Goal: Information Seeking & Learning: Learn about a topic

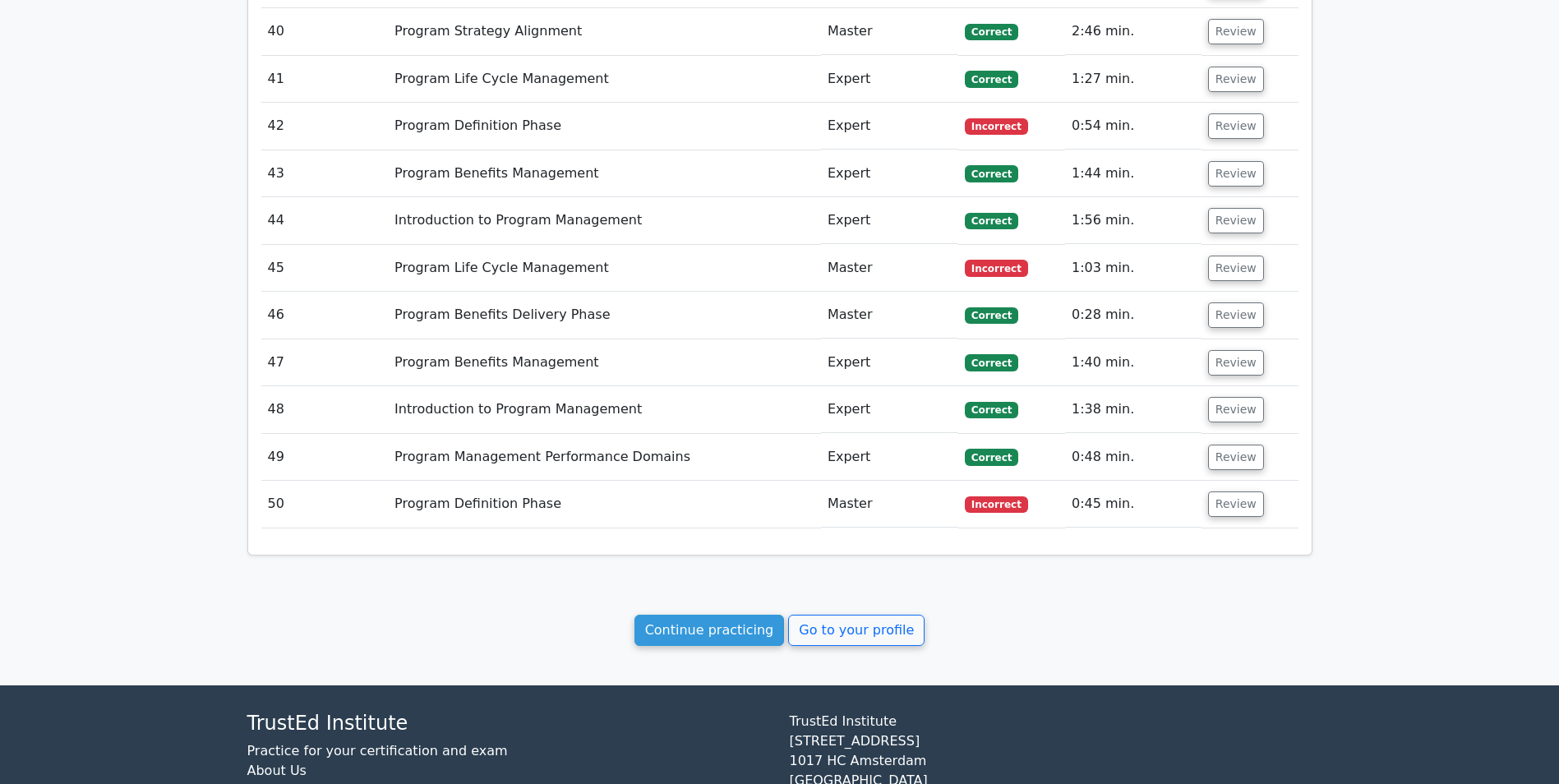
scroll to position [3785, 0]
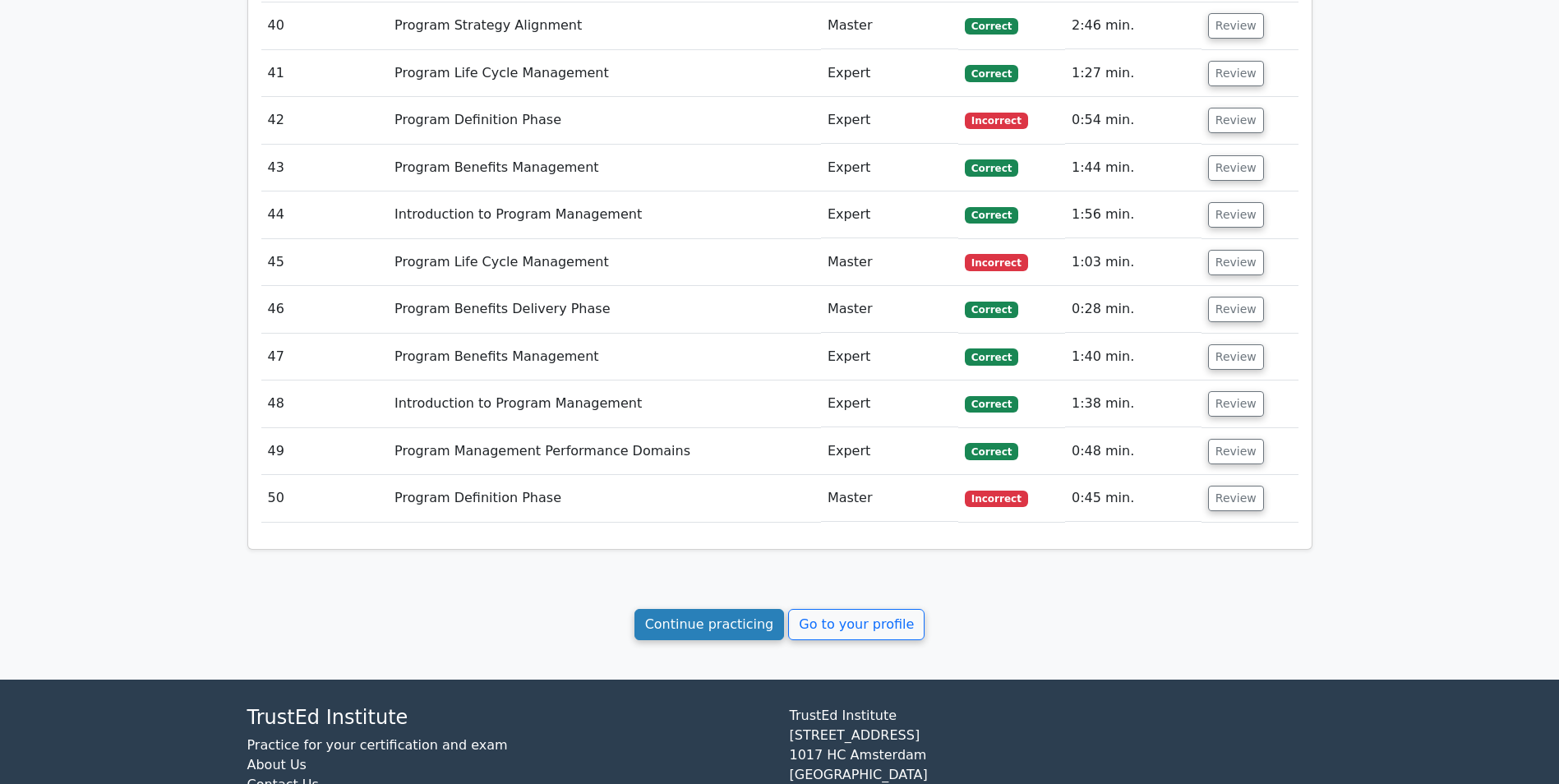
click at [698, 609] on link "Continue practicing" at bounding box center [709, 625] width 150 height 31
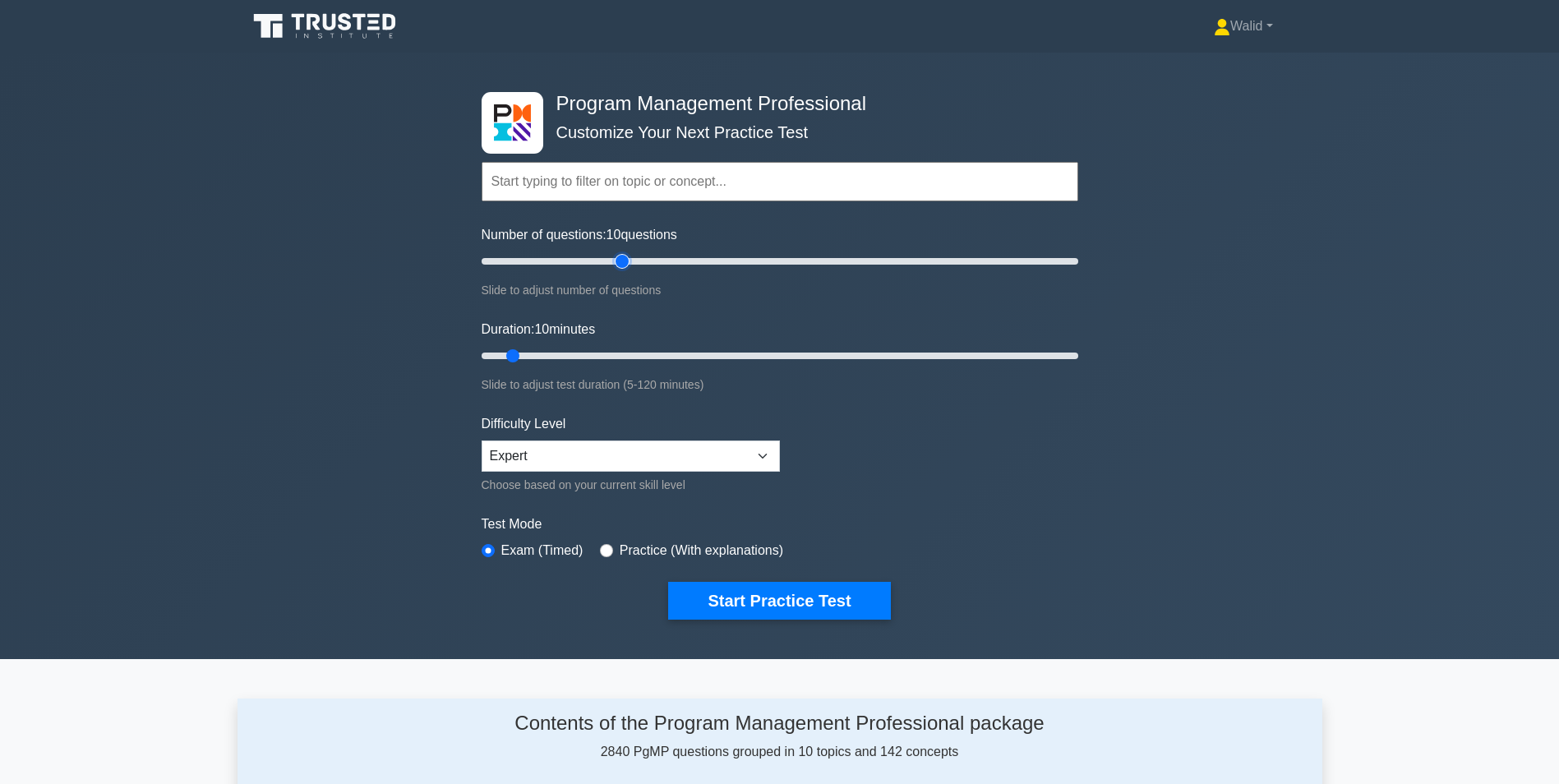
type input "50"
click at [621, 260] on input "Number of questions: 10 questions" at bounding box center [780, 261] width 596 height 20
click at [657, 355] on input "Duration: 10 minutes" at bounding box center [780, 356] width 596 height 20
click at [712, 351] on input "Duration: 40 minutes" at bounding box center [780, 356] width 596 height 20
click at [748, 351] on input "Duration: 50 minutes" at bounding box center [780, 356] width 596 height 20
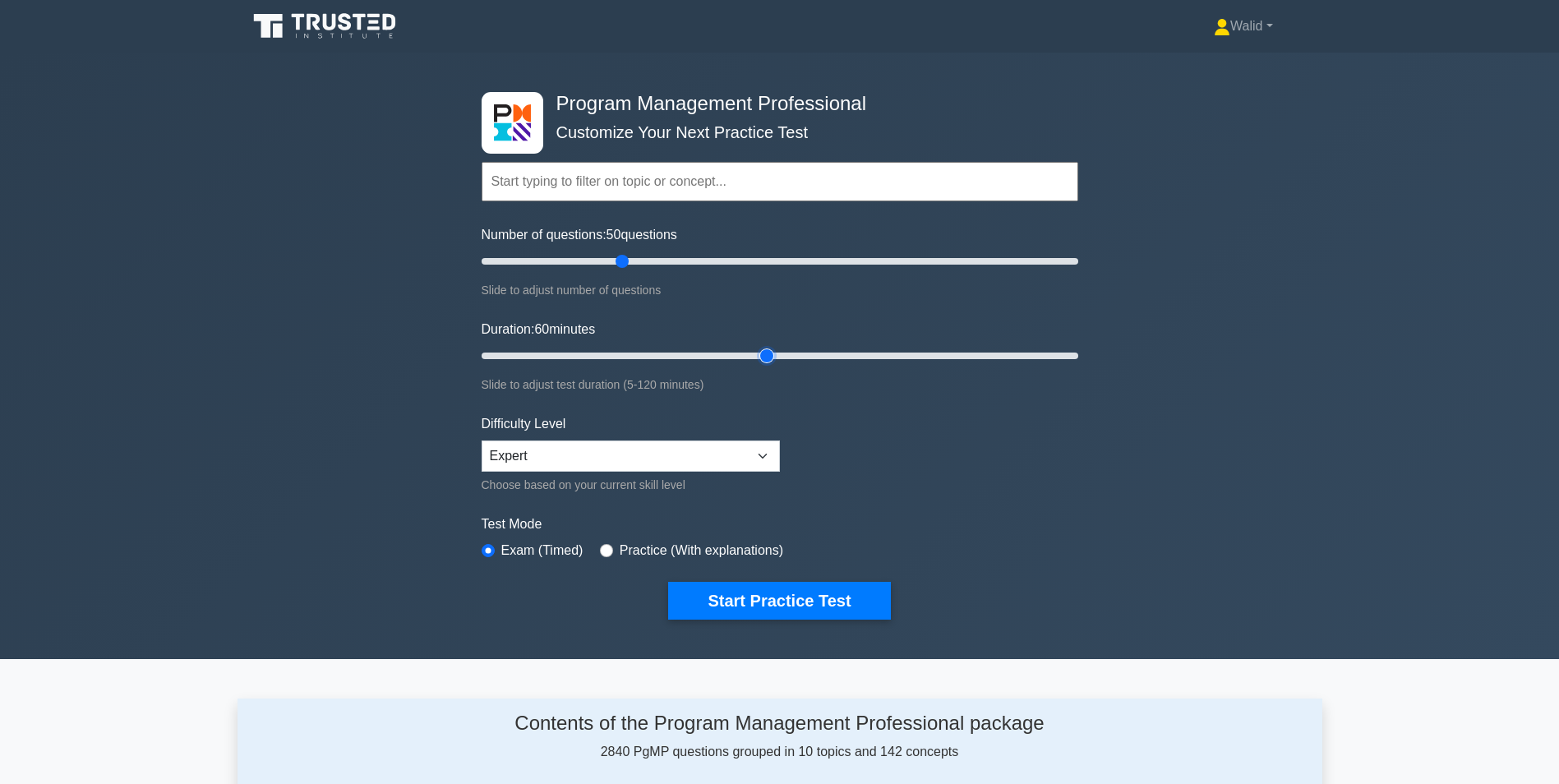
click at [773, 354] on input "Duration: 60 minutes" at bounding box center [780, 356] width 596 height 20
click at [801, 354] on input "Duration: 60 minutes" at bounding box center [780, 356] width 596 height 20
click at [830, 353] on input "Duration: 65 minutes" at bounding box center [780, 356] width 596 height 20
click at [858, 355] on input "Duration: 70 minutes" at bounding box center [780, 356] width 596 height 20
type input "75"
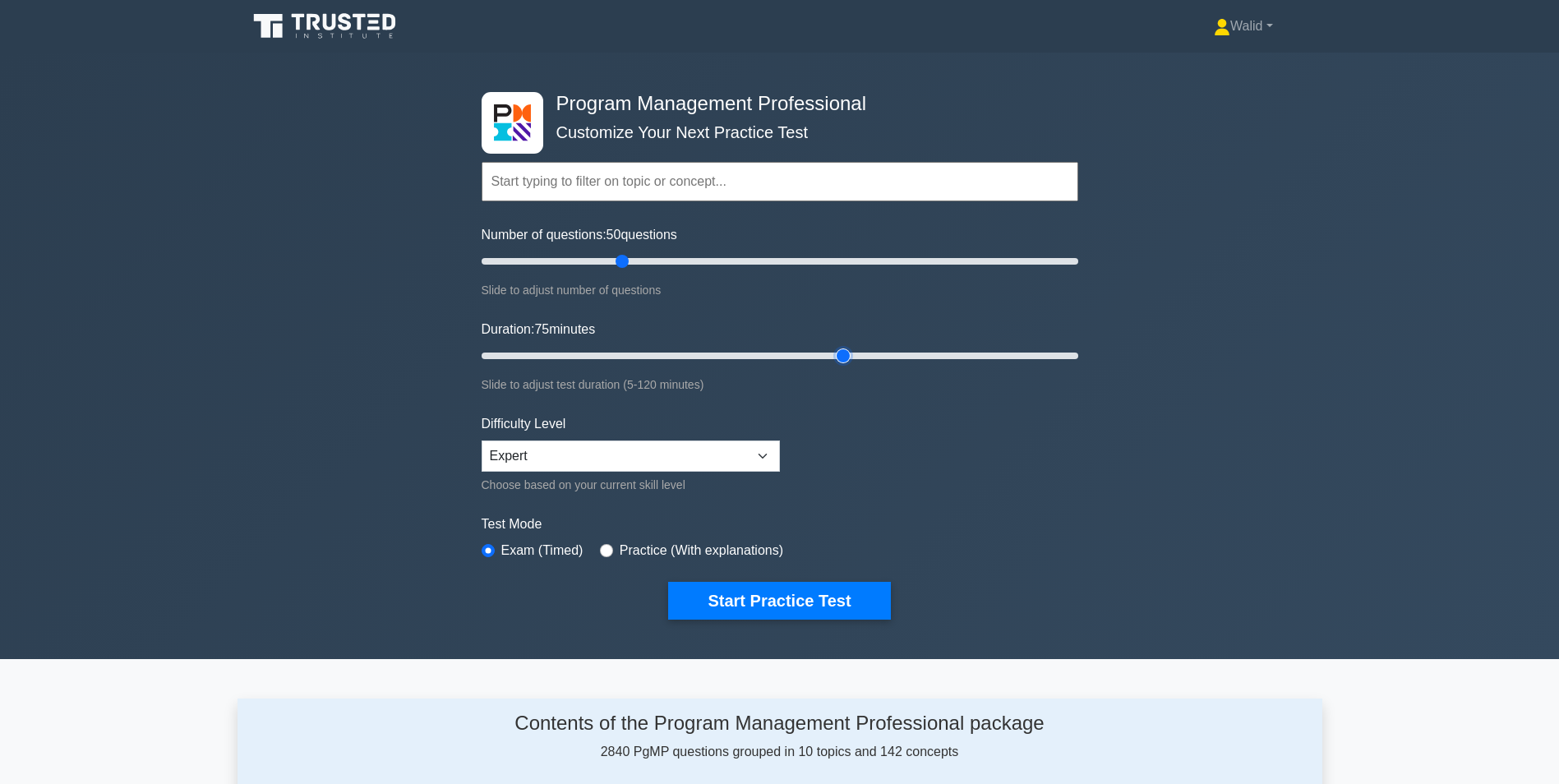
click at [854, 354] on input "Duration: 75 minutes" at bounding box center [780, 356] width 596 height 20
click at [762, 603] on button "Start Practice Test" at bounding box center [780, 601] width 222 height 38
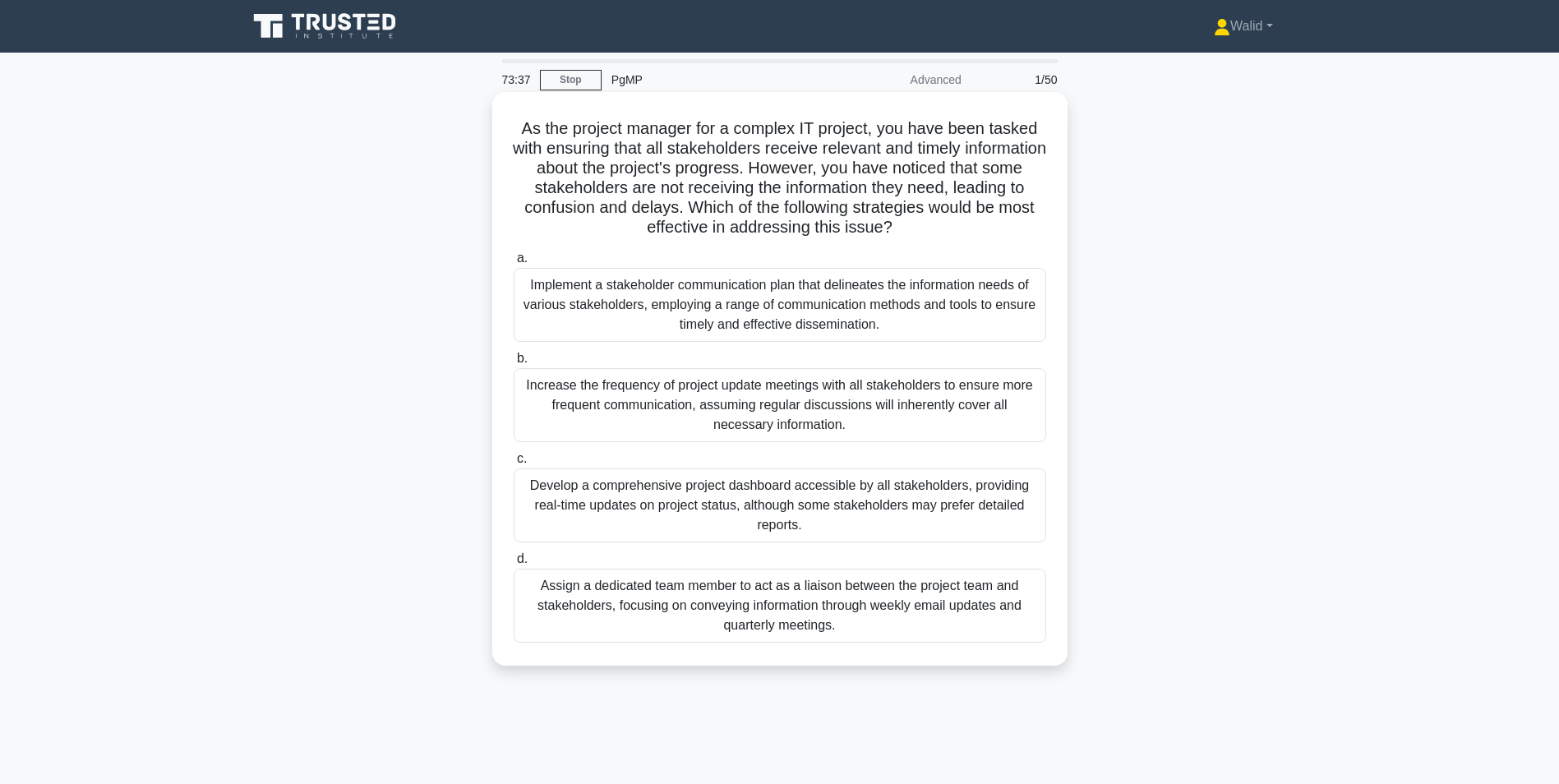
click at [769, 296] on div "Implement a stakeholder communication plan that delineates the information need…" at bounding box center [780, 304] width 533 height 74
click at [514, 264] on input "a. Implement a stakeholder communication plan that delineates the information n…" at bounding box center [514, 259] width 0 height 11
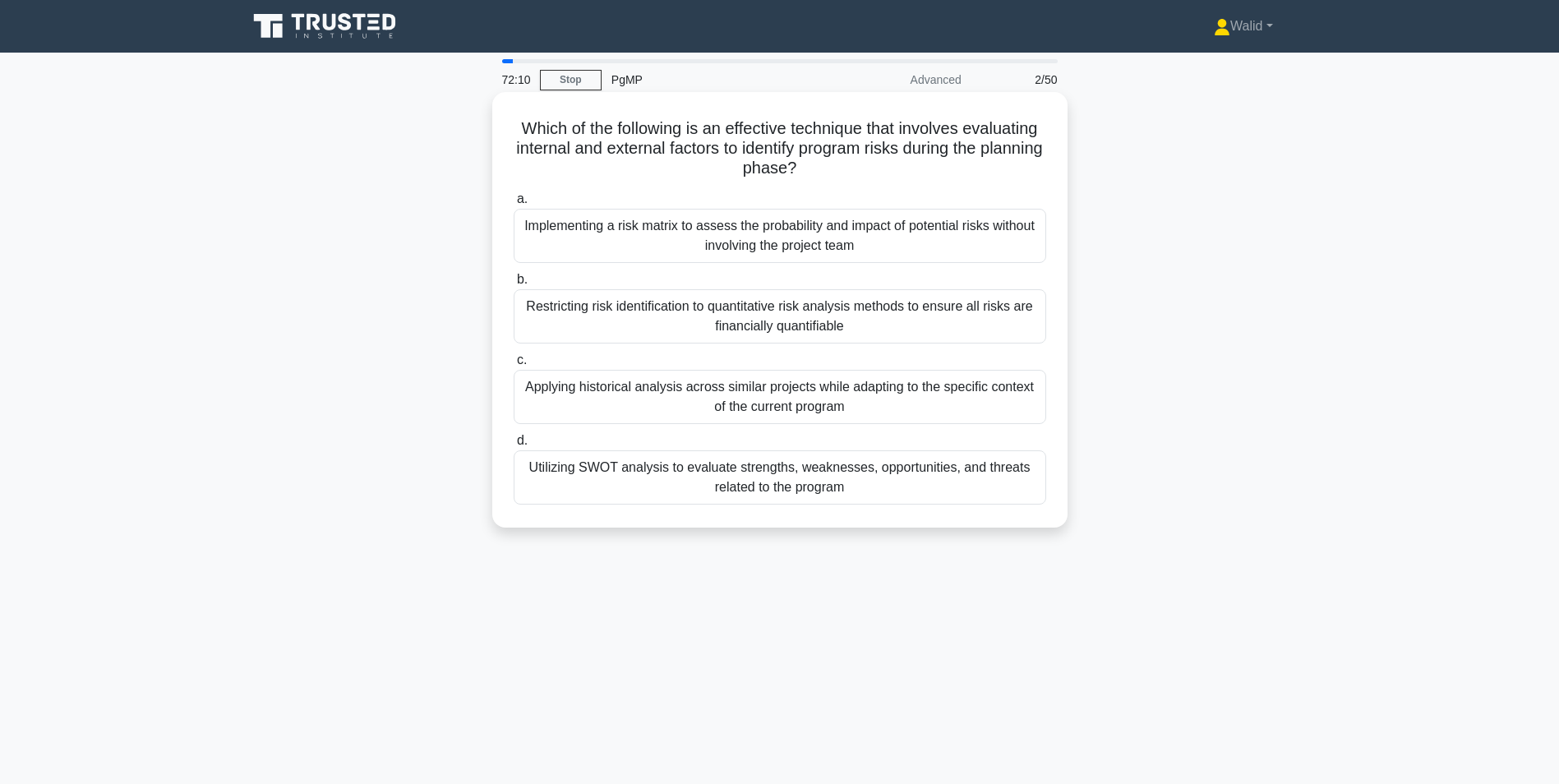
click at [698, 471] on div "Utilizing SWOT analysis to evaluate strengths, weaknesses, opportunities, and t…" at bounding box center [780, 478] width 533 height 55
click at [514, 446] on input "d. Utilizing SWOT analysis to evaluate strengths, weaknesses, opportunities, an…" at bounding box center [514, 441] width 0 height 11
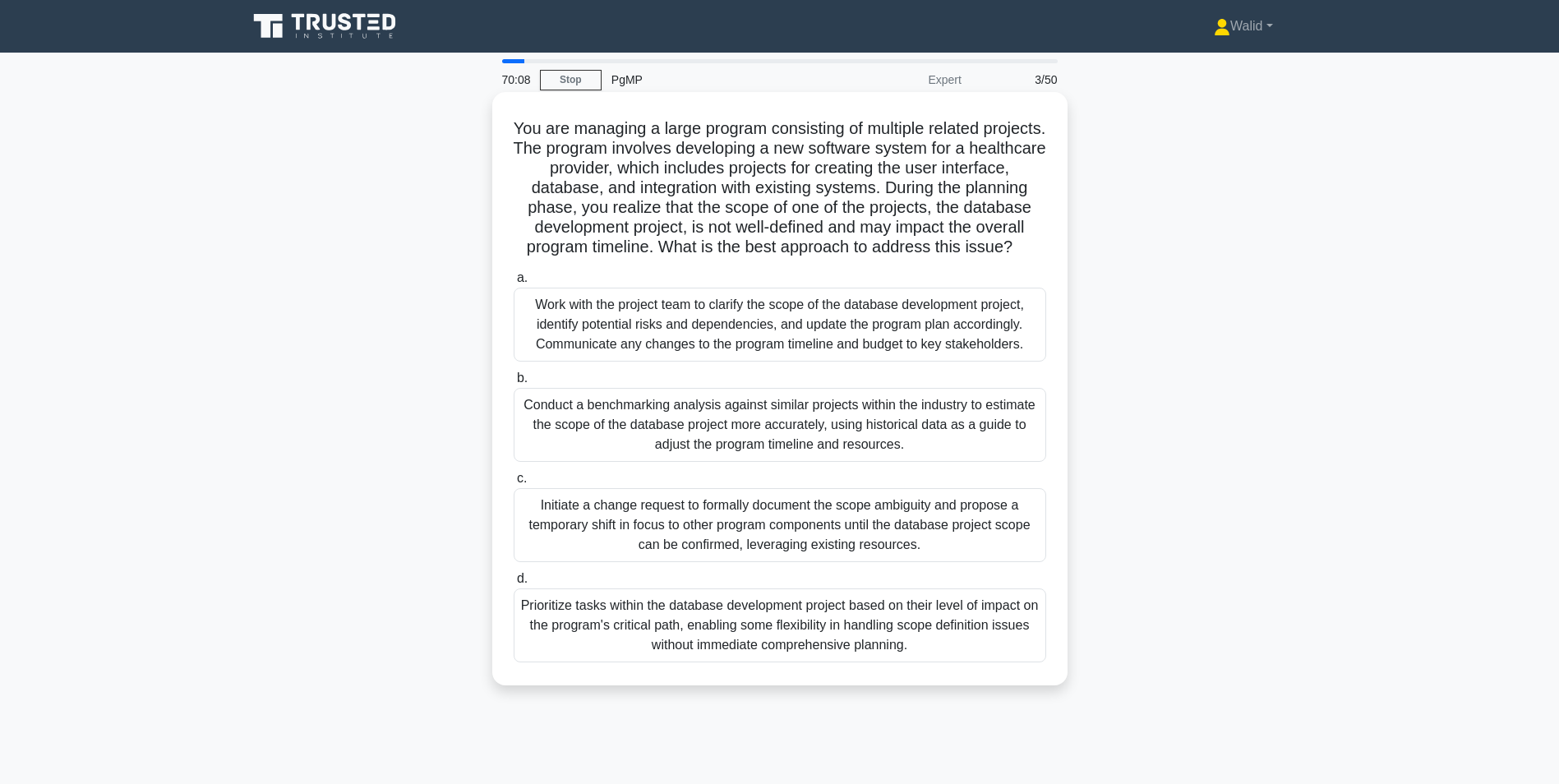
click at [779, 345] on div "Work with the project team to clarify the scope of the database development pro…" at bounding box center [780, 324] width 533 height 74
click at [514, 283] on input "a. Work with the project team to clarify the scope of the database development …" at bounding box center [514, 279] width 0 height 11
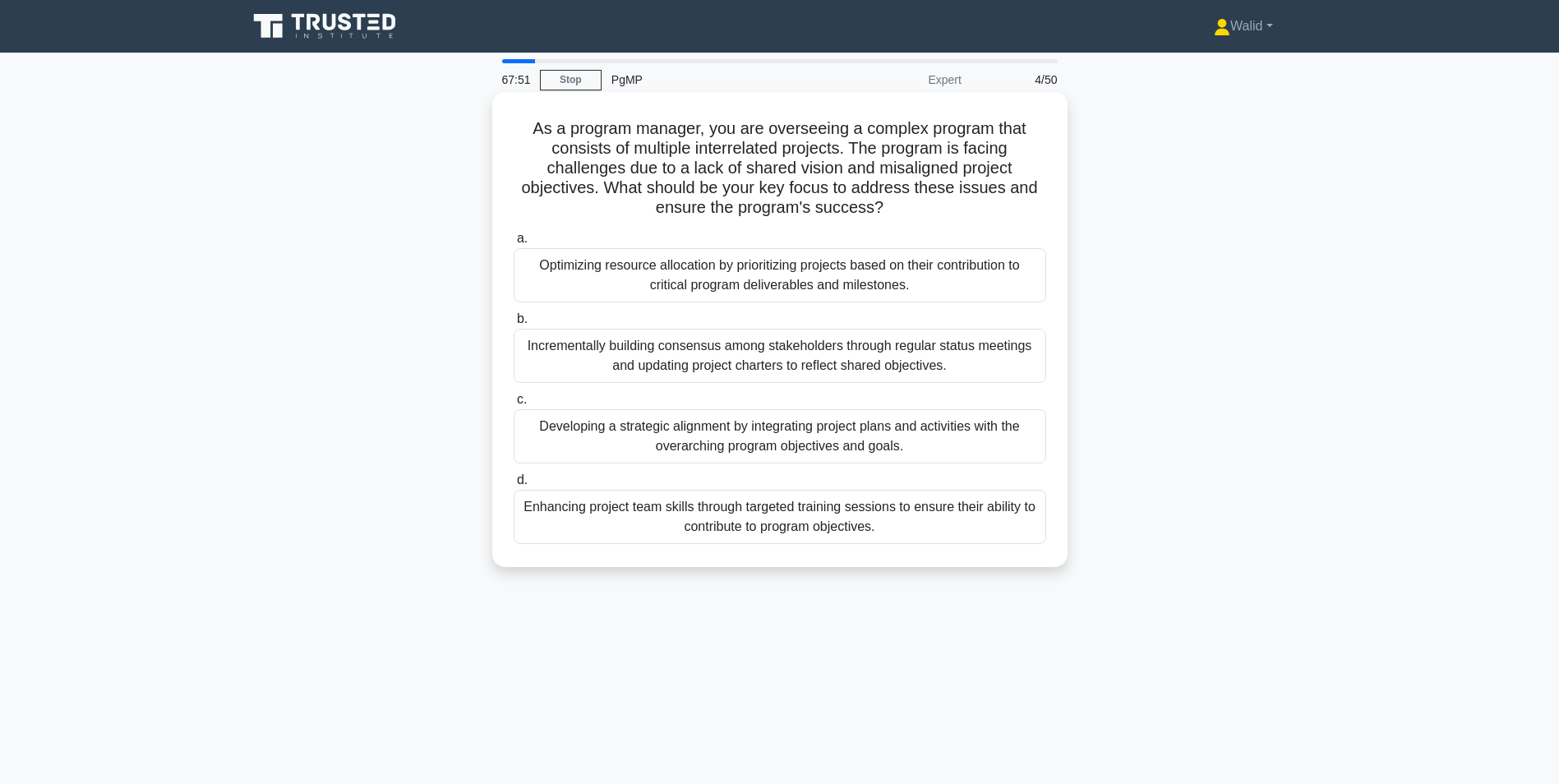
click at [730, 435] on div "Developing a strategic alignment by integrating project plans and activities wi…" at bounding box center [780, 436] width 533 height 55
click at [514, 405] on input "c. Developing a strategic alignment by integrating project plans and activities…" at bounding box center [514, 400] width 0 height 11
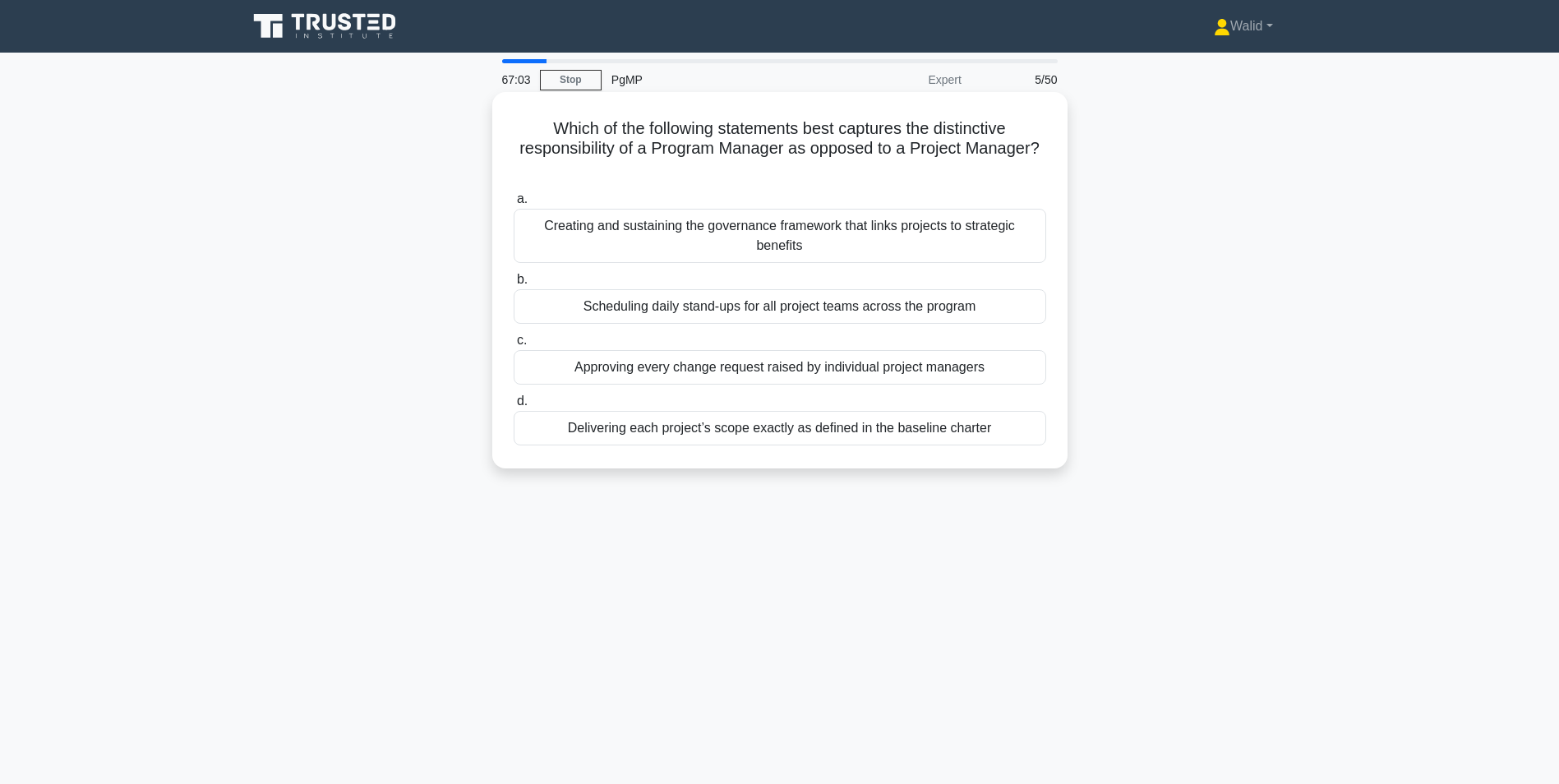
click at [705, 240] on div "Creating and sustaining the governance framework that links projects to strateg…" at bounding box center [780, 236] width 533 height 55
click at [514, 205] on input "a. Creating and sustaining the governance framework that links projects to stra…" at bounding box center [514, 199] width 0 height 11
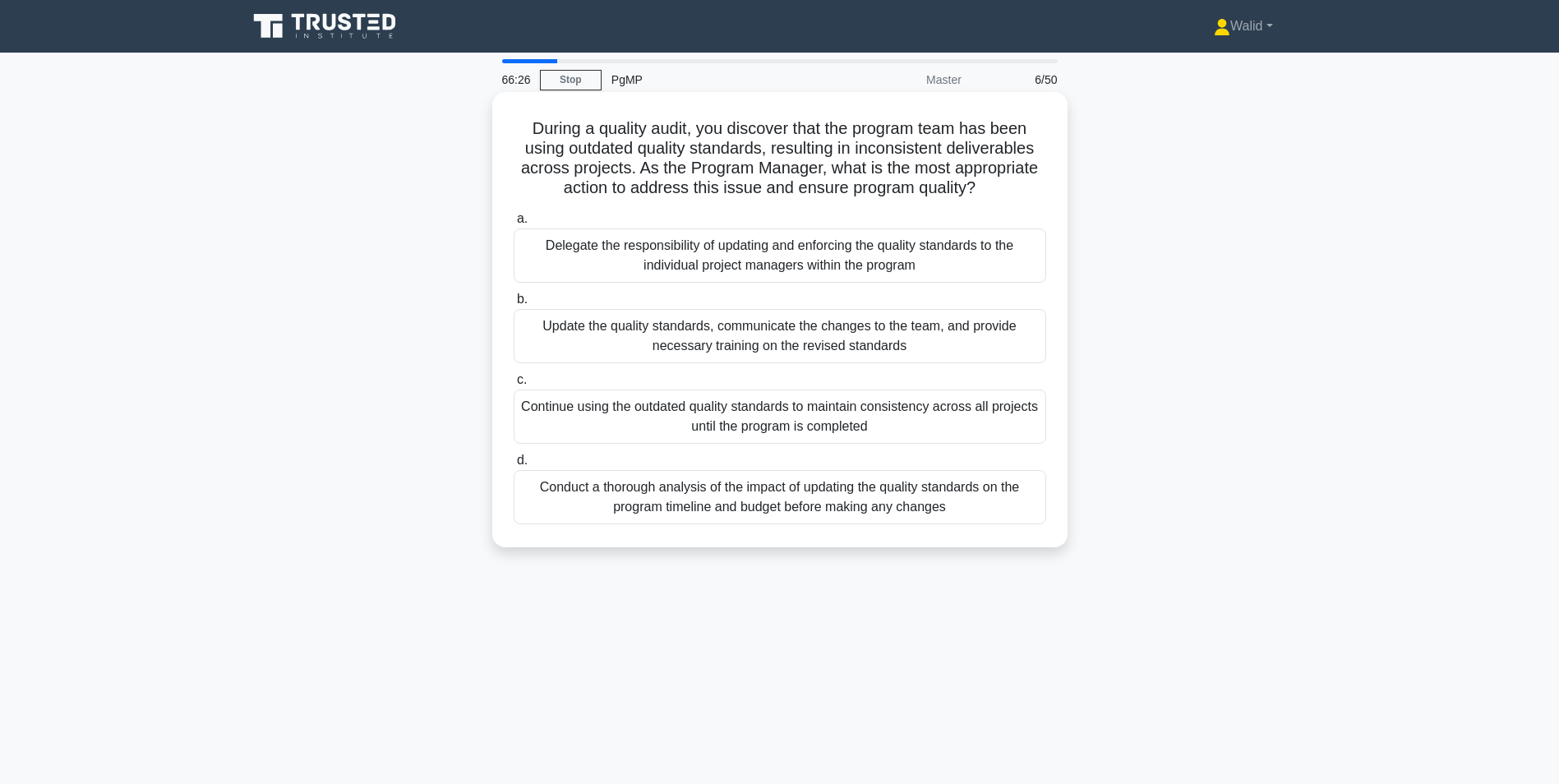
click at [712, 507] on div "Conduct a thorough analysis of the impact of updating the quality standards on …" at bounding box center [780, 497] width 533 height 55
click at [514, 466] on input "d. Conduct a thorough analysis of the impact of updating the quality standards …" at bounding box center [514, 461] width 0 height 11
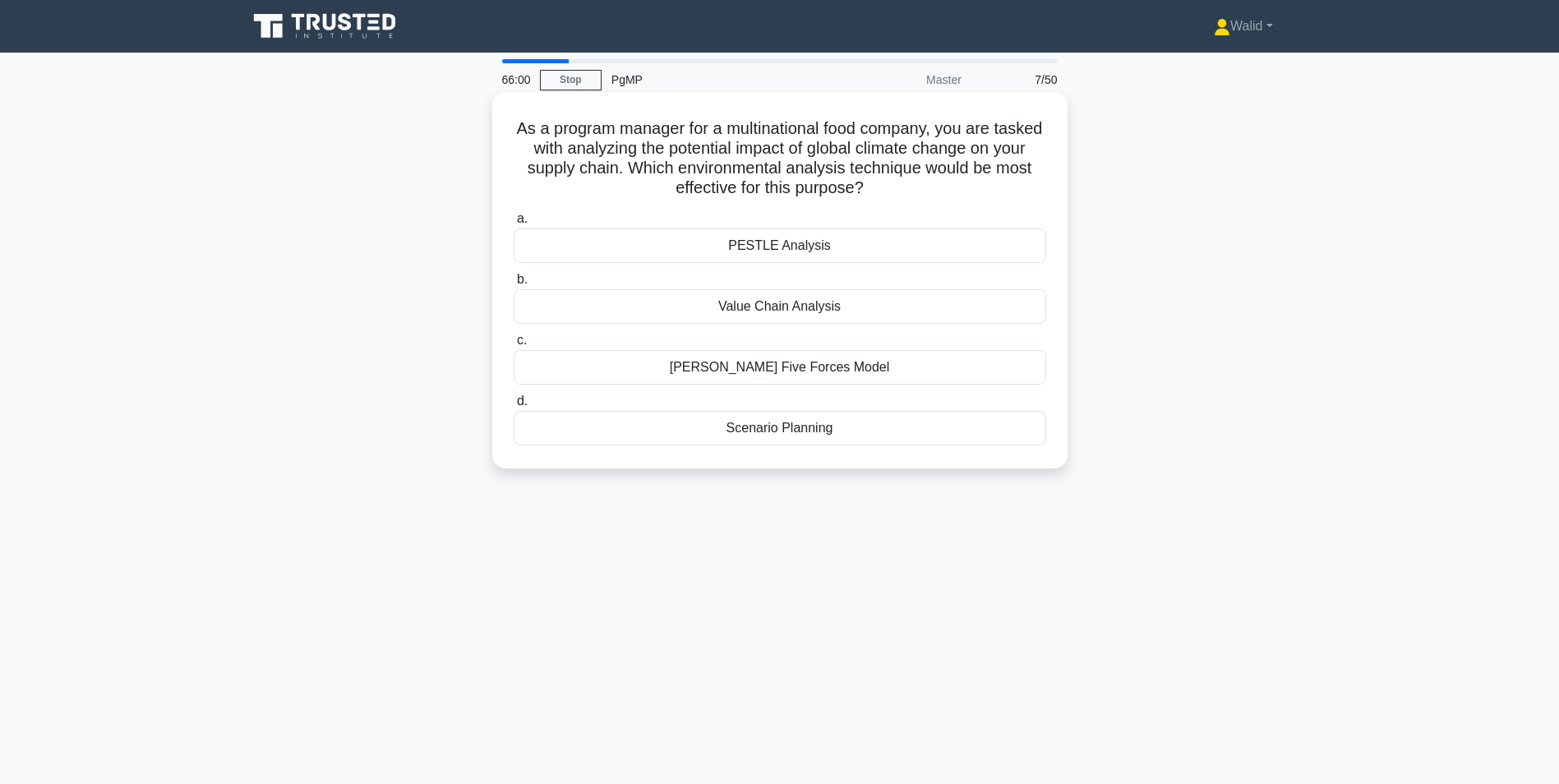
click at [729, 243] on div "PESTLE Analysis" at bounding box center [780, 246] width 533 height 35
click at [514, 224] on input "a. PESTLE Analysis" at bounding box center [514, 219] width 0 height 11
click at [745, 311] on div "Benefits Realization Management" at bounding box center [780, 307] width 533 height 35
click at [514, 285] on input "b. Benefits Realization Management" at bounding box center [514, 280] width 0 height 11
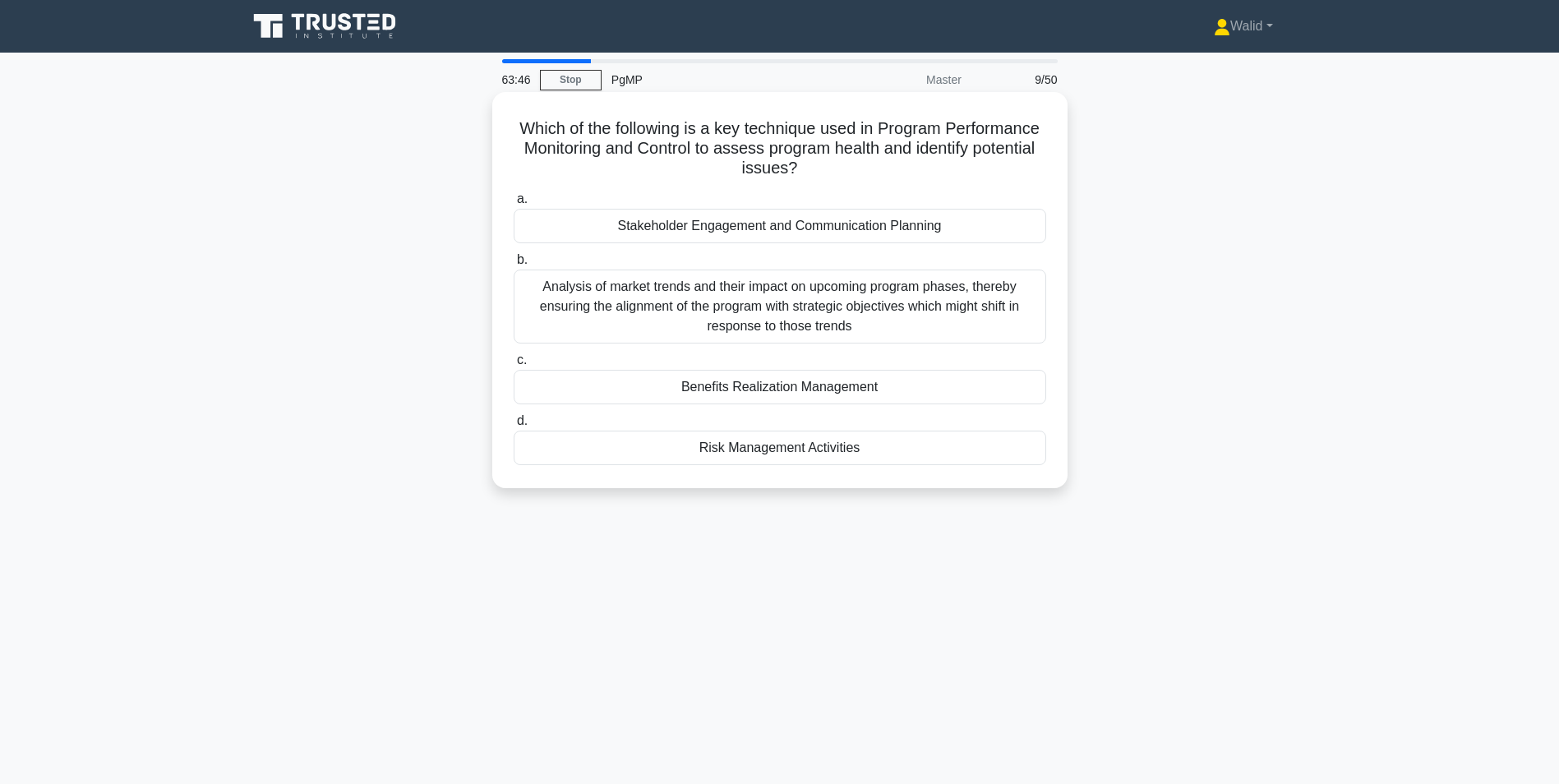
click at [838, 303] on div "Analysis of market trends and their impact on upcoming program phases, thereby …" at bounding box center [780, 306] width 533 height 74
click at [514, 265] on input "b. Analysis of market trends and their impact on upcoming program phases, there…" at bounding box center [514, 260] width 0 height 11
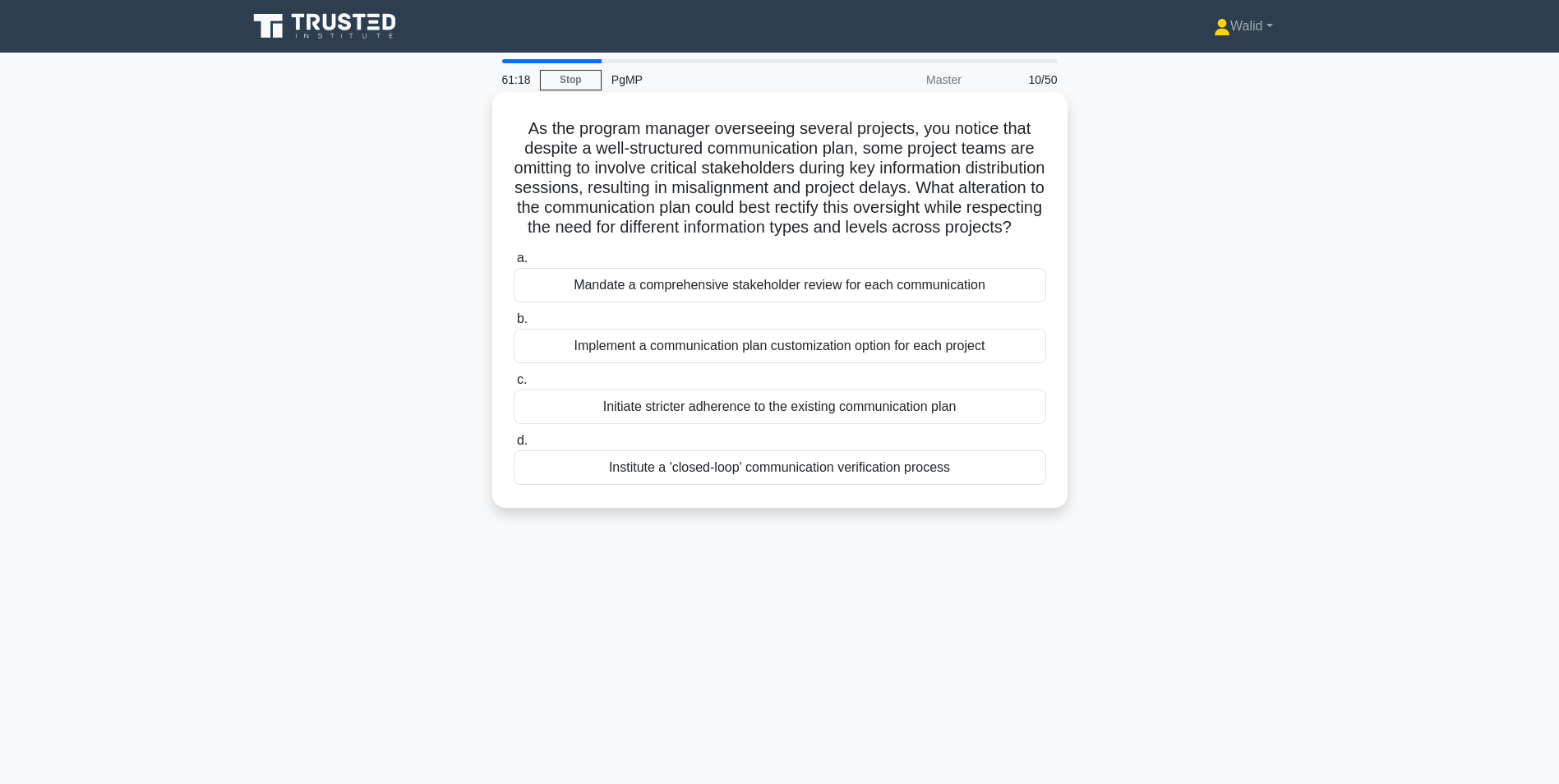
click at [713, 302] on div "Mandate a comprehensive stakeholder review for each communication" at bounding box center [780, 285] width 533 height 35
click at [514, 264] on input "a. Mandate a comprehensive stakeholder review for each communication" at bounding box center [514, 259] width 0 height 11
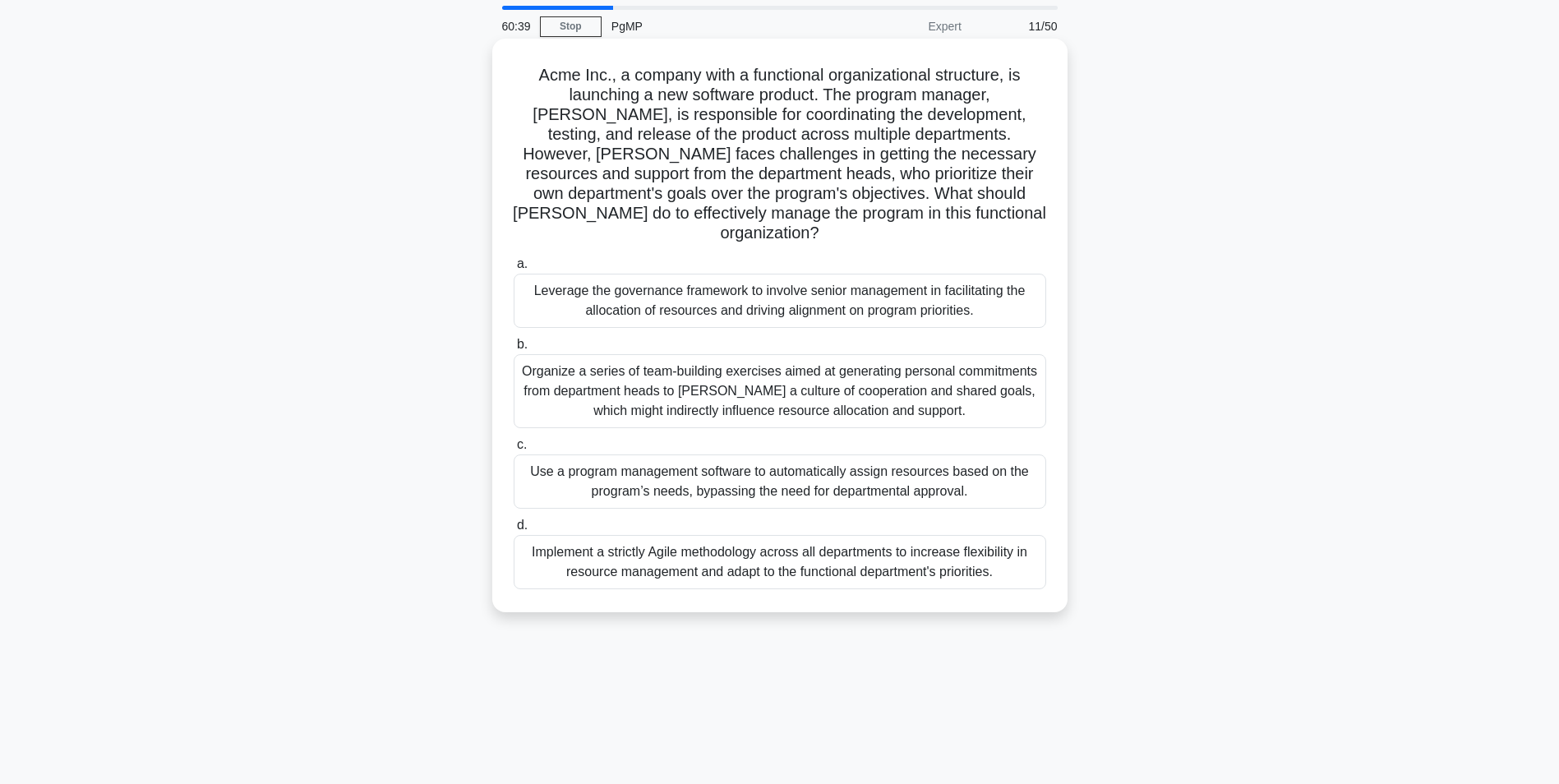
scroll to position [82, 0]
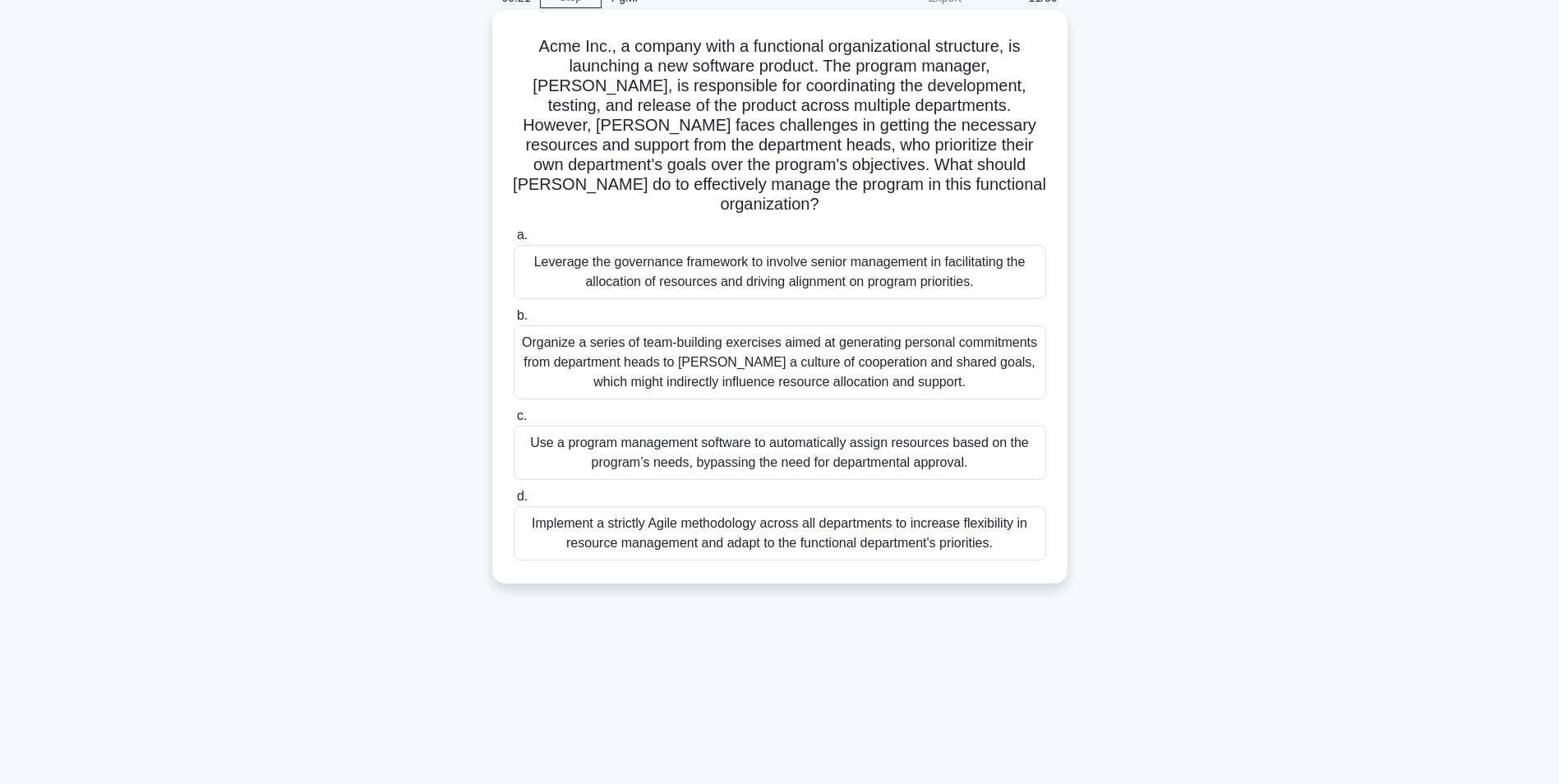
click at [801, 340] on div "Organize a series of team-building exercises aimed at generating personal commi…" at bounding box center [780, 361] width 533 height 74
click at [514, 321] on input "b. Organize a series of team-building exercises aimed at generating personal co…" at bounding box center [514, 316] width 0 height 11
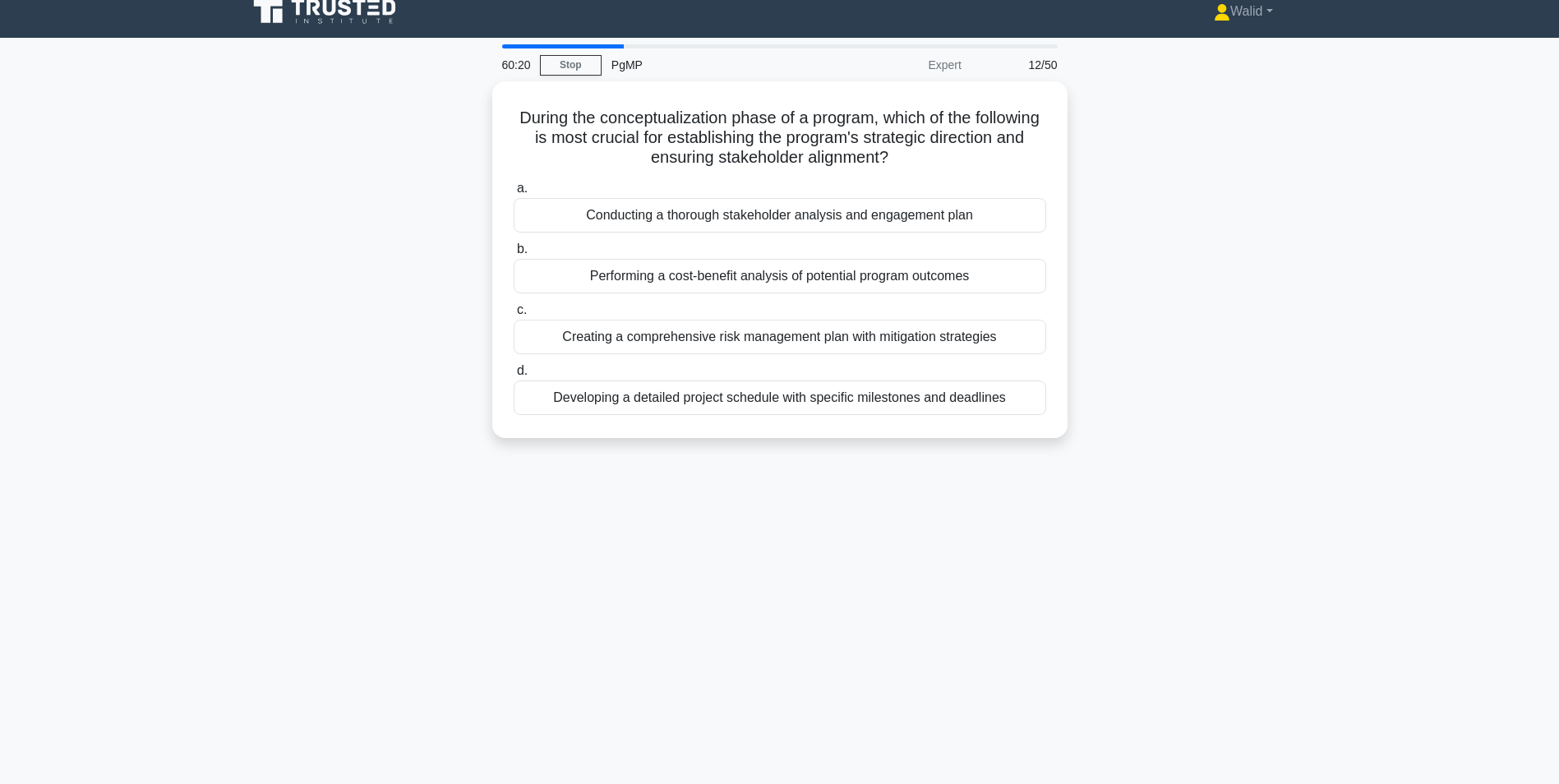
scroll to position [0, 0]
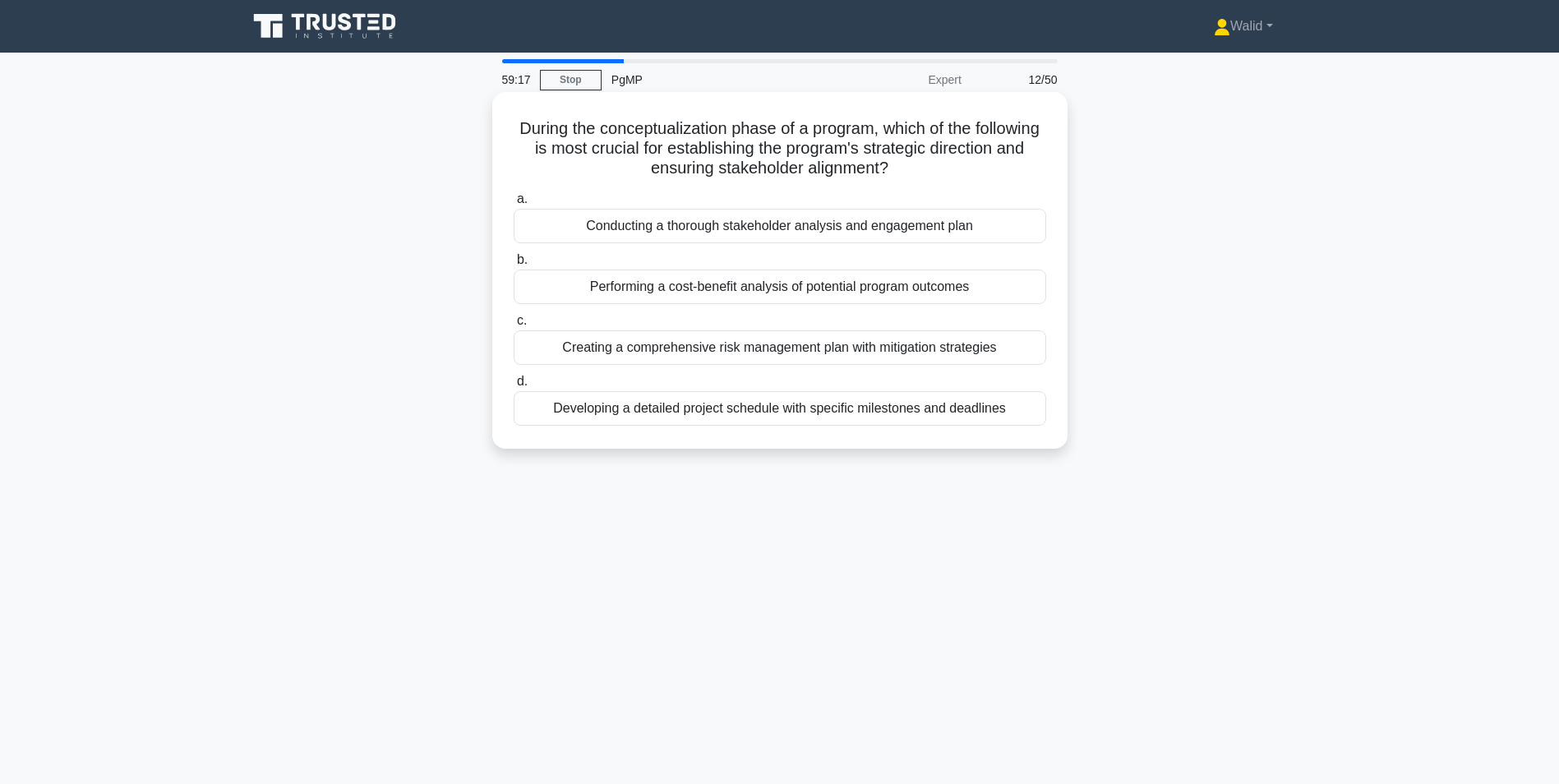
click at [727, 233] on div "Conducting a thorough stakeholder analysis and engagement plan" at bounding box center [780, 226] width 533 height 35
click at [514, 205] on input "a. Conducting a thorough stakeholder analysis and engagement plan" at bounding box center [514, 199] width 0 height 11
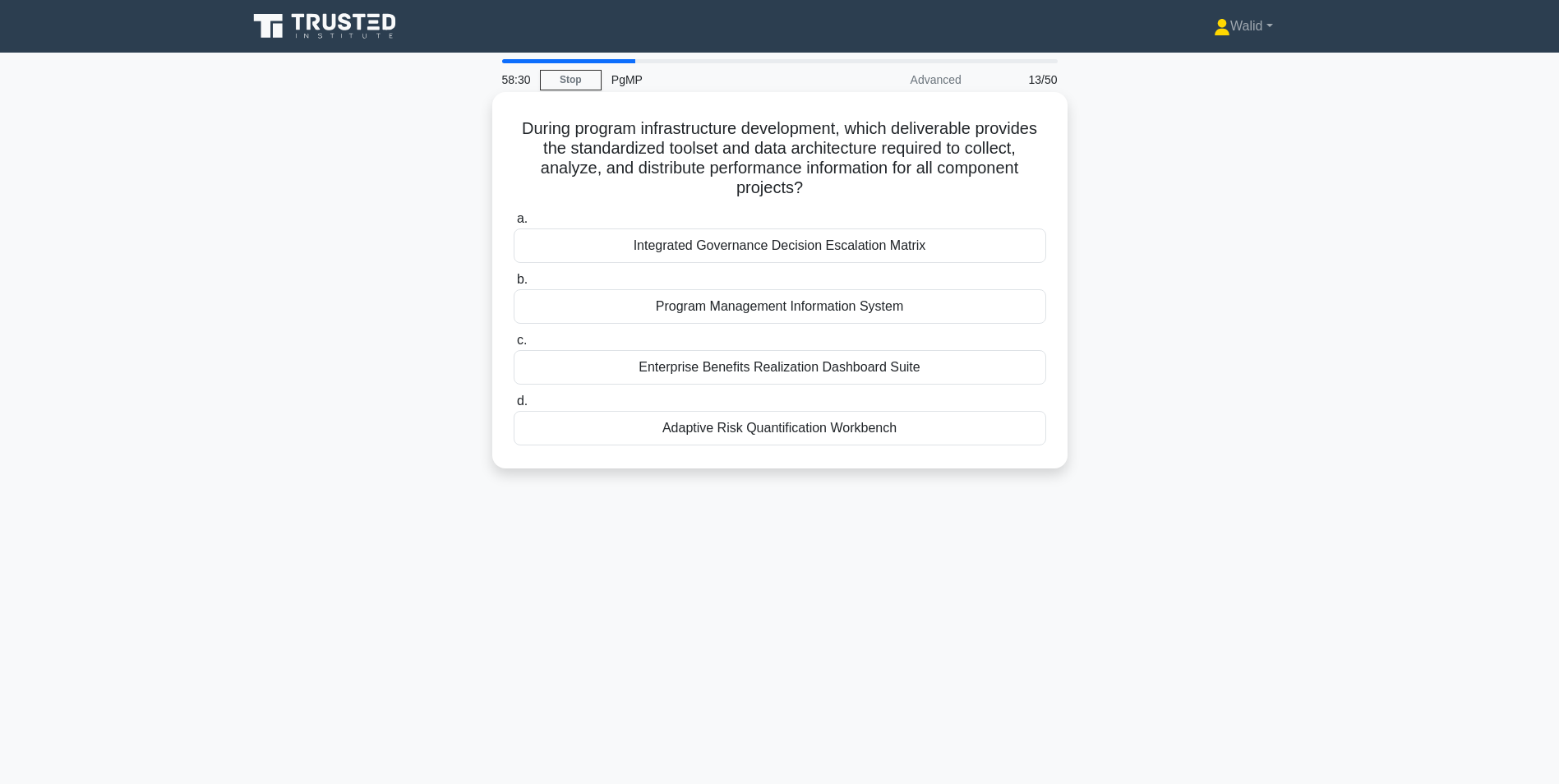
click at [731, 310] on div "Program Management Information System" at bounding box center [780, 307] width 533 height 35
click at [514, 285] on input "b. Program Management Information System" at bounding box center [514, 280] width 0 height 11
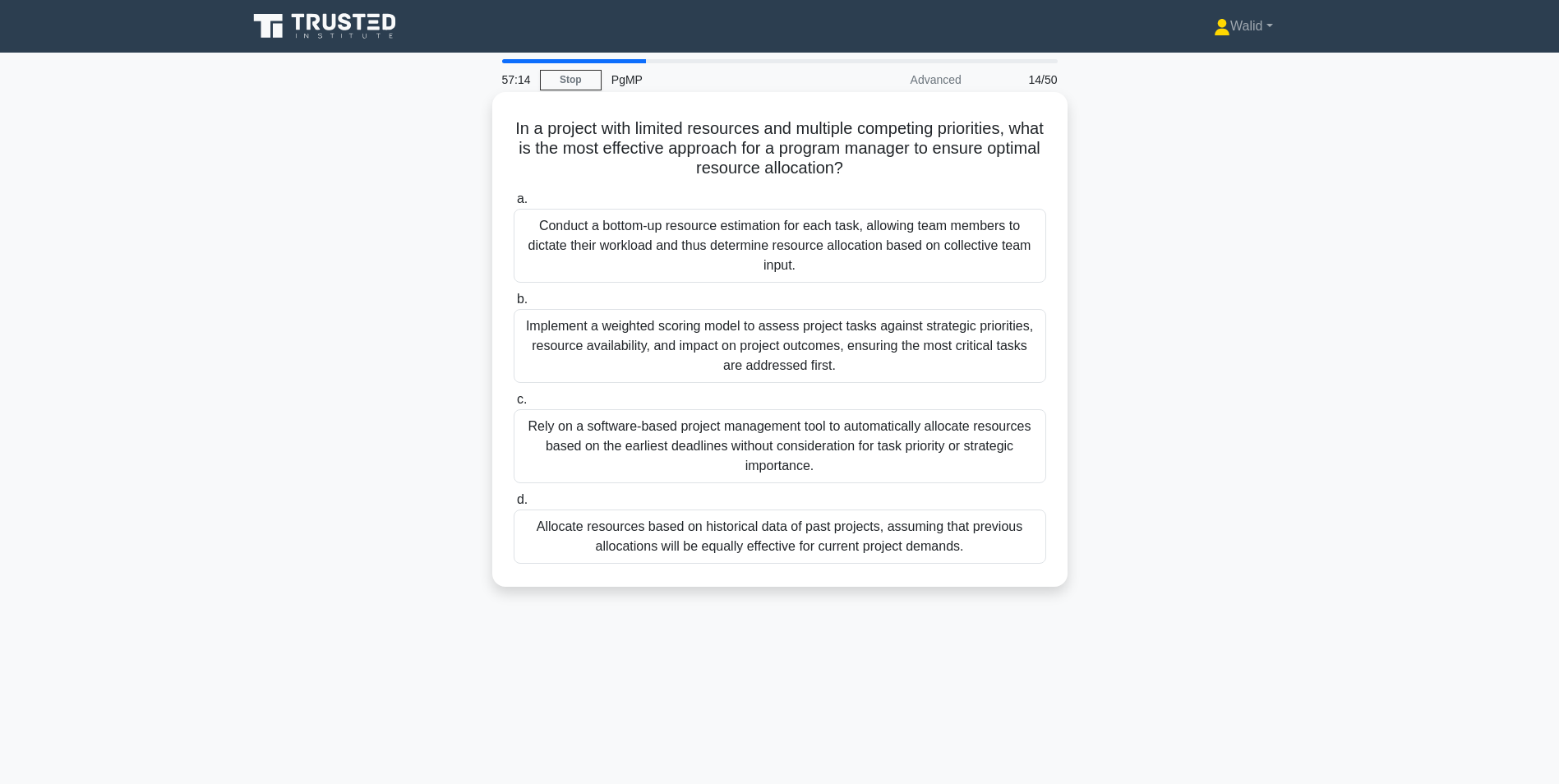
click at [769, 342] on div "Implement a weighted scoring model to assess project tasks against strategic pr…" at bounding box center [780, 345] width 533 height 74
click at [514, 305] on input "b. Implement a weighted scoring model to assess project tasks against strategic…" at bounding box center [514, 300] width 0 height 11
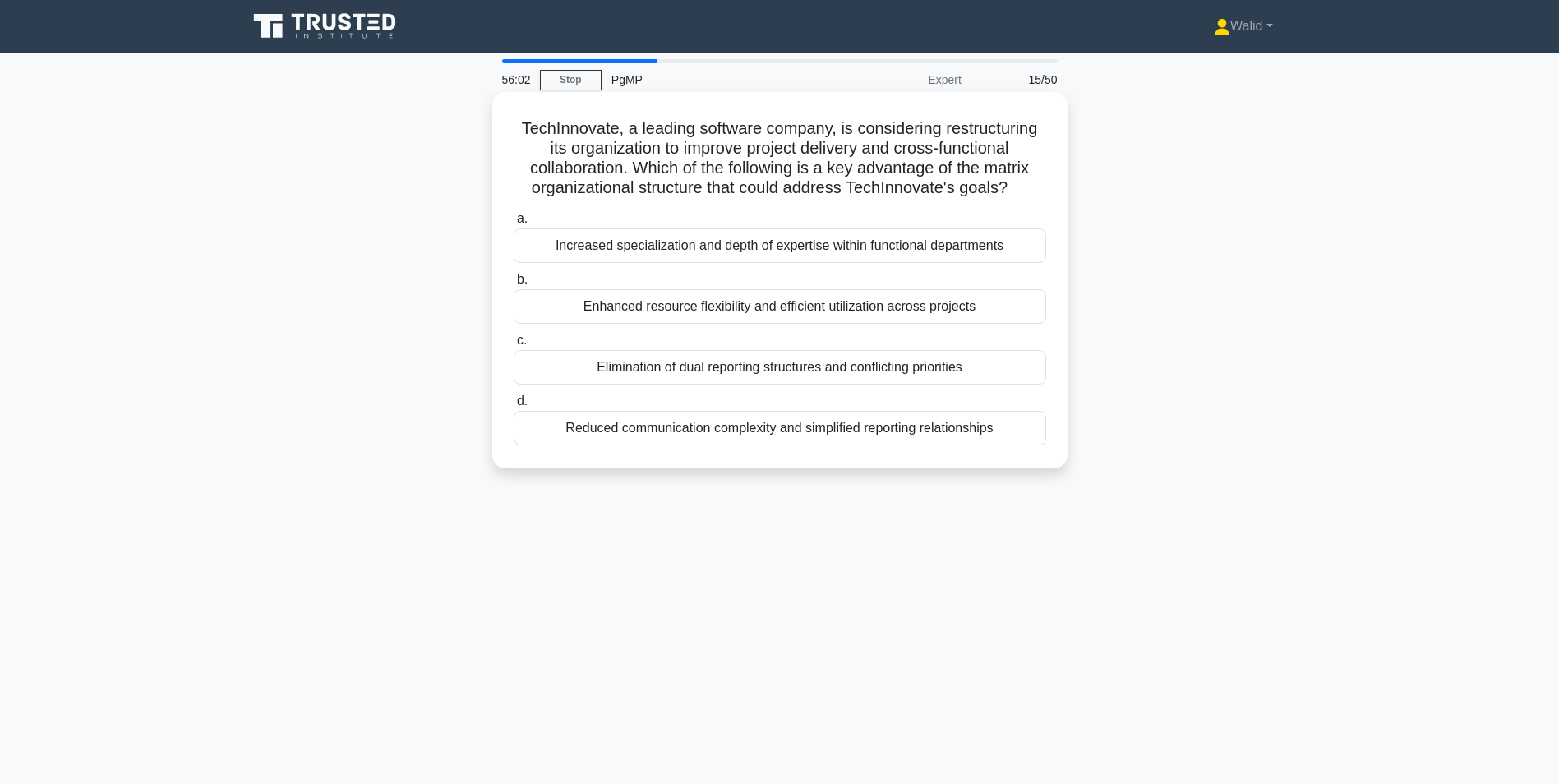
click at [729, 308] on div "Enhanced resource flexibility and efficient utilization across projects" at bounding box center [780, 307] width 533 height 35
click at [514, 285] on input "b. Enhanced resource flexibility and efficient utilization across projects" at bounding box center [514, 280] width 0 height 11
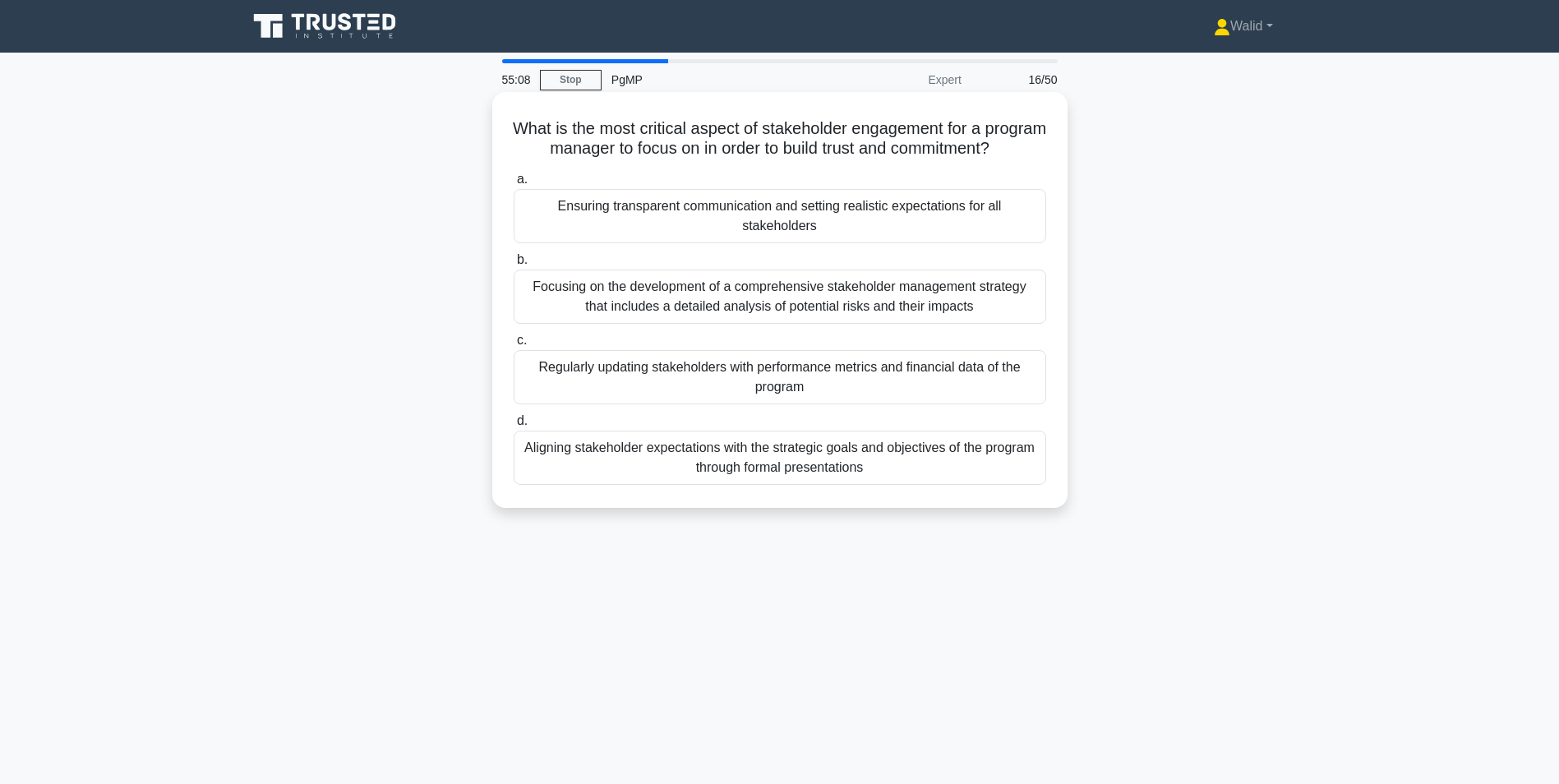
click at [701, 234] on div "Ensuring transparent communication and setting realistic expectations for all s…" at bounding box center [780, 217] width 533 height 55
click at [514, 185] on input "a. Ensuring transparent communication and setting realistic expectations for al…" at bounding box center [514, 179] width 0 height 11
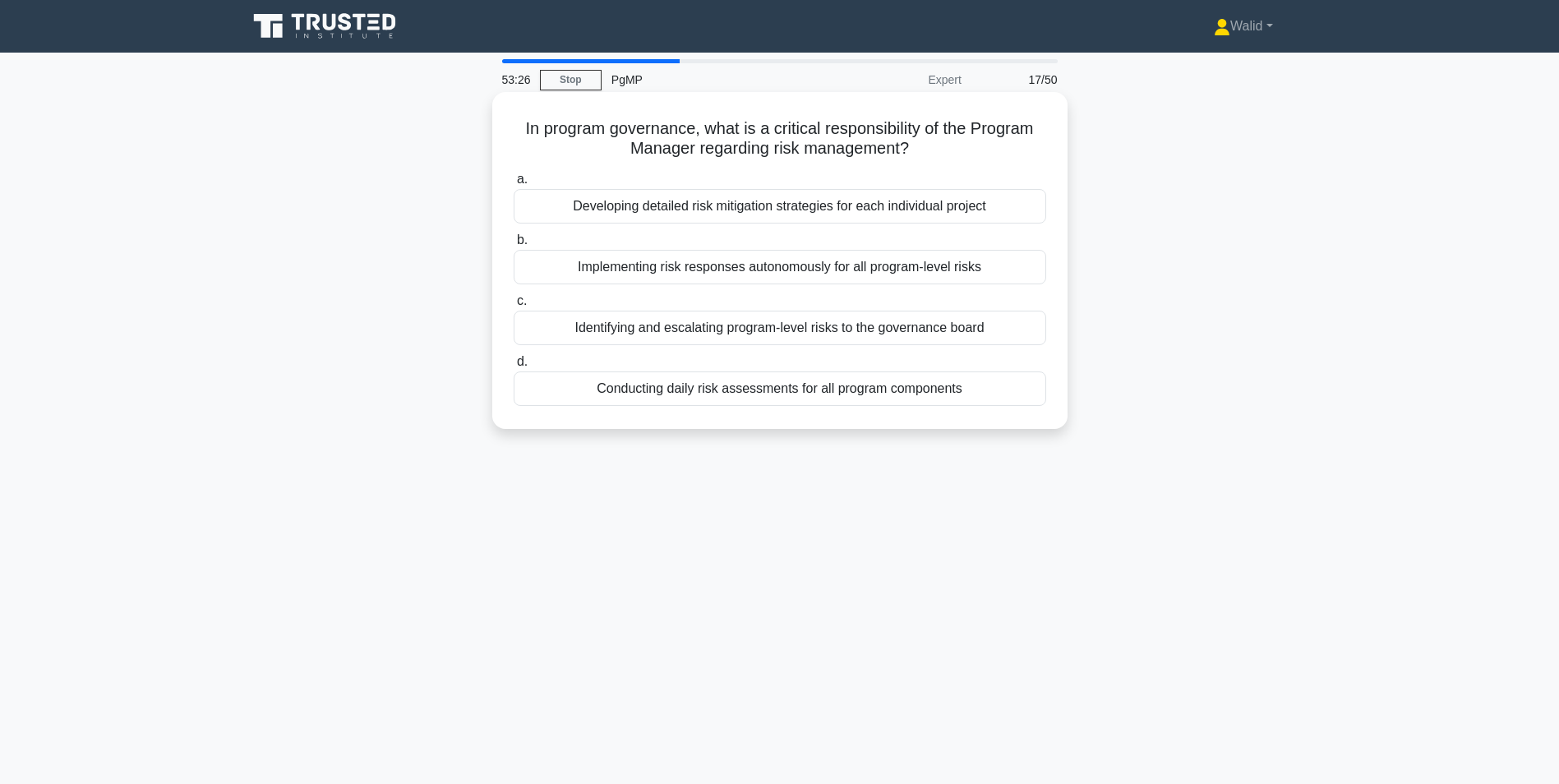
click at [697, 271] on div "Implementing risk responses autonomously for all program-level risks" at bounding box center [780, 267] width 533 height 35
click at [514, 246] on input "b. Implementing risk responses autonomously for all program-level risks" at bounding box center [514, 240] width 0 height 11
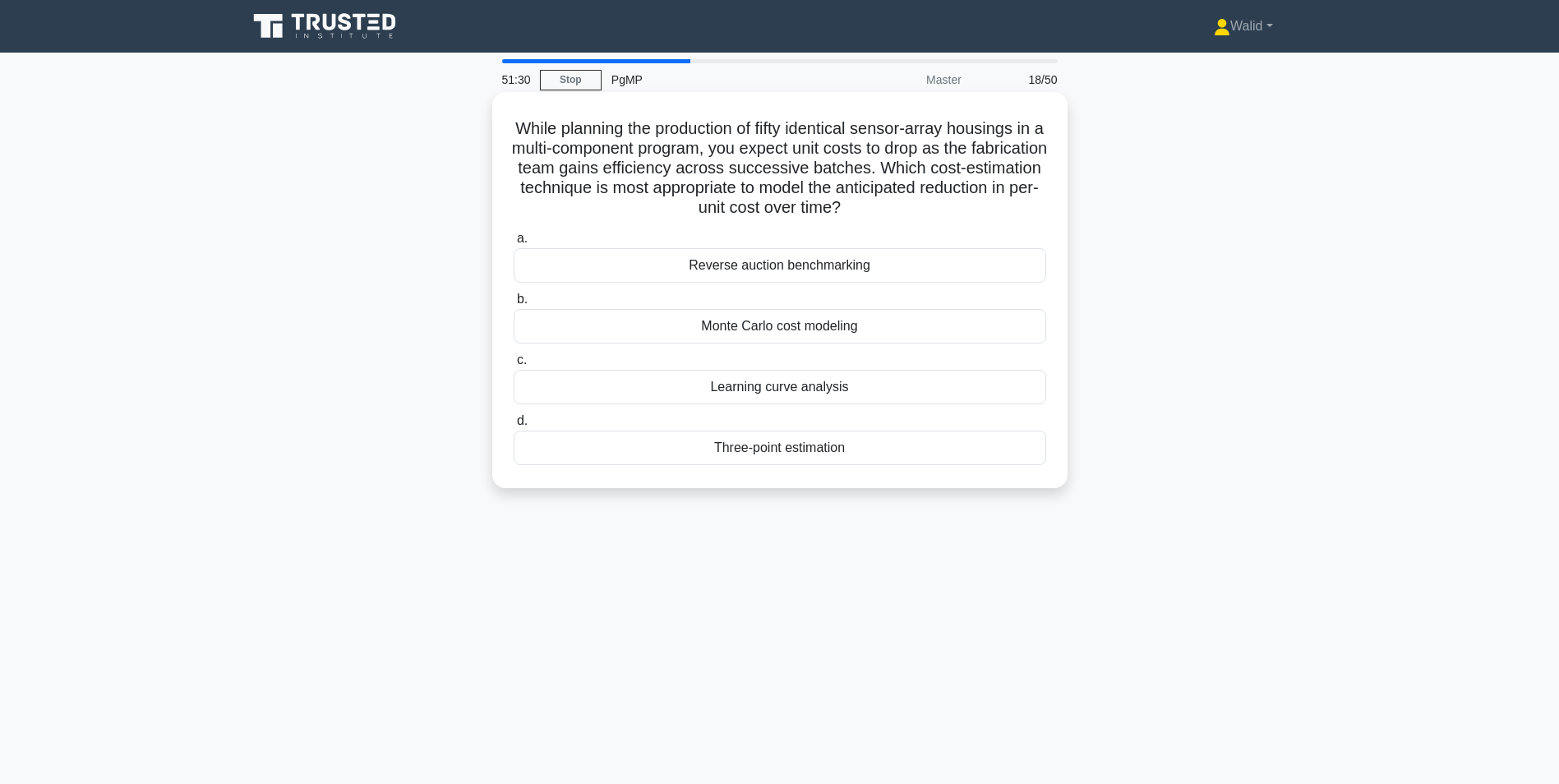
click at [811, 392] on div "Learning curve analysis" at bounding box center [780, 387] width 533 height 35
click at [514, 366] on input "c. Learning curve analysis" at bounding box center [514, 361] width 0 height 11
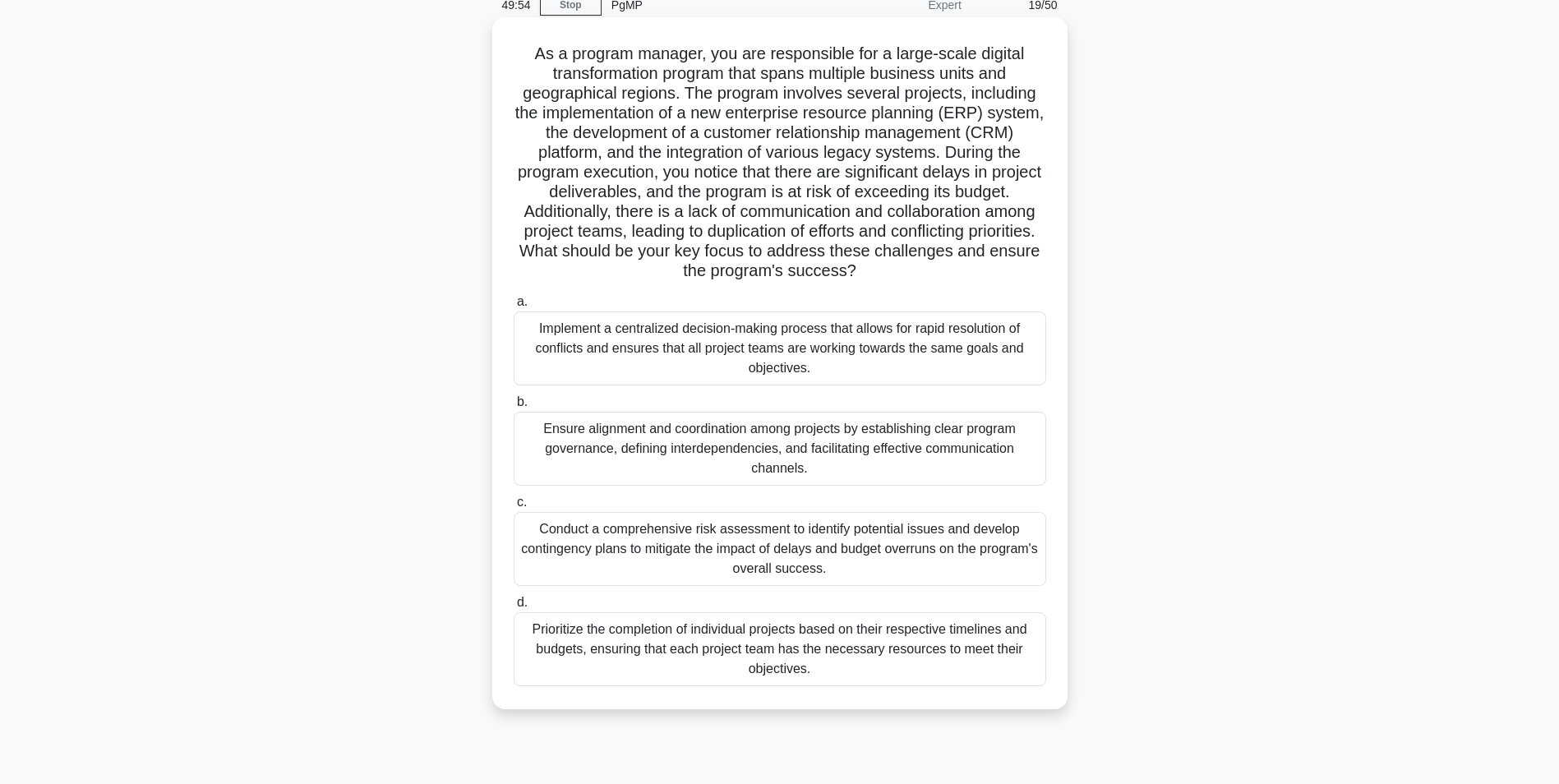
scroll to position [104, 0]
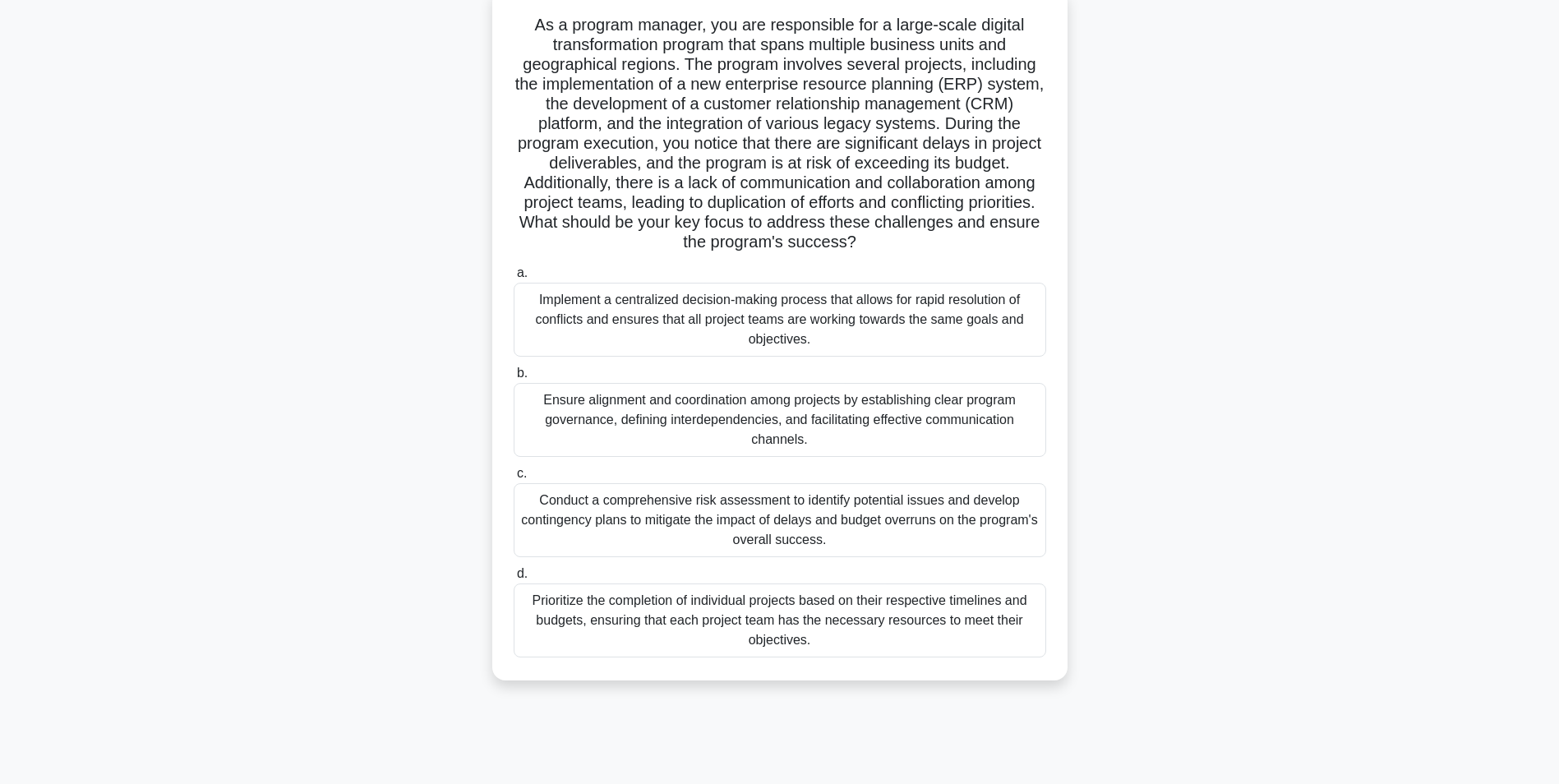
click at [728, 526] on div "Conduct a comprehensive risk assessment to identify potential issues and develo…" at bounding box center [780, 520] width 533 height 74
click at [514, 479] on input "c. Conduct a comprehensive risk assessment to identify potential issues and dev…" at bounding box center [514, 473] width 0 height 11
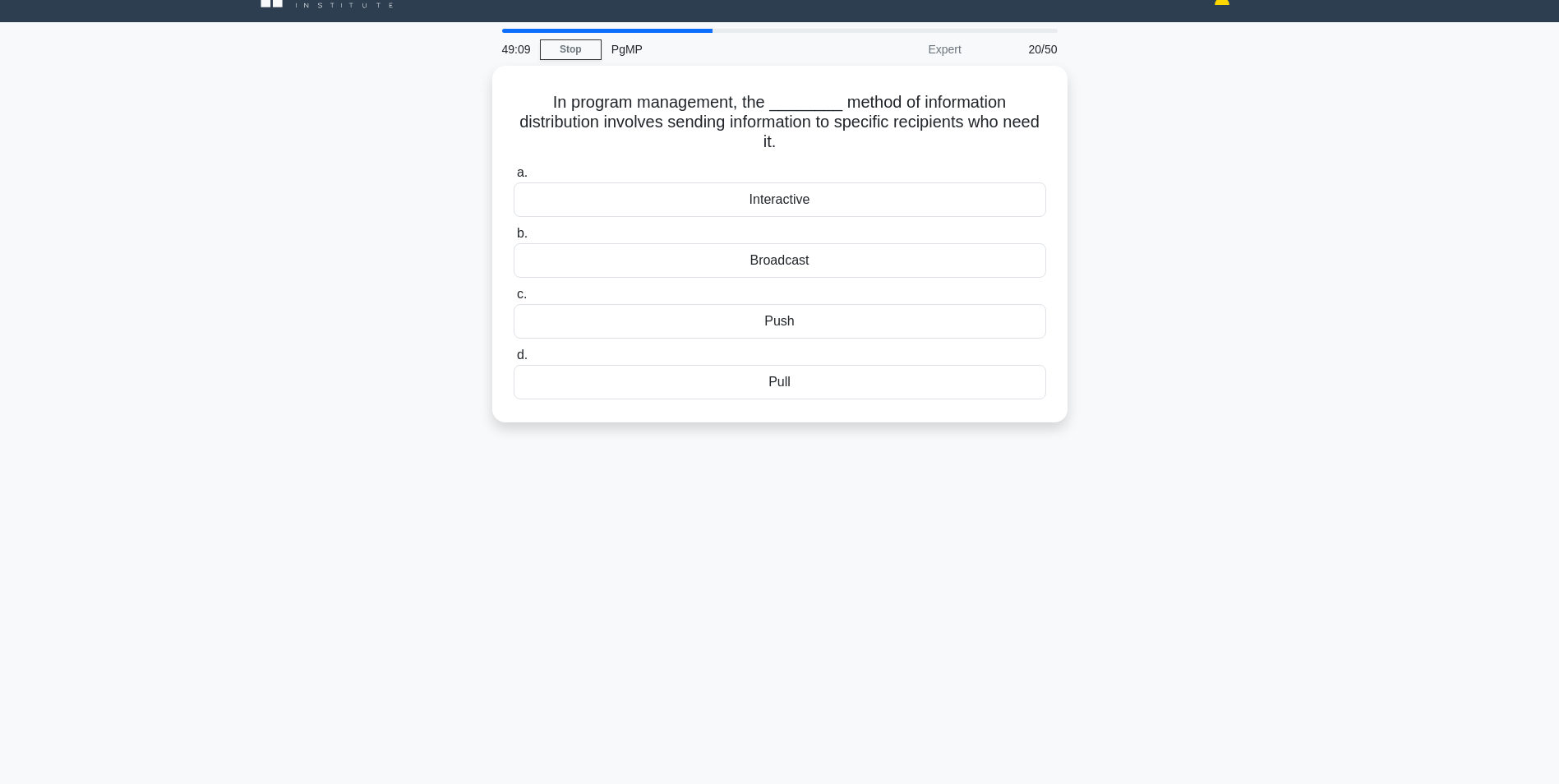
scroll to position [0, 0]
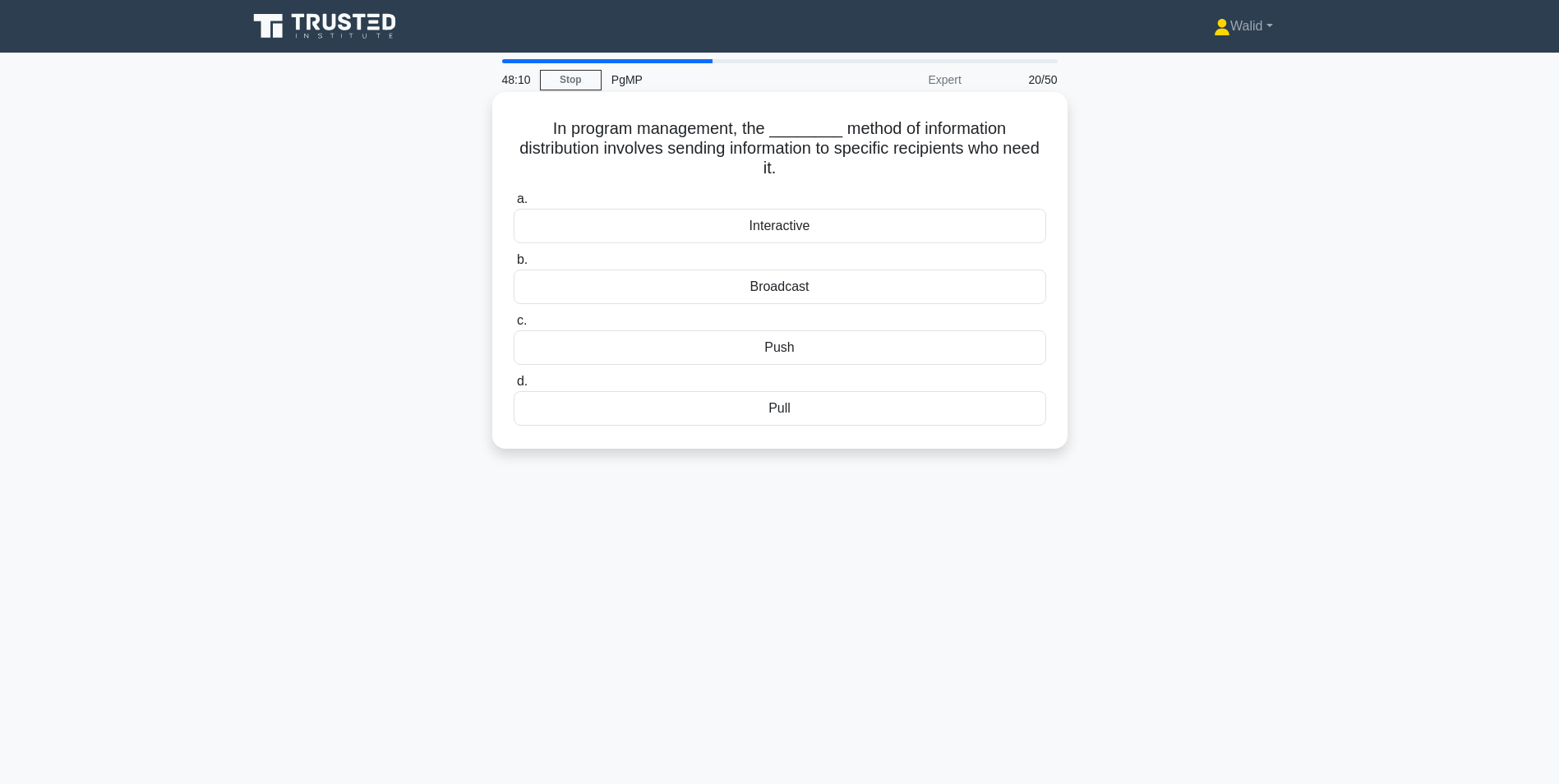
click at [818, 229] on div "Interactive" at bounding box center [780, 226] width 533 height 35
click at [514, 205] on input "a. Interactive" at bounding box center [514, 199] width 0 height 11
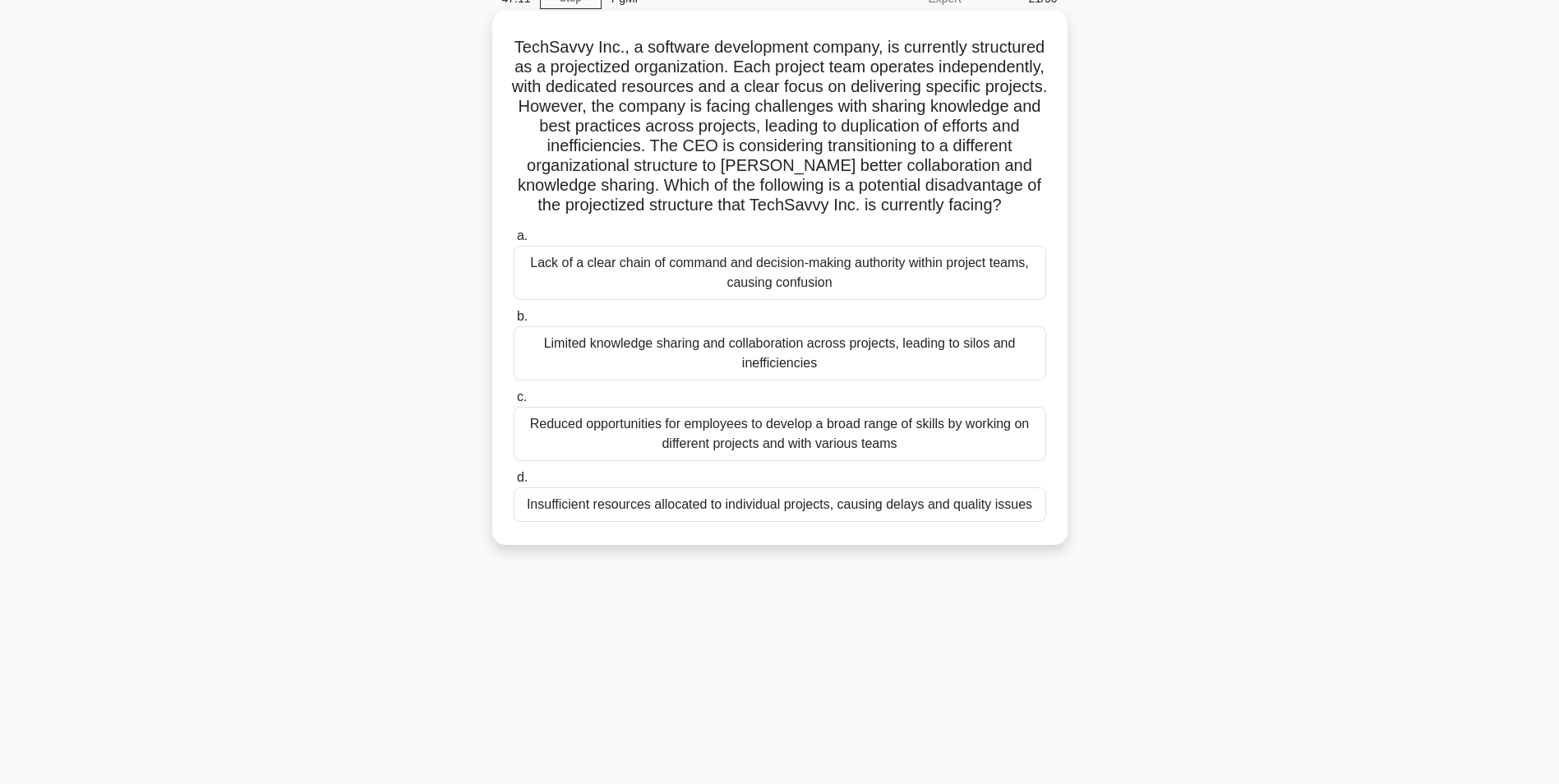
scroll to position [82, 0]
click at [772, 378] on div "Limited knowledge sharing and collaboration across projects, leading to silos a…" at bounding box center [780, 352] width 533 height 55
click at [514, 321] on input "b. Limited knowledge sharing and collaboration across projects, leading to silo…" at bounding box center [514, 316] width 0 height 11
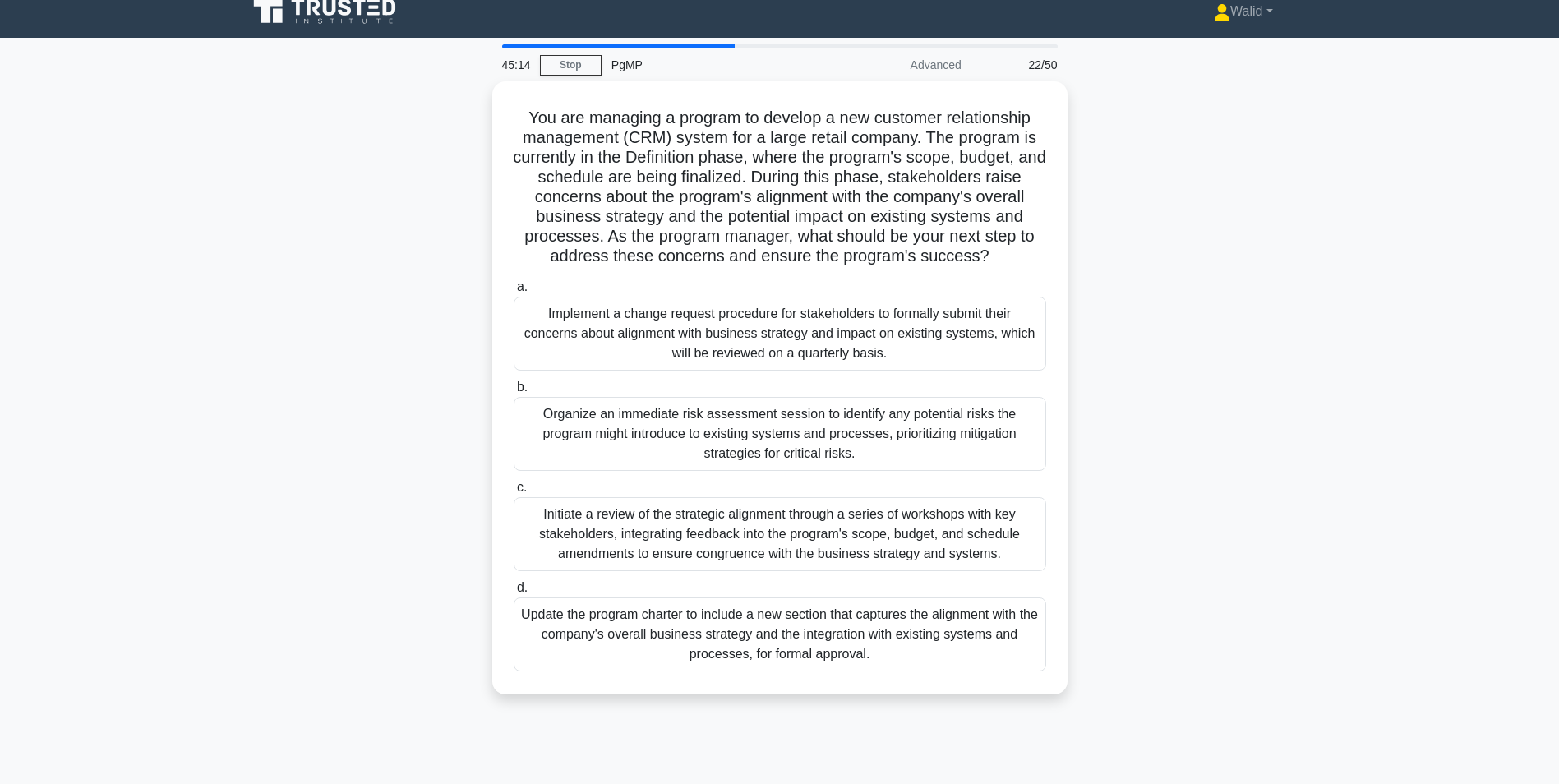
scroll to position [0, 0]
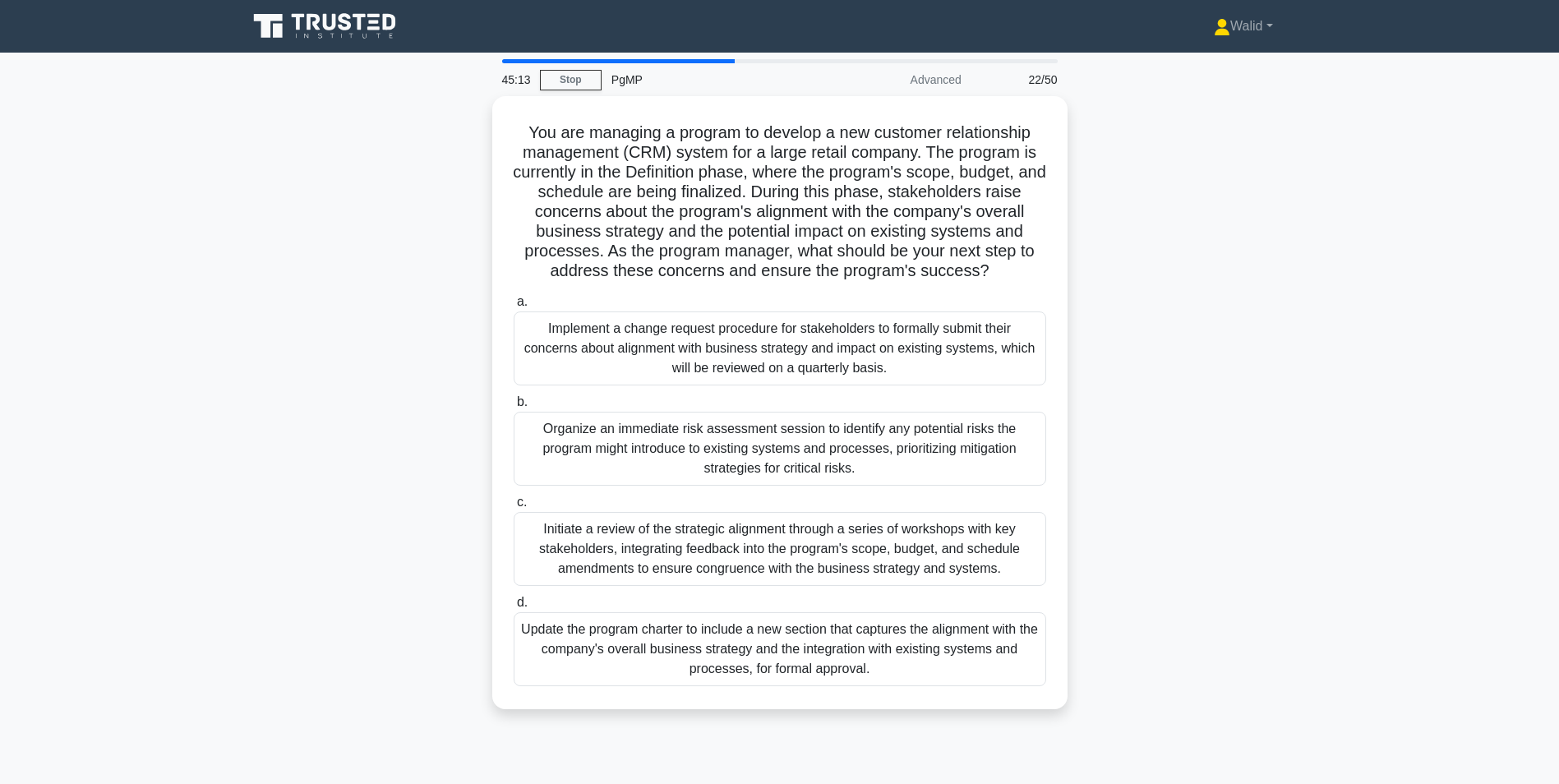
click at [356, 274] on div "You are managing a program to develop a new customer relationship management (C…" at bounding box center [780, 412] width 1085 height 633
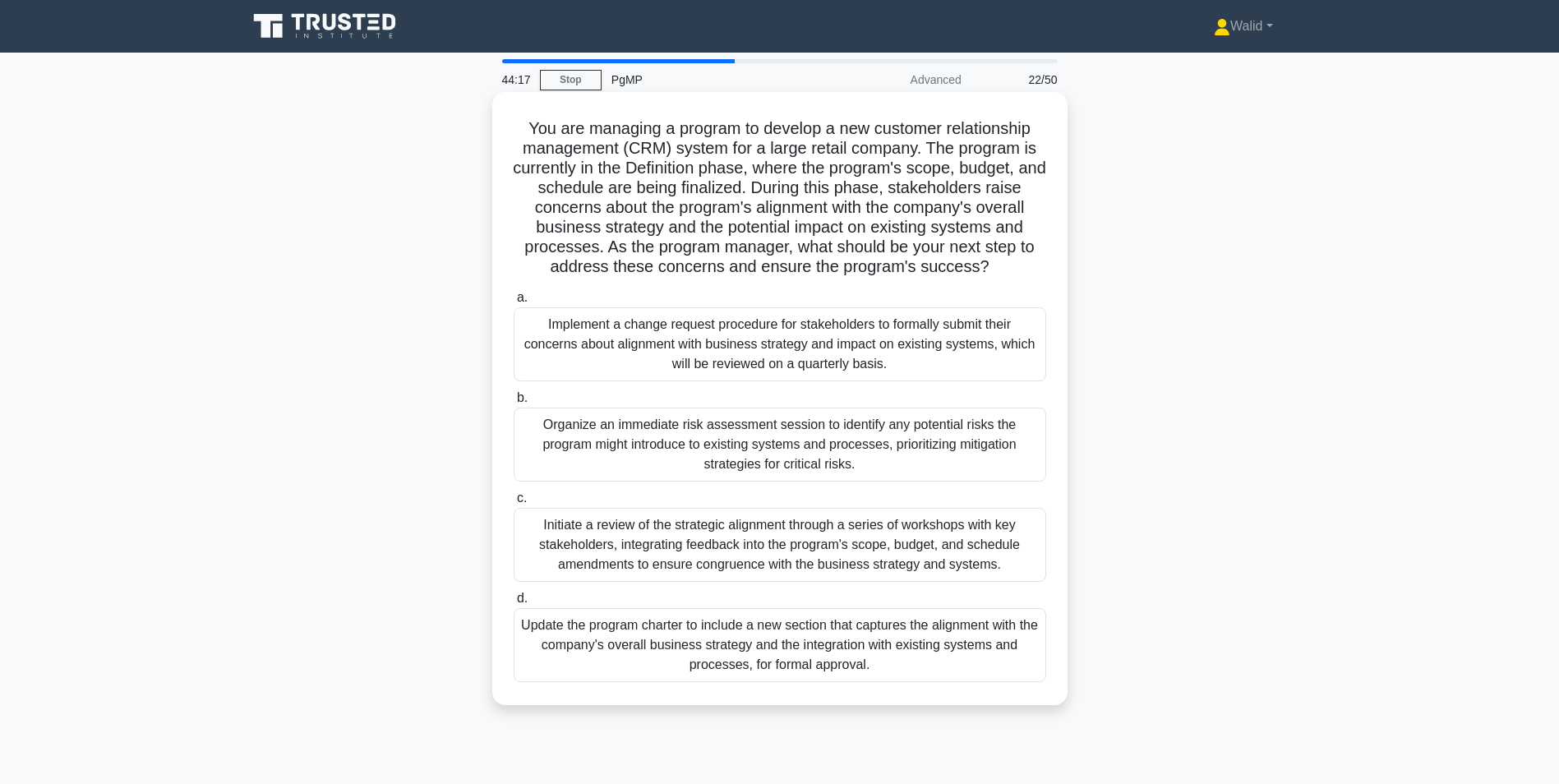
scroll to position [82, 0]
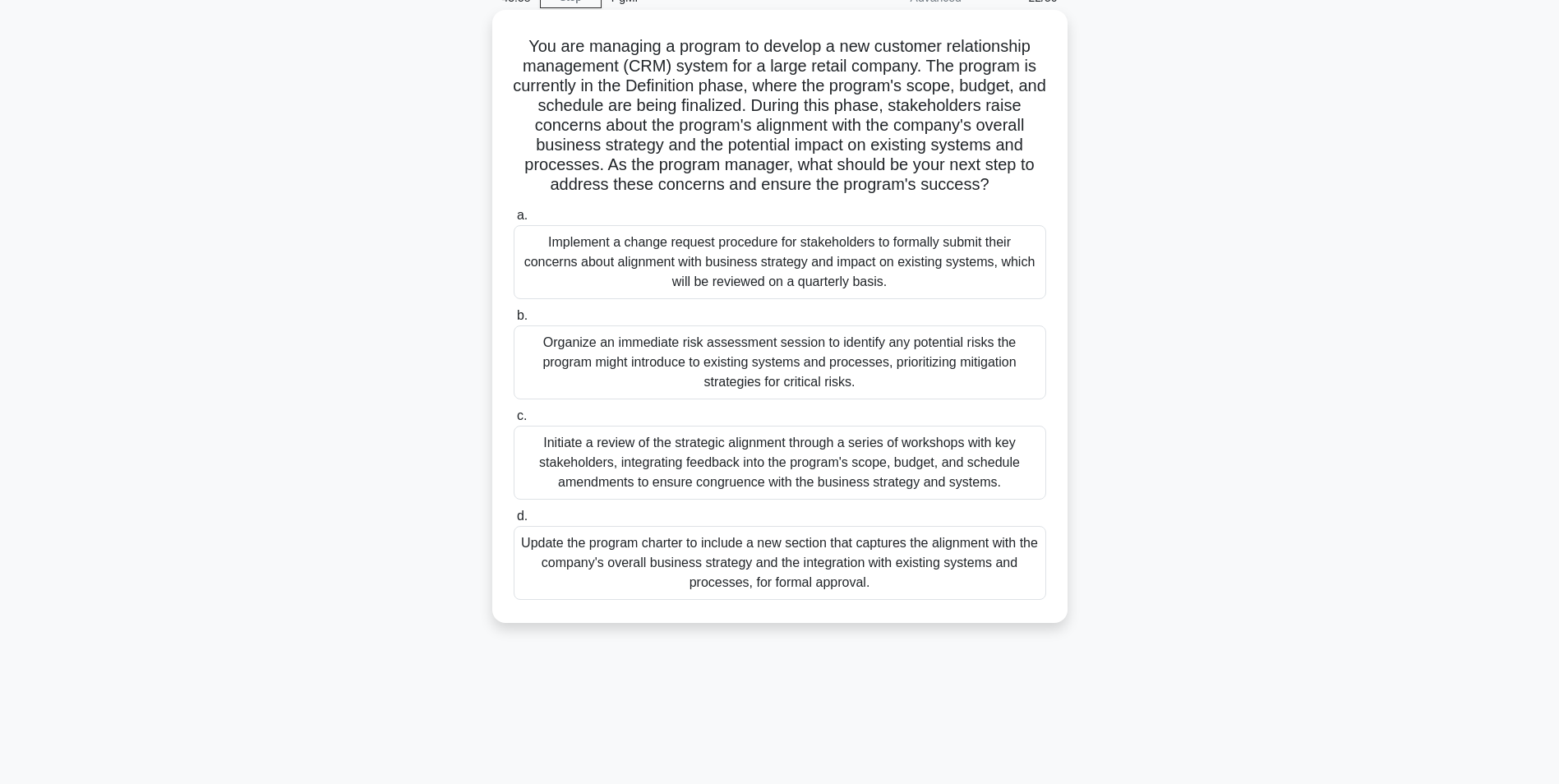
click at [761, 475] on div "Initiate a review of the strategic alignment through a series of workshops with…" at bounding box center [780, 462] width 533 height 74
click at [514, 422] on input "c. Initiate a review of the strategic alignment through a series of workshops w…" at bounding box center [514, 416] width 0 height 11
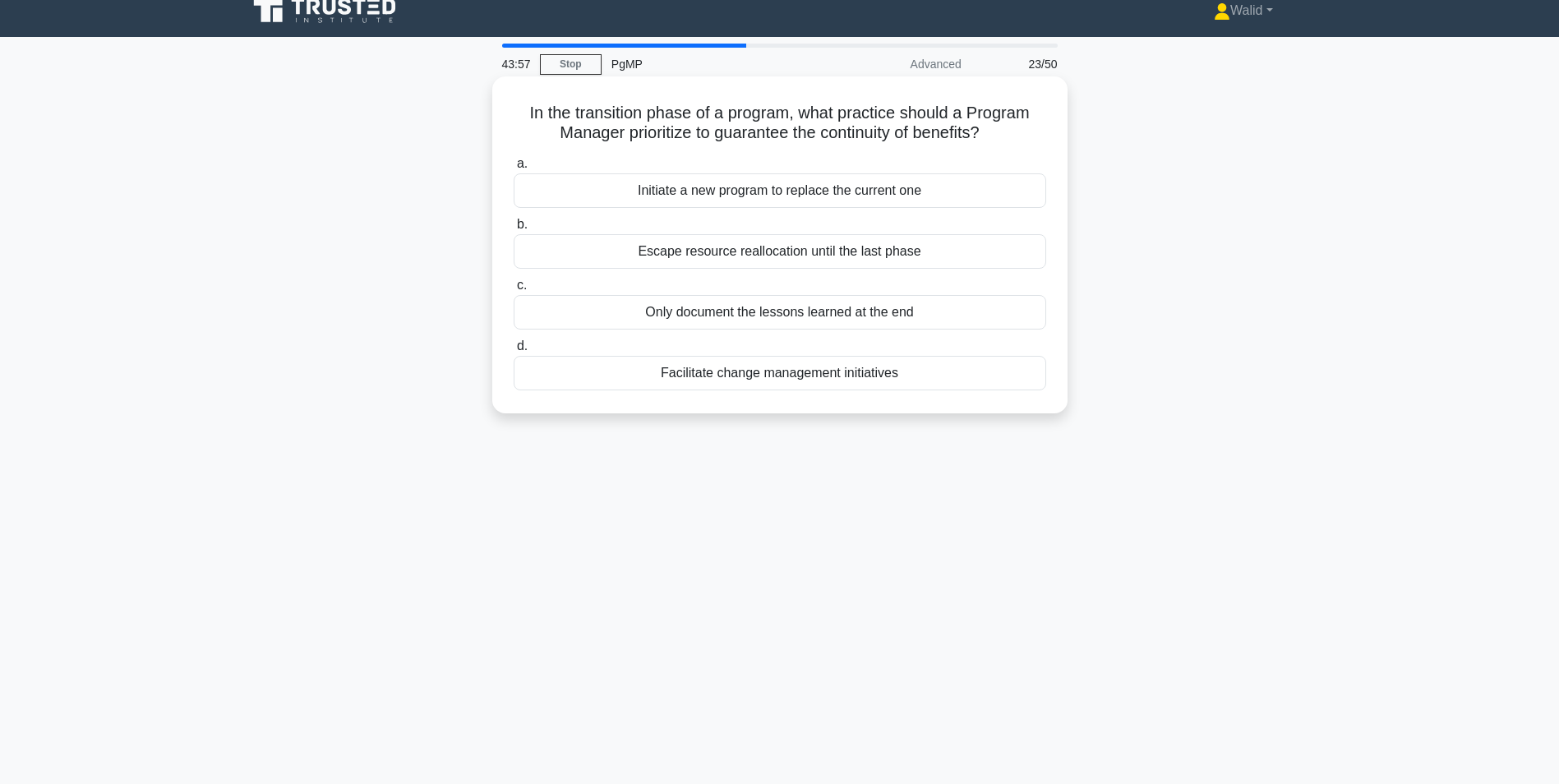
scroll to position [0, 0]
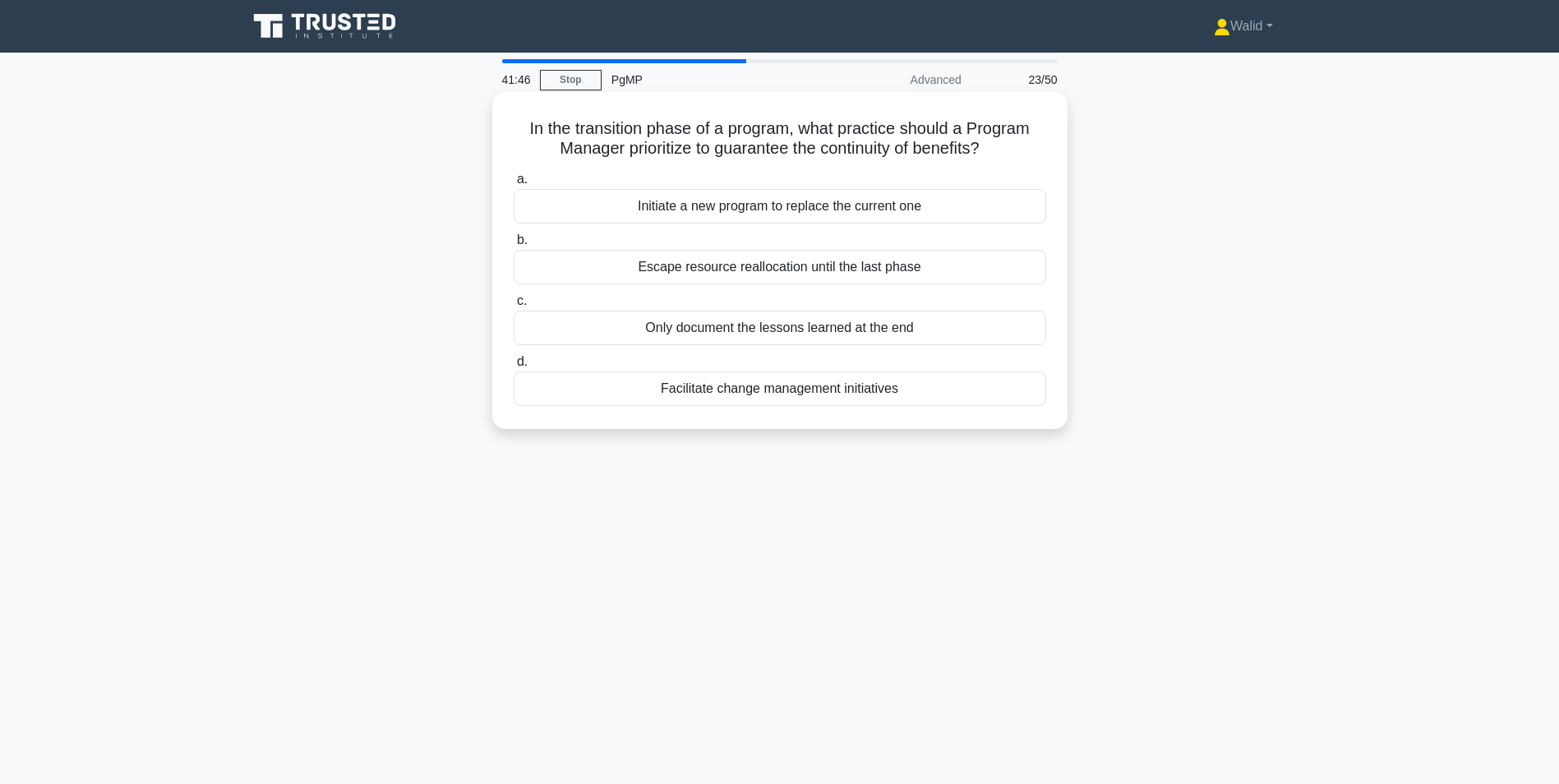
click at [766, 270] on div "Escape resource reallocation until the last phase" at bounding box center [780, 267] width 533 height 35
click at [514, 246] on input "b. Escape resource reallocation until the last phase" at bounding box center [514, 240] width 0 height 11
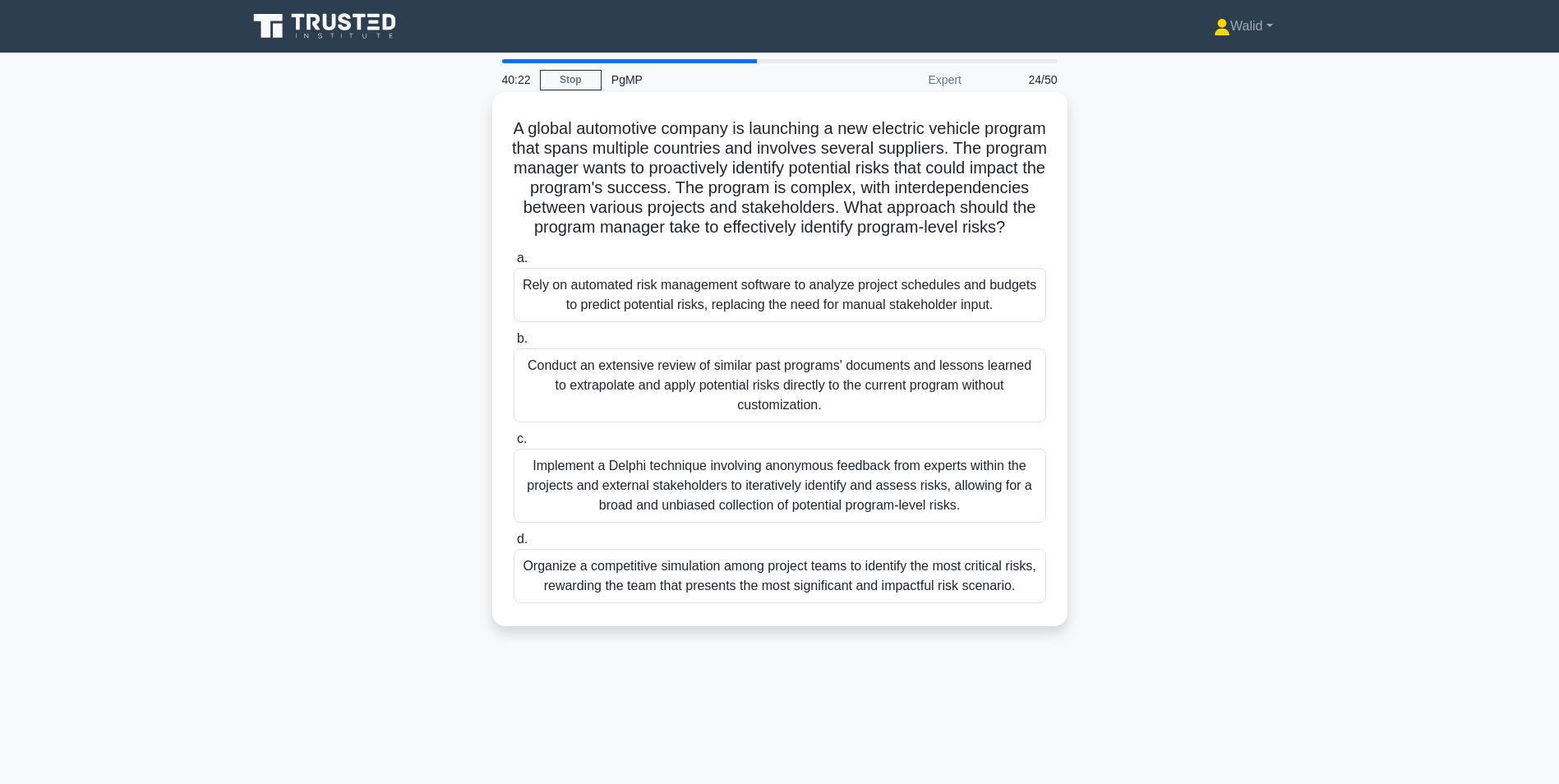
click at [732, 497] on div "Implement a Delphi technique involving anonymous feedback from experts within t…" at bounding box center [780, 485] width 533 height 74
drag, startPoint x: 732, startPoint y: 497, endPoint x: 749, endPoint y: 510, distance: 21.4
click at [749, 510] on div "Implement a Delphi technique involving anonymous feedback from experts within t…" at bounding box center [780, 485] width 533 height 74
click at [514, 444] on input "c. Implement a Delphi technique involving anonymous feedback from experts withi…" at bounding box center [514, 439] width 0 height 11
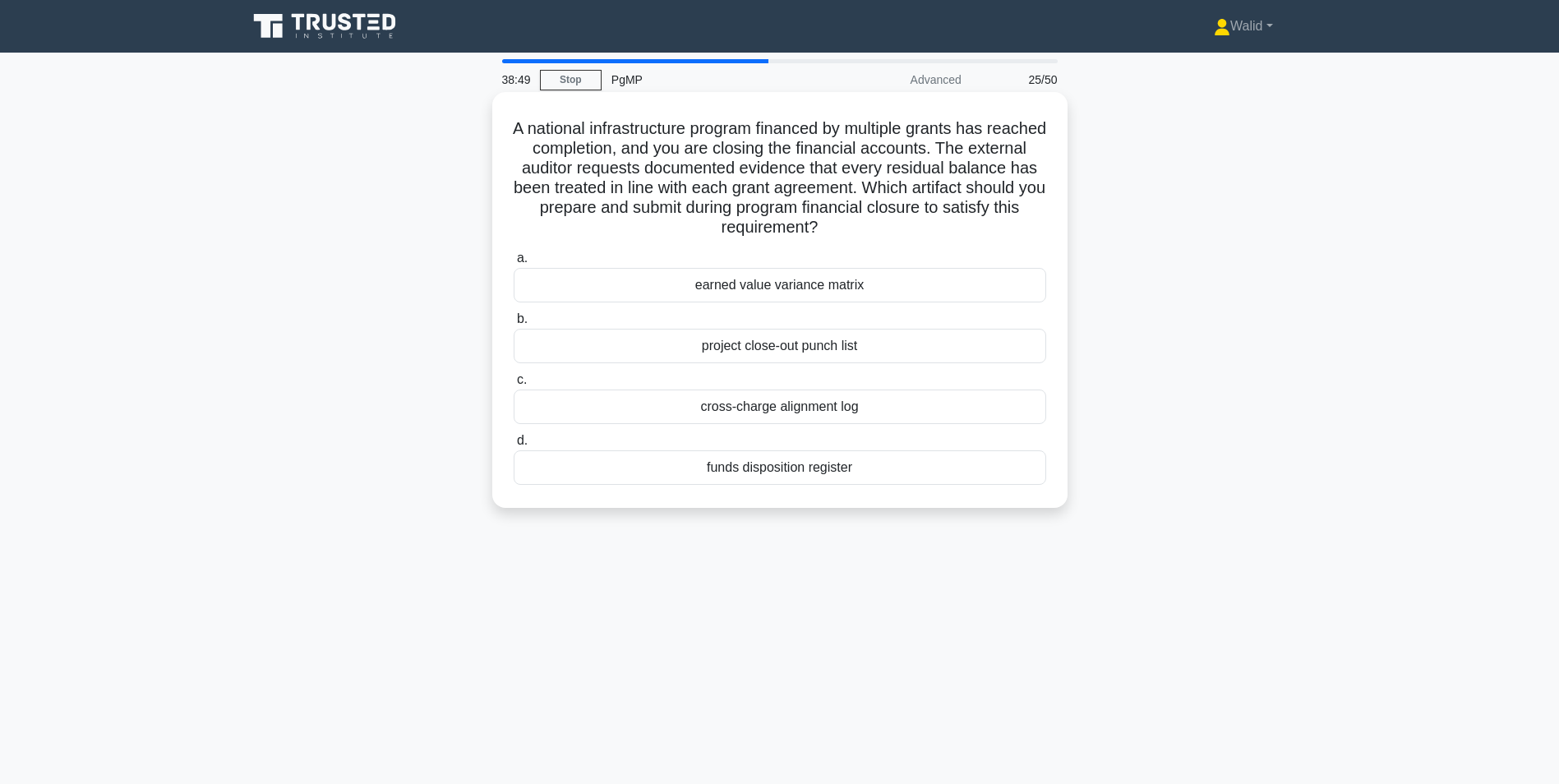
click at [812, 412] on div "cross-charge alignment log" at bounding box center [780, 407] width 533 height 35
click at [514, 385] on input "c. cross-charge alignment log" at bounding box center [514, 380] width 0 height 11
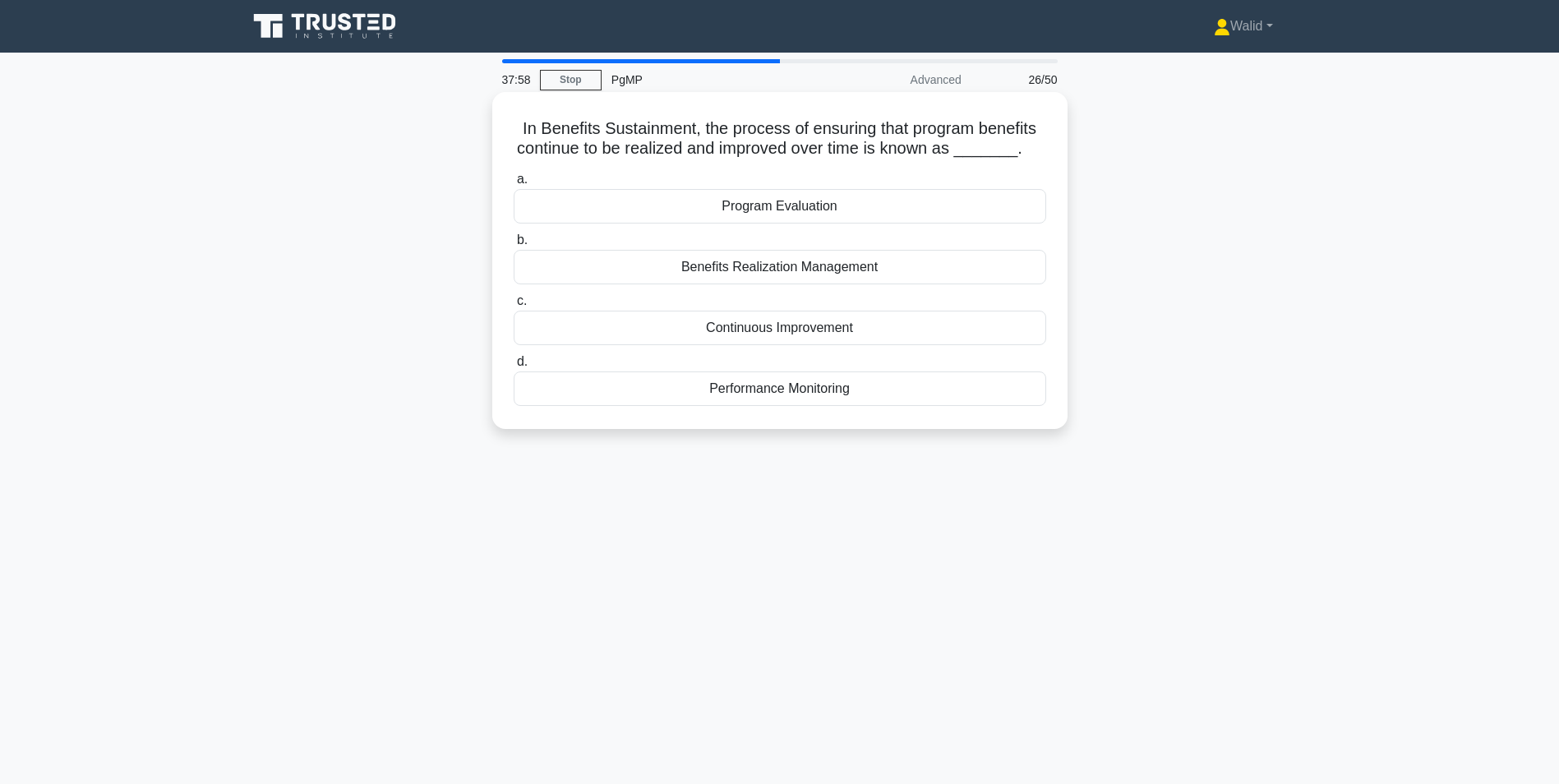
click at [777, 332] on div "Continuous Improvement" at bounding box center [780, 328] width 533 height 35
click at [514, 307] on input "c. Continuous Improvement" at bounding box center [514, 301] width 0 height 11
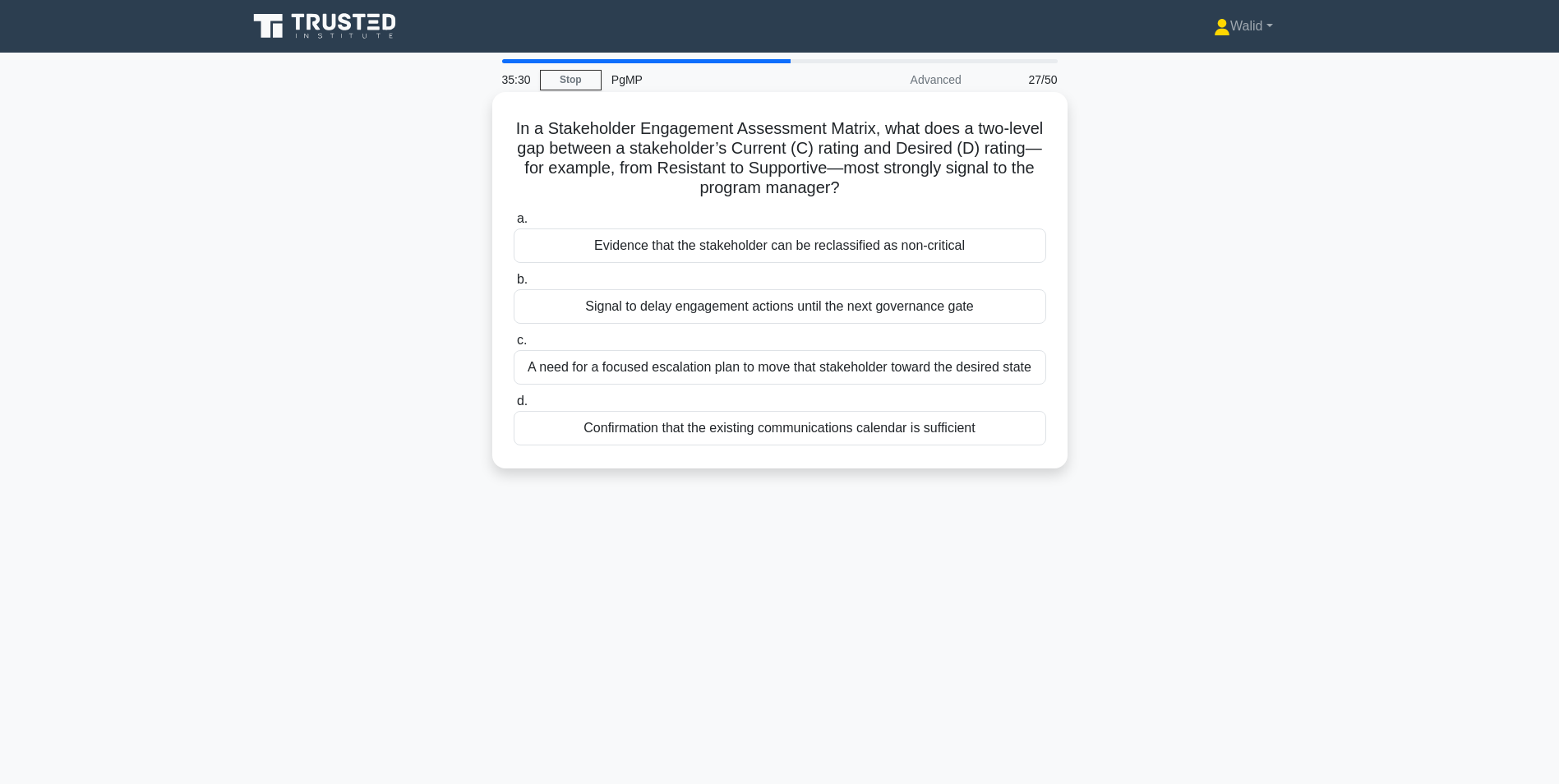
click at [638, 365] on div "A need for a focused escalation plan to move that stakeholder toward the desire…" at bounding box center [780, 367] width 533 height 35
click at [514, 346] on input "c. A need for a focused escalation plan to move that stakeholder toward the des…" at bounding box center [514, 341] width 0 height 11
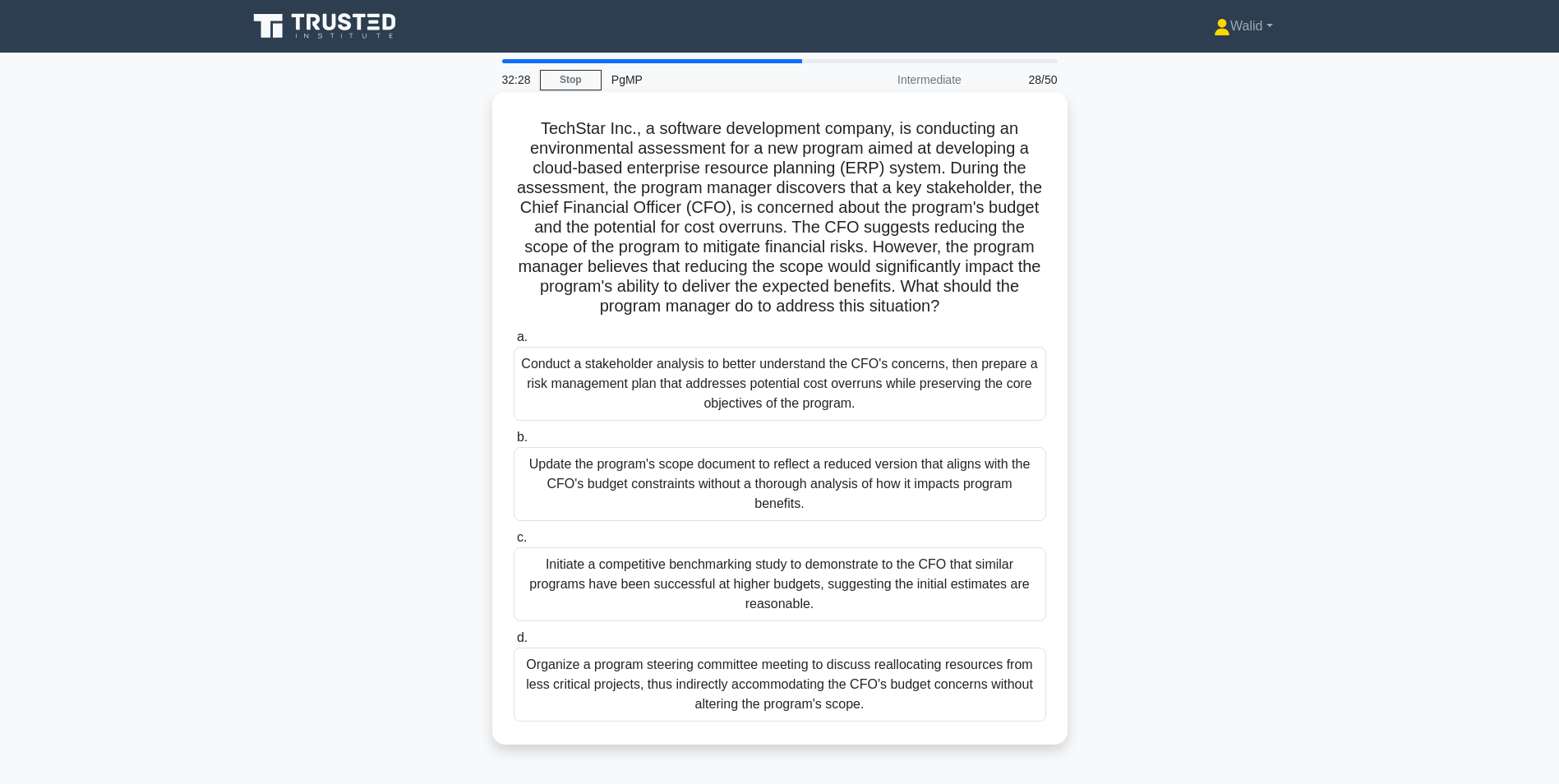
click at [678, 580] on div "Initiate a competitive benchmarking study to demonstrate to the CFO that simila…" at bounding box center [780, 584] width 533 height 74
click at [514, 543] on input "c. Initiate a competitive benchmarking study to demonstrate to the CFO that sim…" at bounding box center [514, 538] width 0 height 11
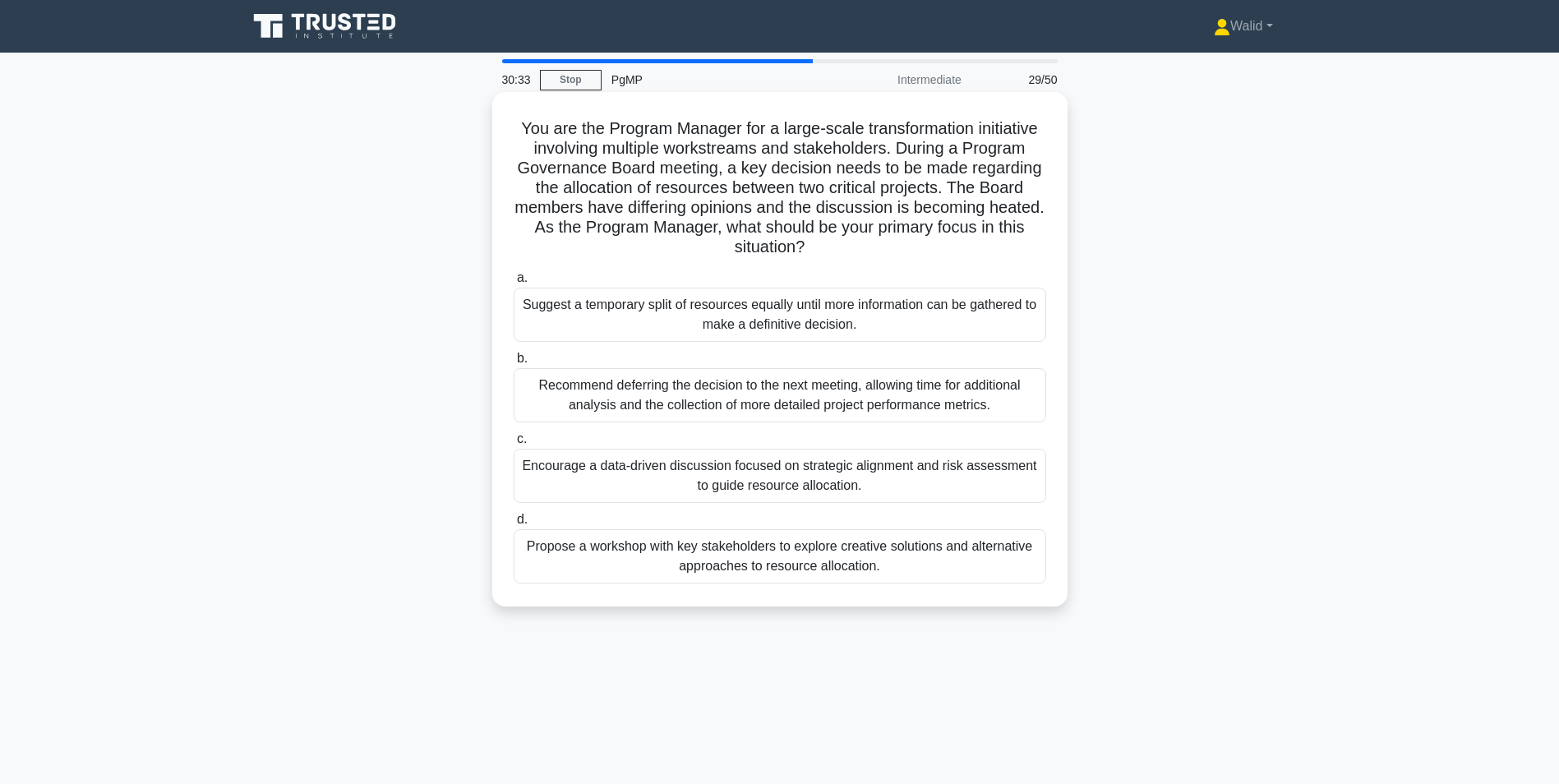
click at [771, 565] on div "Propose a workshop with key stakeholders to explore creative solutions and alte…" at bounding box center [780, 556] width 533 height 55
click at [514, 525] on input "d. Propose a workshop with key stakeholders to explore creative solutions and a…" at bounding box center [514, 520] width 0 height 11
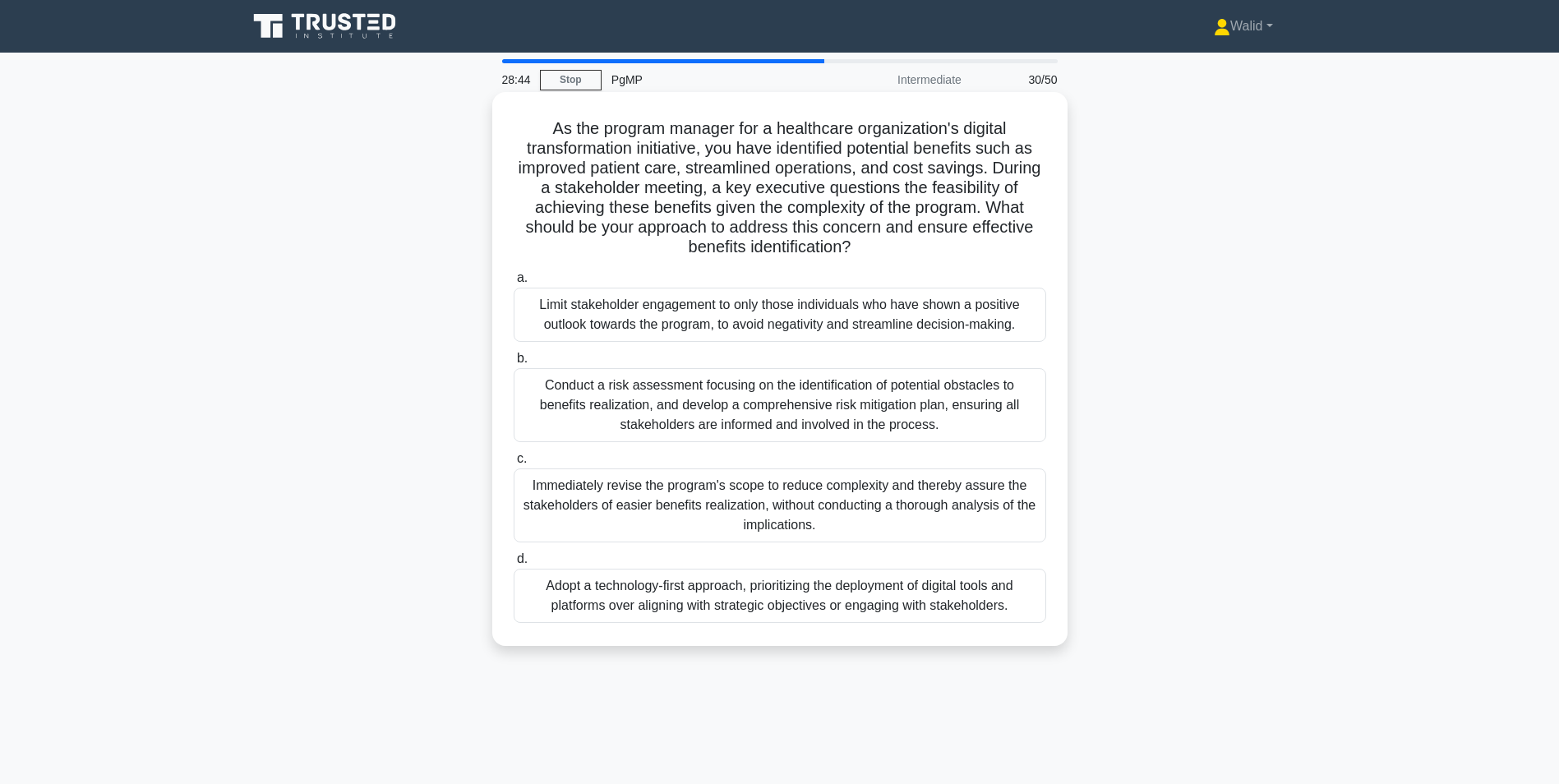
click at [646, 408] on div "Conduct a risk assessment focusing on the identification of potential obstacles…" at bounding box center [780, 404] width 533 height 74
click at [514, 364] on input "b. Conduct a risk assessment focusing on the identification of potential obstac…" at bounding box center [514, 359] width 0 height 11
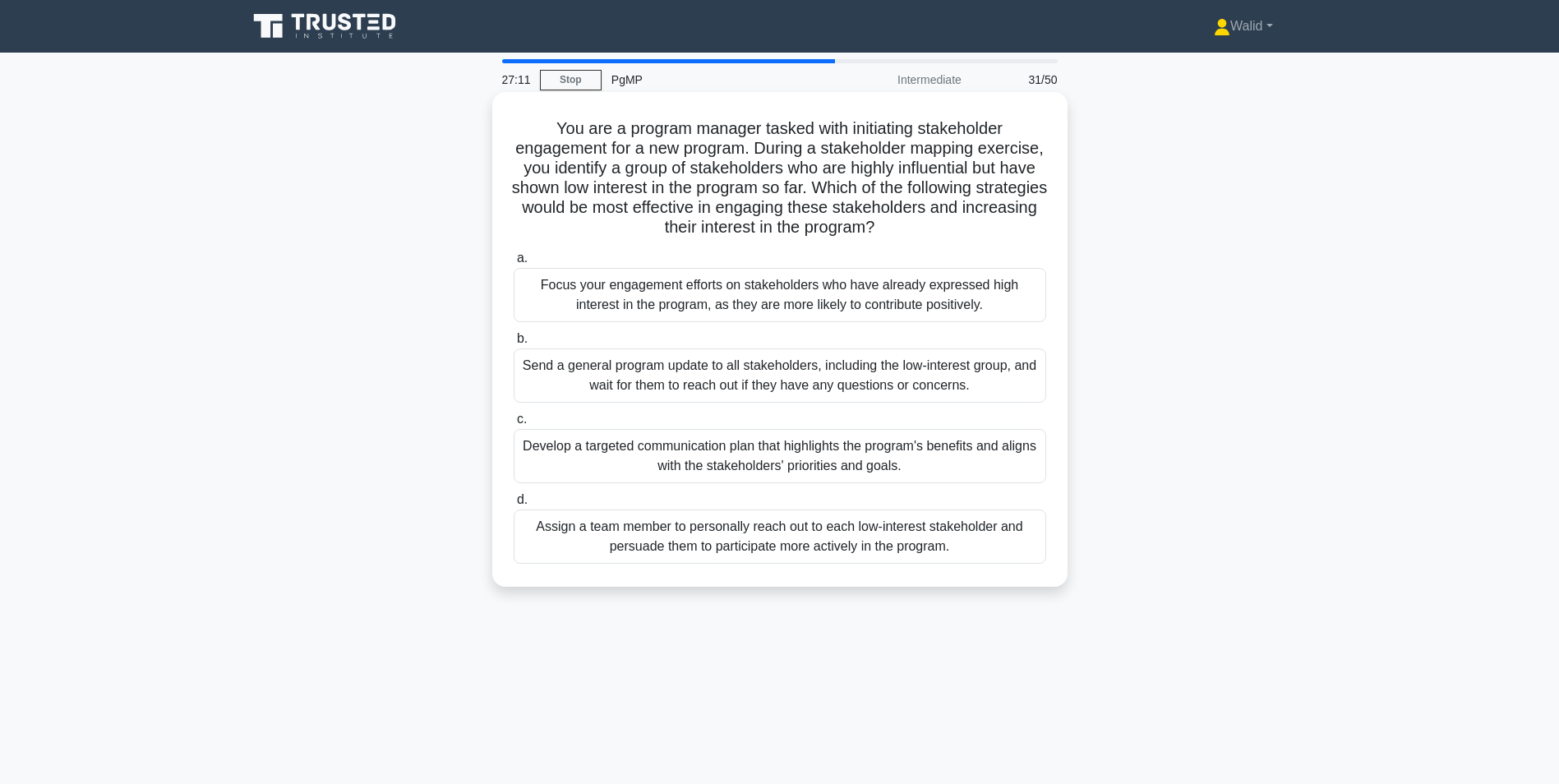
click at [749, 460] on div "Develop a targeted communication plan that highlights the program's benefits an…" at bounding box center [780, 456] width 533 height 55
click at [514, 425] on input "c. Develop a targeted communication plan that highlights the program's benefits…" at bounding box center [514, 420] width 0 height 11
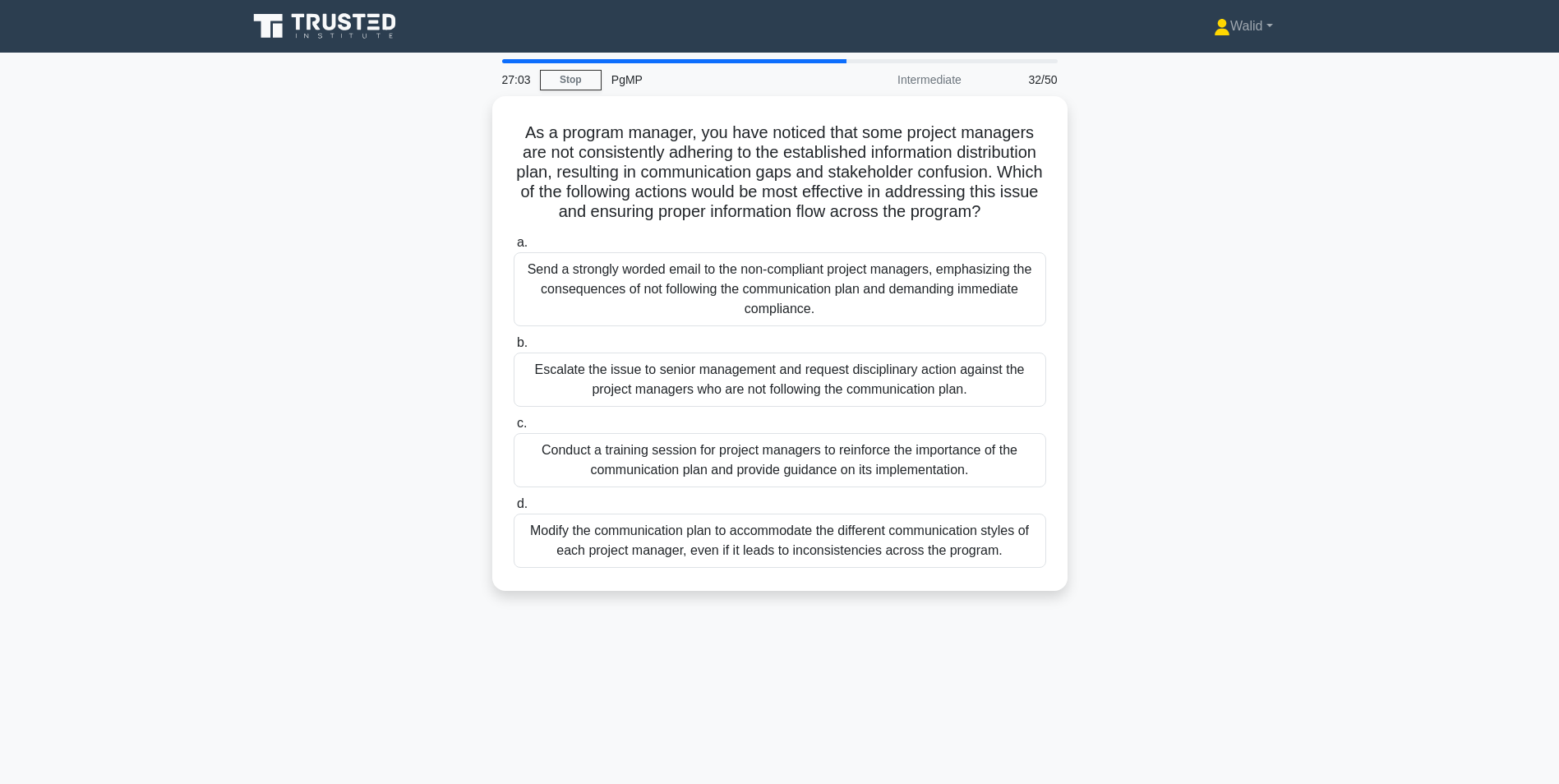
scroll to position [82, 0]
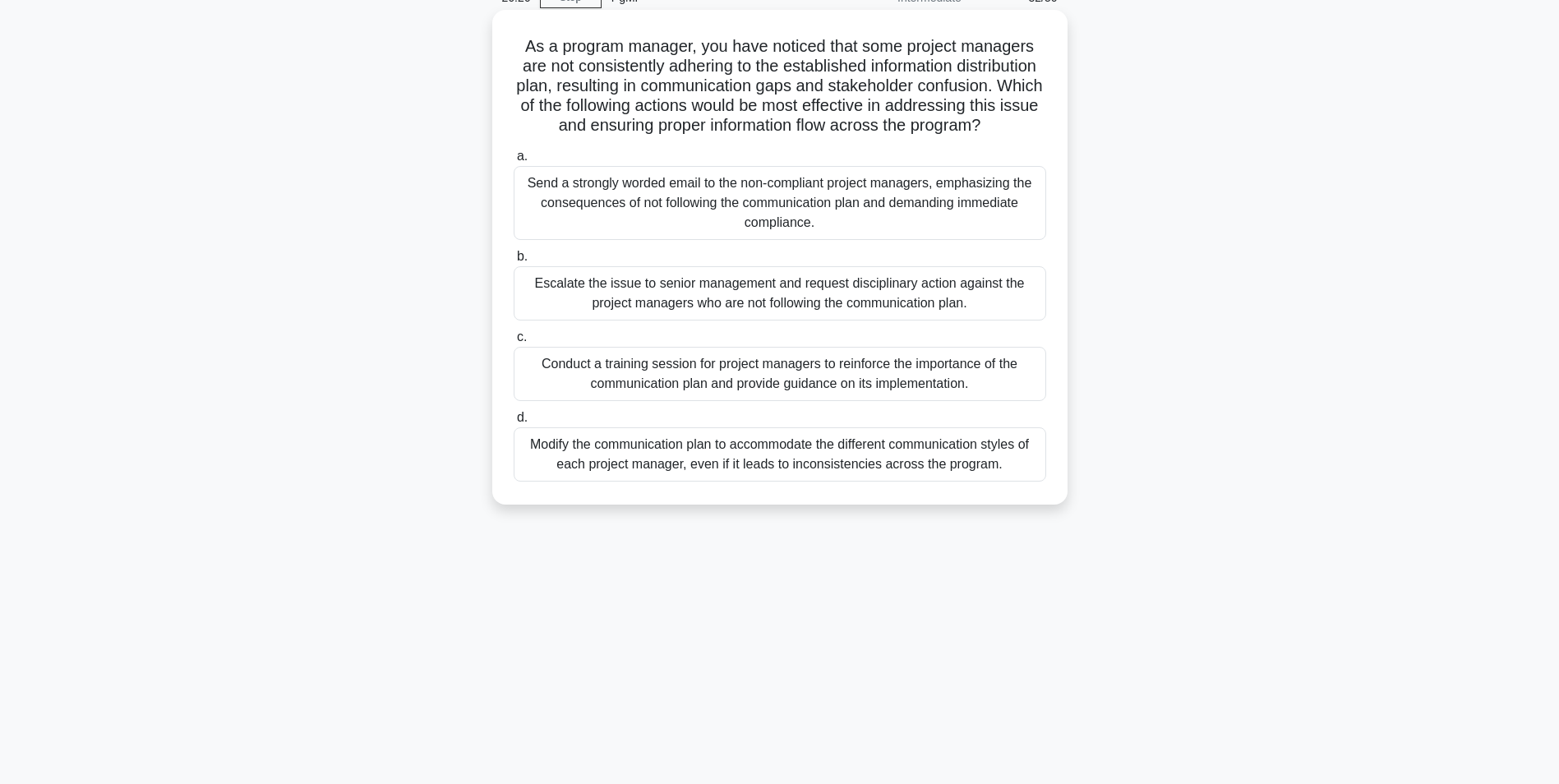
click at [822, 395] on div "Conduct a training session for project managers to reinforce the importance of …" at bounding box center [780, 374] width 533 height 55
click at [514, 342] on input "c. Conduct a training session for project managers to reinforce the importance …" at bounding box center [514, 338] width 0 height 11
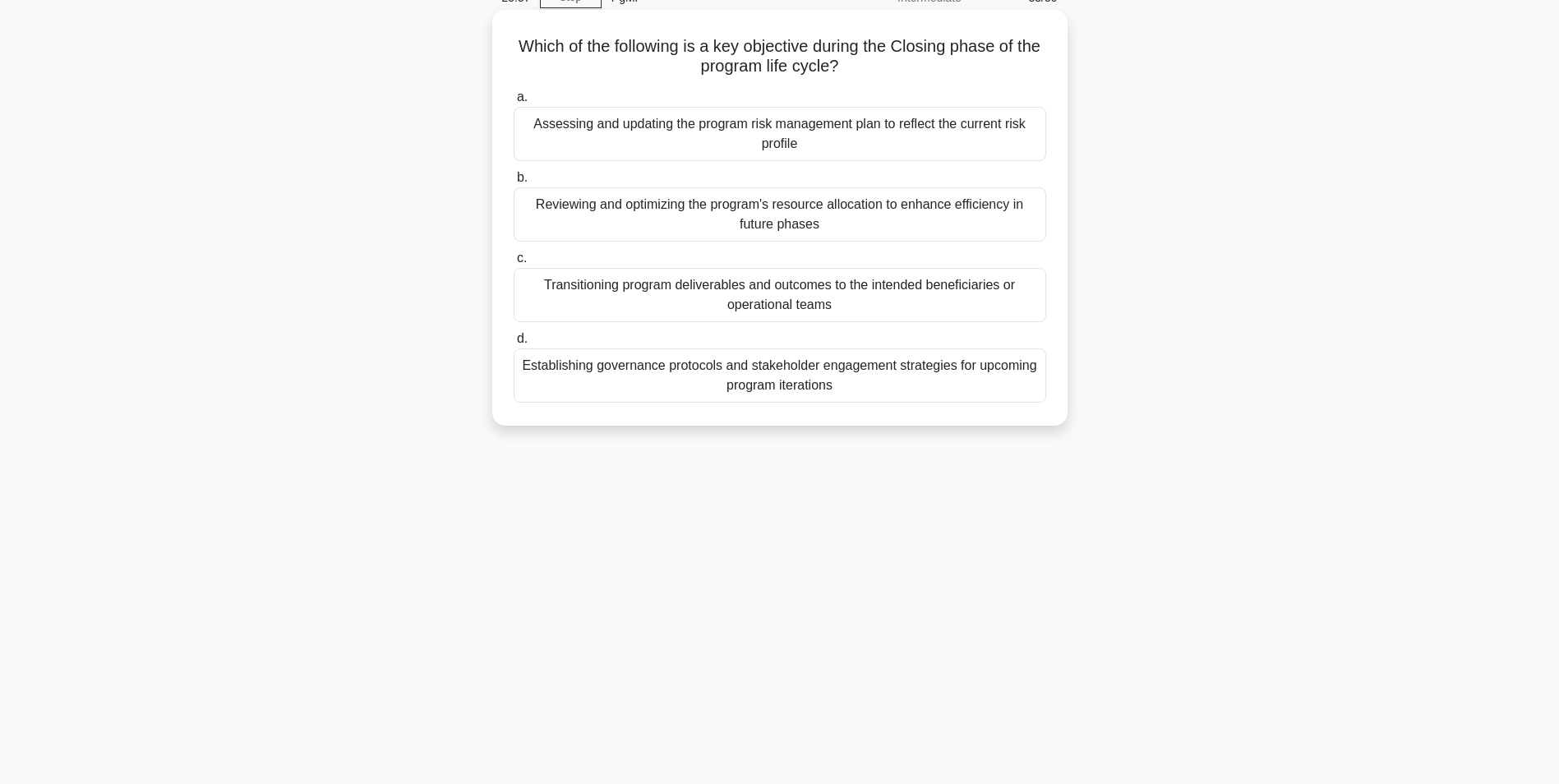
click at [834, 307] on div "Transitioning program deliverables and outcomes to the intended beneficiaries o…" at bounding box center [780, 295] width 533 height 55
click at [514, 264] on input "c. Transitioning program deliverables and outcomes to the intended beneficiarie…" at bounding box center [514, 259] width 0 height 11
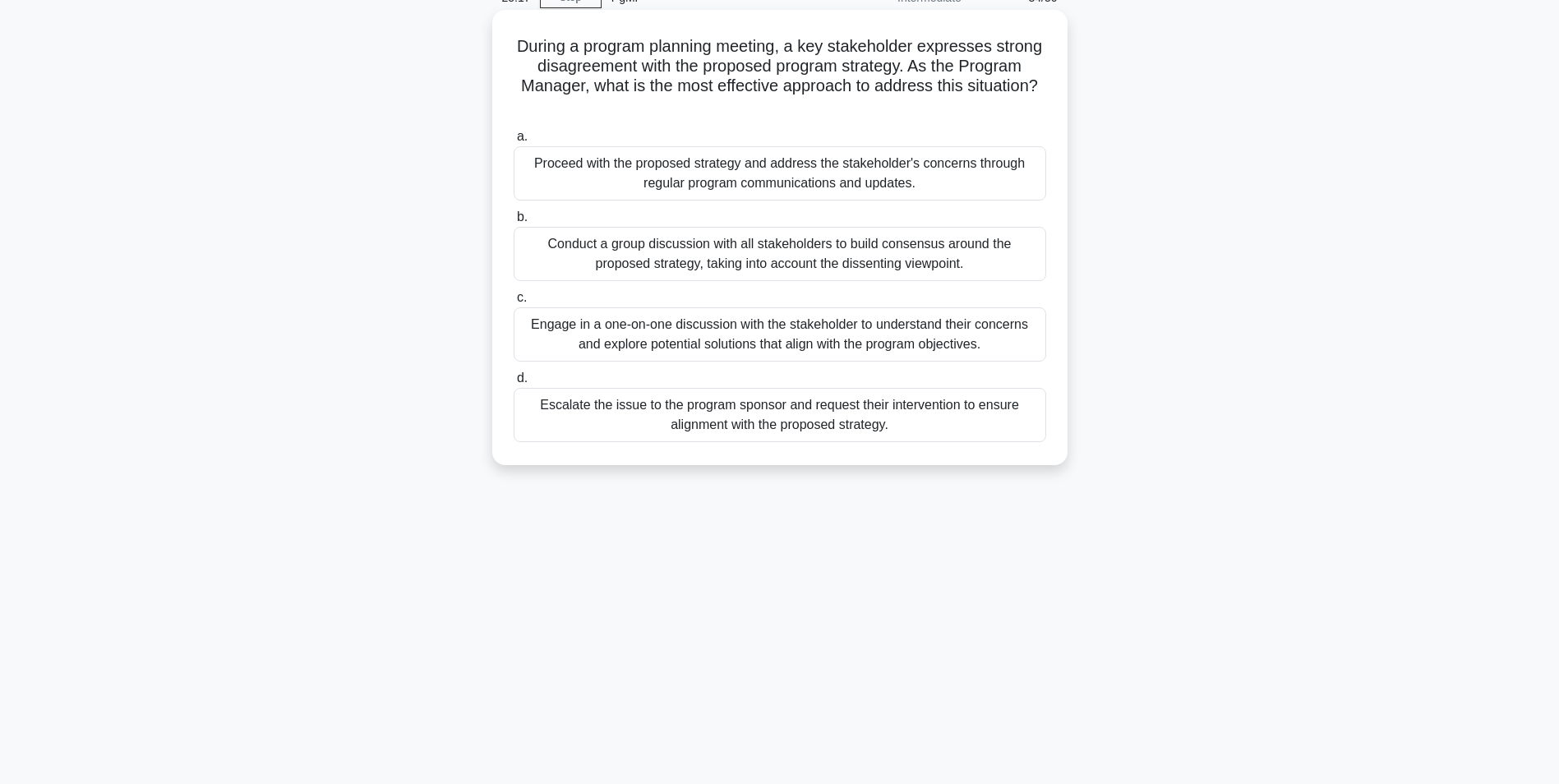
click at [729, 340] on div "Engage in a one-on-one discussion with the stakeholder to understand their conc…" at bounding box center [780, 334] width 533 height 55
click at [514, 303] on input "c. Engage in a one-on-one discussion with the stakeholder to understand their c…" at bounding box center [514, 298] width 0 height 11
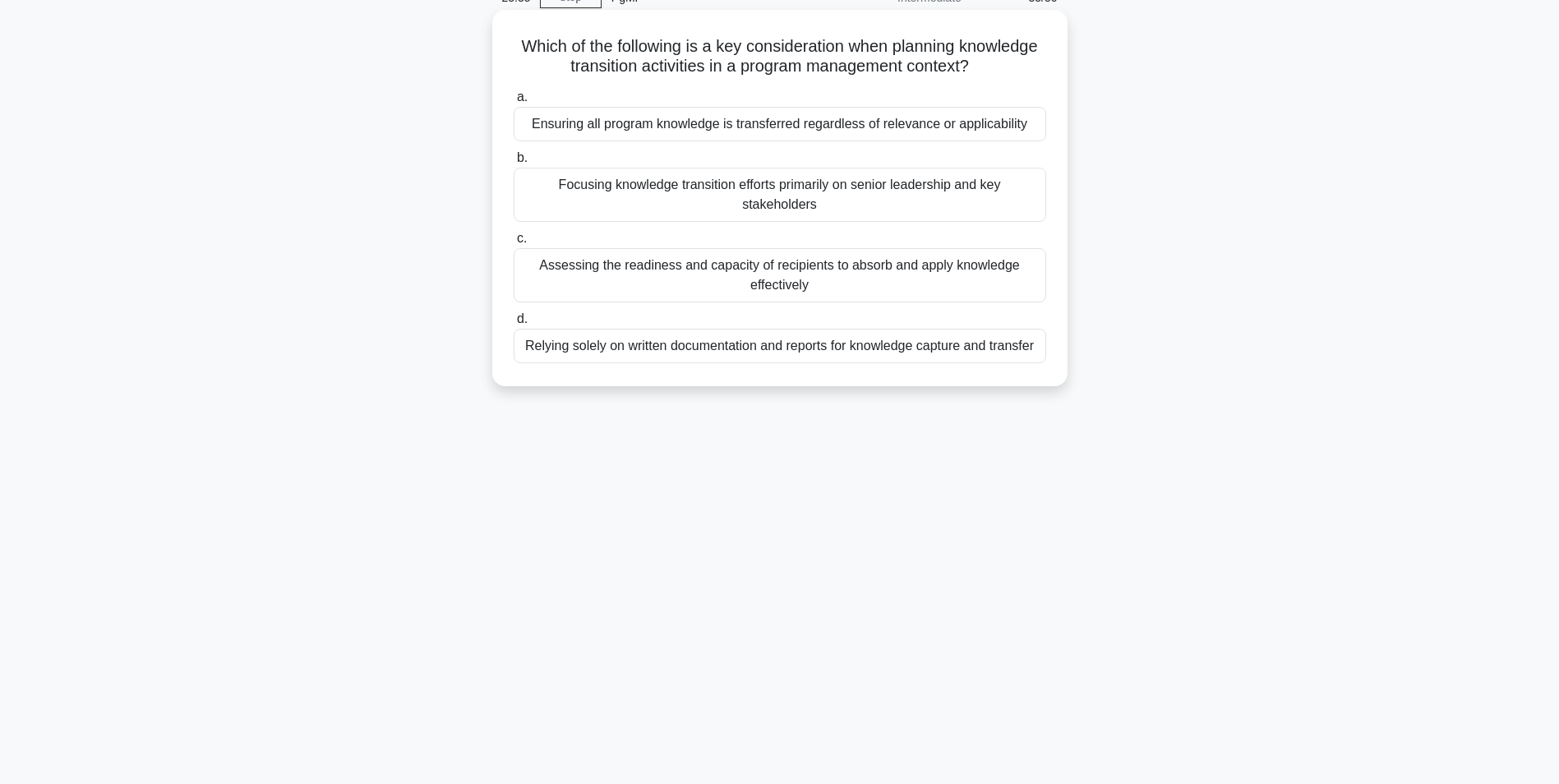
click at [644, 280] on div "Assessing the readiness and capacity of recipients to absorb and apply knowledg…" at bounding box center [780, 276] width 533 height 55
click at [514, 244] on input "c. Assessing the readiness and capacity of recipients to absorb and apply knowl…" at bounding box center [514, 239] width 0 height 11
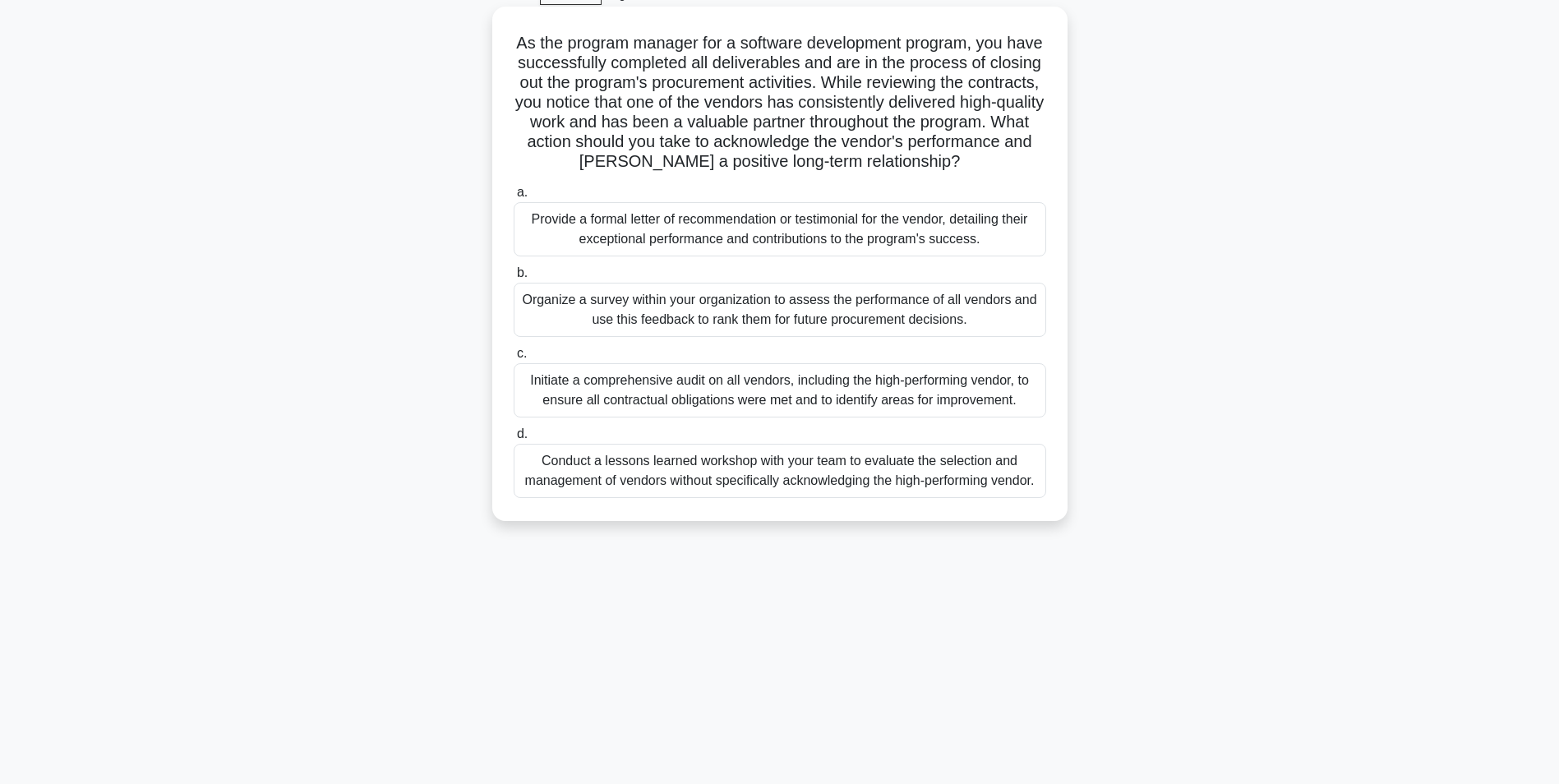
scroll to position [104, 0]
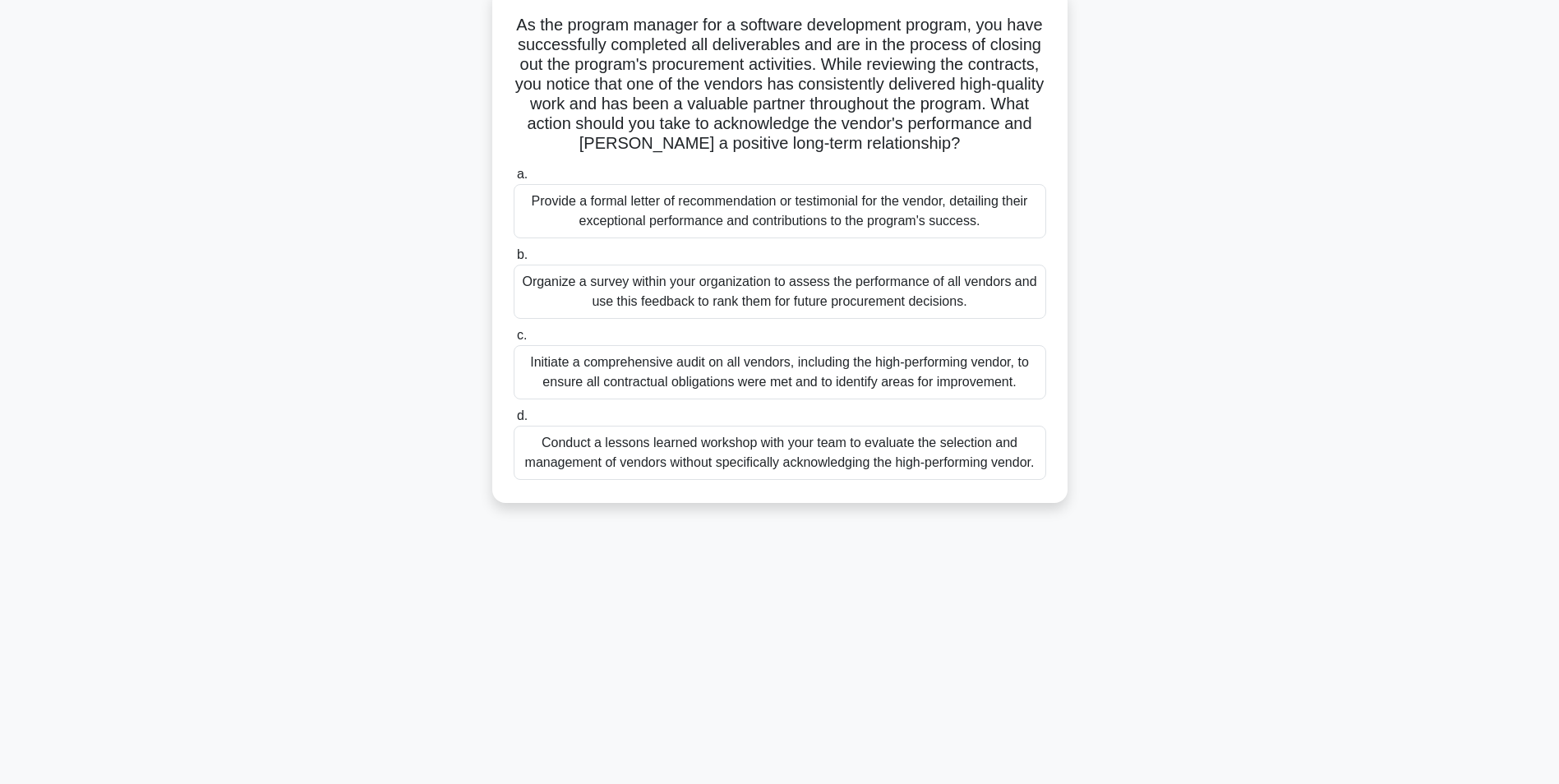
click at [695, 210] on div "Provide a formal letter of recommendation or testimonial for the vendor, detail…" at bounding box center [780, 211] width 533 height 55
click at [514, 180] on input "a. Provide a formal letter of recommendation or testimonial for the vendor, det…" at bounding box center [514, 175] width 0 height 11
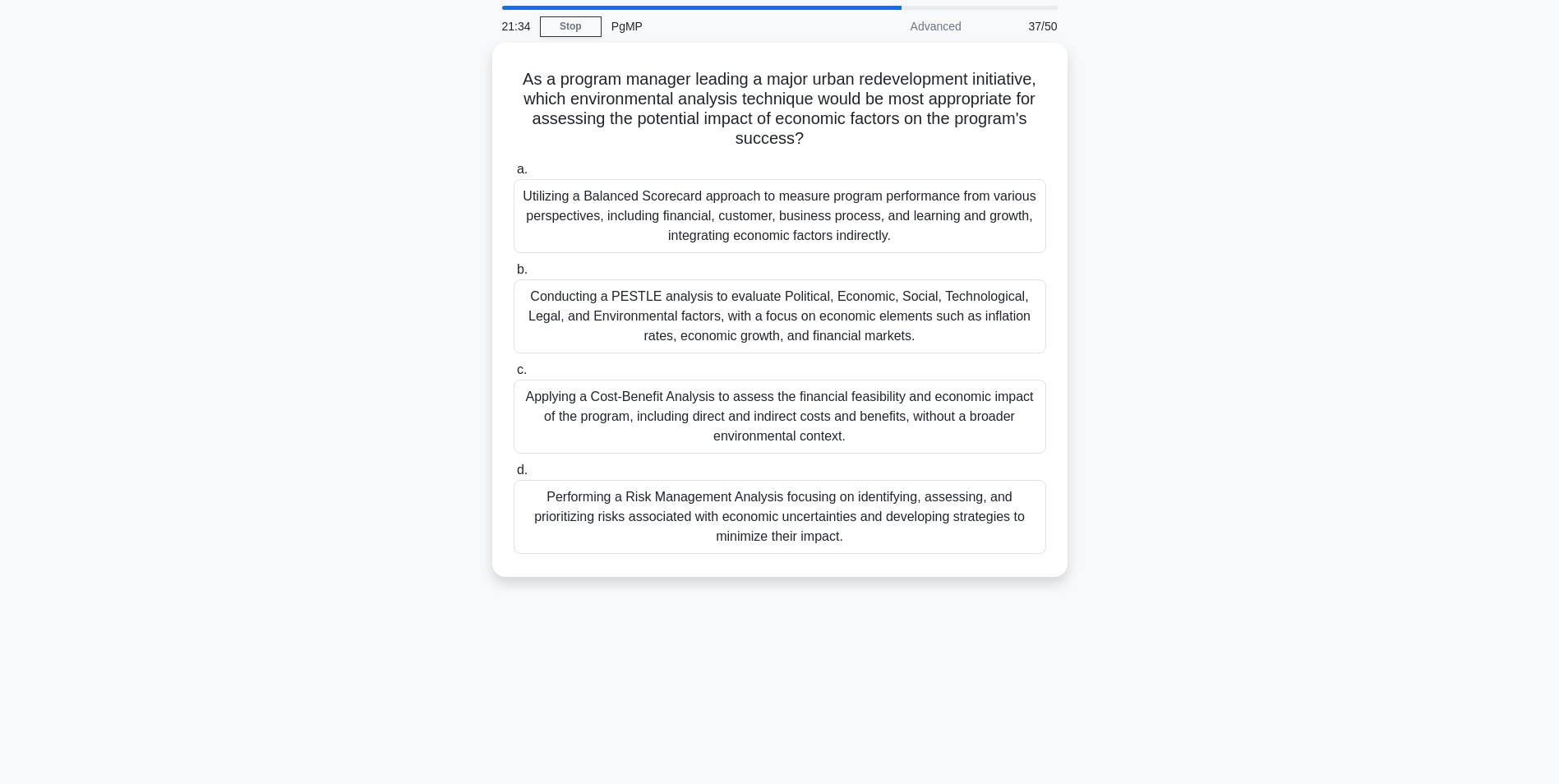
scroll to position [82, 0]
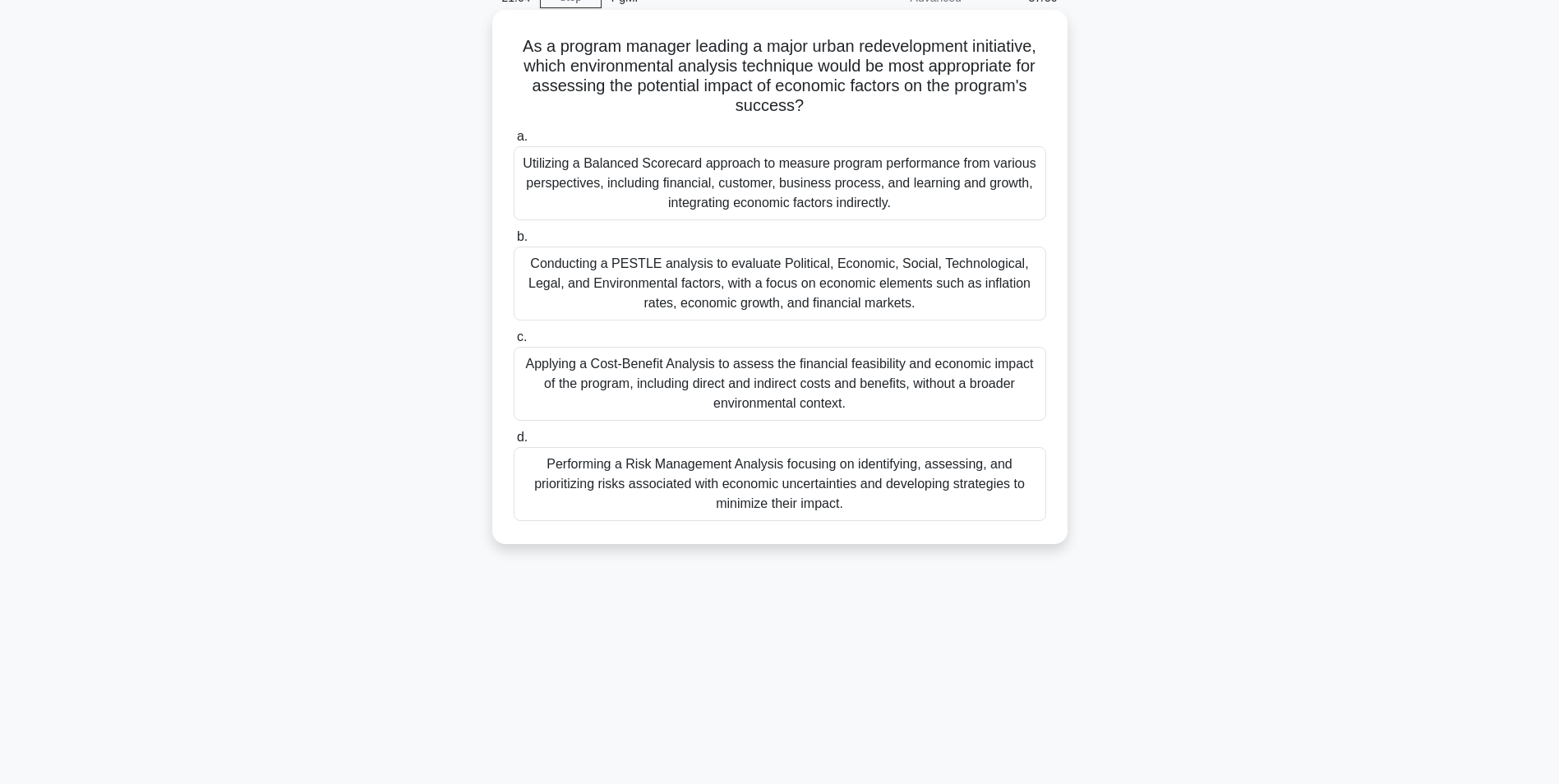
click at [637, 273] on div "Conducting a PESTLE analysis to evaluate Political, Economic, Social, Technolog…" at bounding box center [780, 283] width 533 height 74
click at [514, 242] on input "b. Conducting a PESTLE analysis to evaluate Political, Economic, Social, Techno…" at bounding box center [514, 237] width 0 height 11
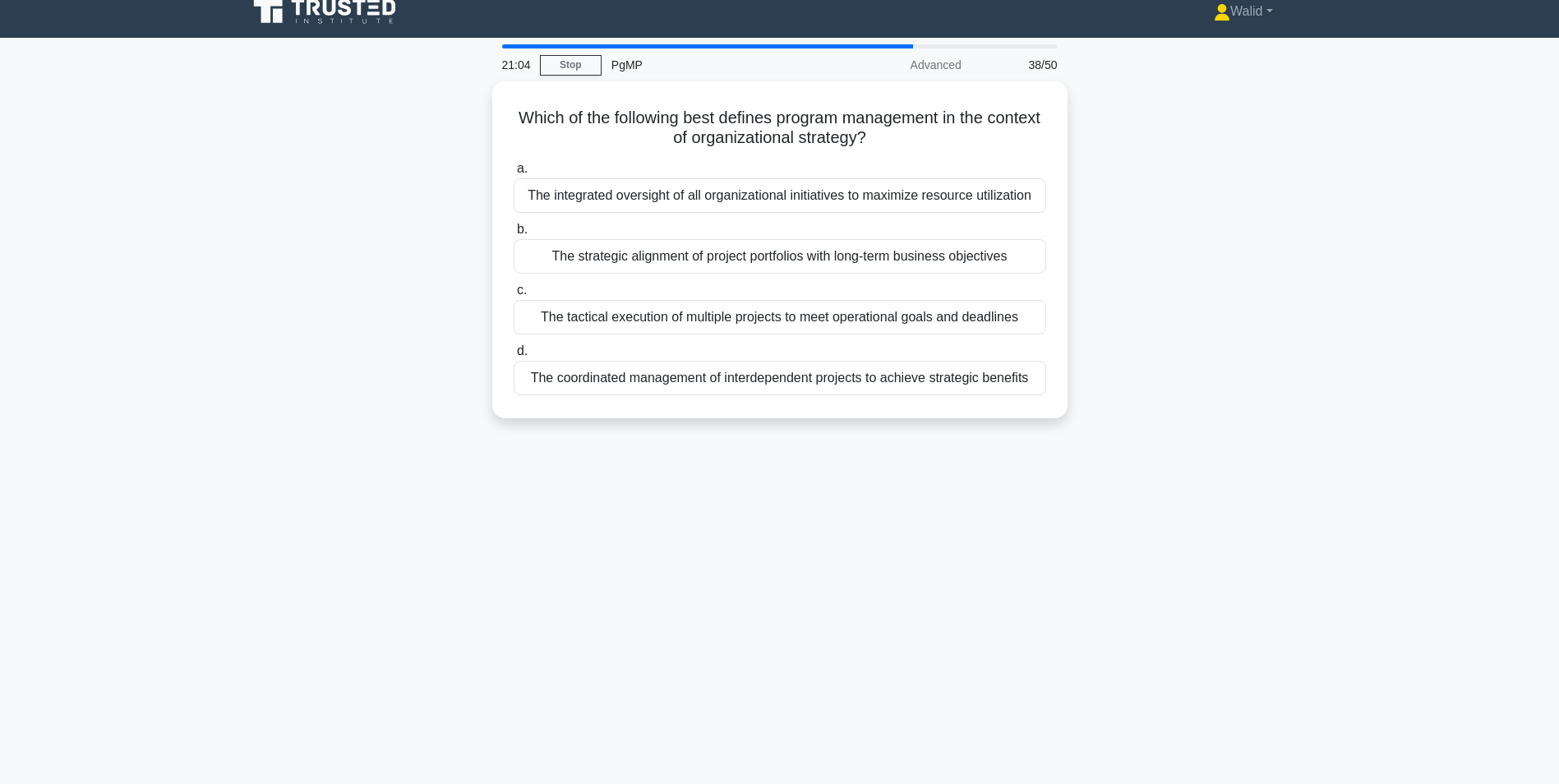
scroll to position [0, 0]
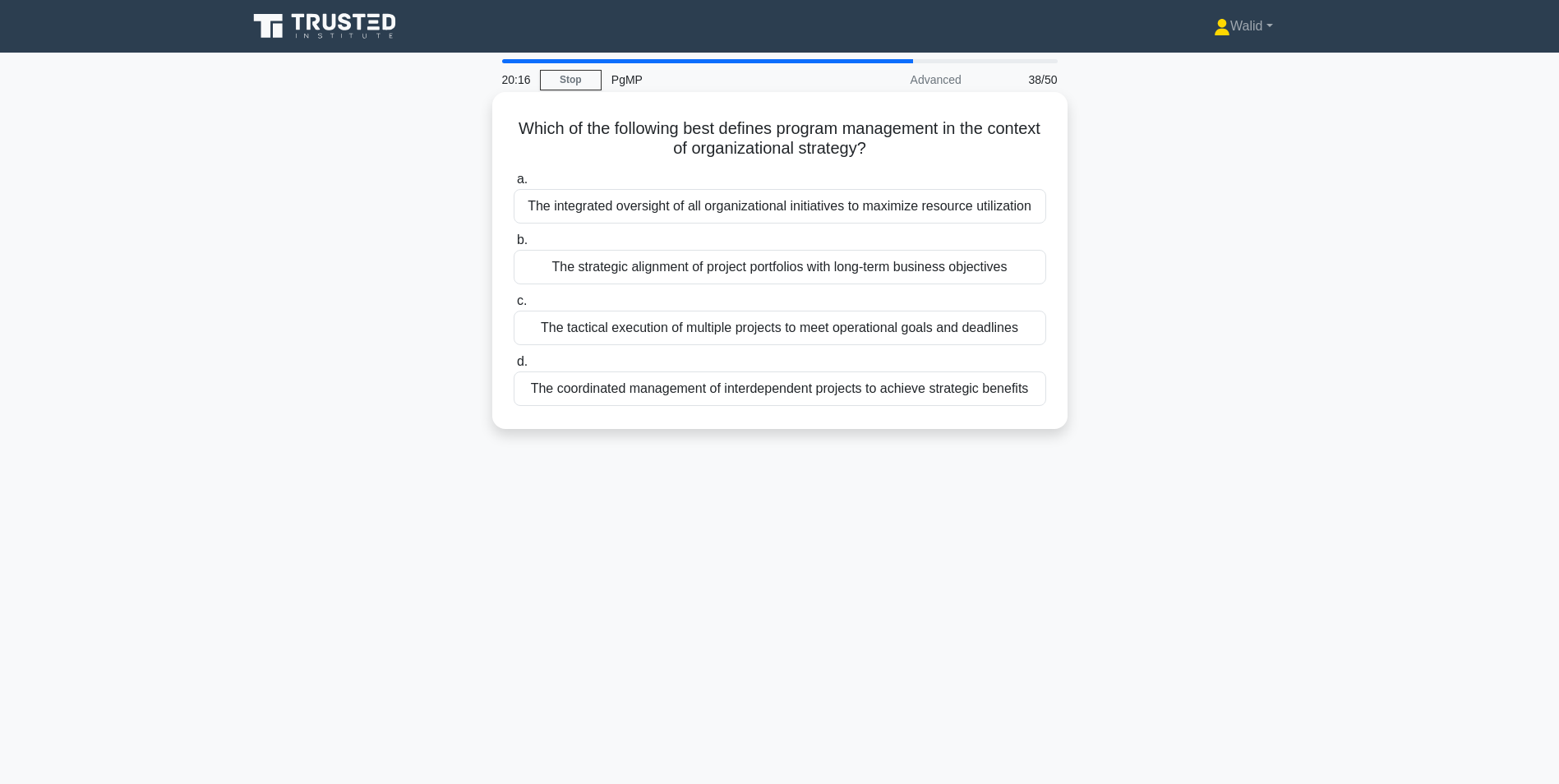
click at [658, 396] on div "The coordinated management of interdependent projects to achieve strategic bene…" at bounding box center [780, 389] width 533 height 35
click at [514, 367] on input "d. The coordinated management of interdependent projects to achieve strategic b…" at bounding box center [514, 362] width 0 height 11
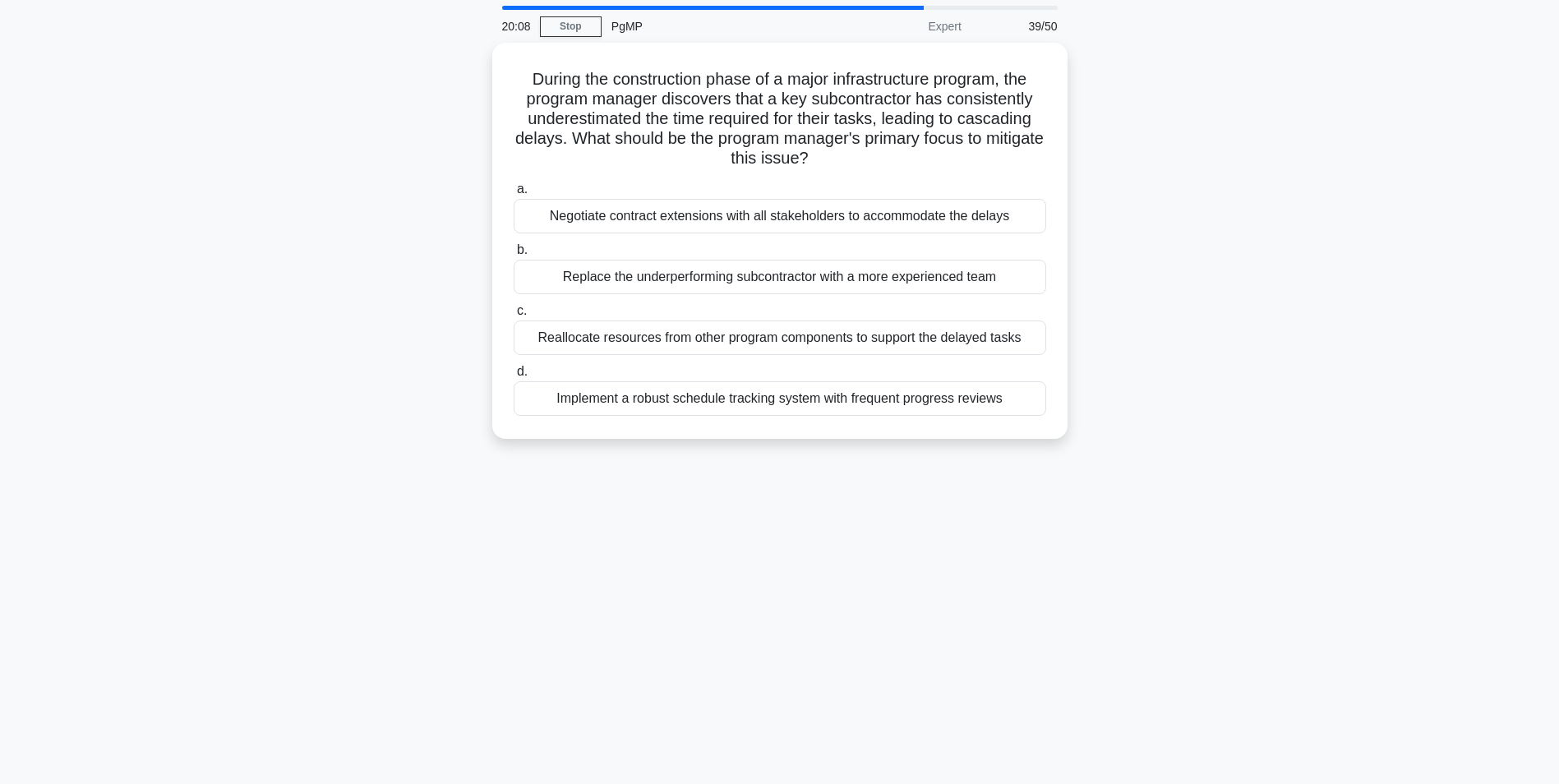
scroll to position [82, 0]
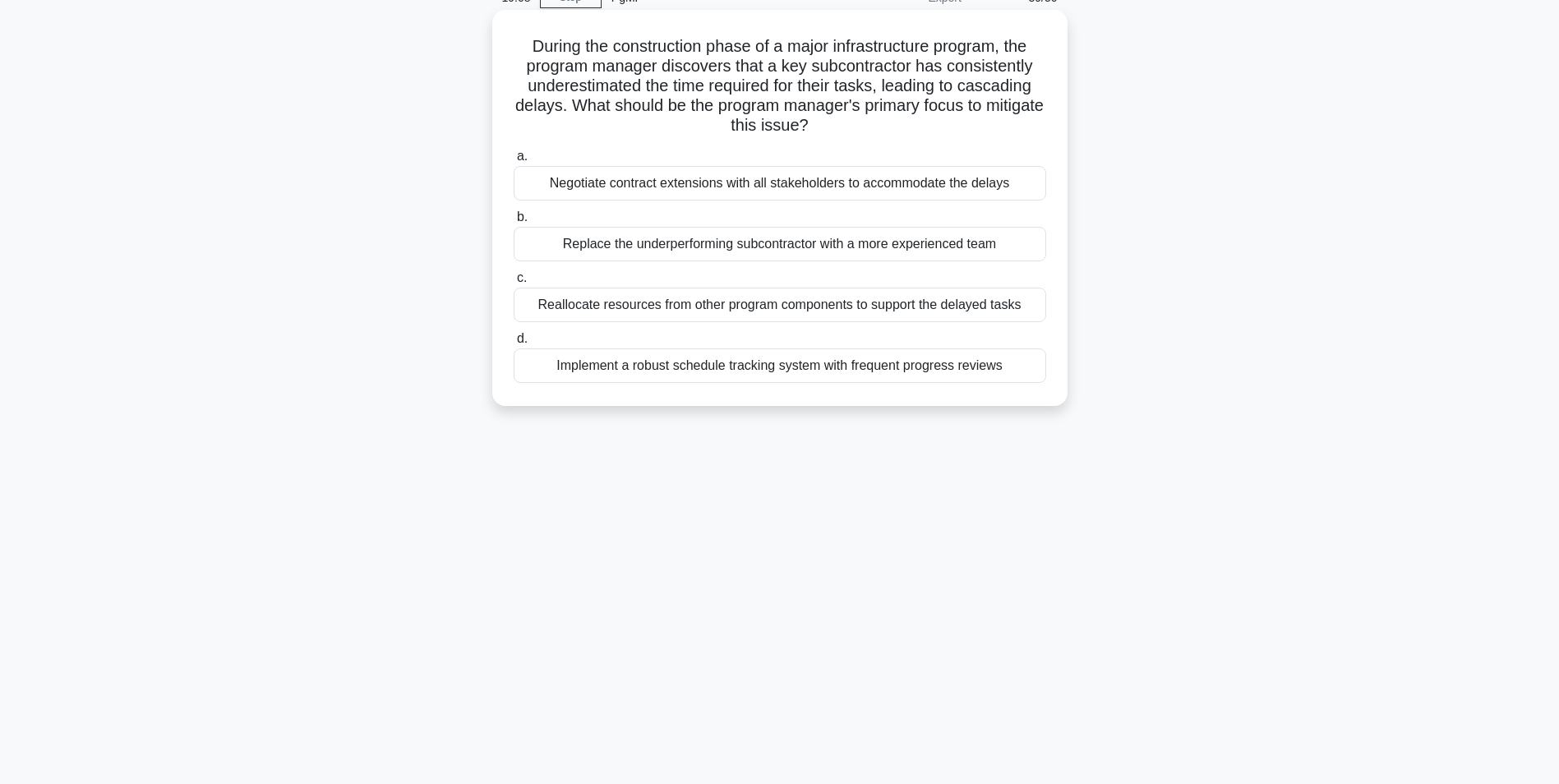
click at [686, 369] on div "Implement a robust schedule tracking system with frequent progress reviews" at bounding box center [780, 366] width 533 height 35
click at [514, 344] on input "d. Implement a robust schedule tracking system with frequent progress reviews" at bounding box center [514, 339] width 0 height 11
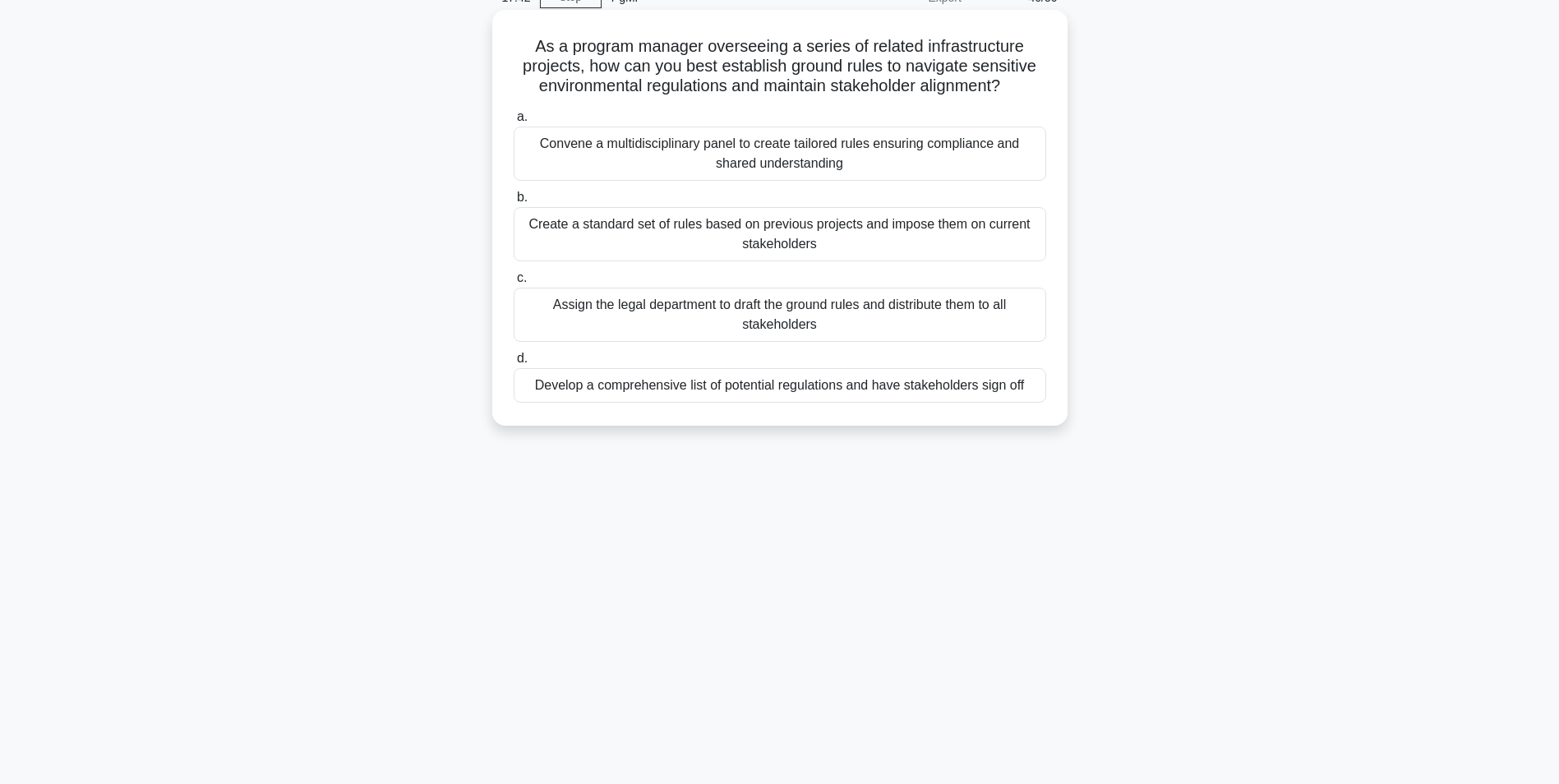
click at [669, 156] on div "Convene a multidisciplinary panel to create tailored rules ensuring compliance …" at bounding box center [780, 154] width 533 height 55
click at [514, 122] on input "a. Convene a multidisciplinary panel to create tailored rules ensuring complian…" at bounding box center [514, 117] width 0 height 11
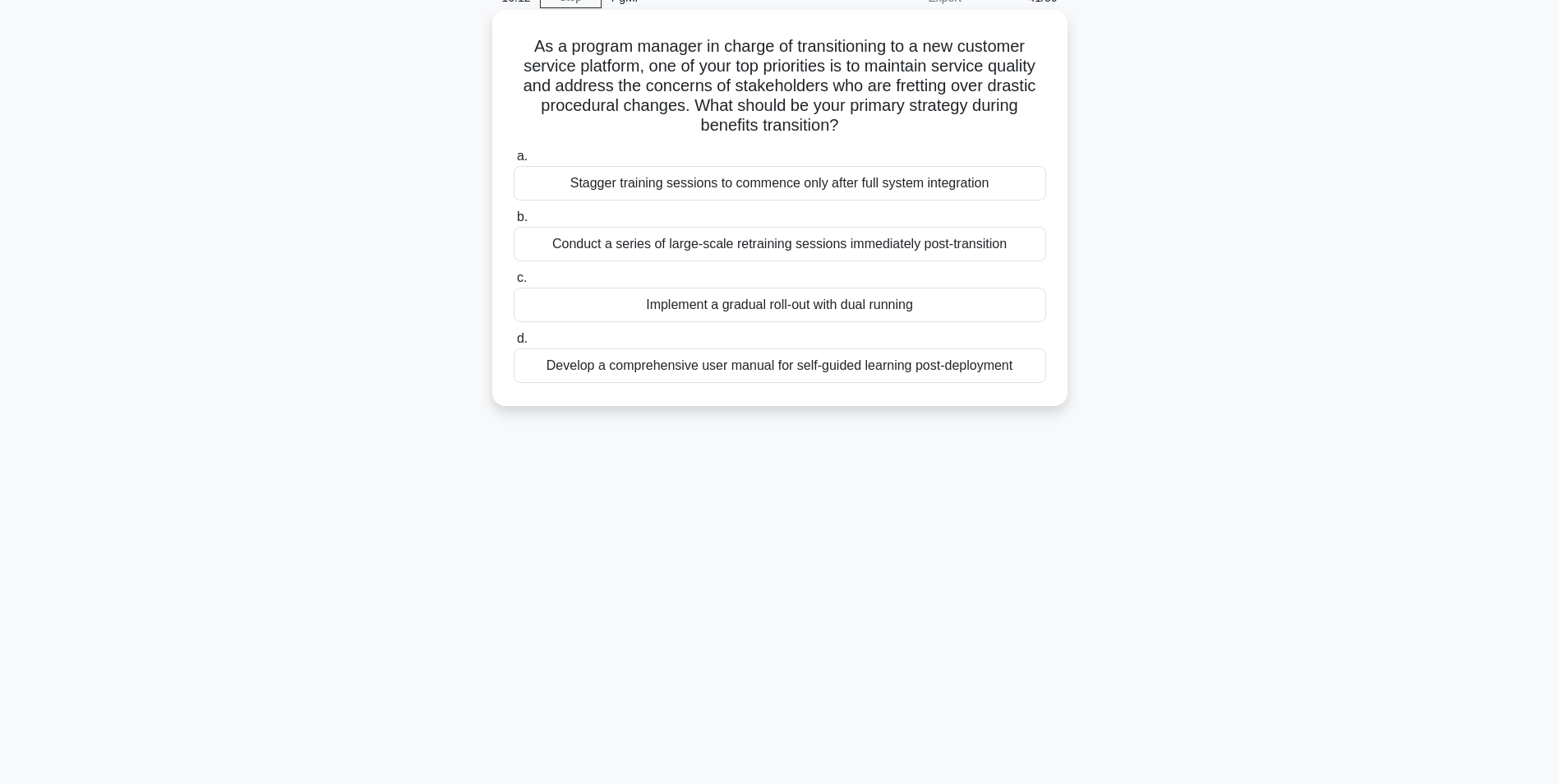
click at [813, 368] on div "Develop a comprehensive user manual for self-guided learning post-deployment" at bounding box center [780, 366] width 533 height 35
click at [514, 344] on input "d. Develop a comprehensive user manual for self-guided learning post-deployment" at bounding box center [514, 339] width 0 height 11
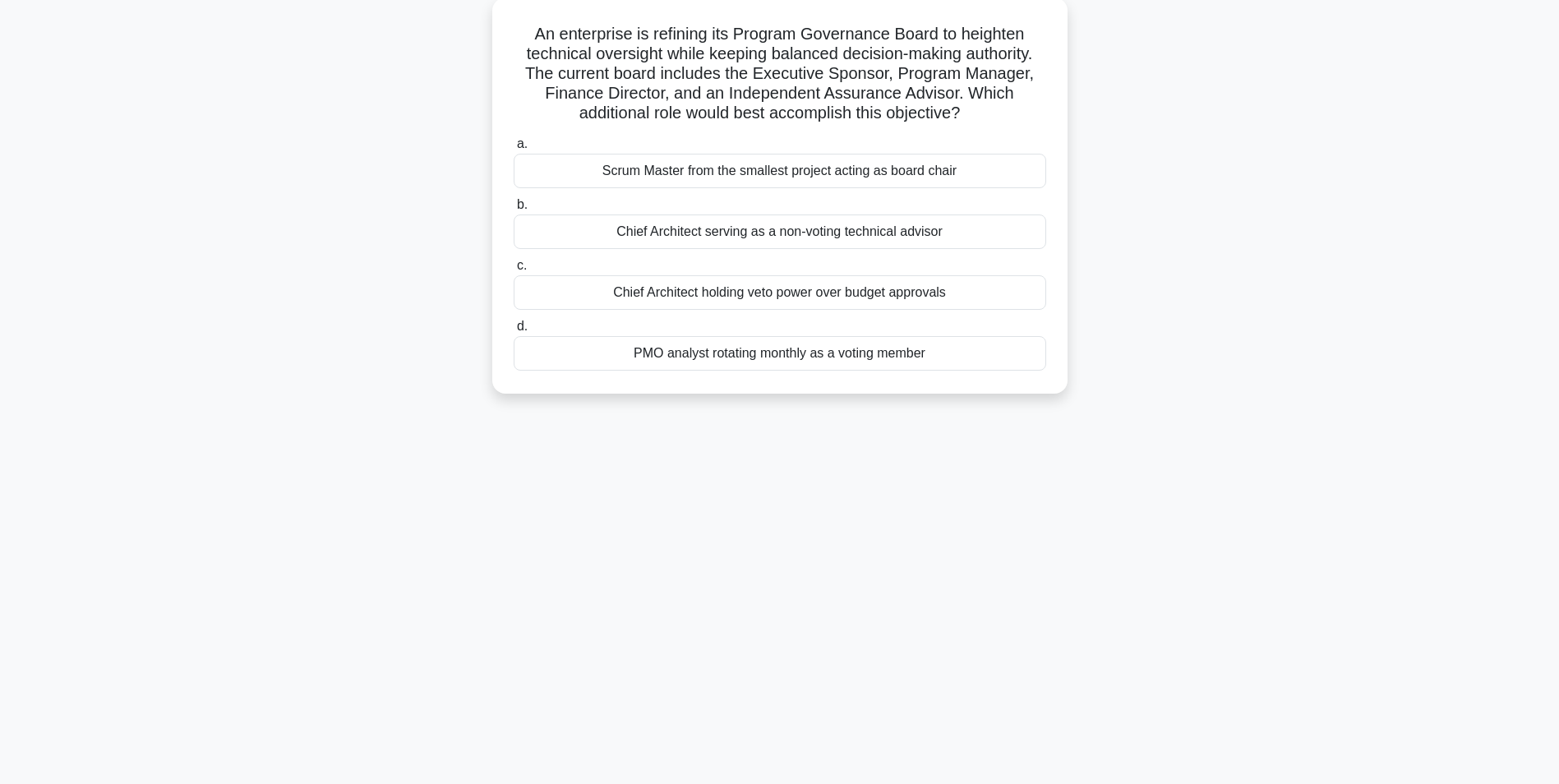
scroll to position [104, 0]
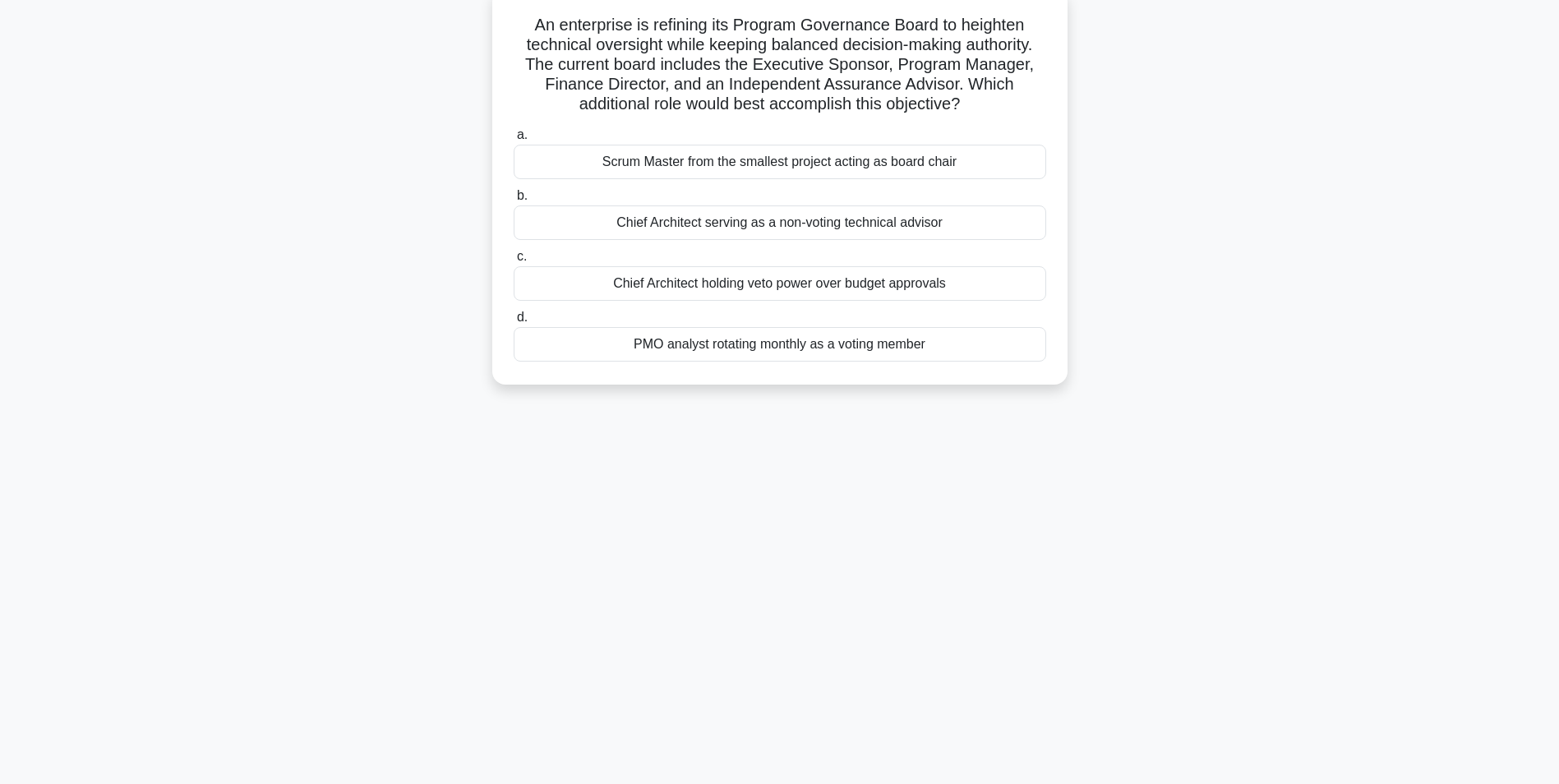
click at [692, 224] on div "Chief Architect serving as a non-voting technical advisor" at bounding box center [780, 223] width 533 height 35
click at [514, 201] on input "b. Chief Architect serving as a non-voting technical advisor" at bounding box center [514, 196] width 0 height 11
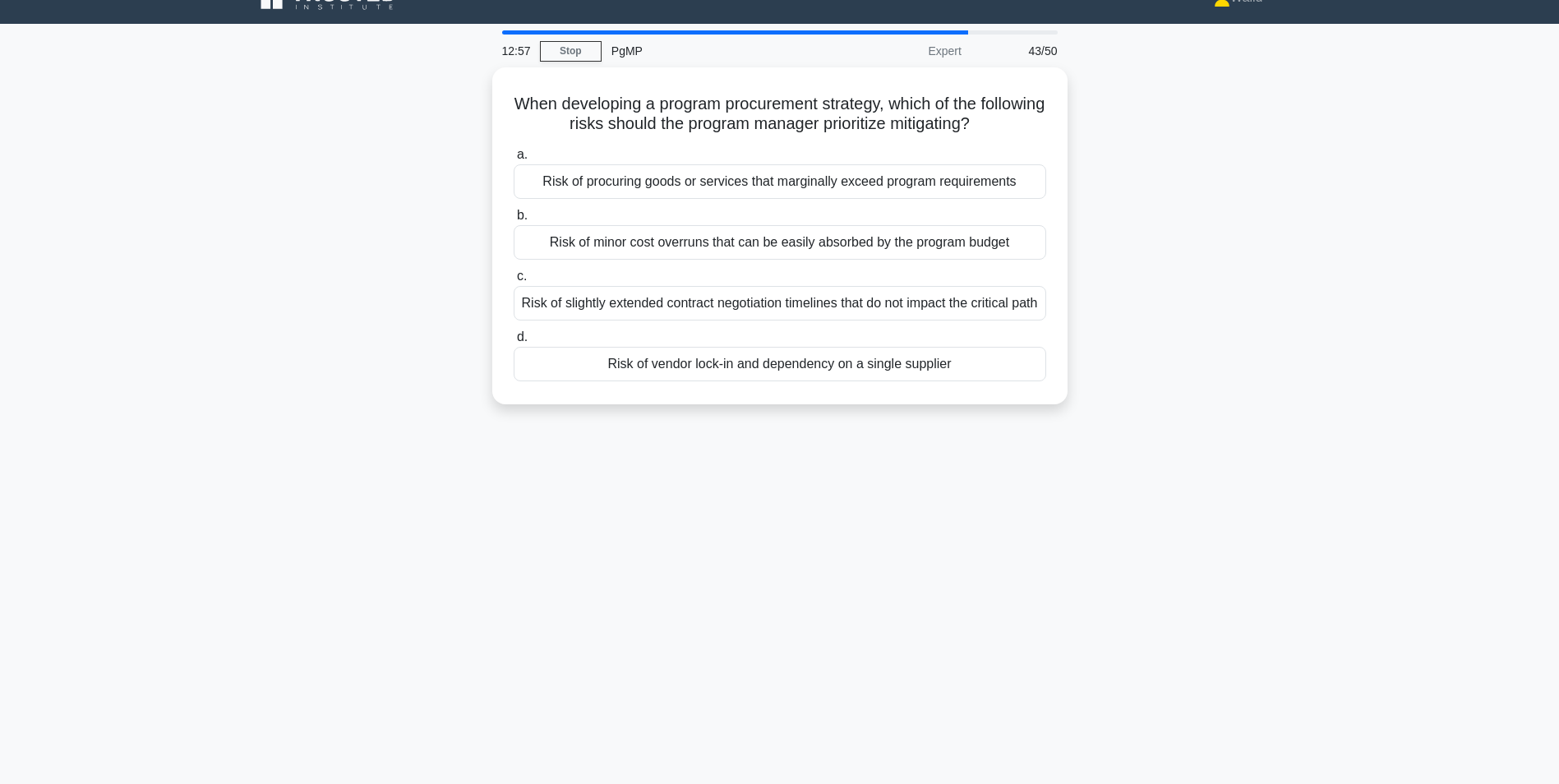
scroll to position [0, 0]
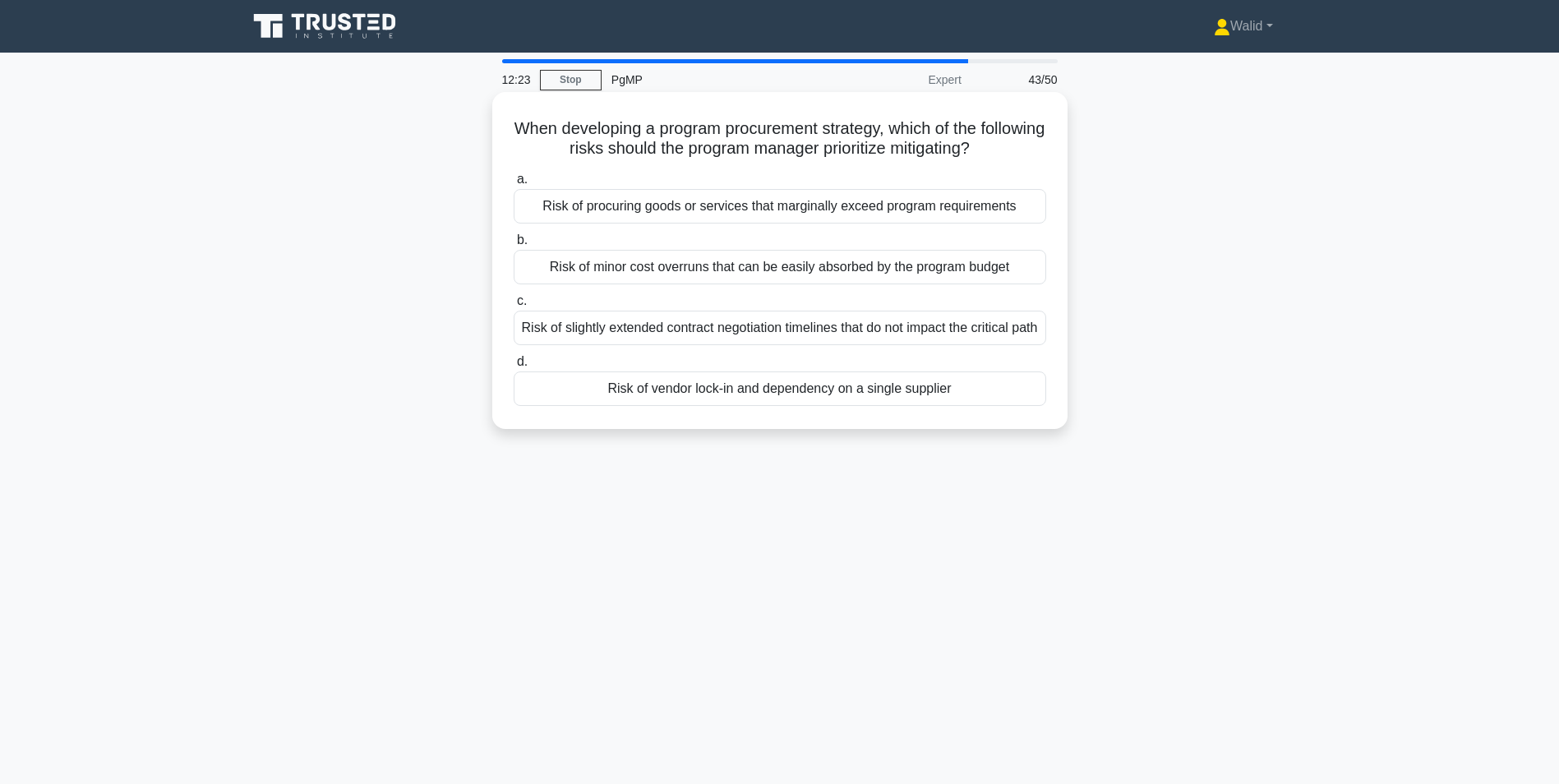
click at [693, 406] on div "Risk of vendor lock-in and dependency on a single supplier" at bounding box center [780, 389] width 533 height 35
click at [514, 367] on input "d. Risk of vendor lock-in and dependency on a single supplier" at bounding box center [514, 362] width 0 height 11
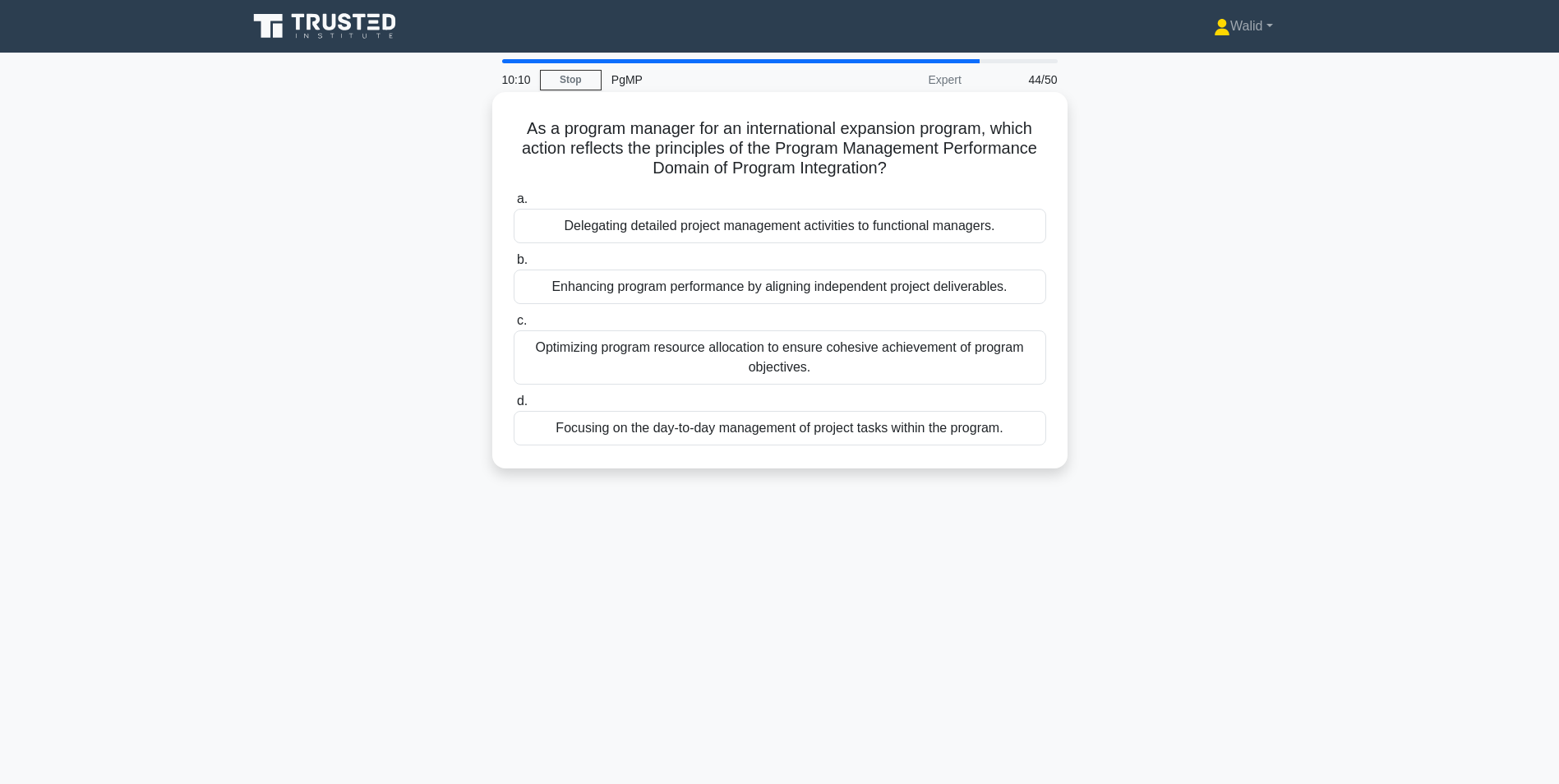
scroll to position [82, 0]
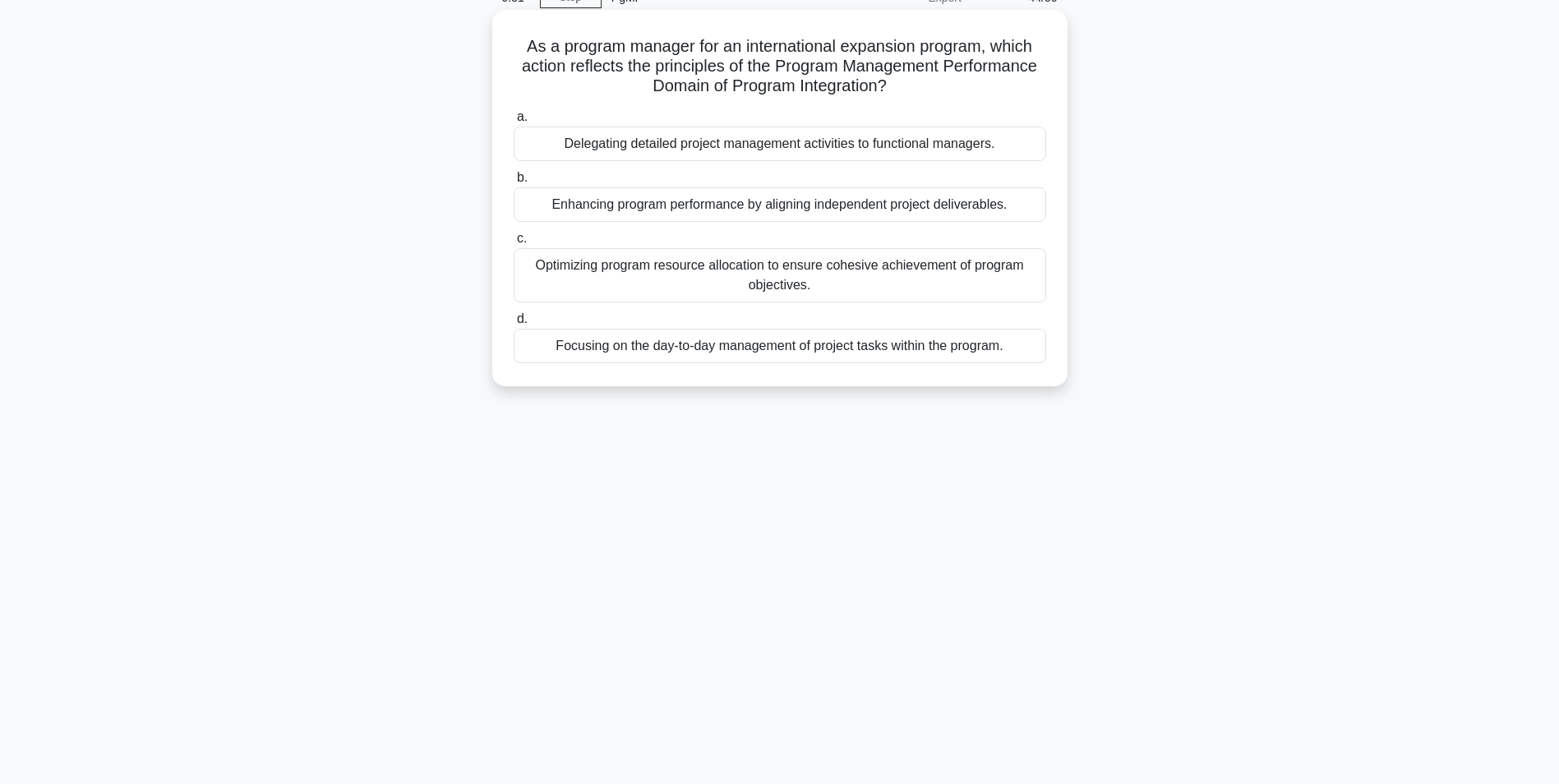
click at [678, 207] on div "Enhancing program performance by aligning independent project deliverables." at bounding box center [780, 205] width 533 height 35
click at [514, 183] on input "b. Enhancing program performance by aligning independent project deliverables." at bounding box center [514, 178] width 0 height 11
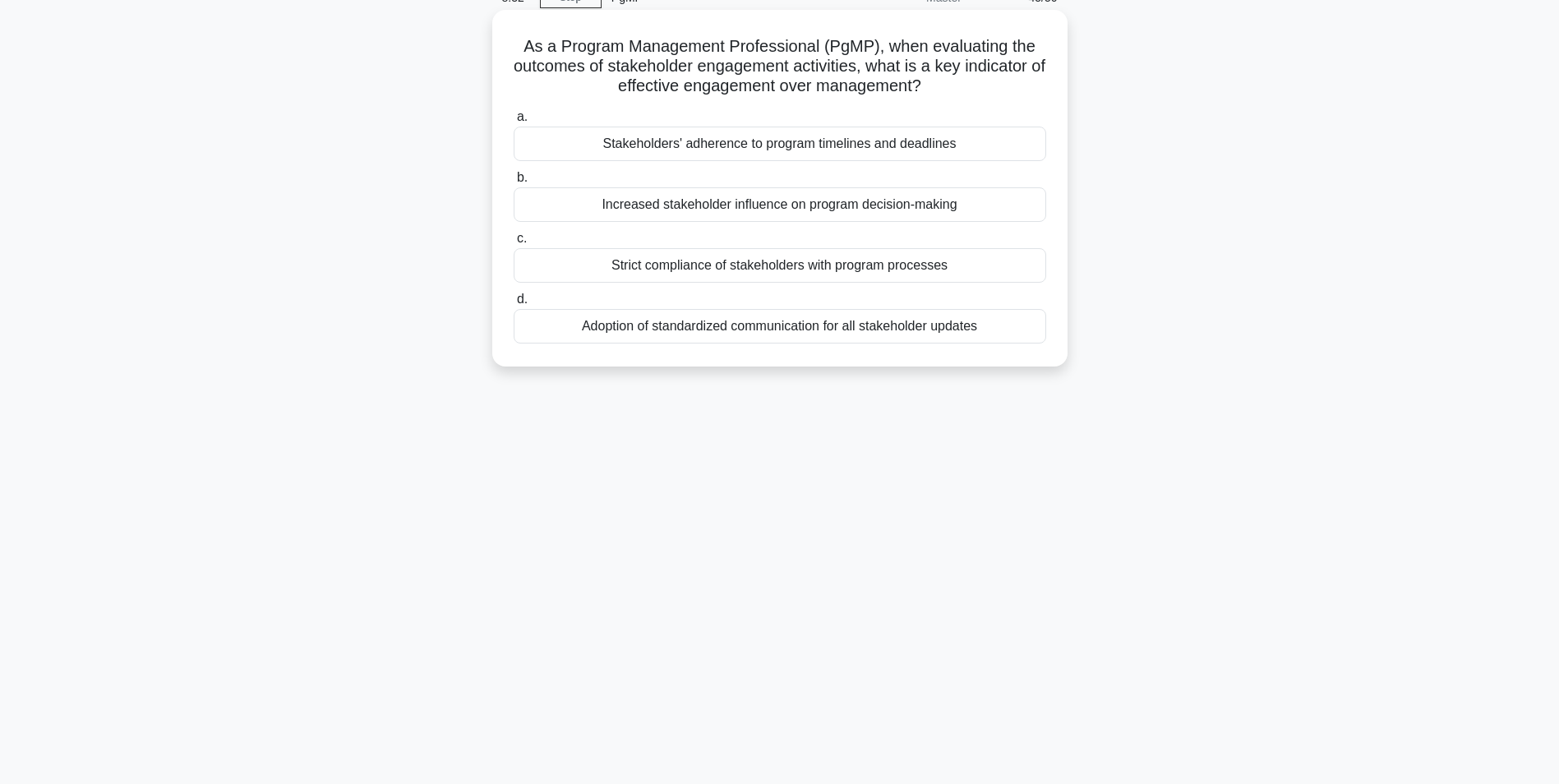
click at [633, 206] on div "Increased stakeholder influence on program decision-making" at bounding box center [780, 205] width 533 height 35
click at [514, 183] on input "b. Increased stakeholder influence on program decision-making" at bounding box center [514, 178] width 0 height 11
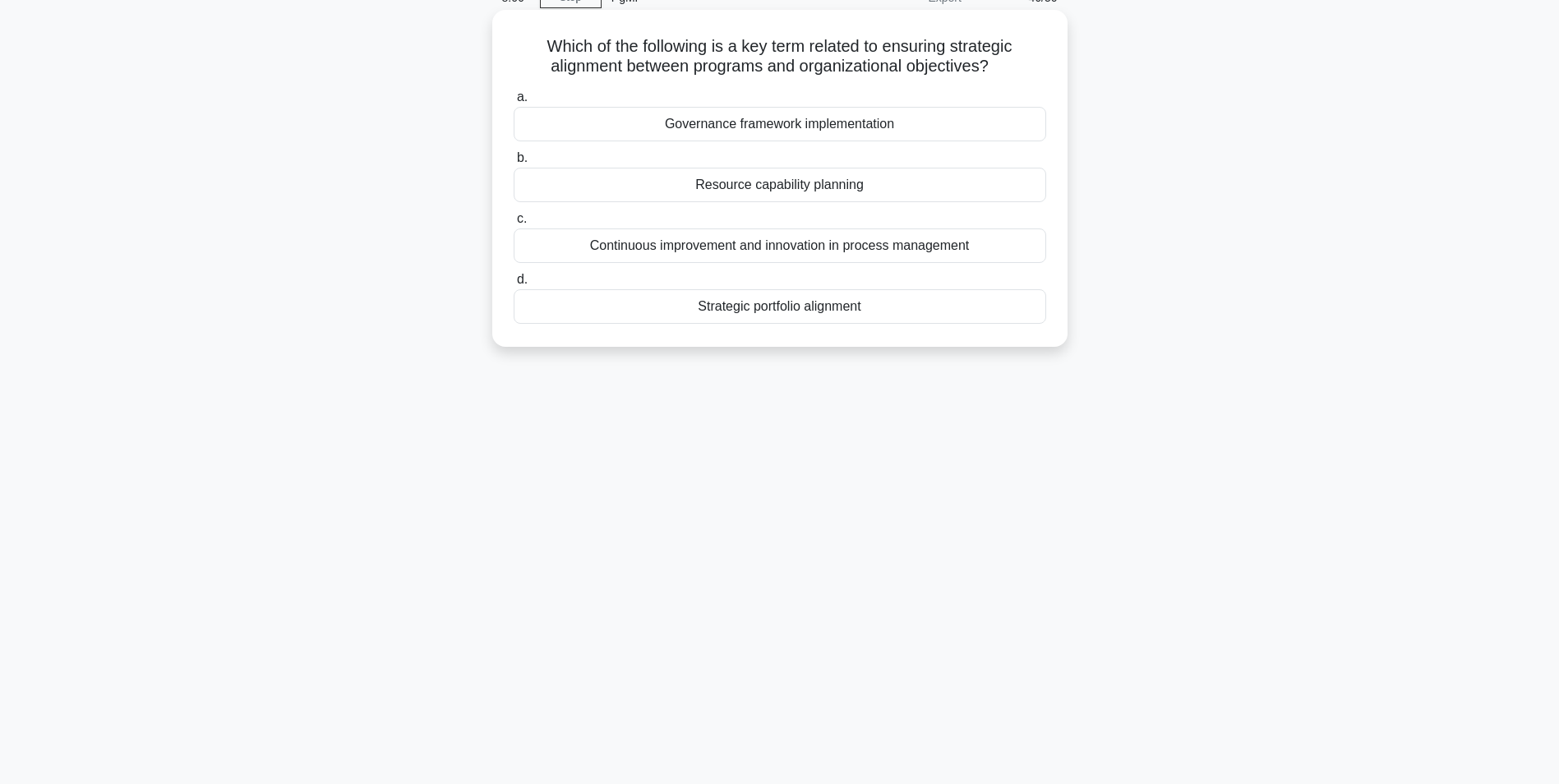
click at [801, 128] on div "Governance framework implementation" at bounding box center [780, 124] width 533 height 35
click at [514, 103] on input "a. Governance framework implementation" at bounding box center [514, 97] width 0 height 11
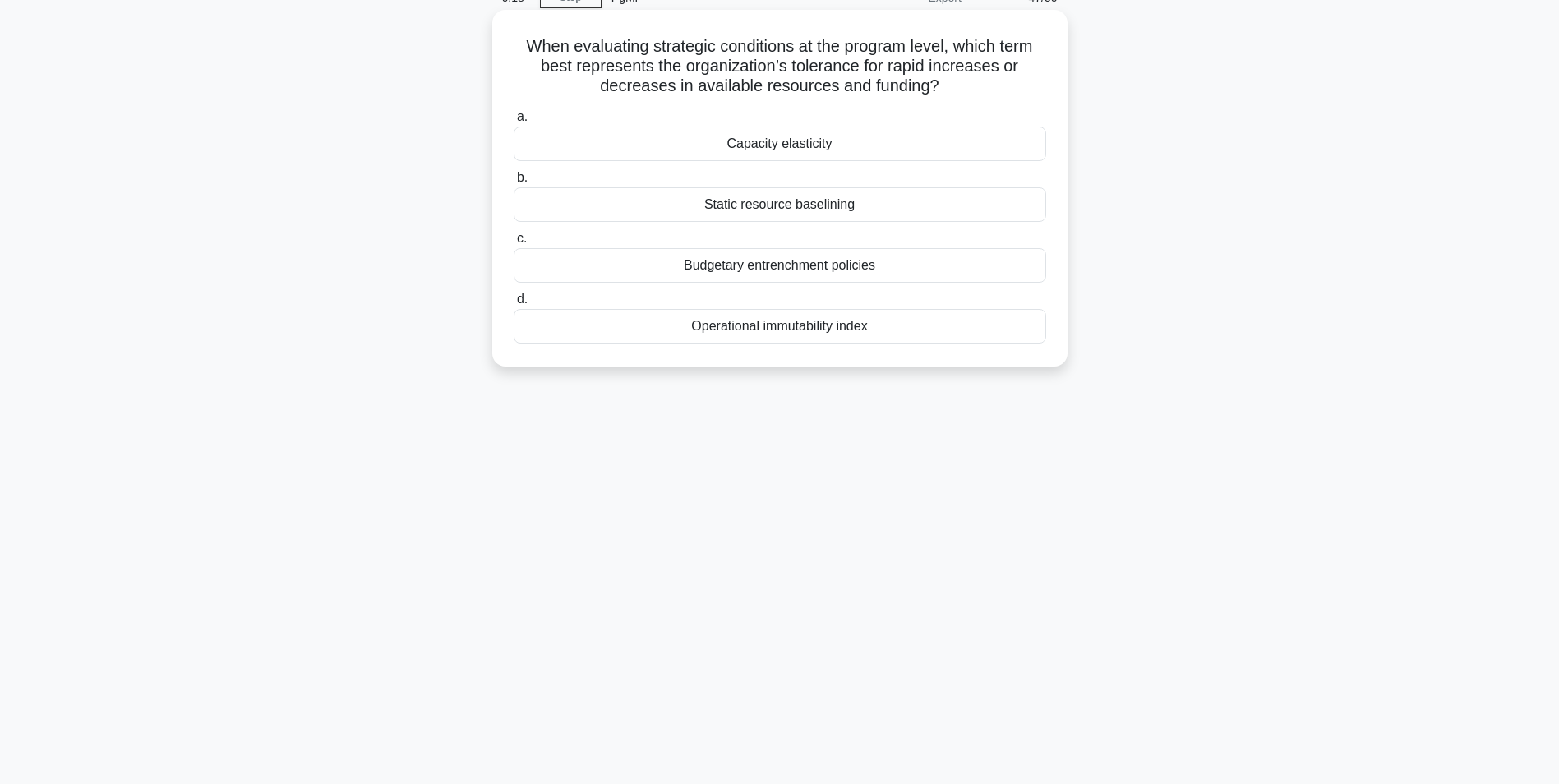
click at [789, 148] on div "Capacity elasticity" at bounding box center [780, 144] width 533 height 35
click at [514, 122] on input "a. Capacity elasticity" at bounding box center [514, 117] width 0 height 11
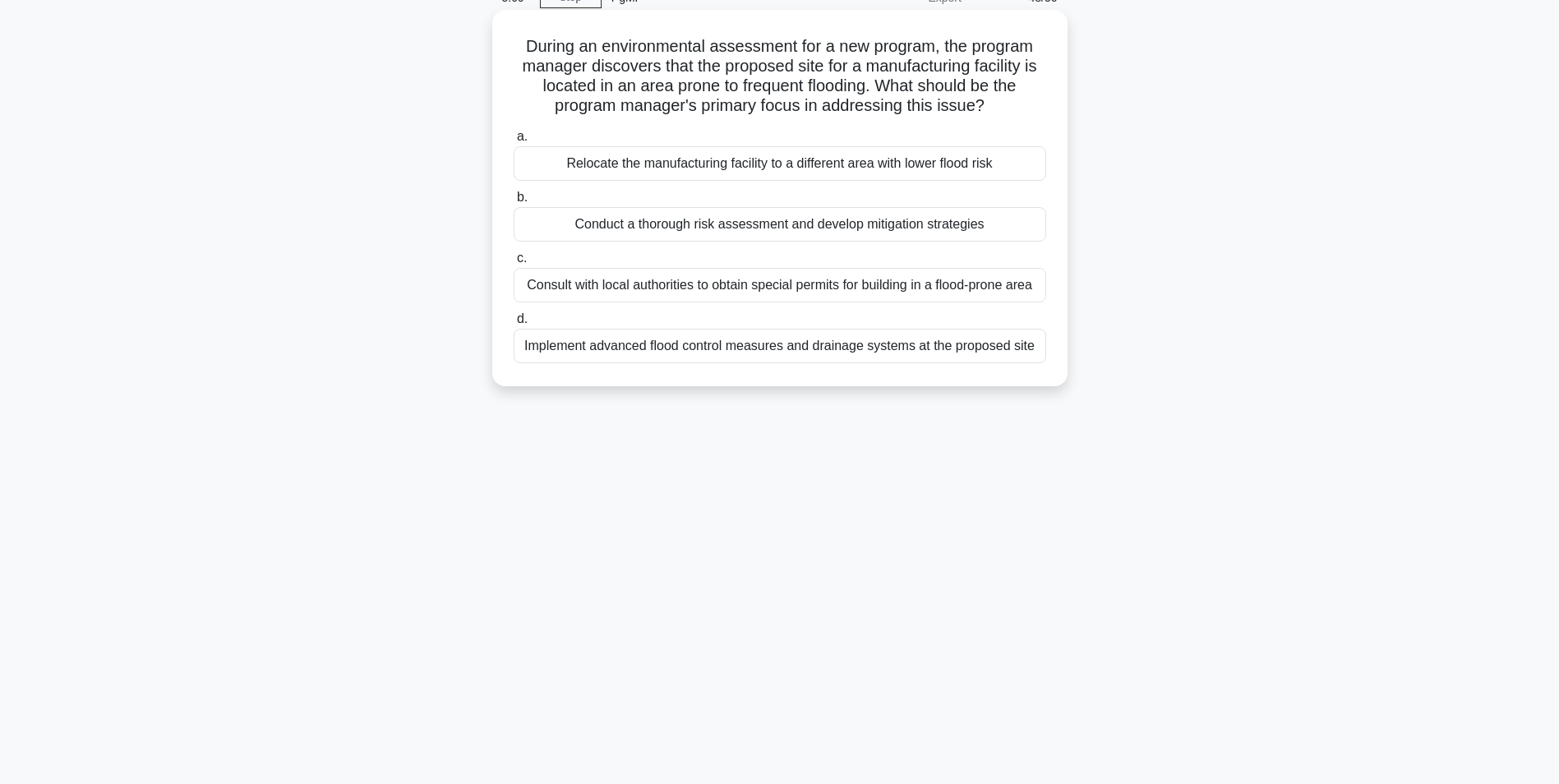
click at [706, 231] on div "Conduct a thorough risk assessment and develop mitigation strategies" at bounding box center [780, 224] width 533 height 35
click at [514, 203] on input "b. Conduct a thorough risk assessment and develop mitigation strategies" at bounding box center [514, 198] width 0 height 11
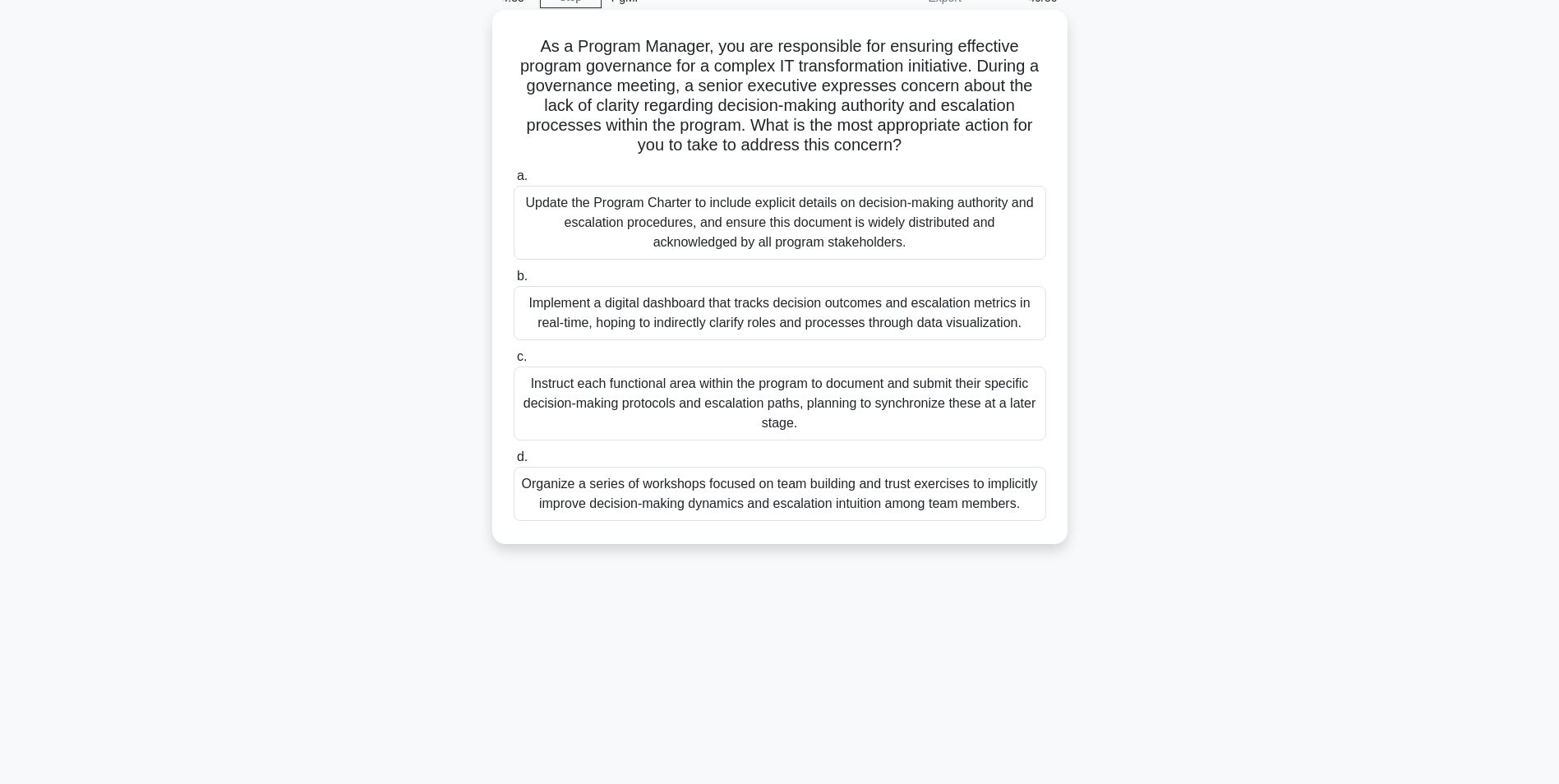
click at [787, 231] on div "Update the Program Charter to include explicit details on decision-making autho…" at bounding box center [780, 222] width 533 height 74
click at [514, 181] on input "a. Update the Program Charter to include explicit details on decision-making au…" at bounding box center [514, 177] width 0 height 11
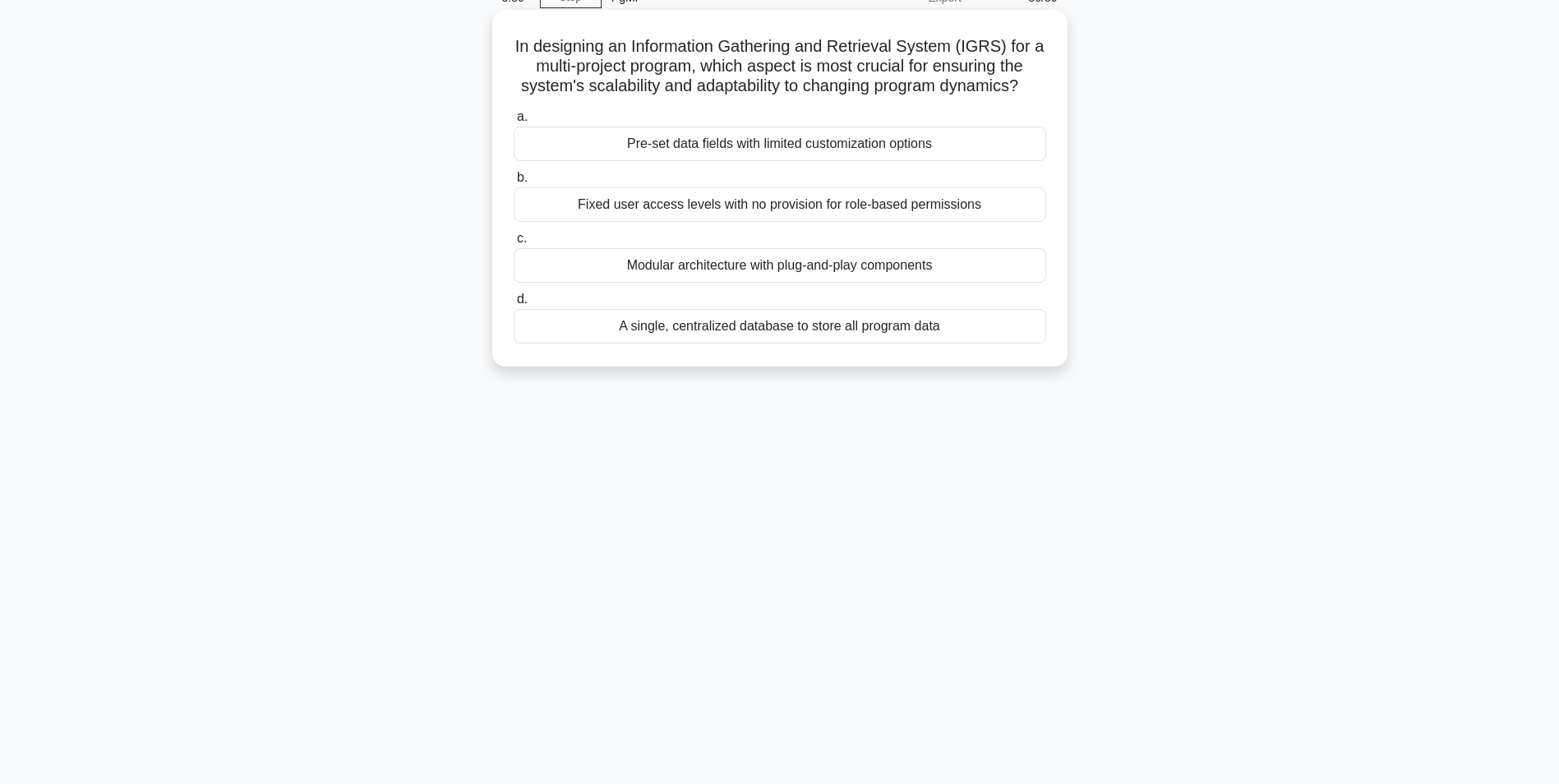
click at [631, 336] on div "A single, centralized database to store all program data" at bounding box center [780, 326] width 533 height 35
click at [514, 305] on input "d. A single, centralized database to store all program data" at bounding box center [514, 300] width 0 height 11
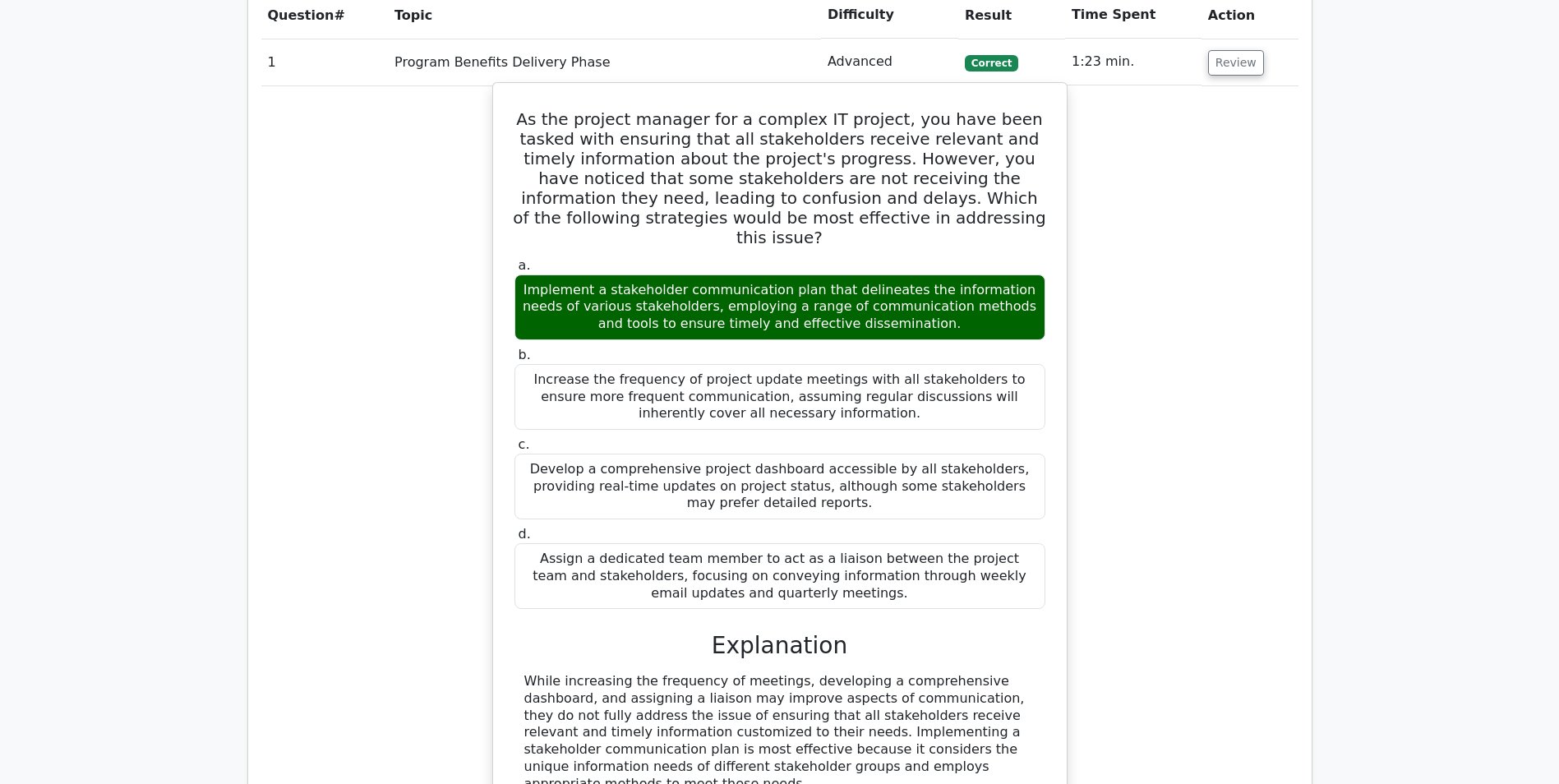
scroll to position [1068, 0]
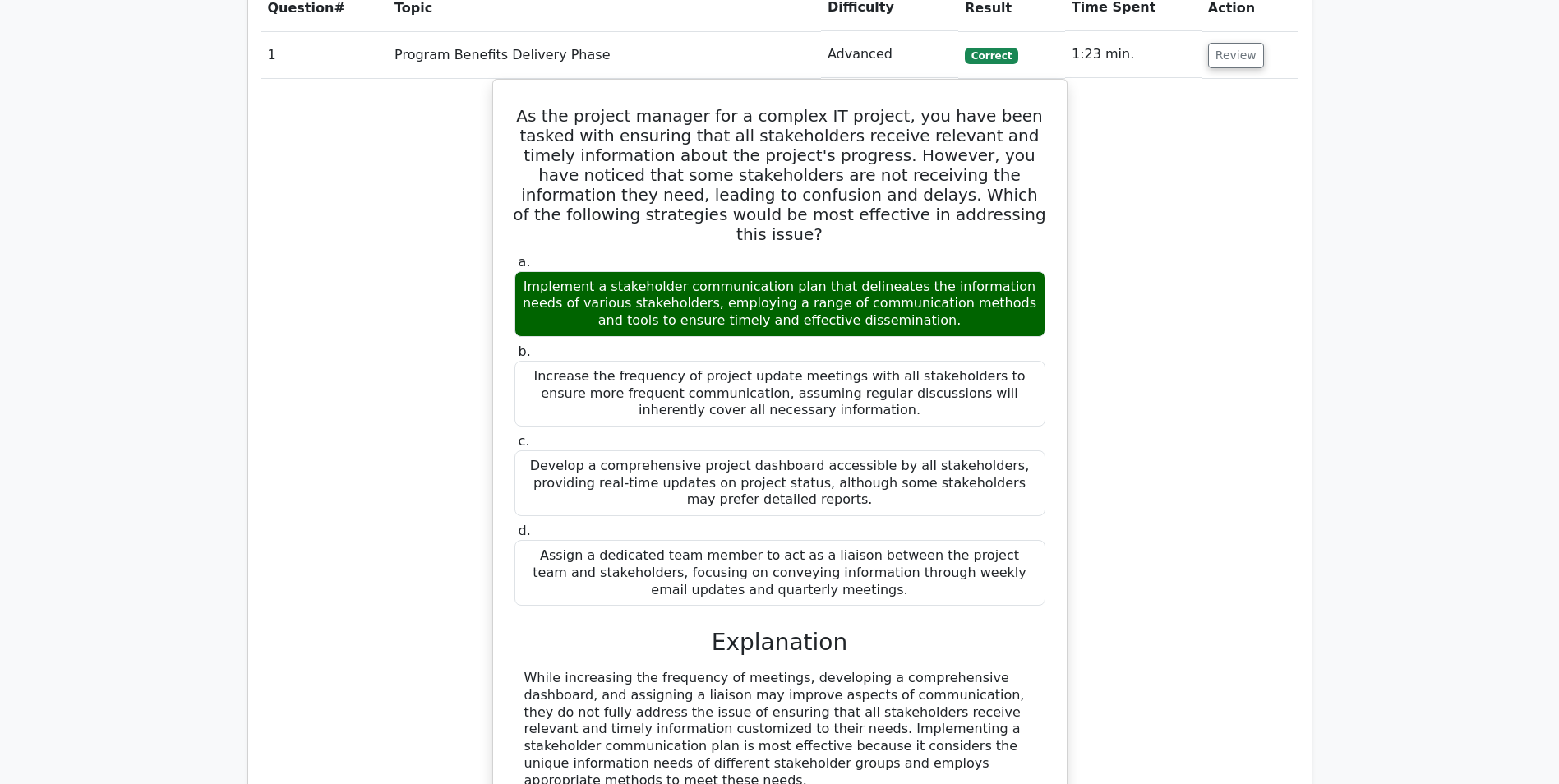
click at [1244, 72] on td "Review" at bounding box center [1249, 54] width 97 height 46
click at [1242, 57] on button "Review" at bounding box center [1236, 56] width 56 height 25
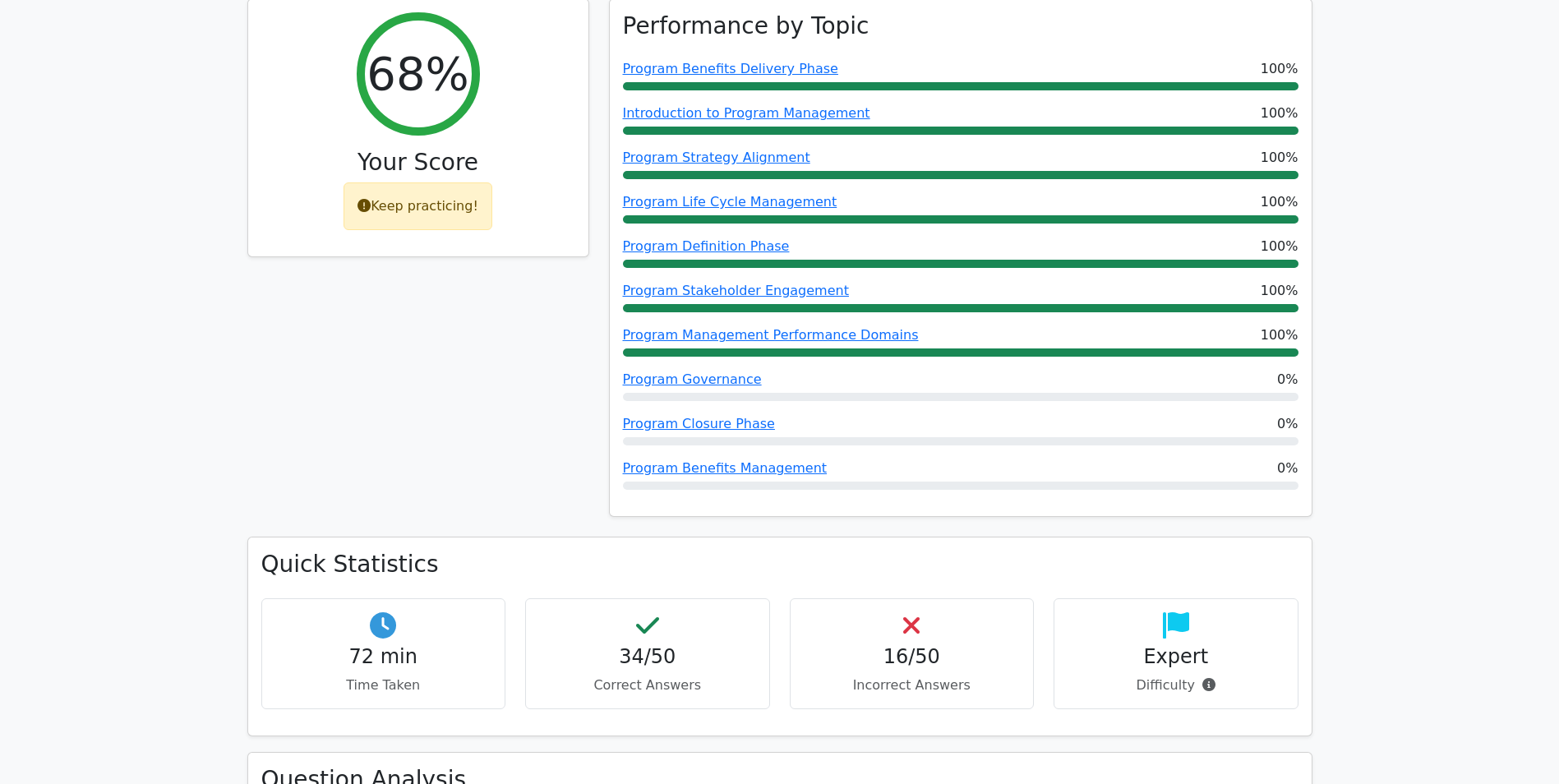
scroll to position [0, 0]
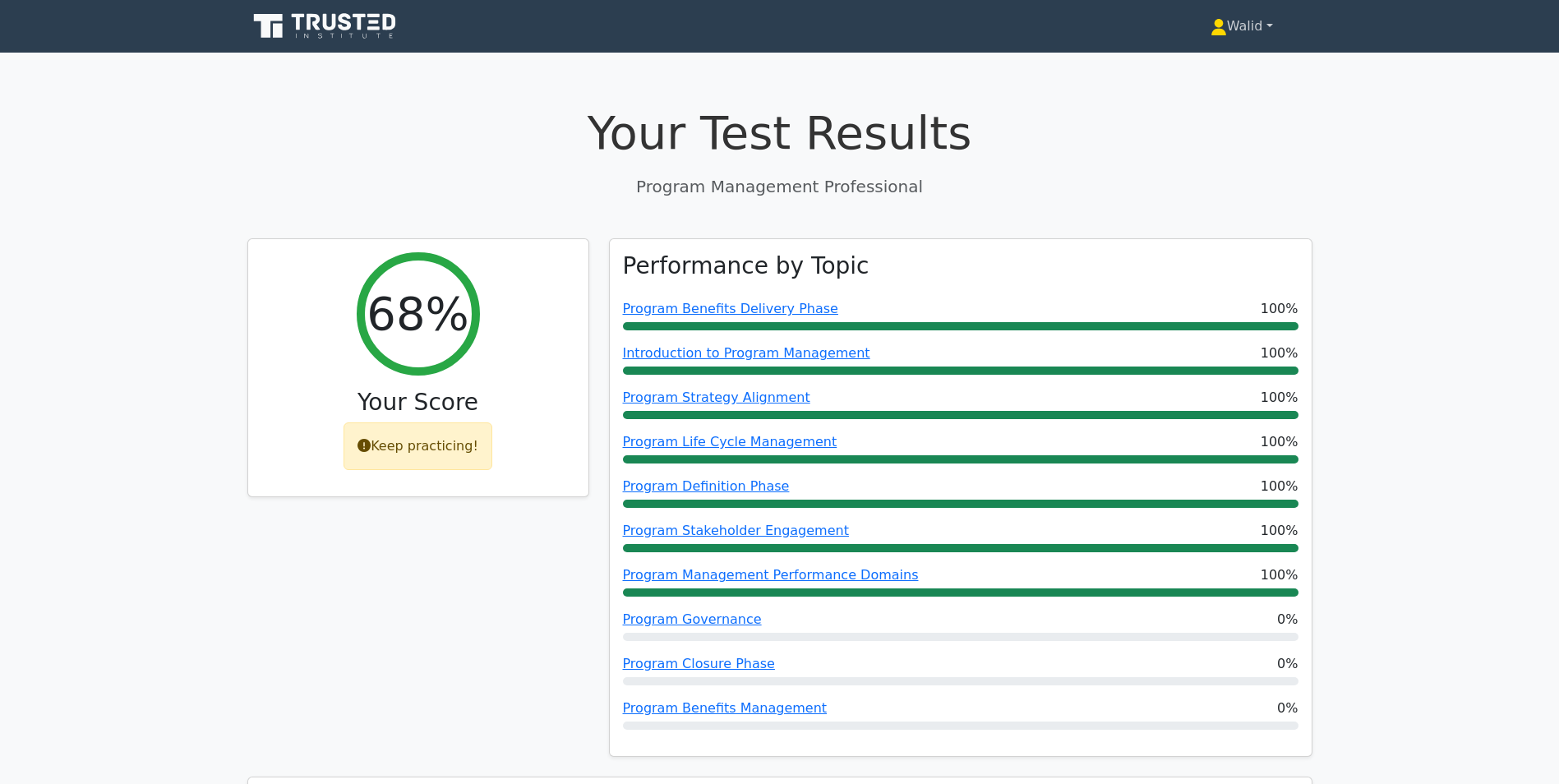
click at [1250, 27] on link "Walid" at bounding box center [1241, 26] width 141 height 33
click at [1228, 66] on link "Profile" at bounding box center [1237, 65] width 130 height 26
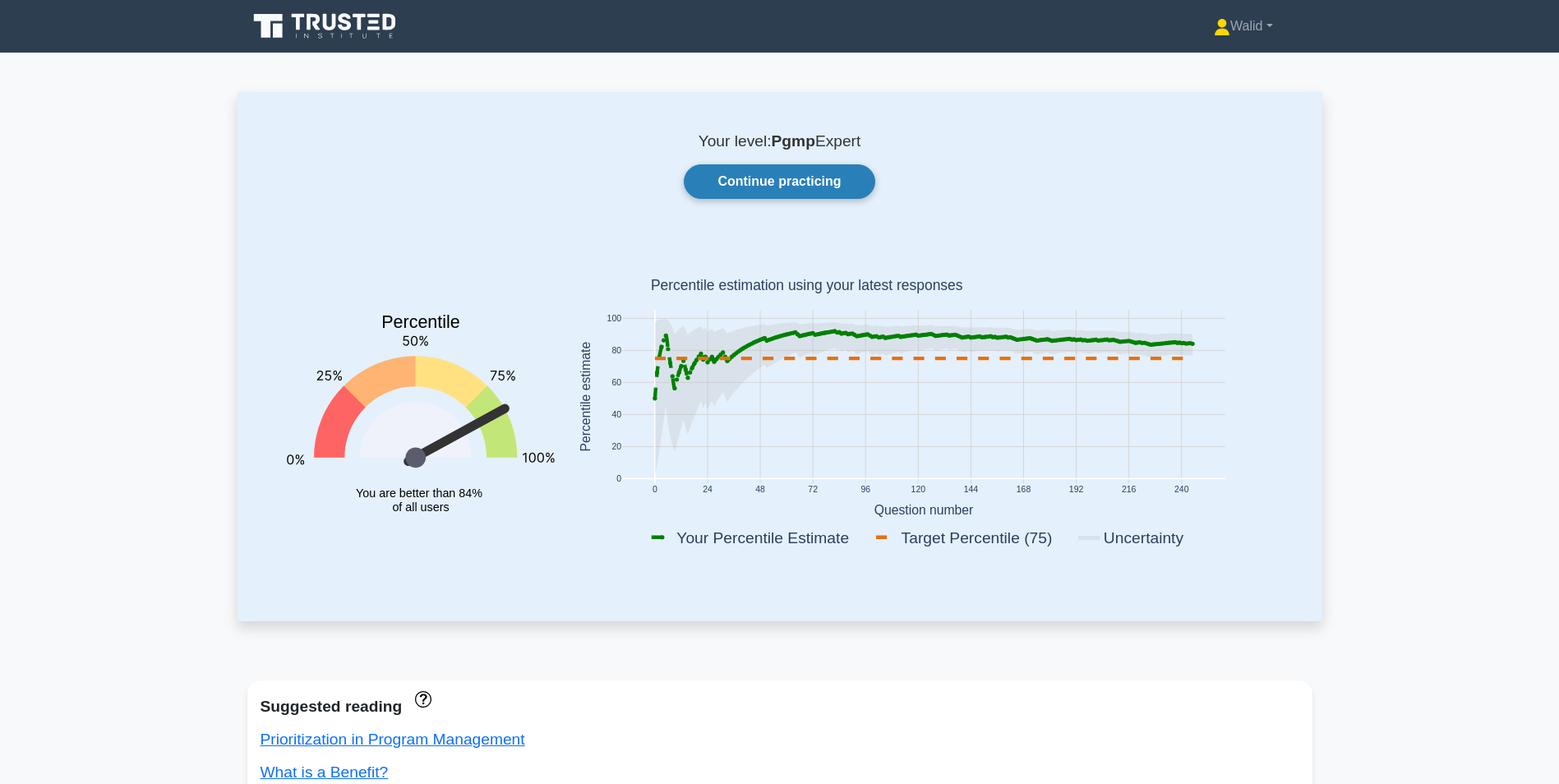
click at [832, 179] on link "Continue practicing" at bounding box center [779, 181] width 190 height 35
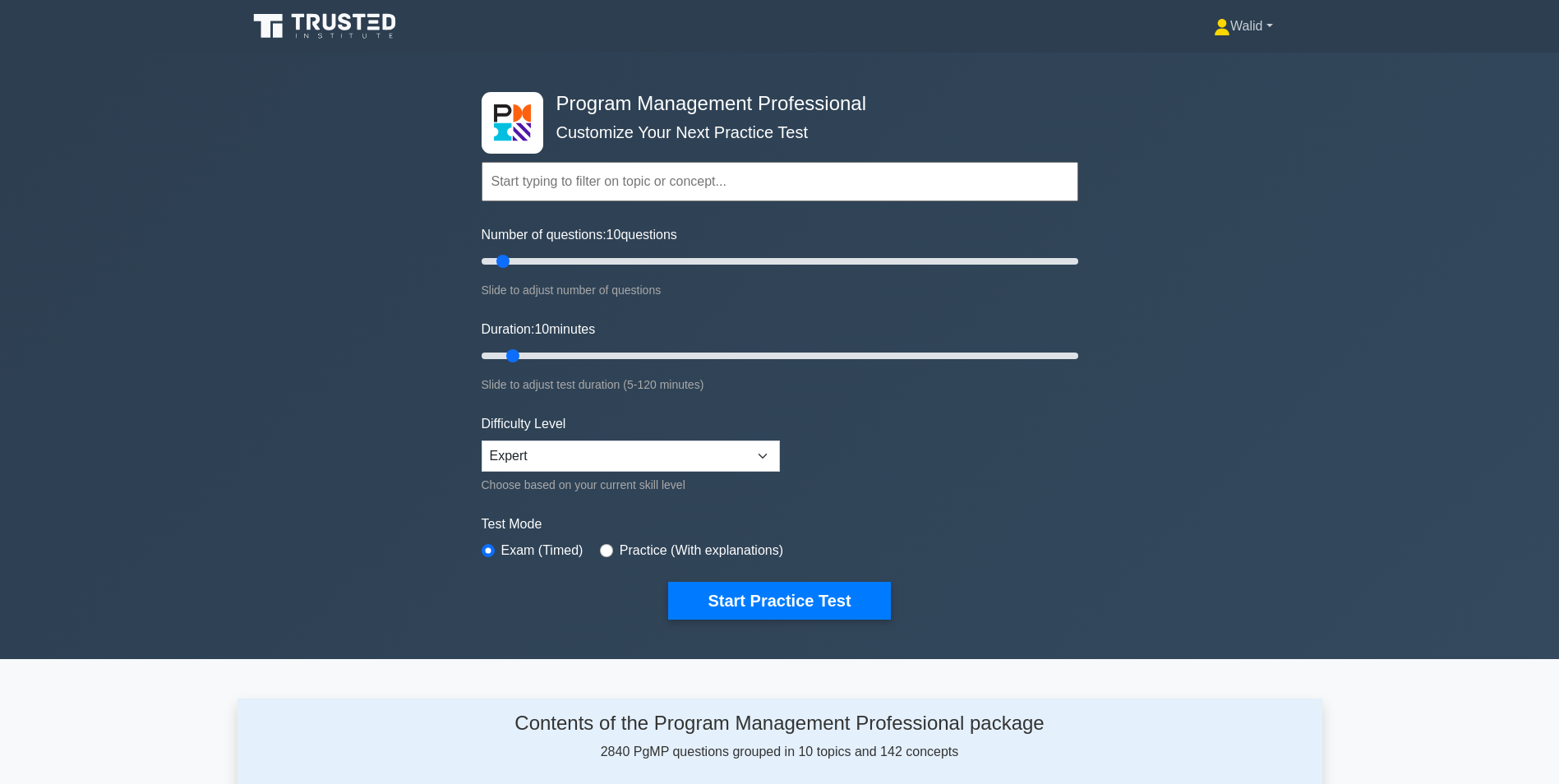
click at [1241, 26] on link "Walid" at bounding box center [1244, 26] width 138 height 33
click at [1226, 66] on link "Profile" at bounding box center [1239, 65] width 130 height 26
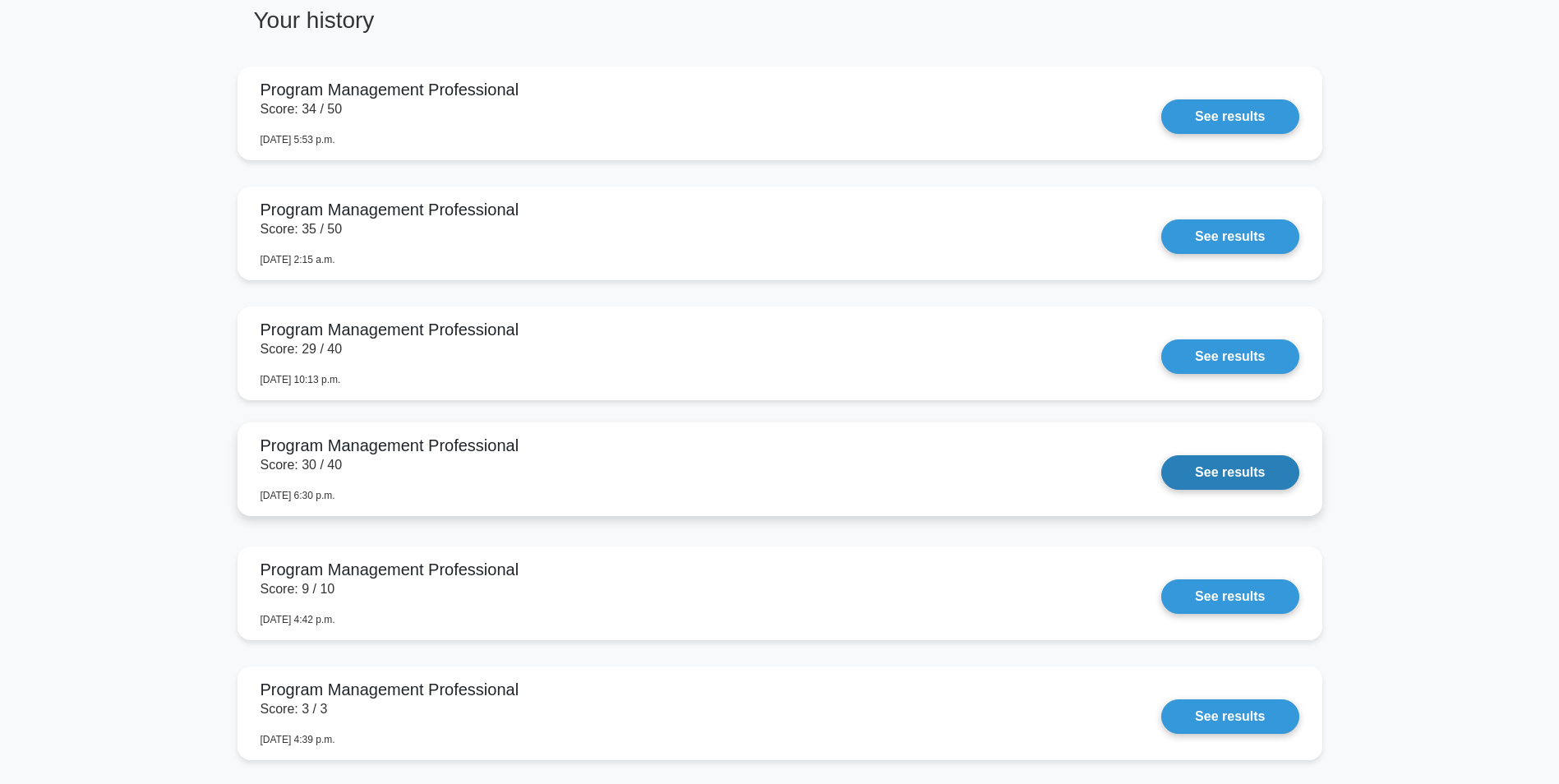
scroll to position [575, 0]
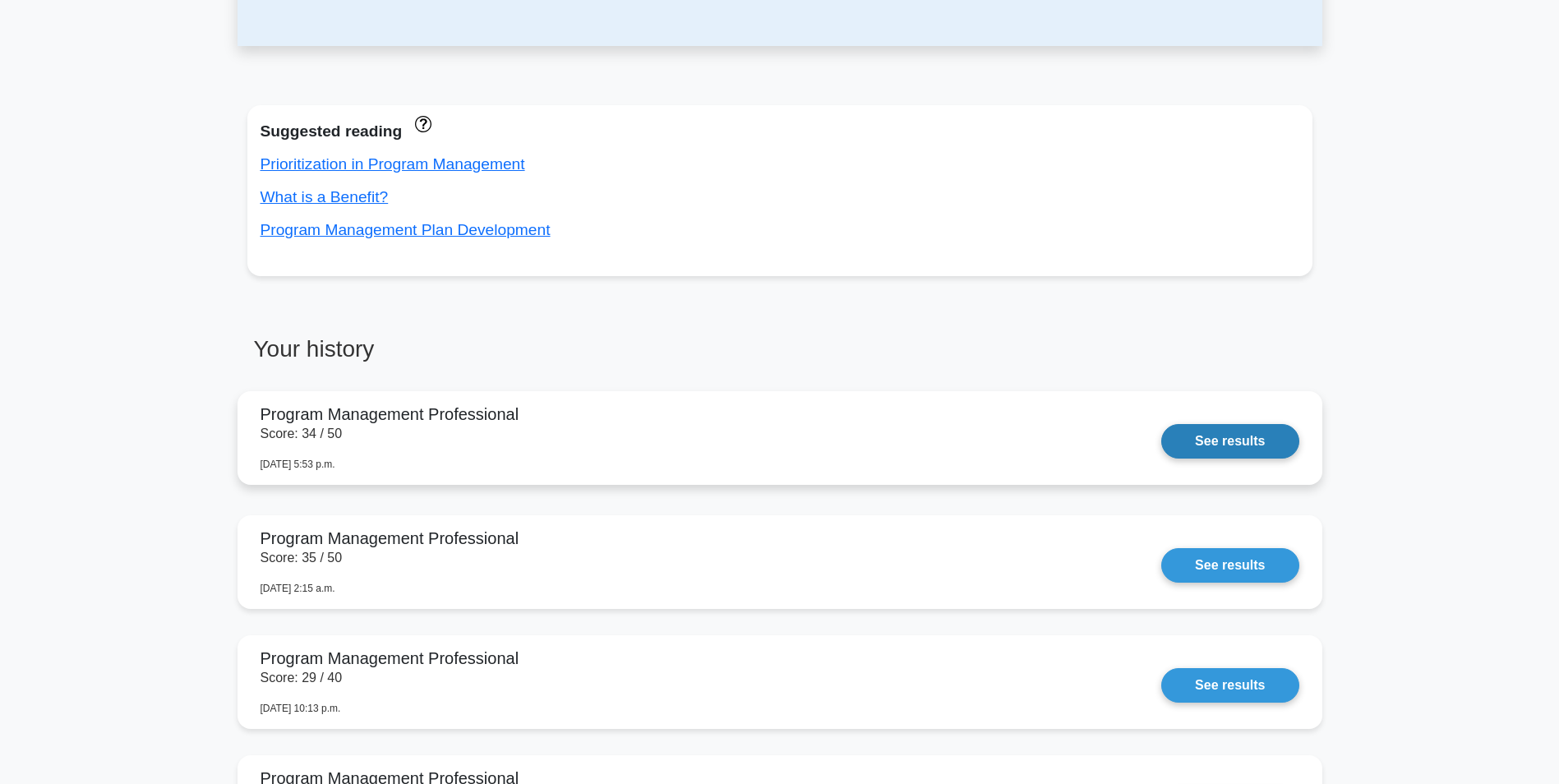
click at [1230, 443] on link "See results" at bounding box center [1229, 442] width 138 height 35
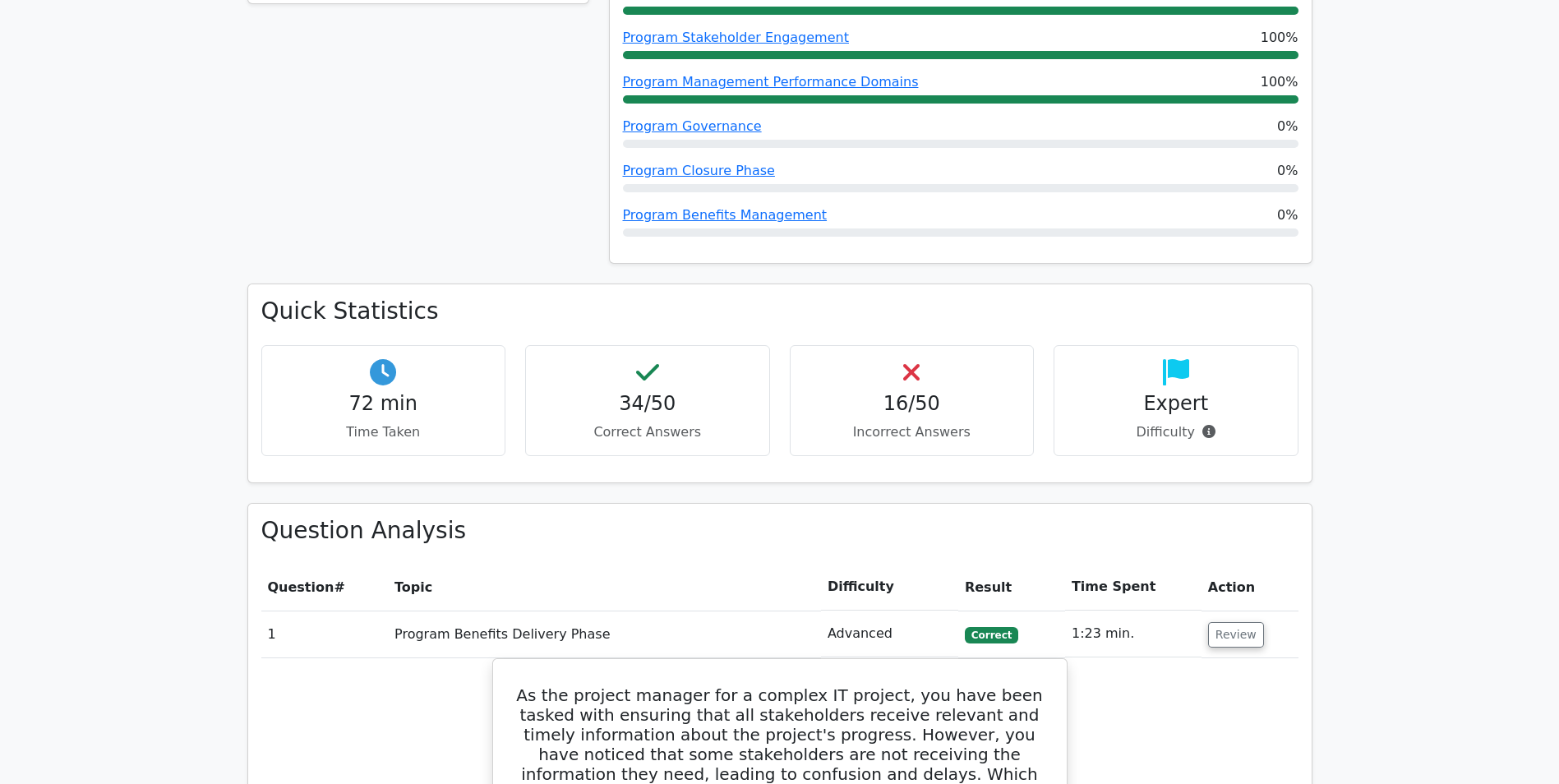
scroll to position [821, 0]
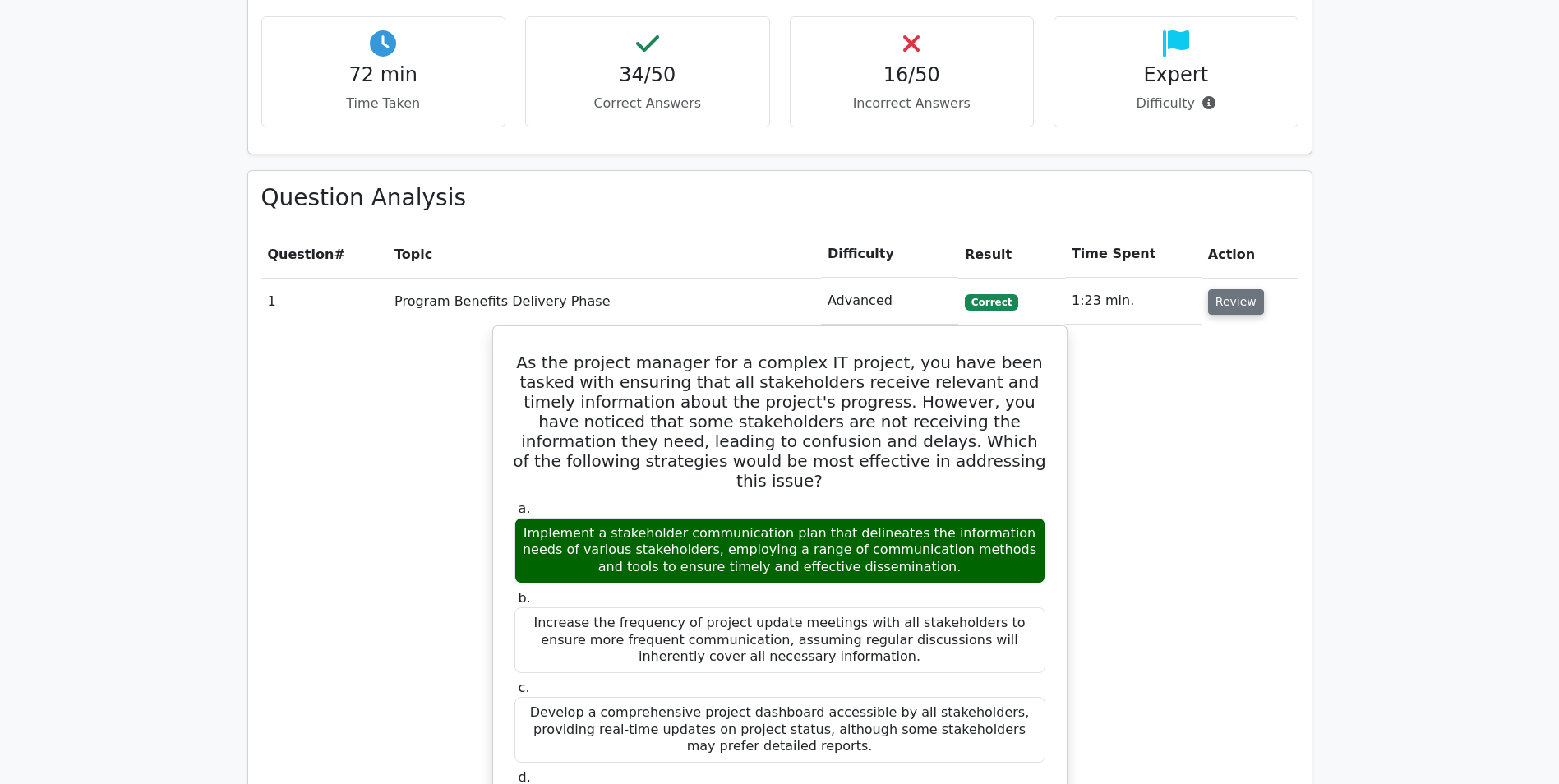
click at [1242, 310] on button "Review" at bounding box center [1236, 302] width 56 height 25
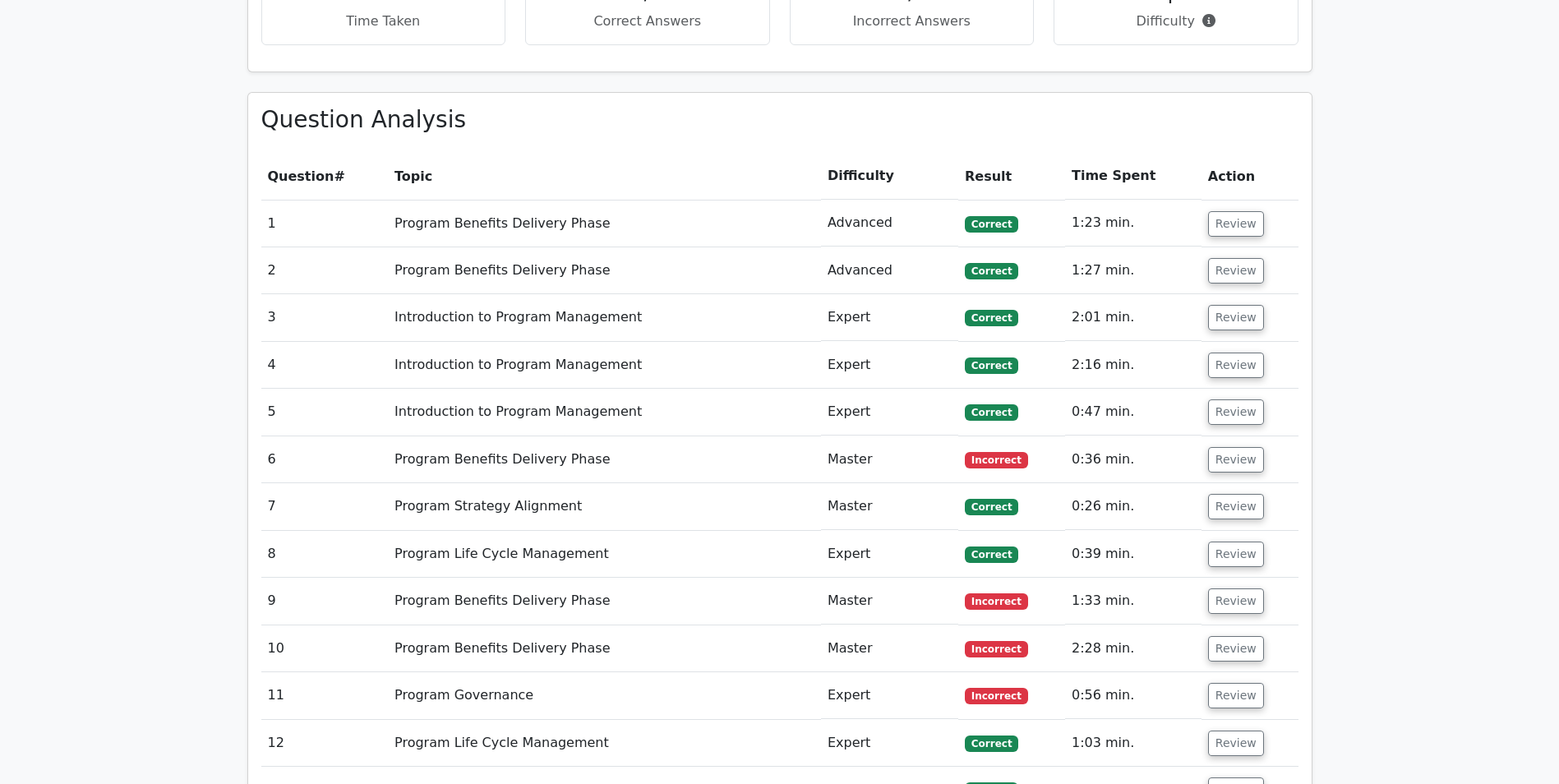
scroll to position [986, 0]
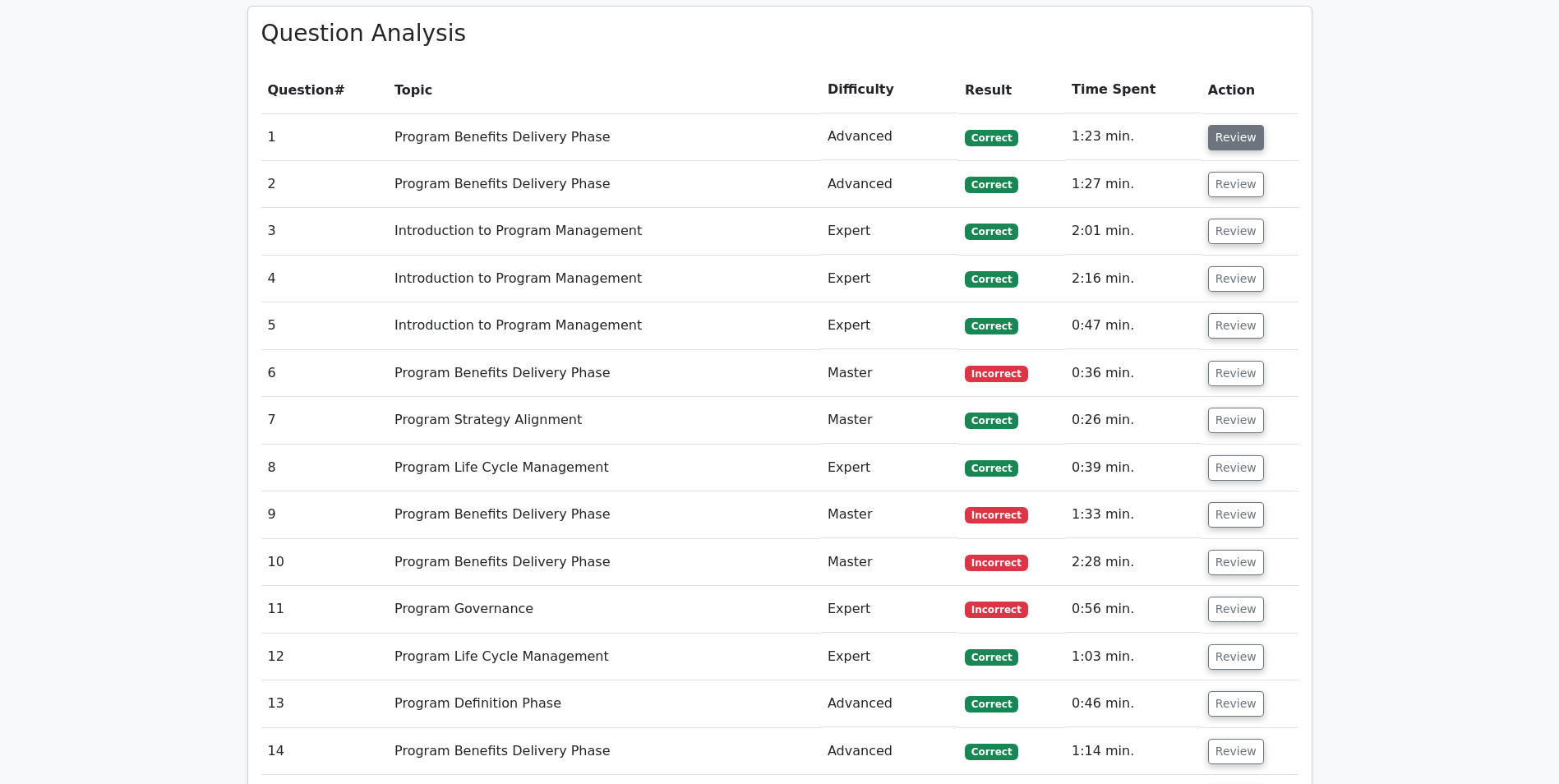
click at [1228, 132] on button "Review" at bounding box center [1236, 137] width 56 height 25
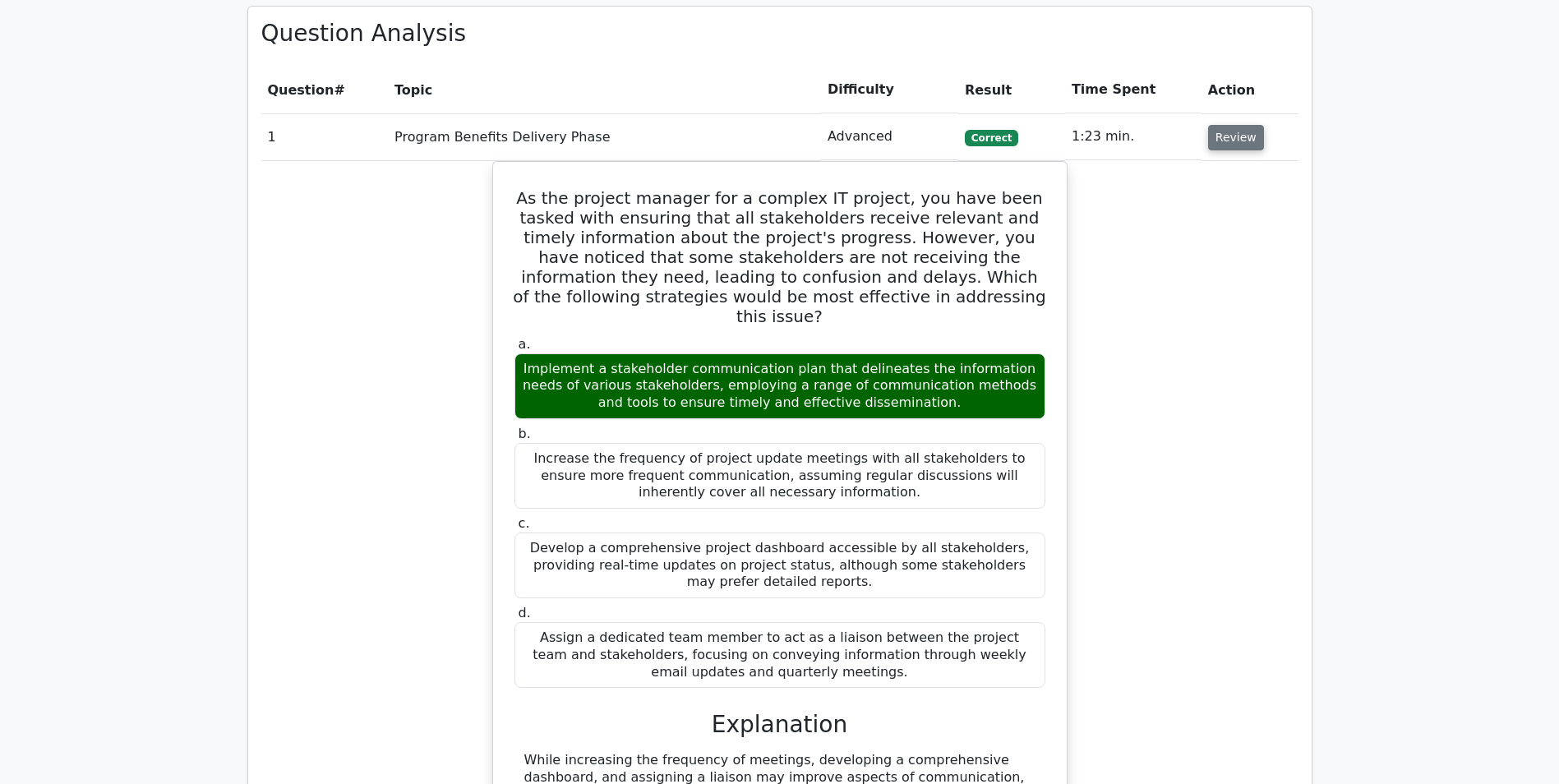
click at [1222, 144] on button "Review" at bounding box center [1236, 137] width 56 height 25
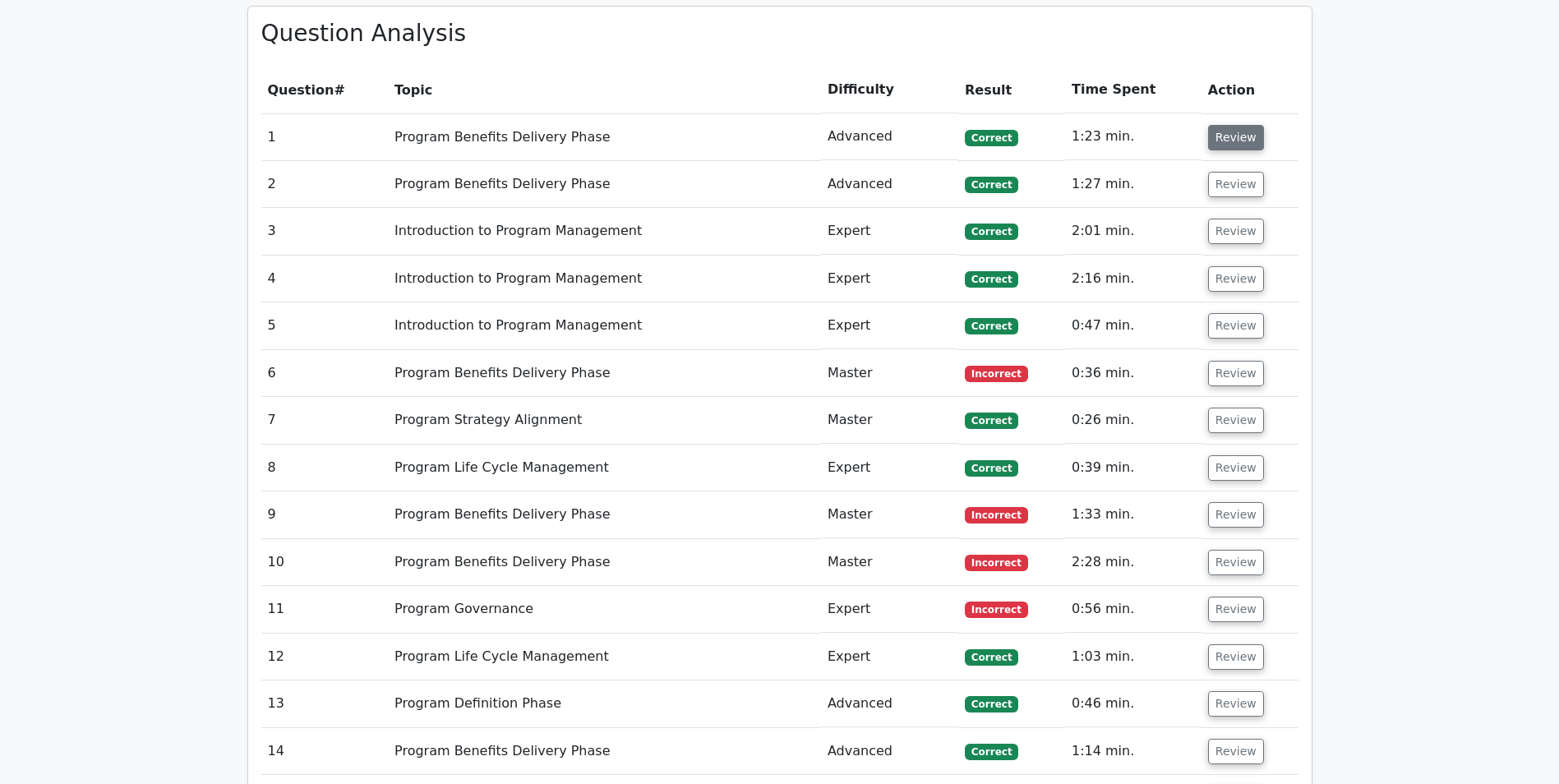
click at [1222, 144] on button "Review" at bounding box center [1236, 137] width 56 height 25
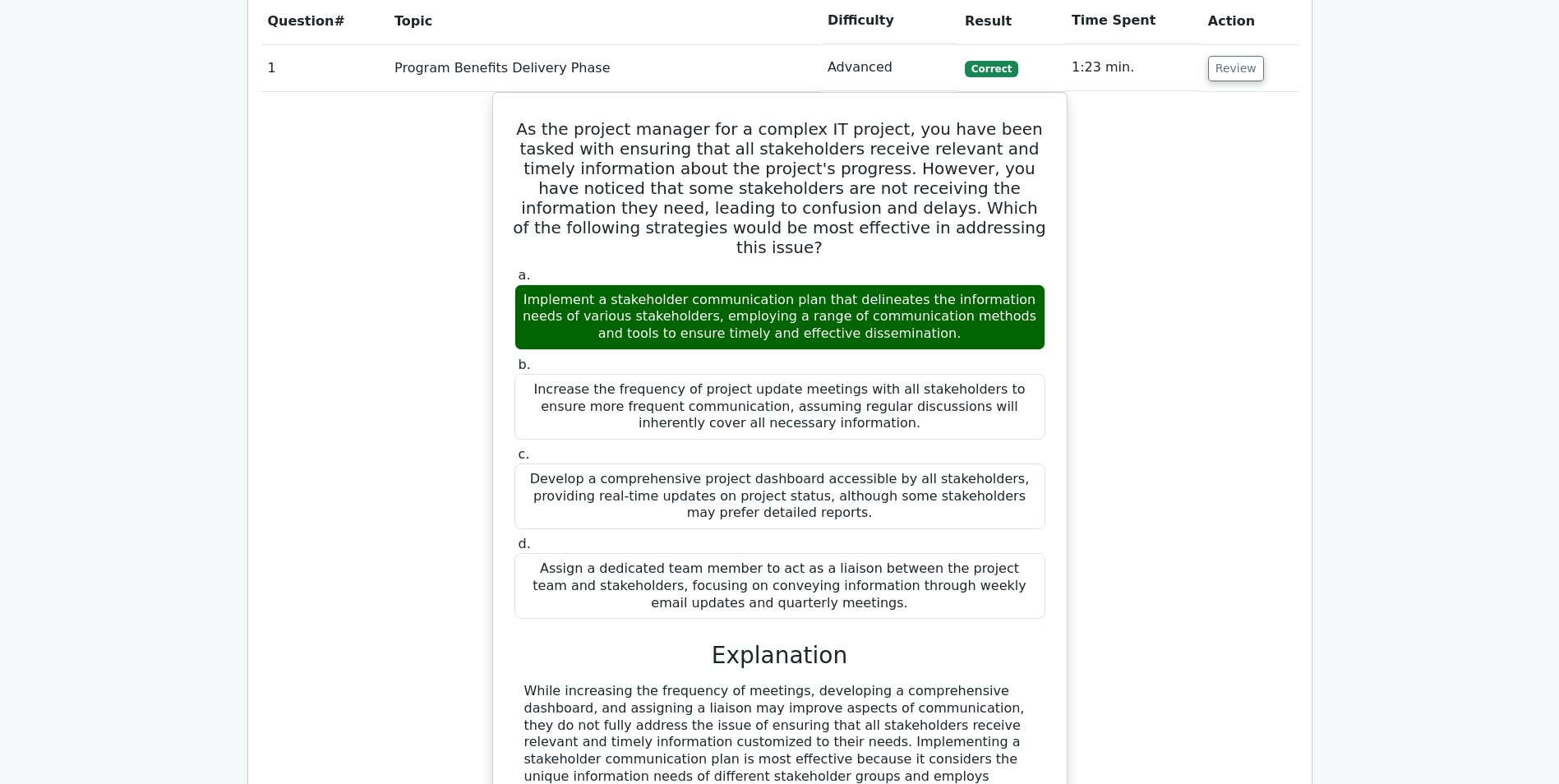
scroll to position [904, 0]
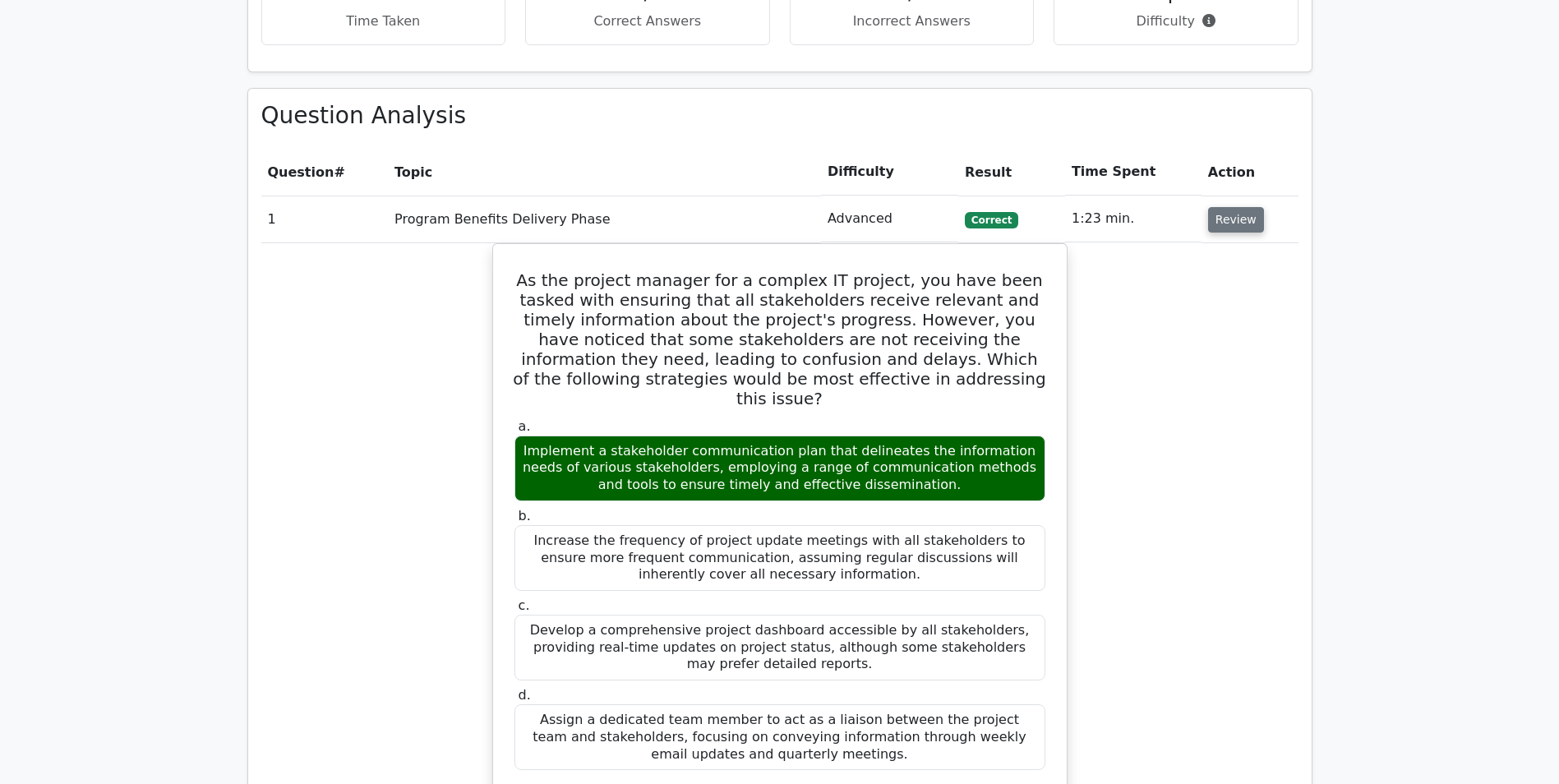
click at [1228, 217] on button "Review" at bounding box center [1236, 219] width 56 height 25
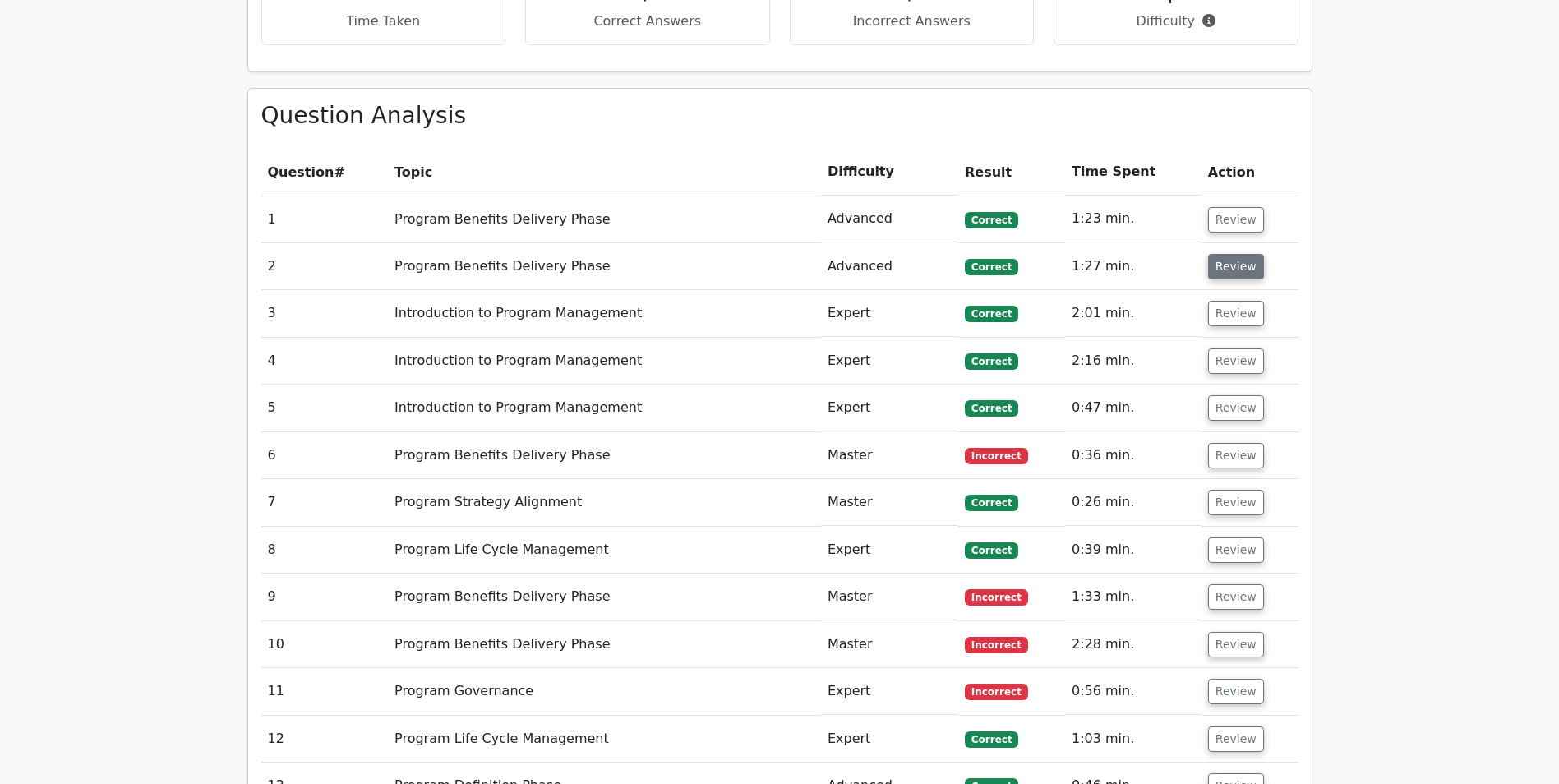
click at [1225, 261] on button "Review" at bounding box center [1236, 267] width 56 height 25
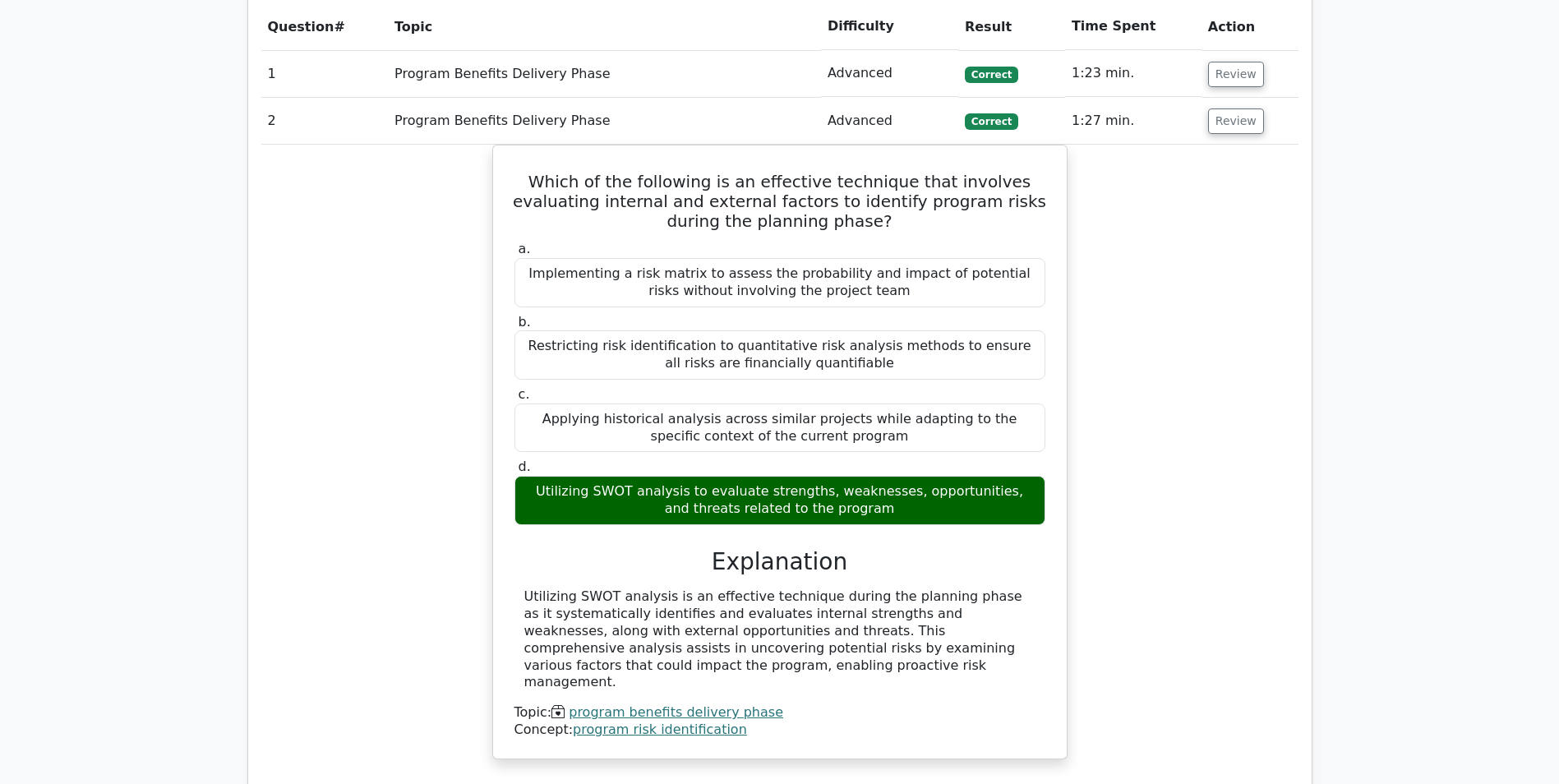
scroll to position [986, 0]
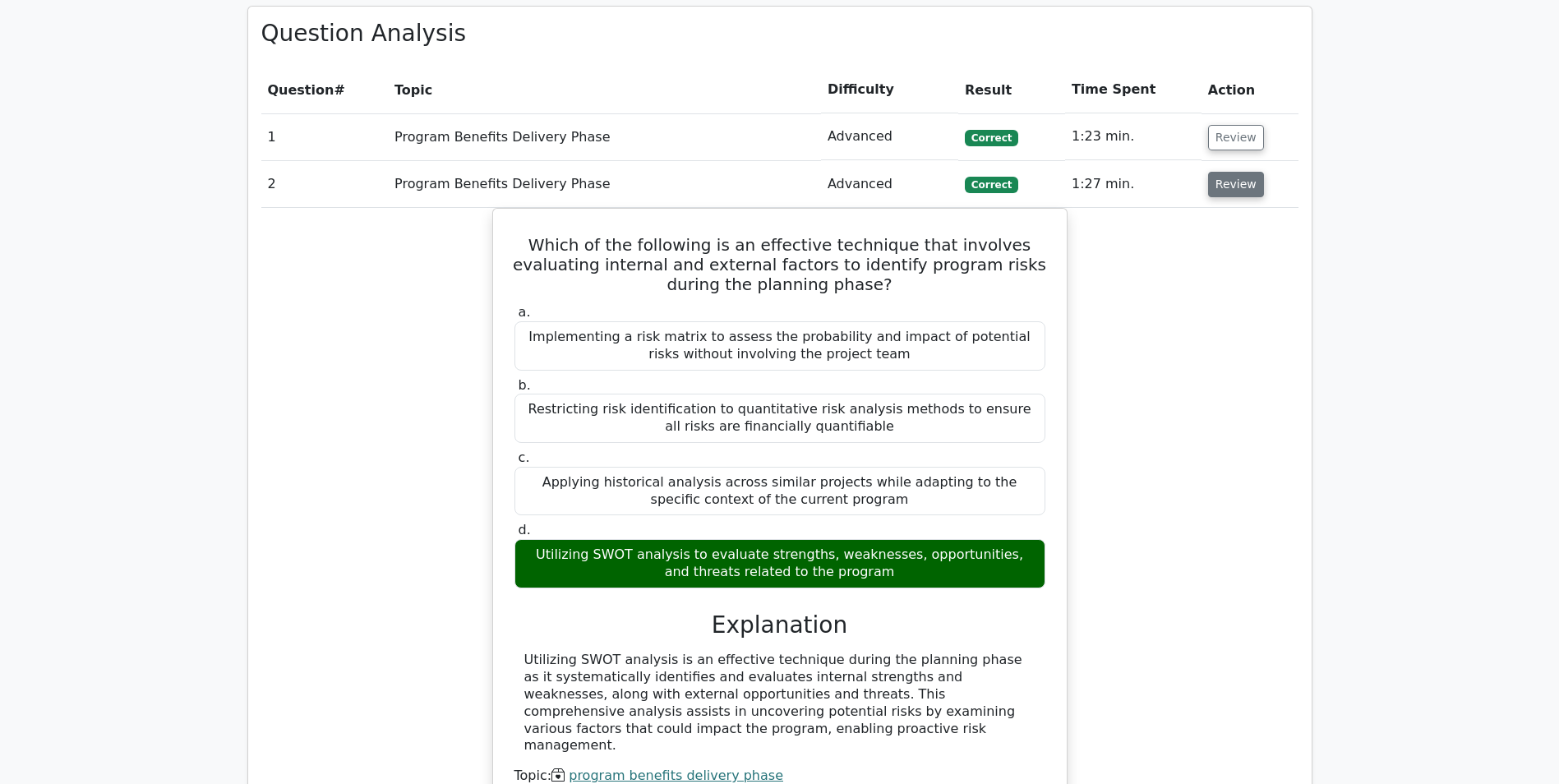
click at [1224, 194] on button "Review" at bounding box center [1236, 185] width 56 height 25
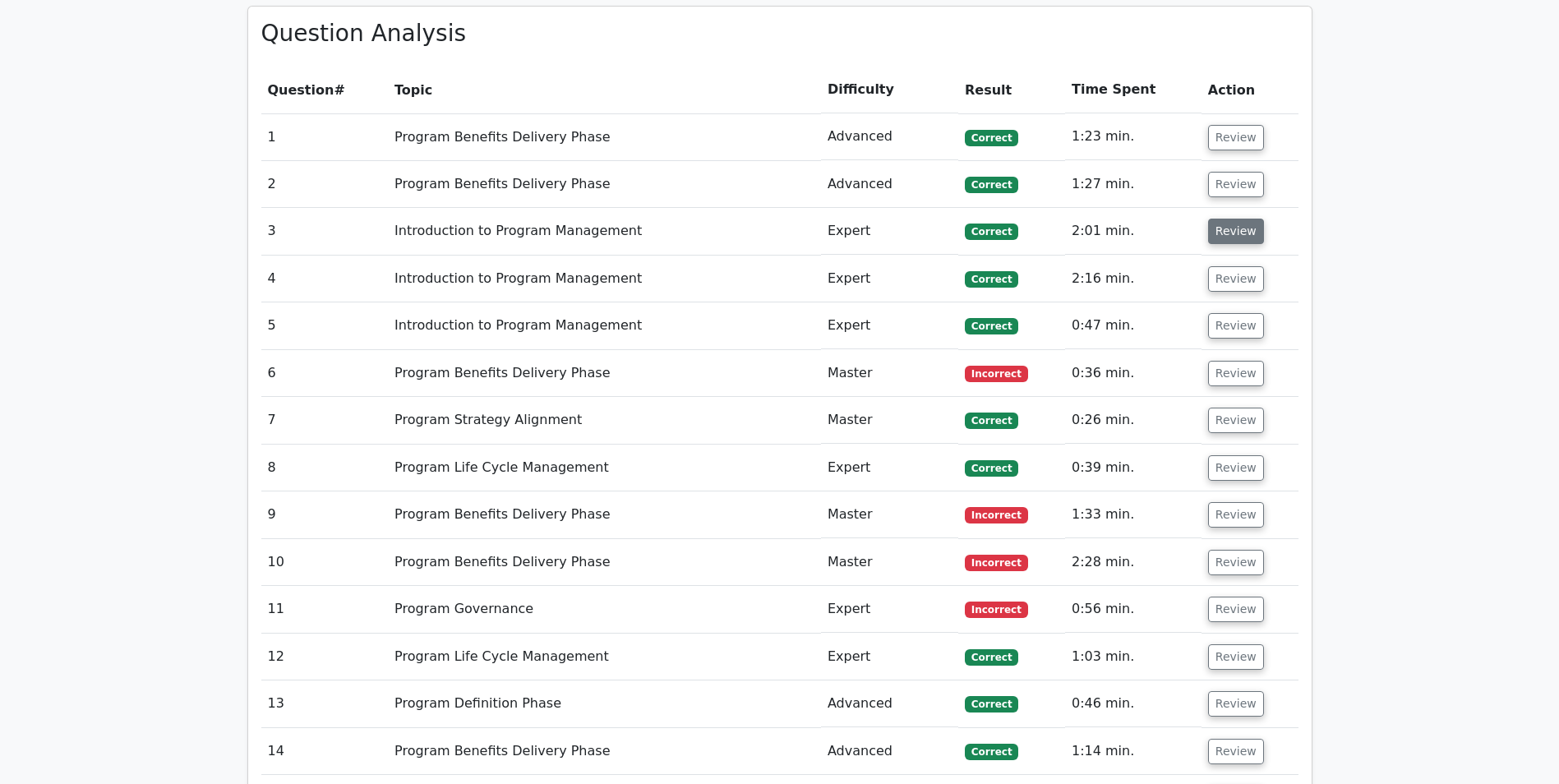
click at [1226, 234] on button "Review" at bounding box center [1236, 231] width 56 height 25
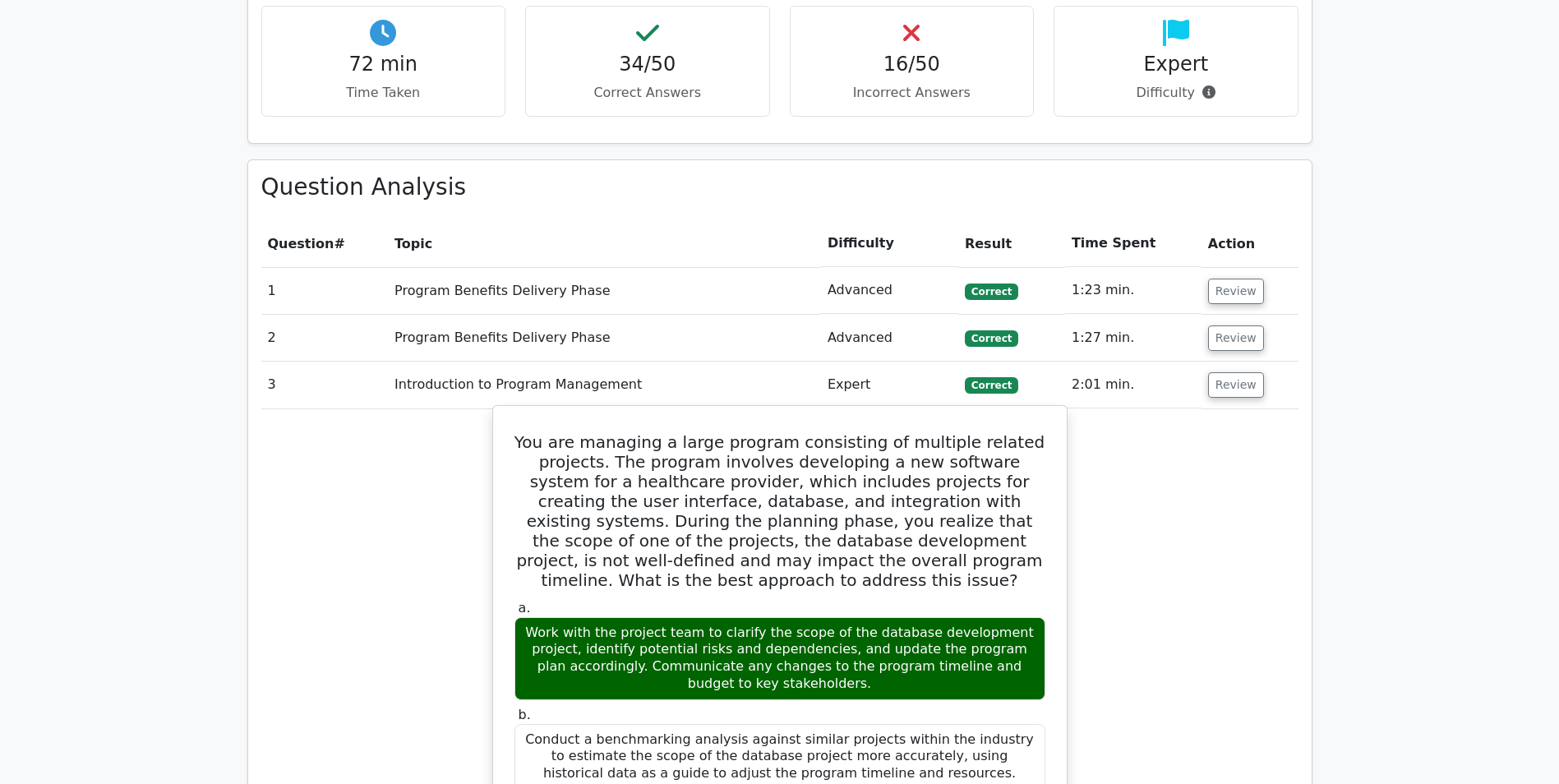
scroll to position [821, 0]
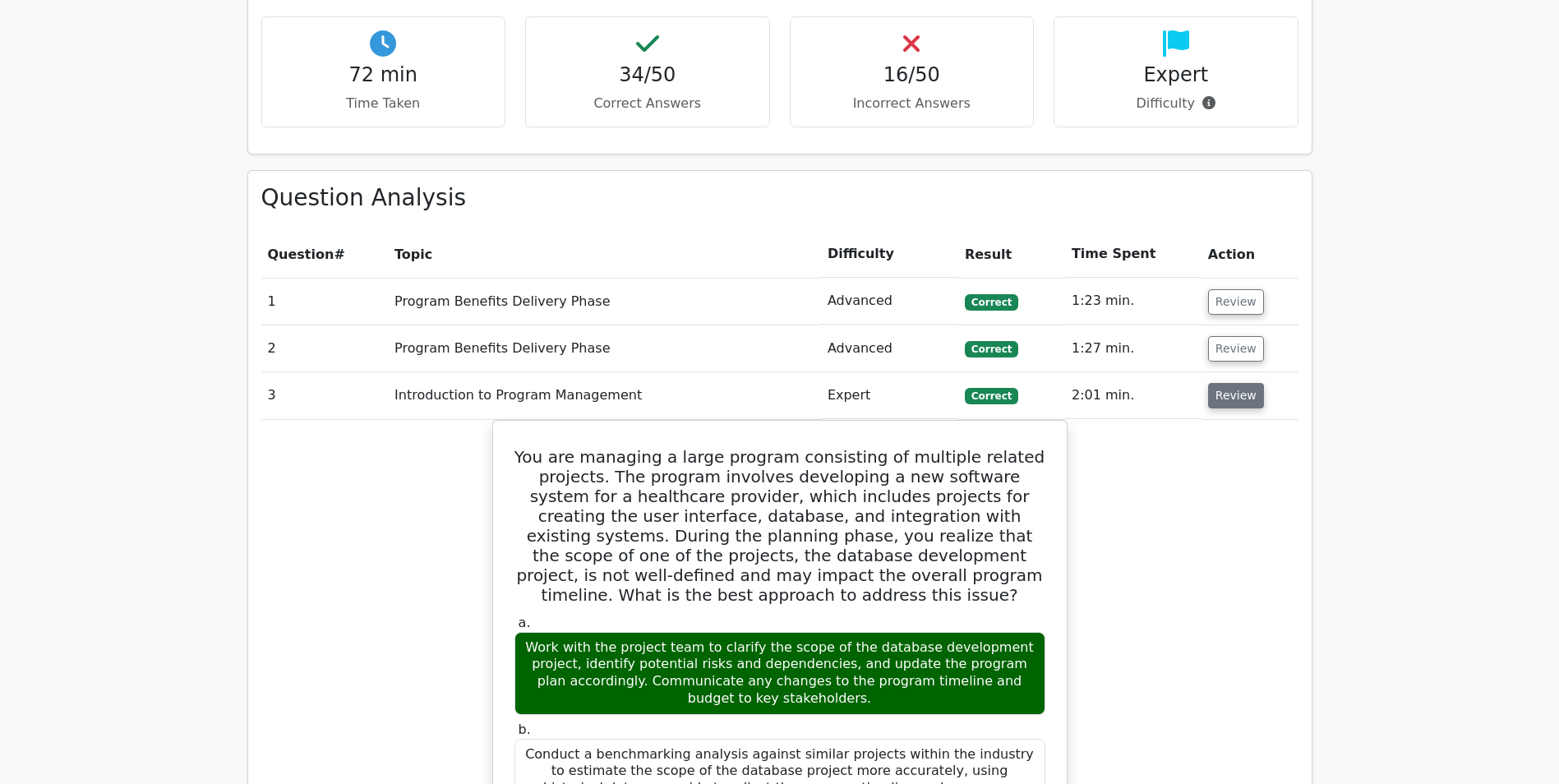
click at [1218, 406] on button "Review" at bounding box center [1236, 396] width 56 height 25
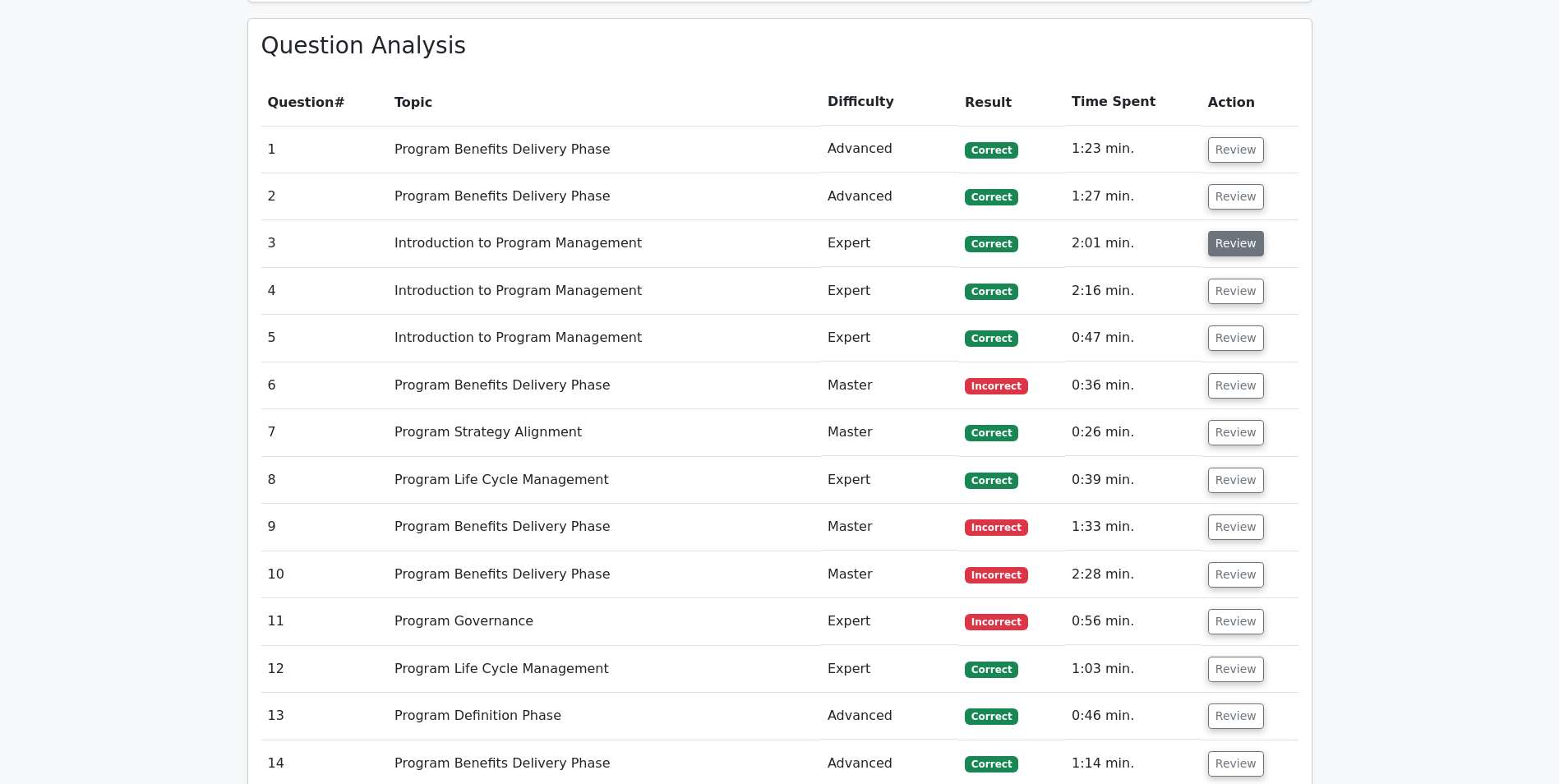
scroll to position [986, 0]
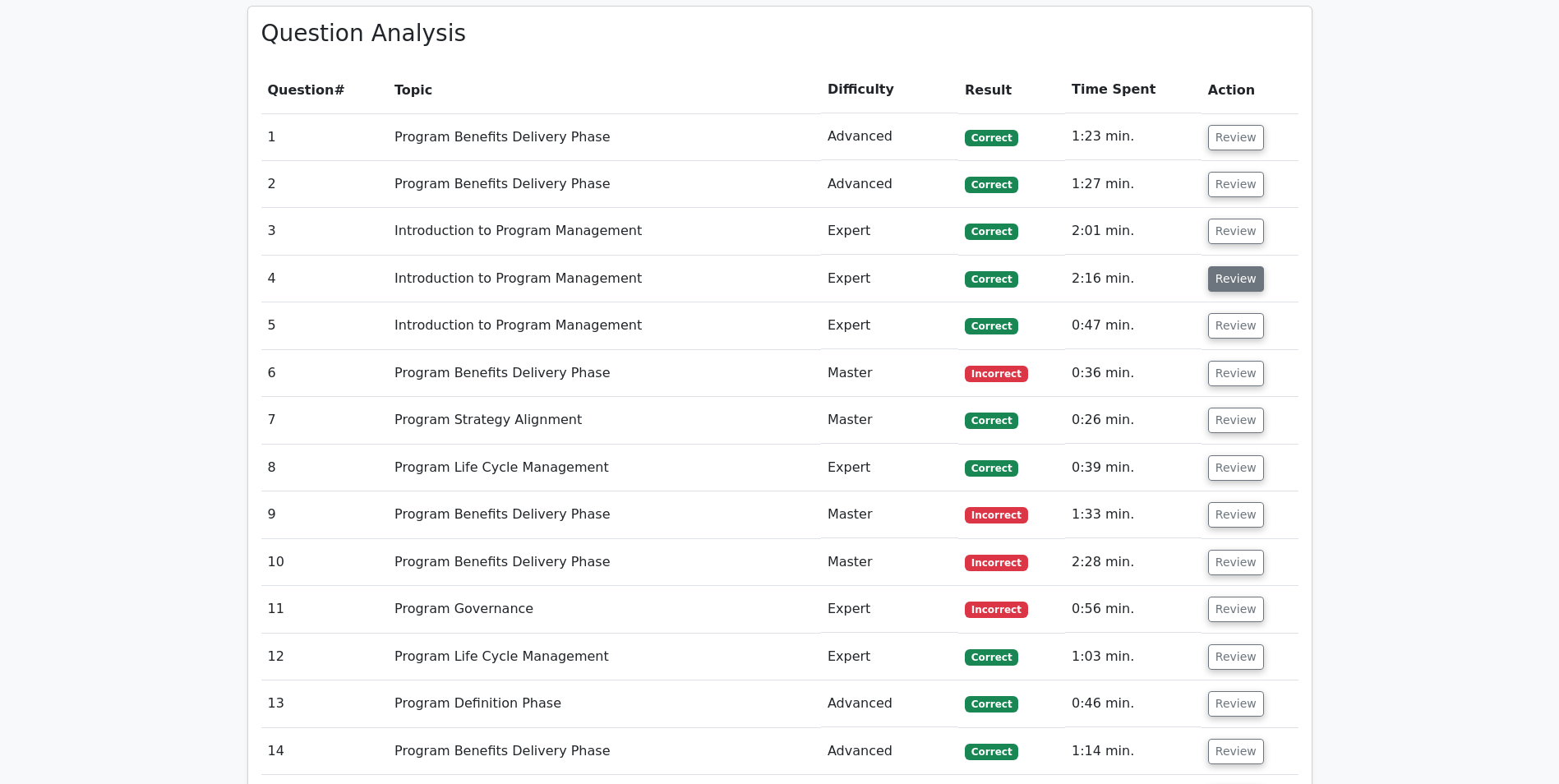
click at [1224, 281] on button "Review" at bounding box center [1236, 279] width 56 height 25
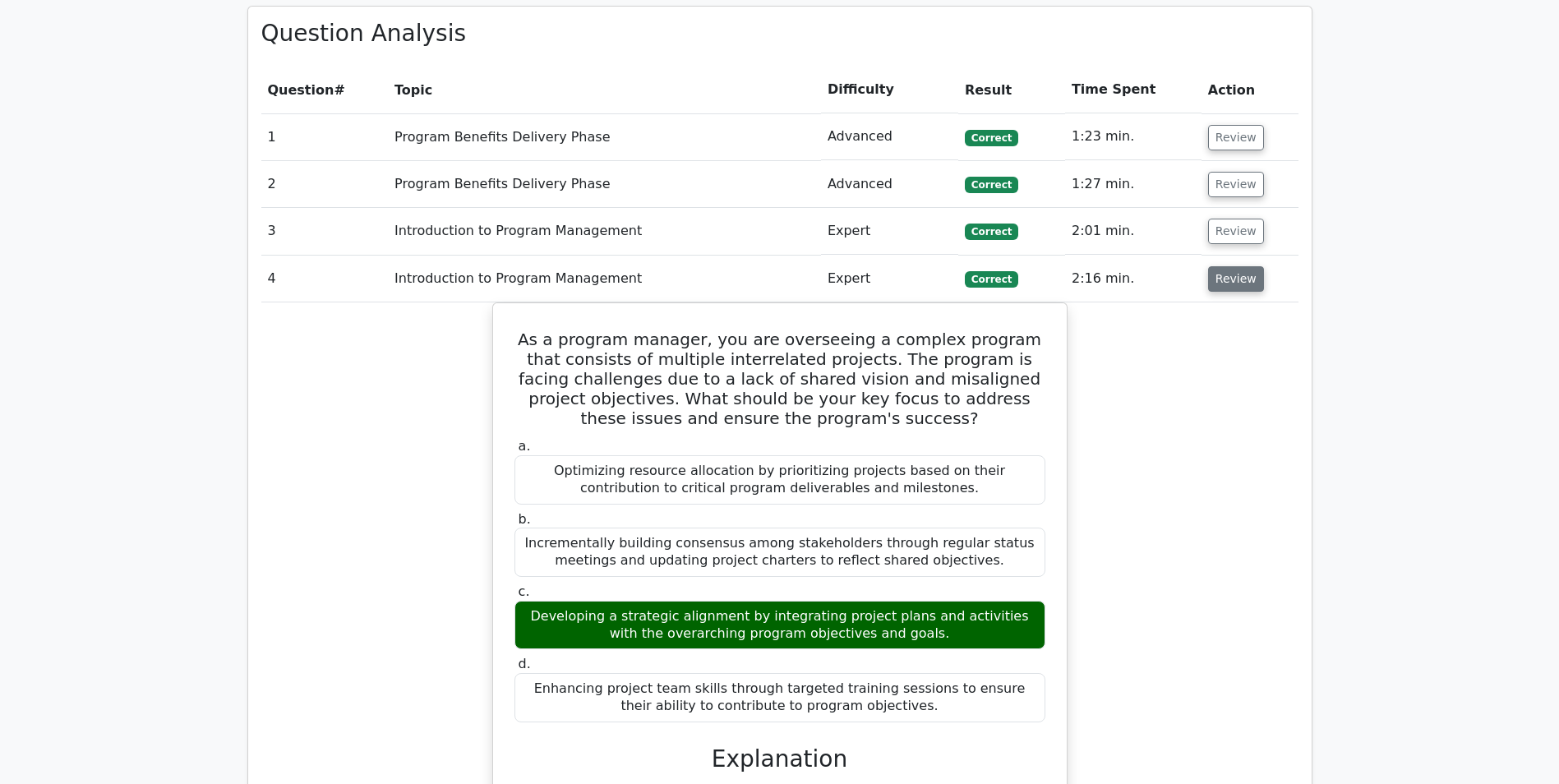
click at [1234, 278] on button "Review" at bounding box center [1236, 279] width 56 height 25
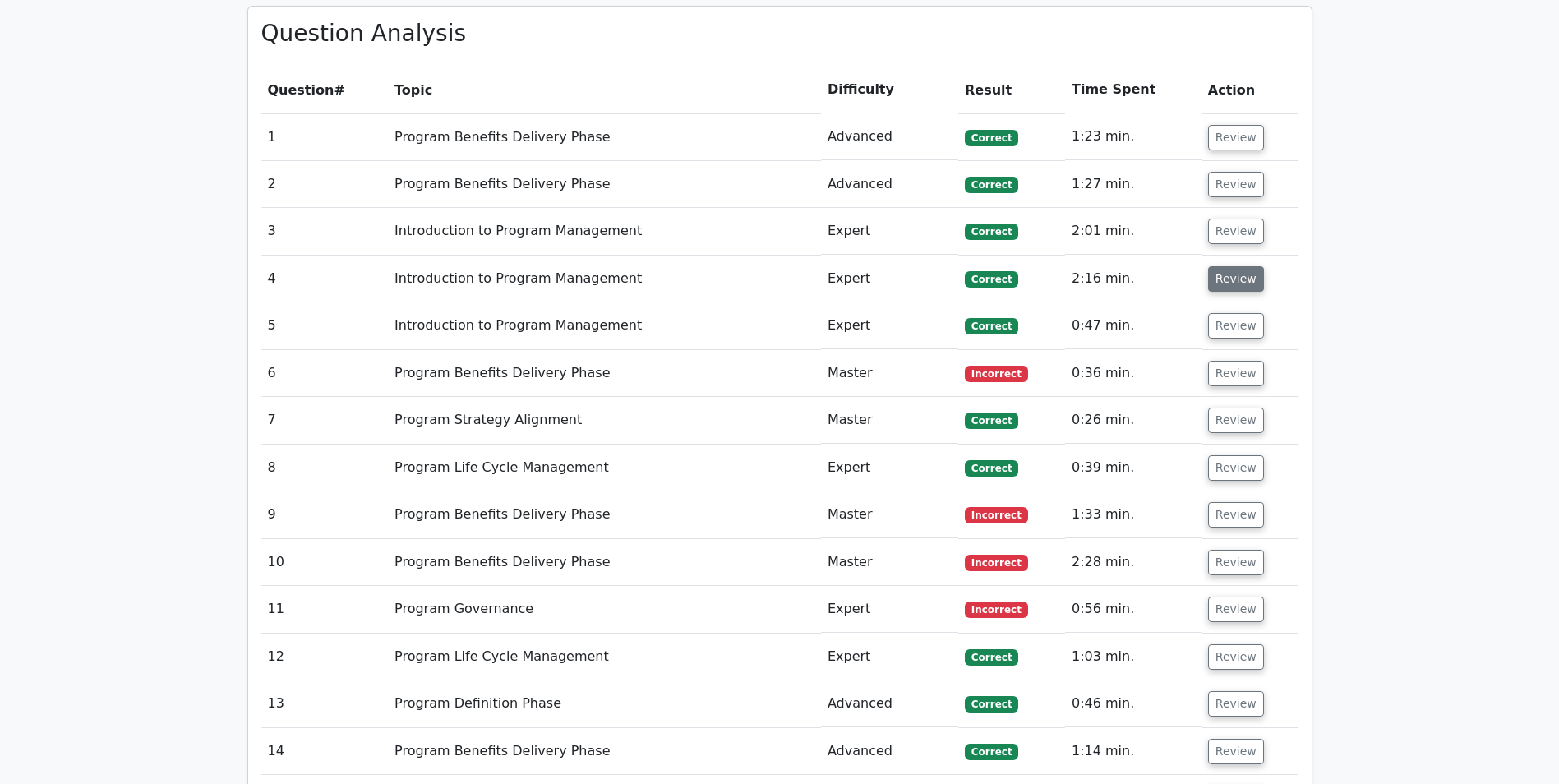
click at [1234, 288] on button "Review" at bounding box center [1236, 279] width 56 height 25
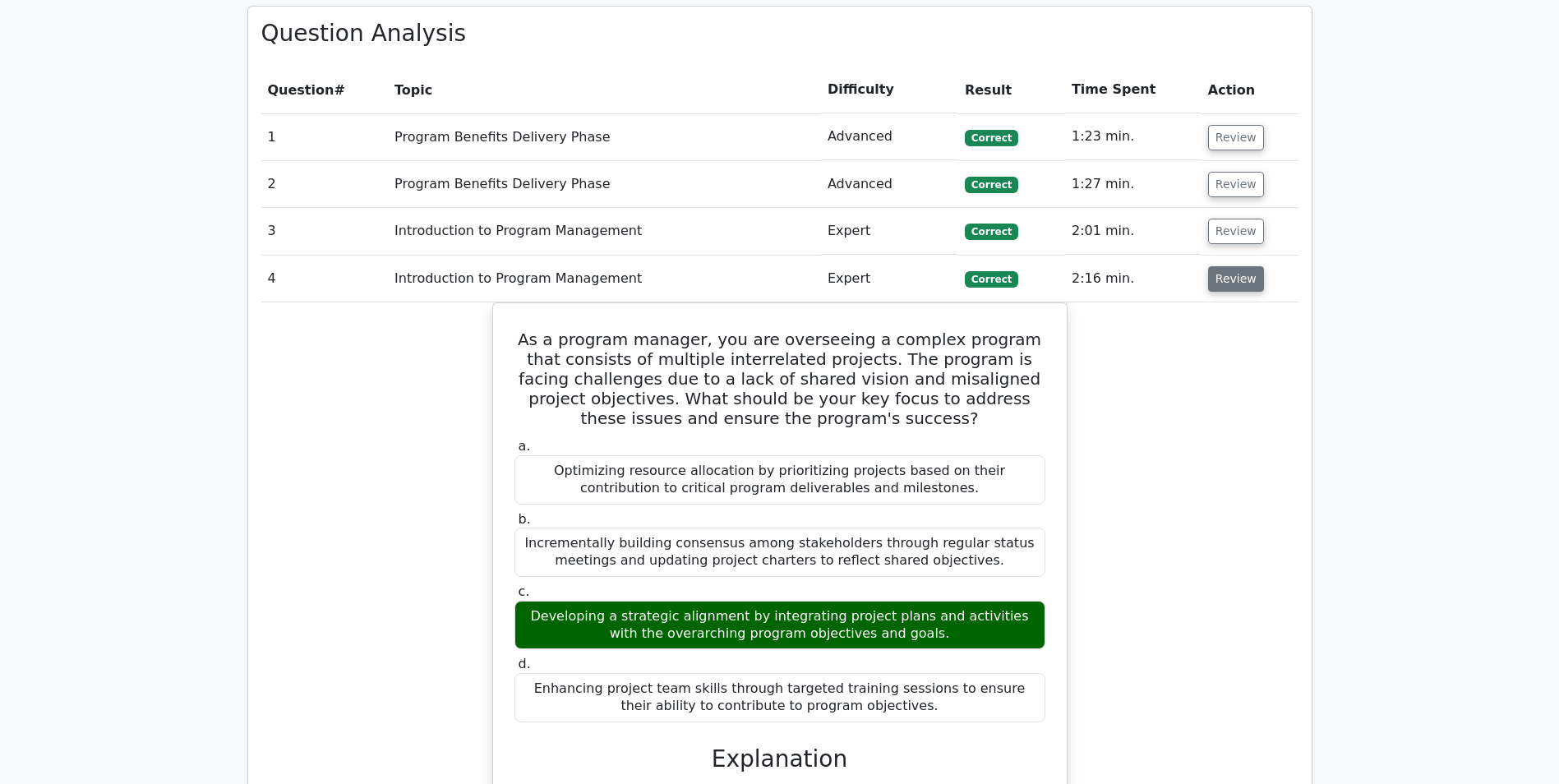
click at [1235, 287] on button "Review" at bounding box center [1236, 279] width 56 height 25
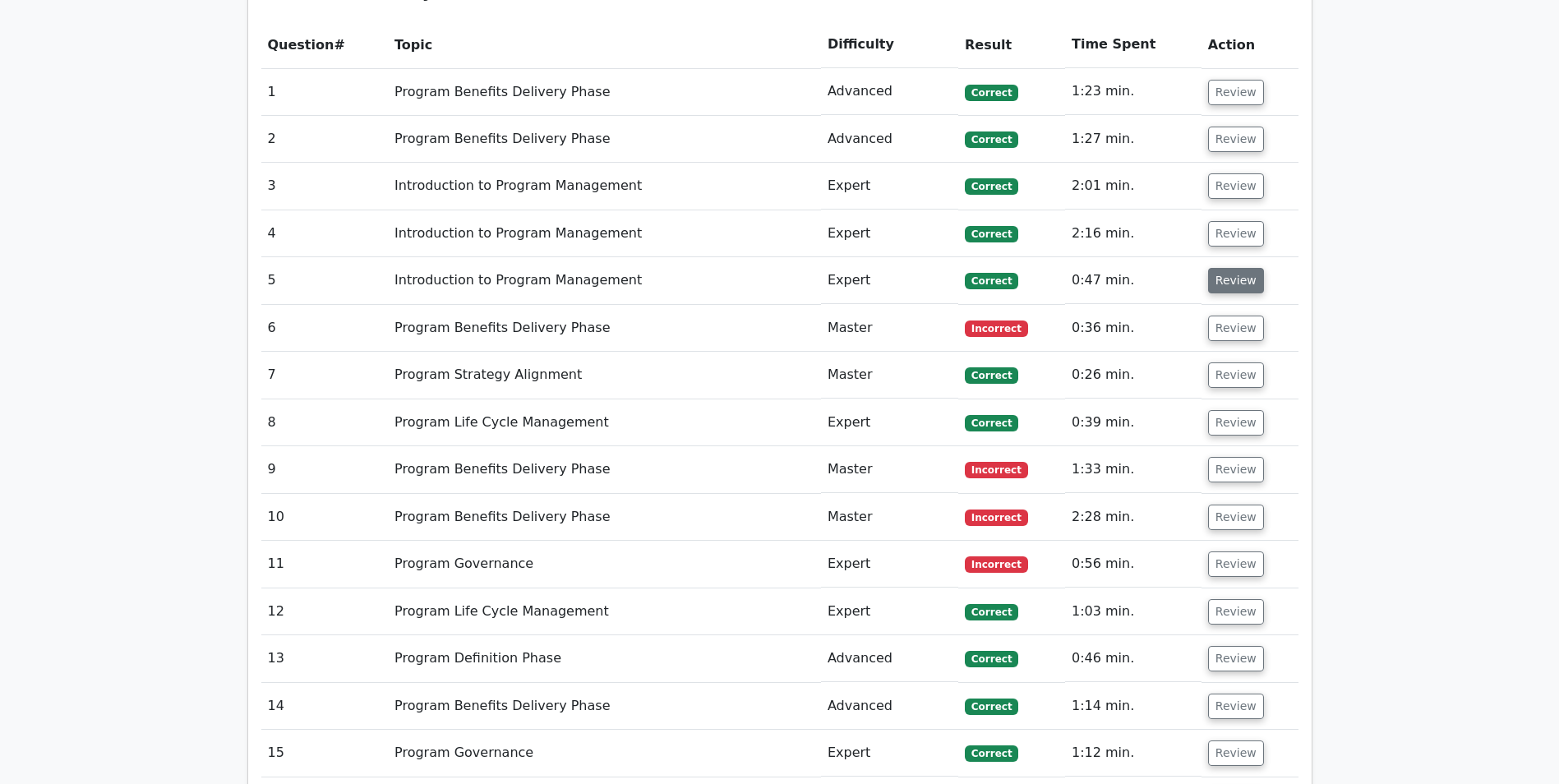
scroll to position [1068, 0]
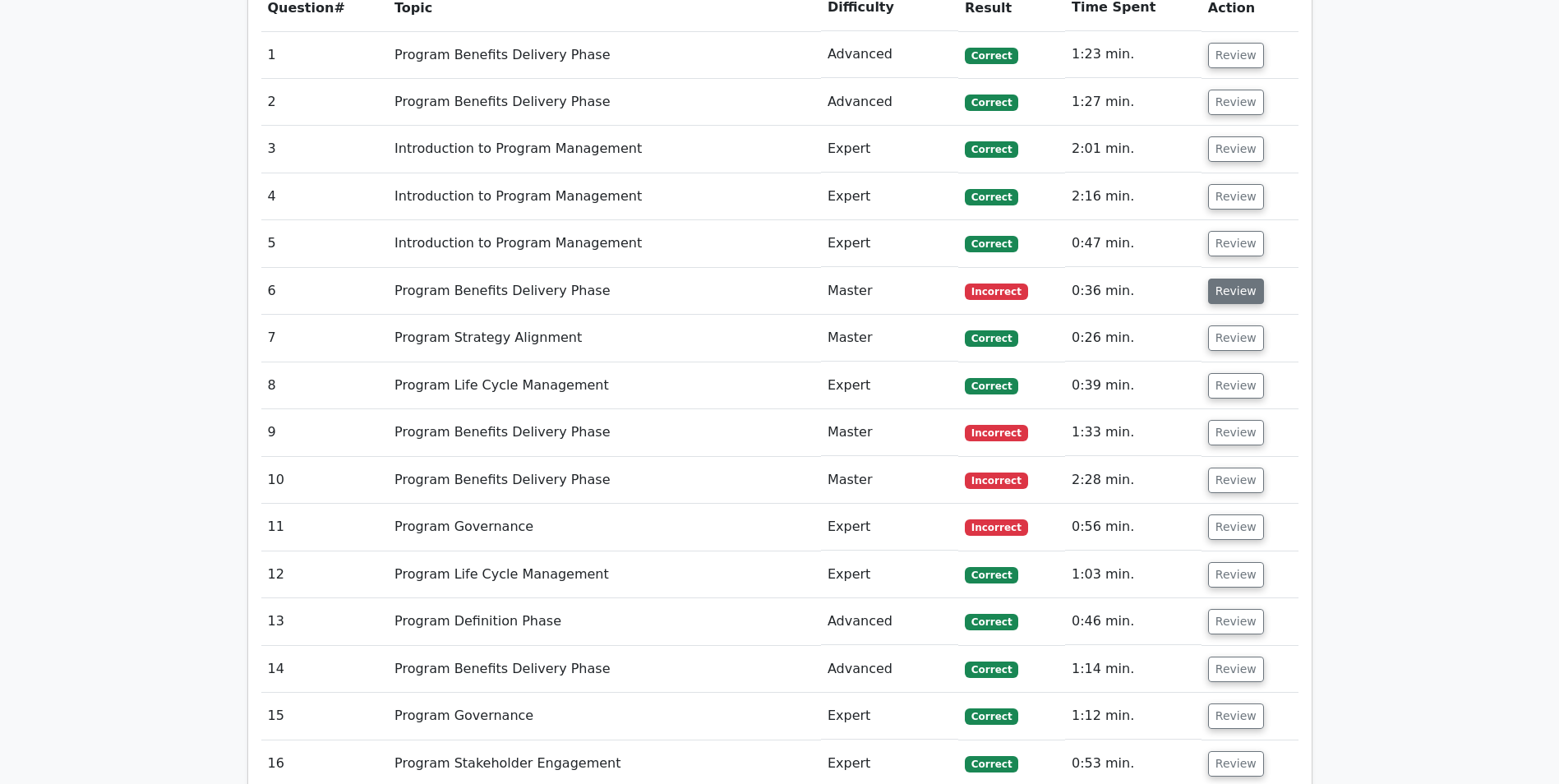
click at [1235, 301] on button "Review" at bounding box center [1236, 291] width 56 height 25
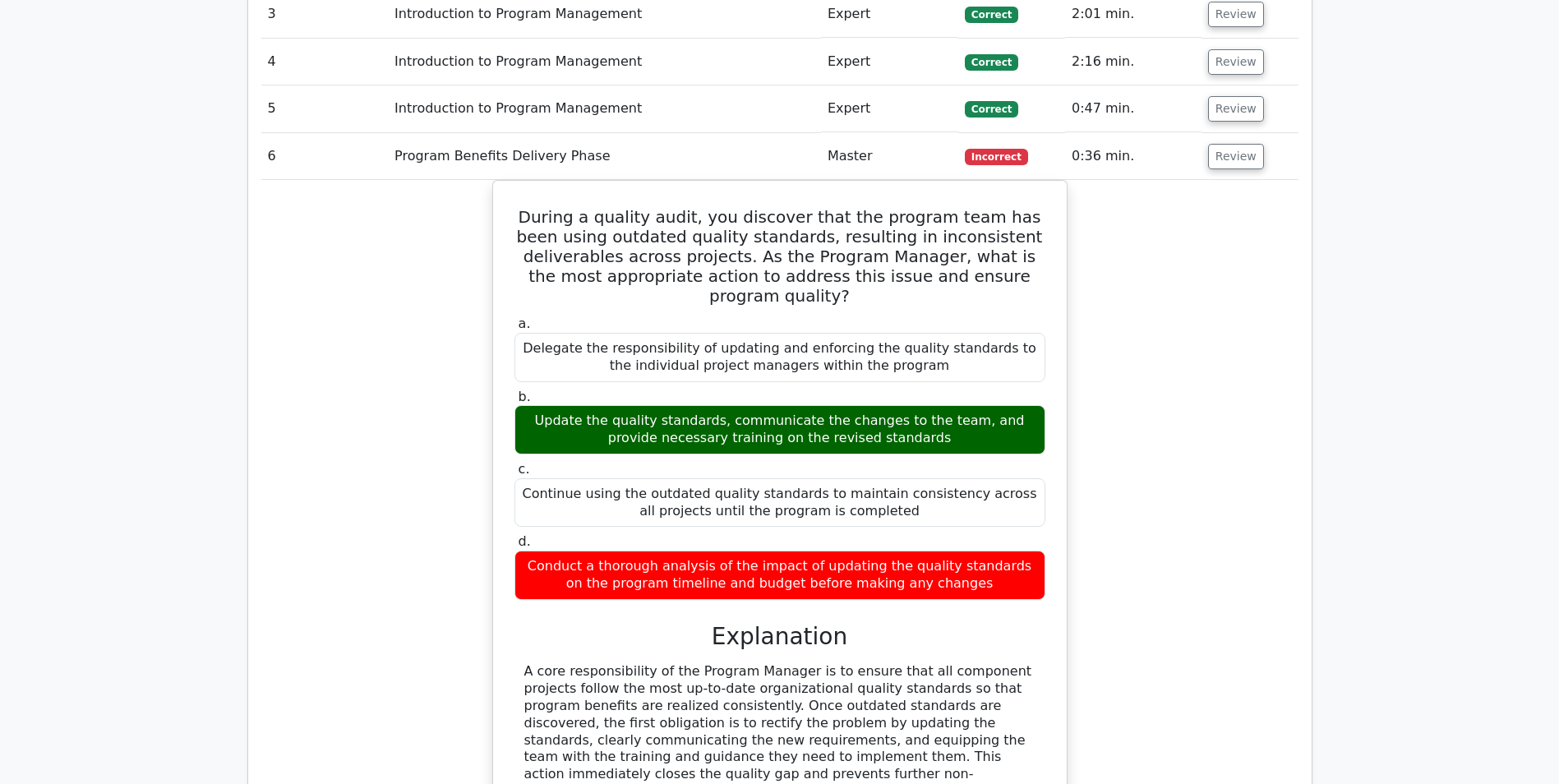
scroll to position [1233, 0]
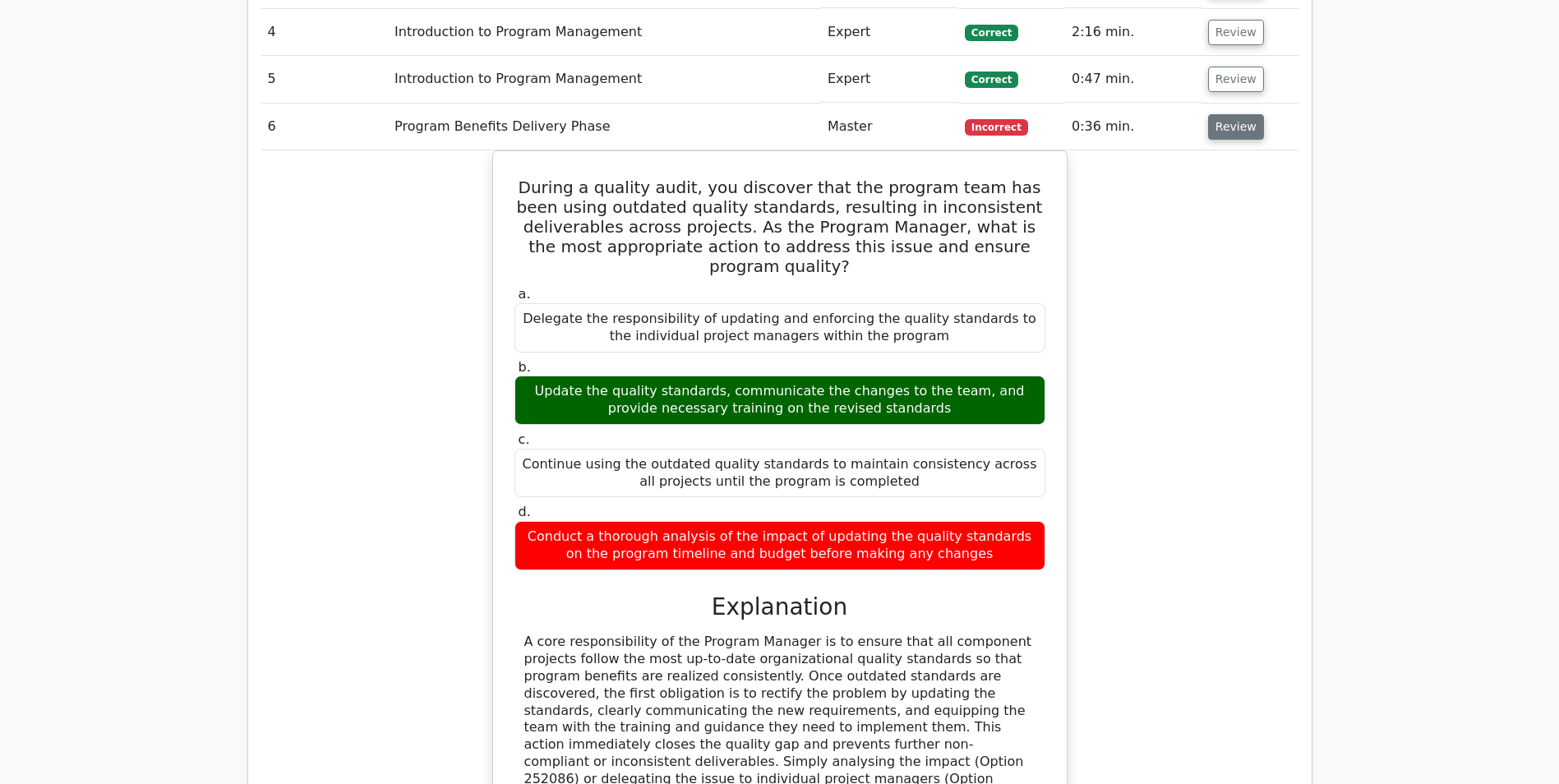
click at [1245, 127] on button "Review" at bounding box center [1236, 127] width 56 height 25
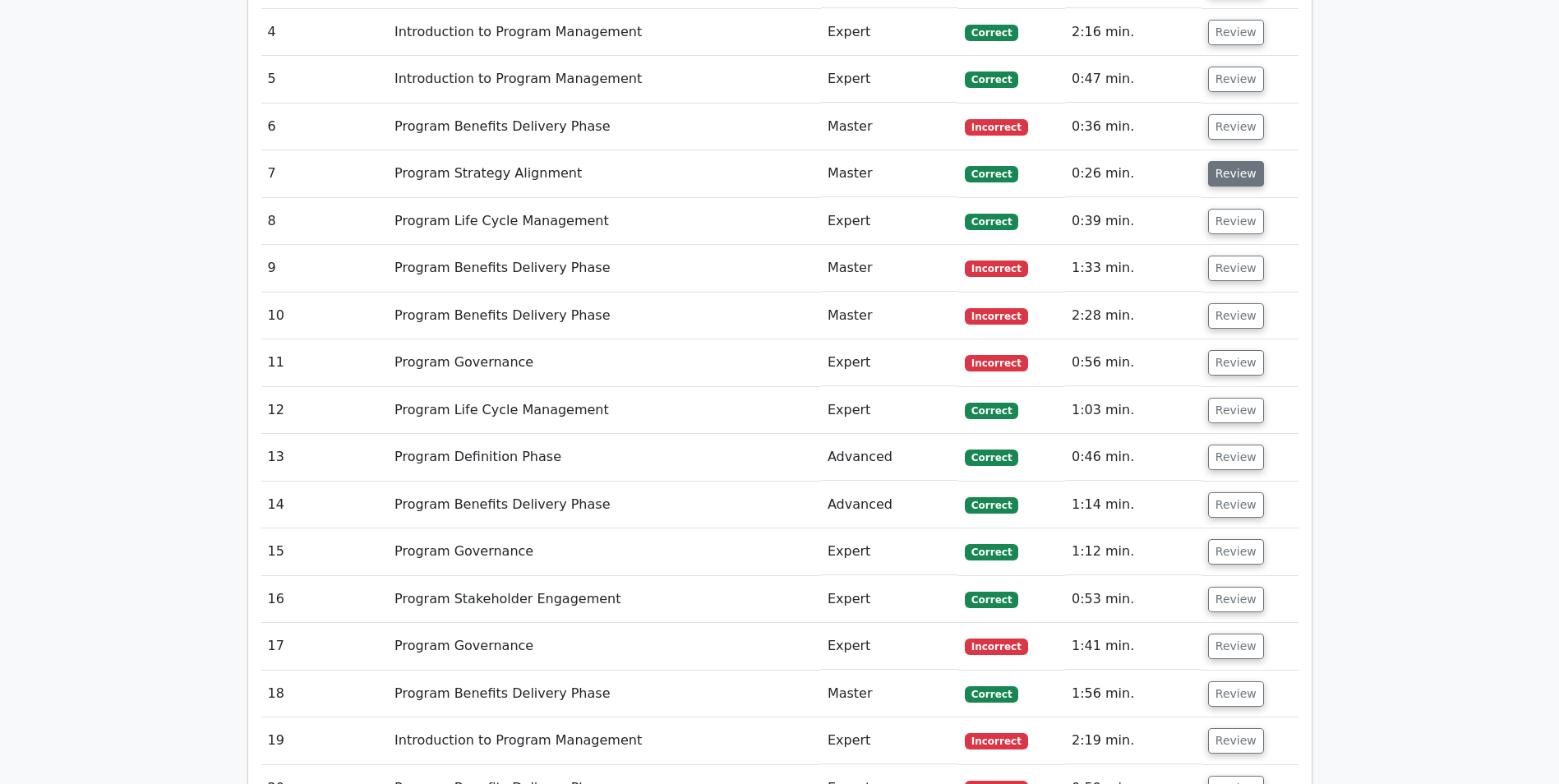
click at [1217, 175] on button "Review" at bounding box center [1236, 174] width 56 height 25
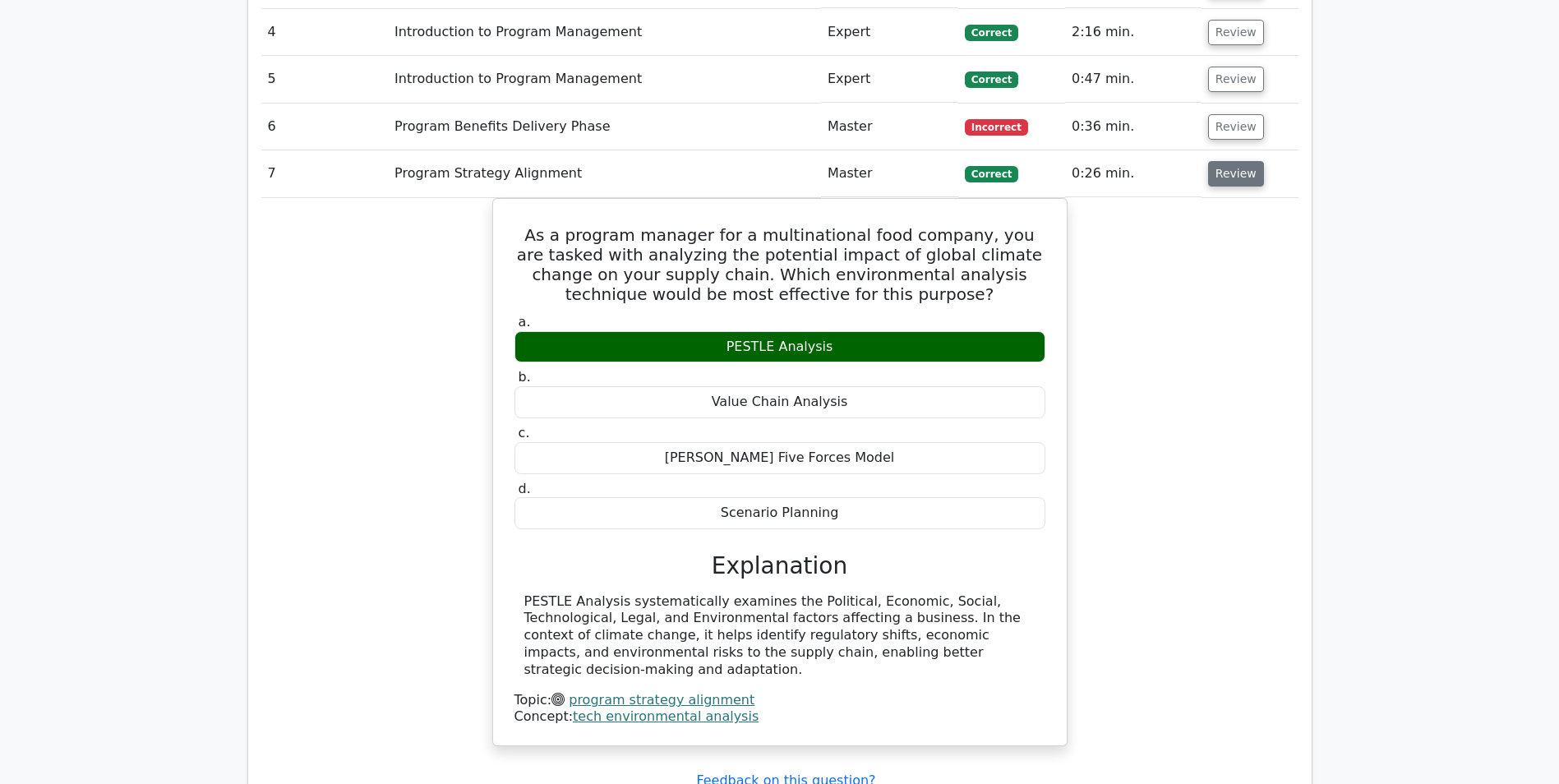
click at [1217, 175] on button "Review" at bounding box center [1236, 174] width 56 height 25
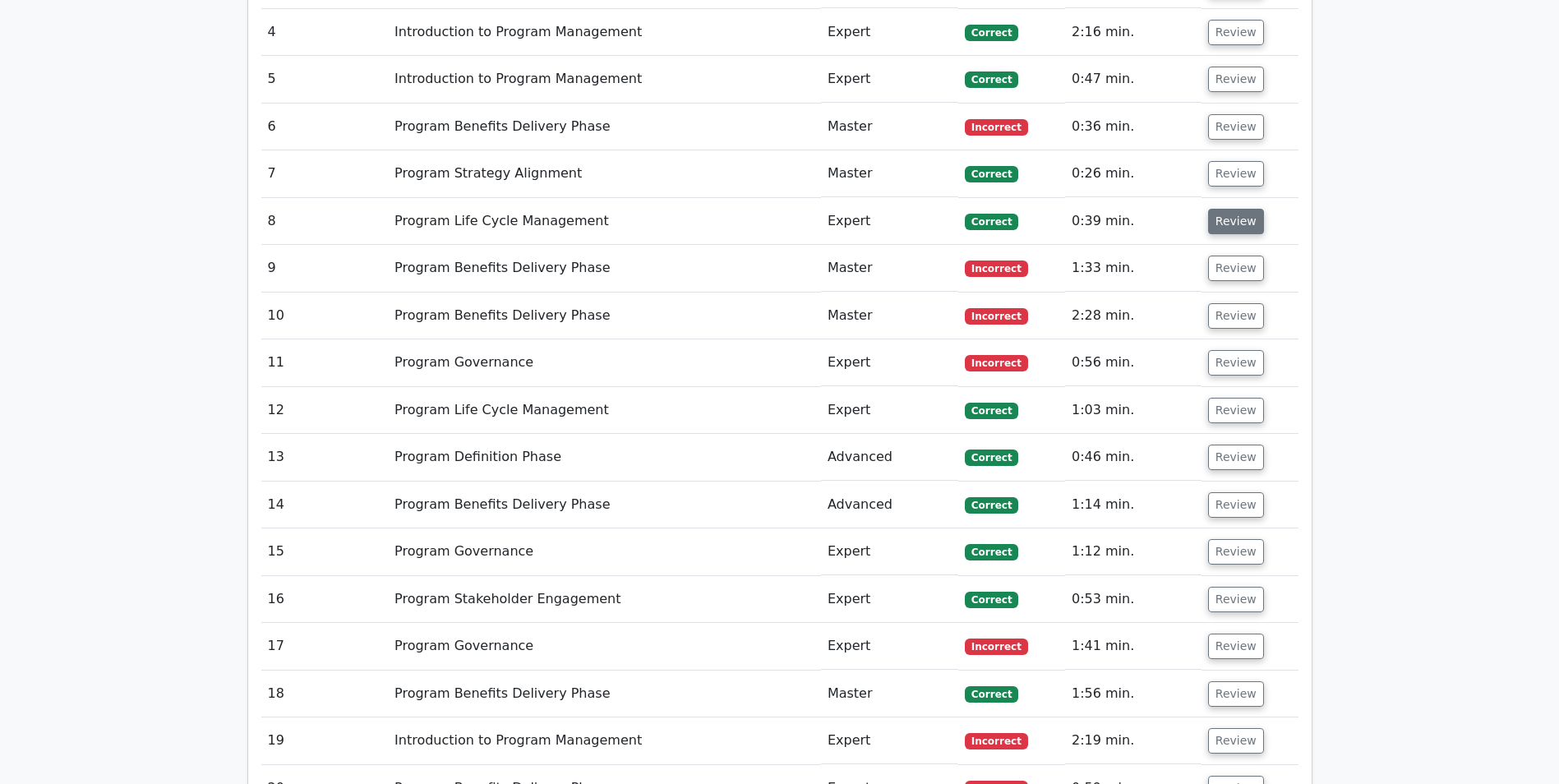
click at [1231, 219] on button "Review" at bounding box center [1236, 221] width 56 height 25
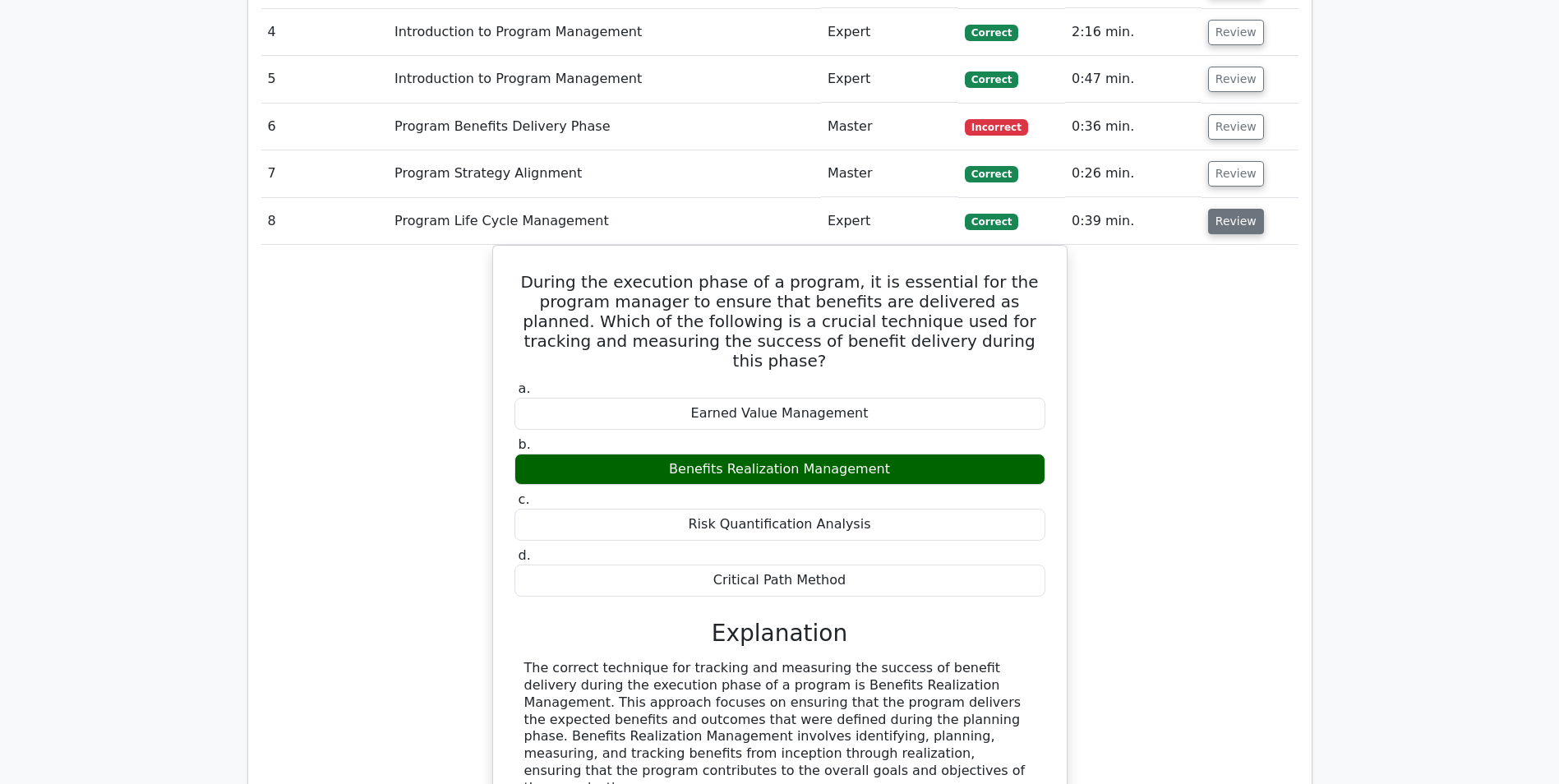
click at [1232, 218] on button "Review" at bounding box center [1236, 221] width 56 height 25
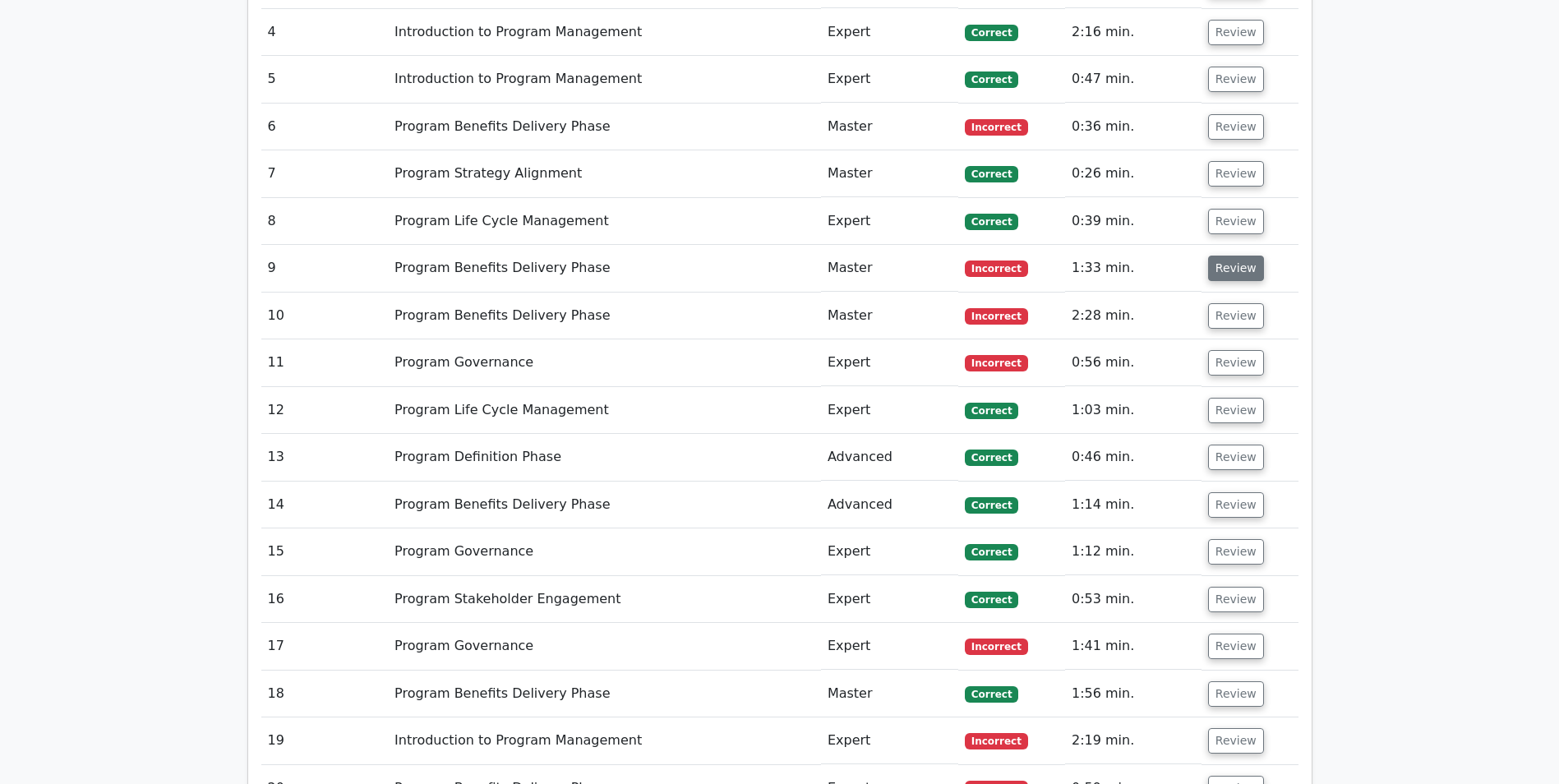
click at [1233, 267] on button "Review" at bounding box center [1236, 269] width 56 height 25
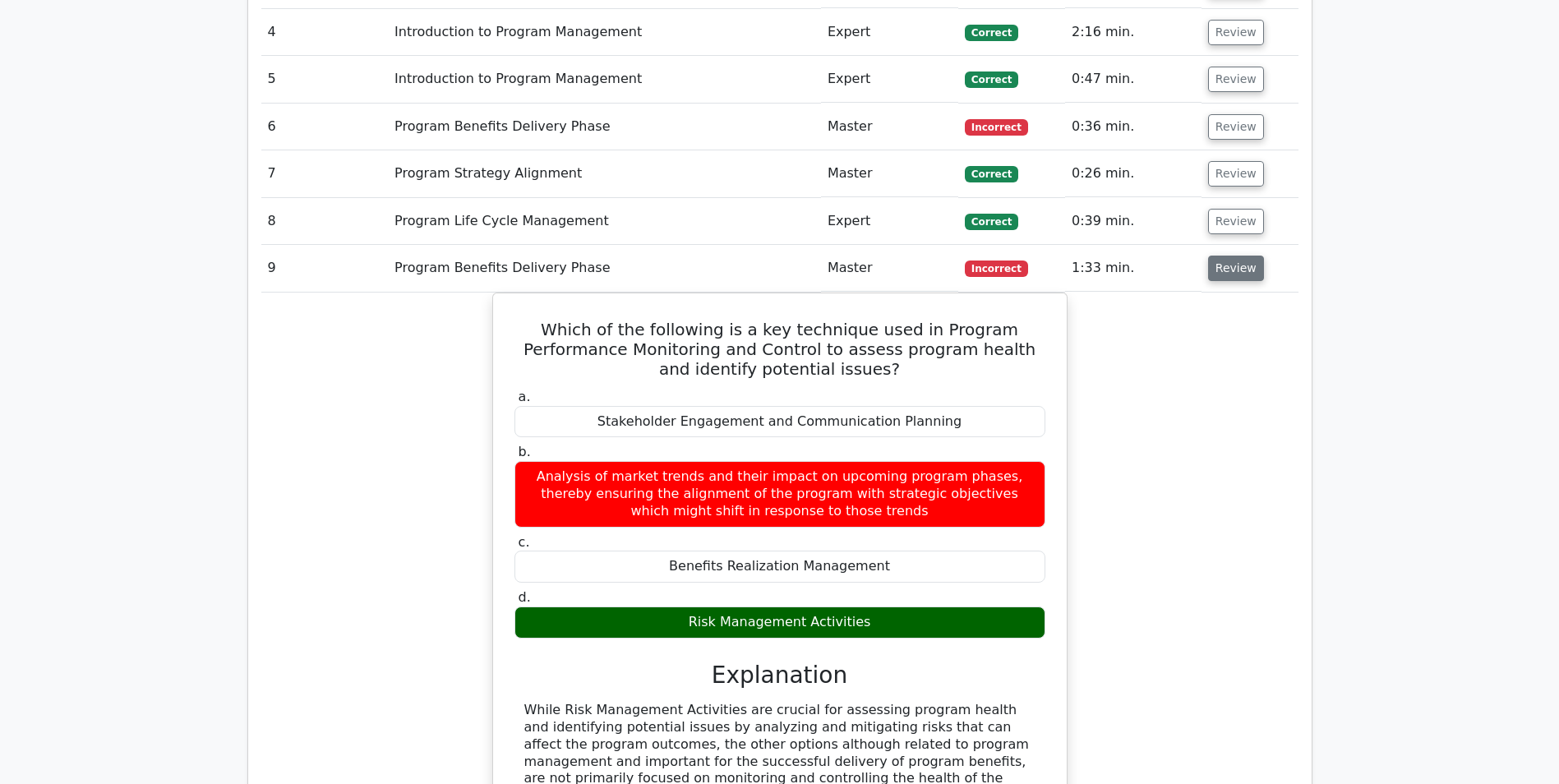
click at [1240, 273] on button "Review" at bounding box center [1236, 269] width 56 height 25
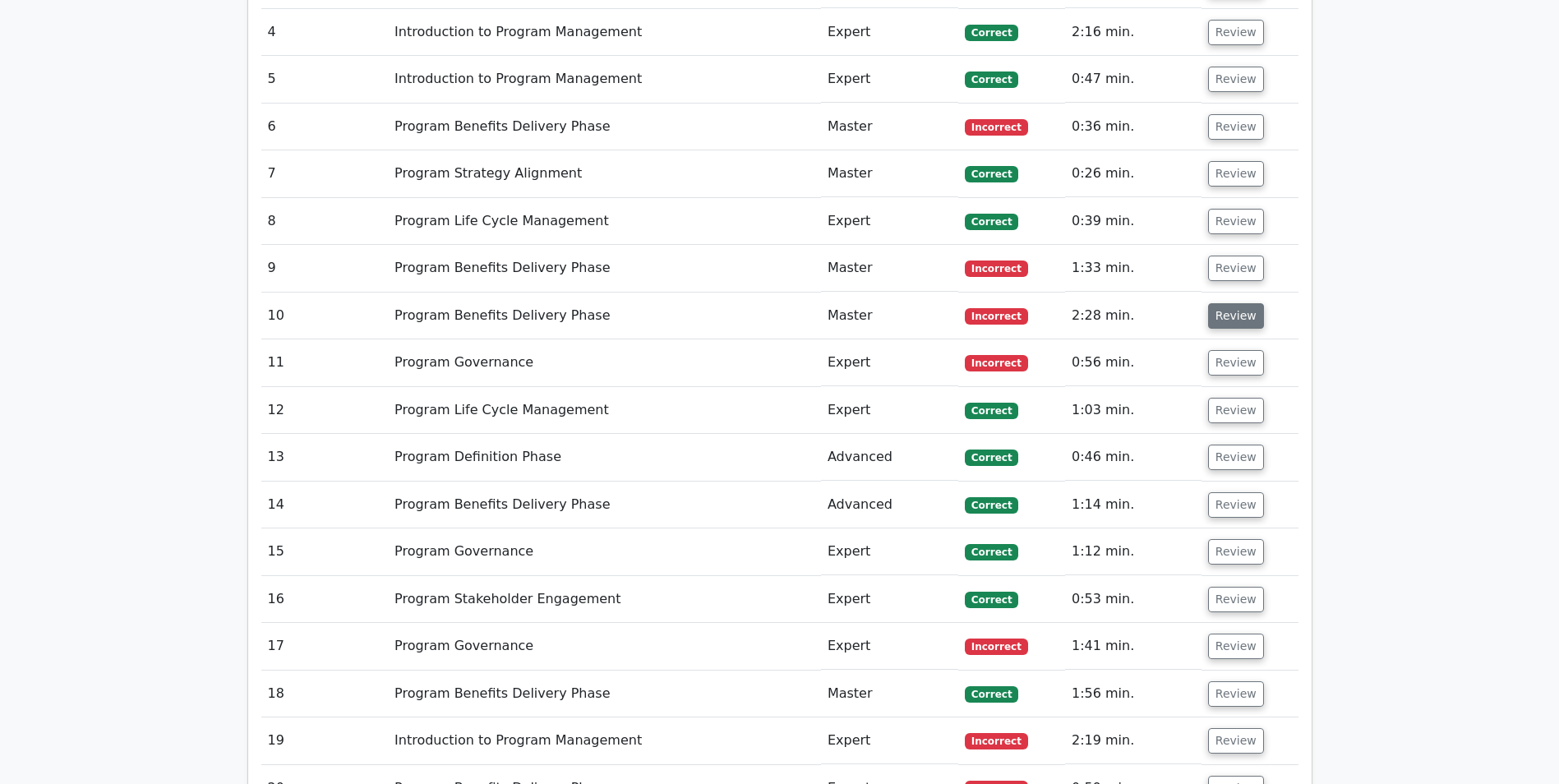
click at [1225, 317] on button "Review" at bounding box center [1236, 316] width 56 height 25
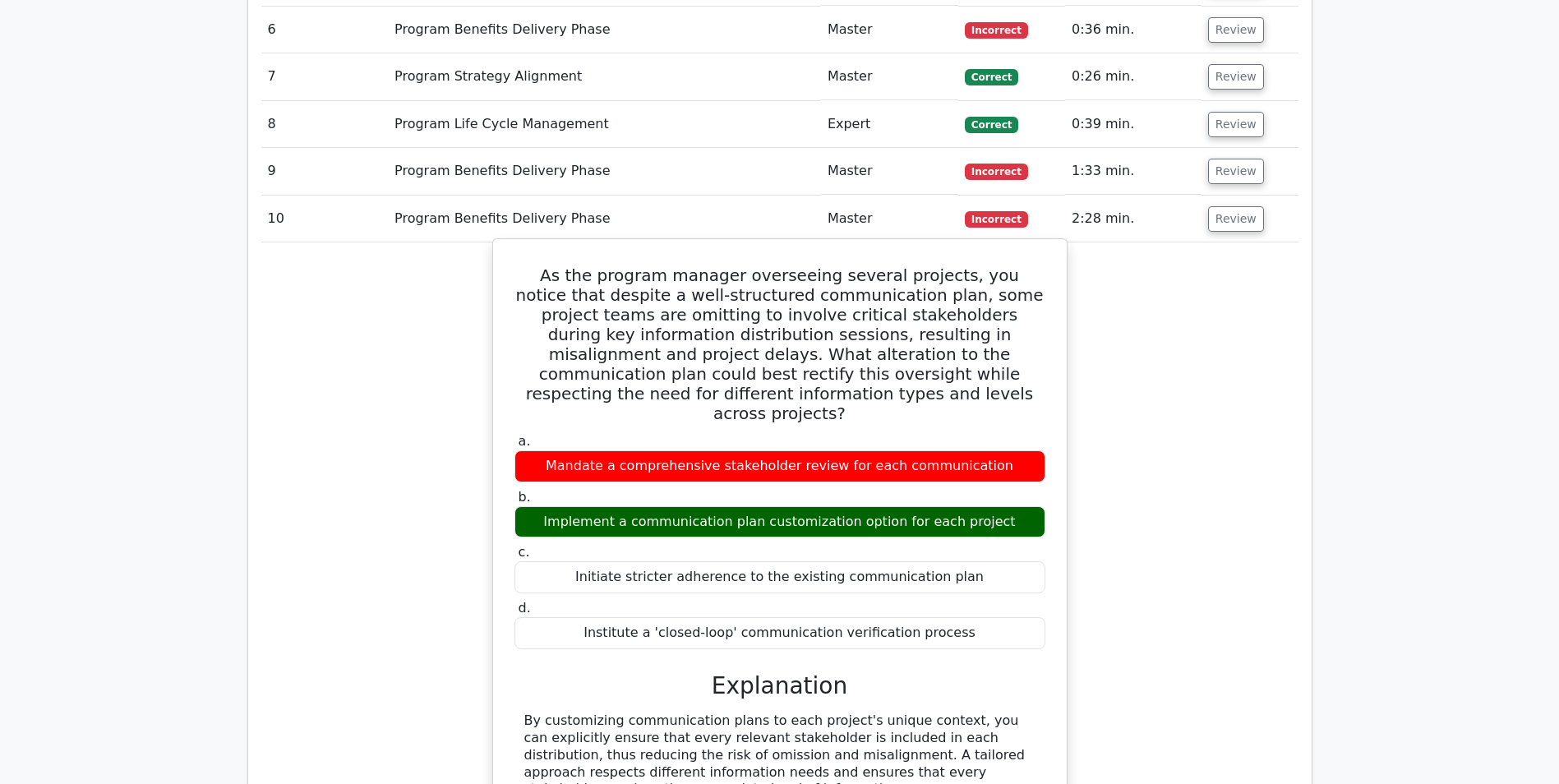
scroll to position [1479, 0]
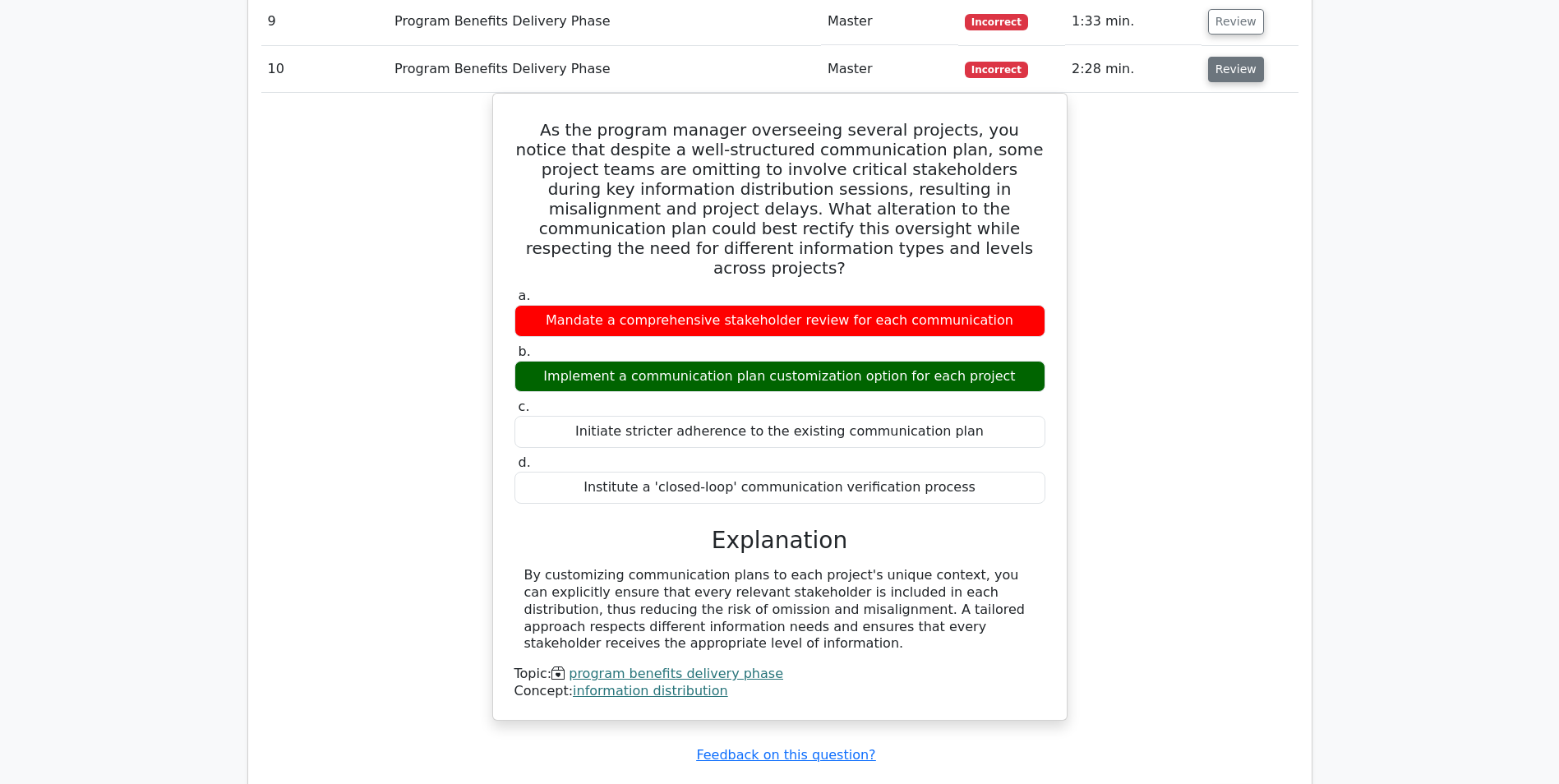
click at [1242, 66] on button "Review" at bounding box center [1236, 69] width 56 height 25
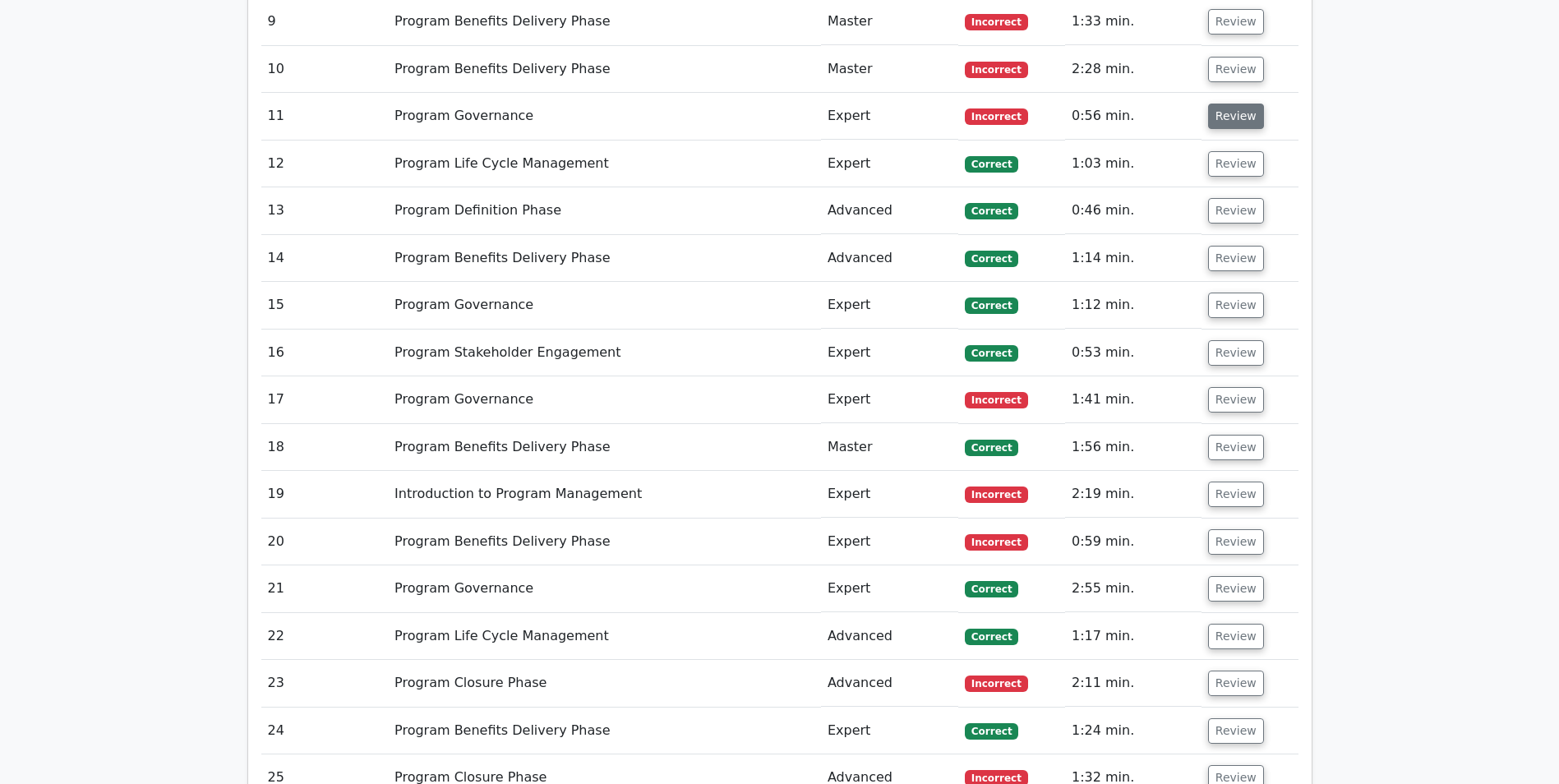
click at [1229, 122] on button "Review" at bounding box center [1236, 117] width 56 height 25
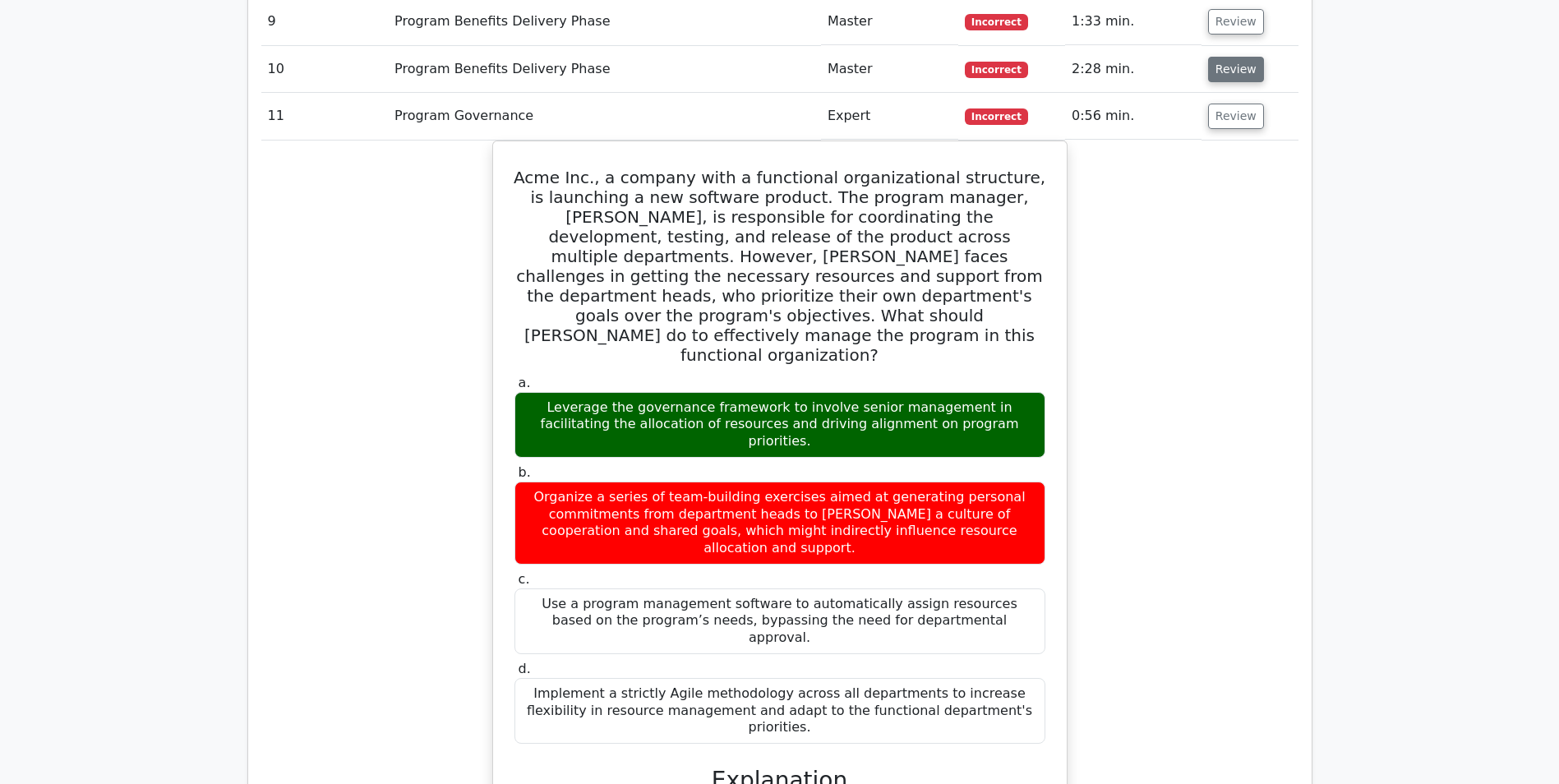
click at [1239, 73] on button "Review" at bounding box center [1236, 69] width 56 height 25
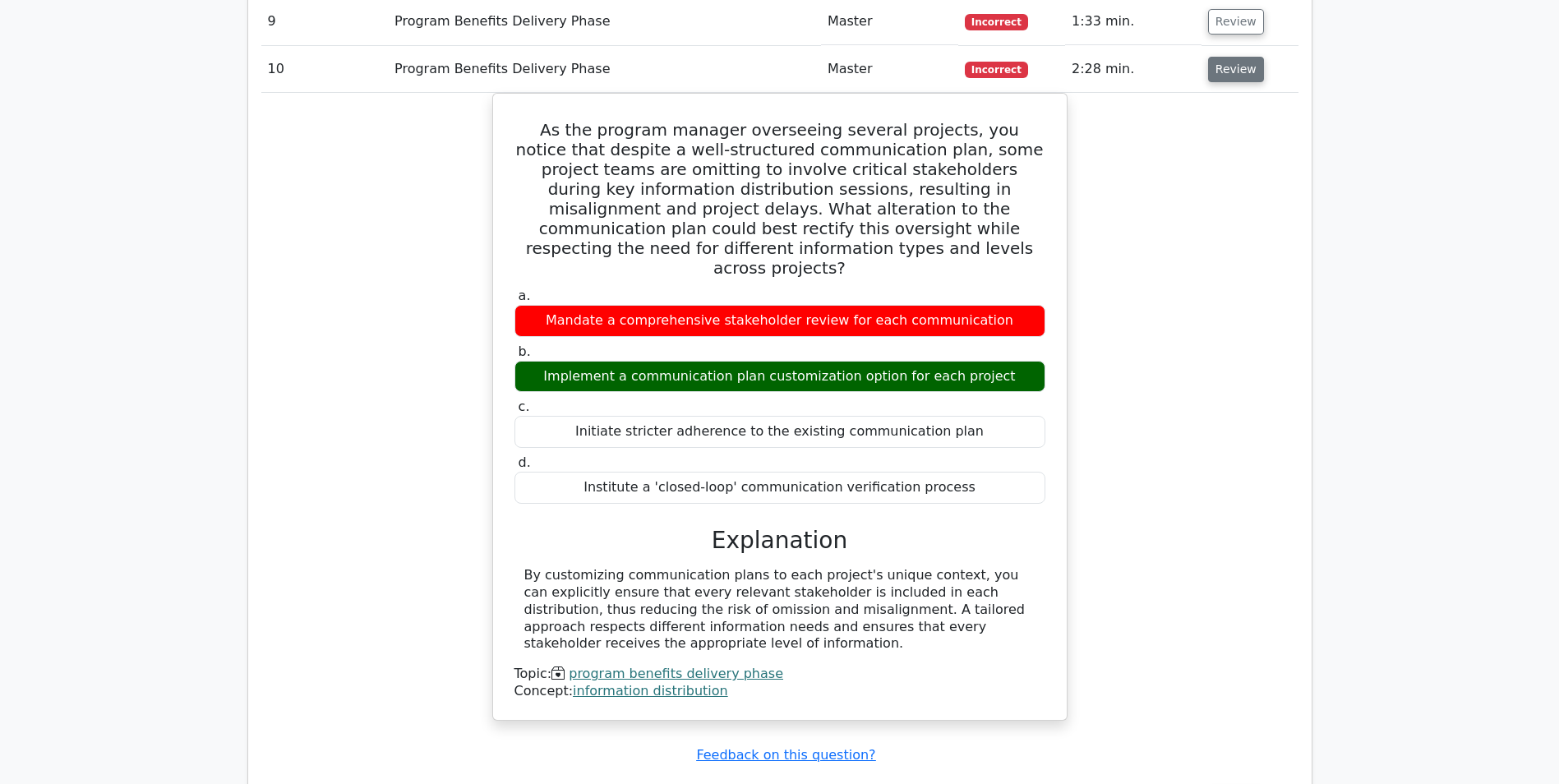
click at [1234, 63] on button "Review" at bounding box center [1236, 69] width 56 height 25
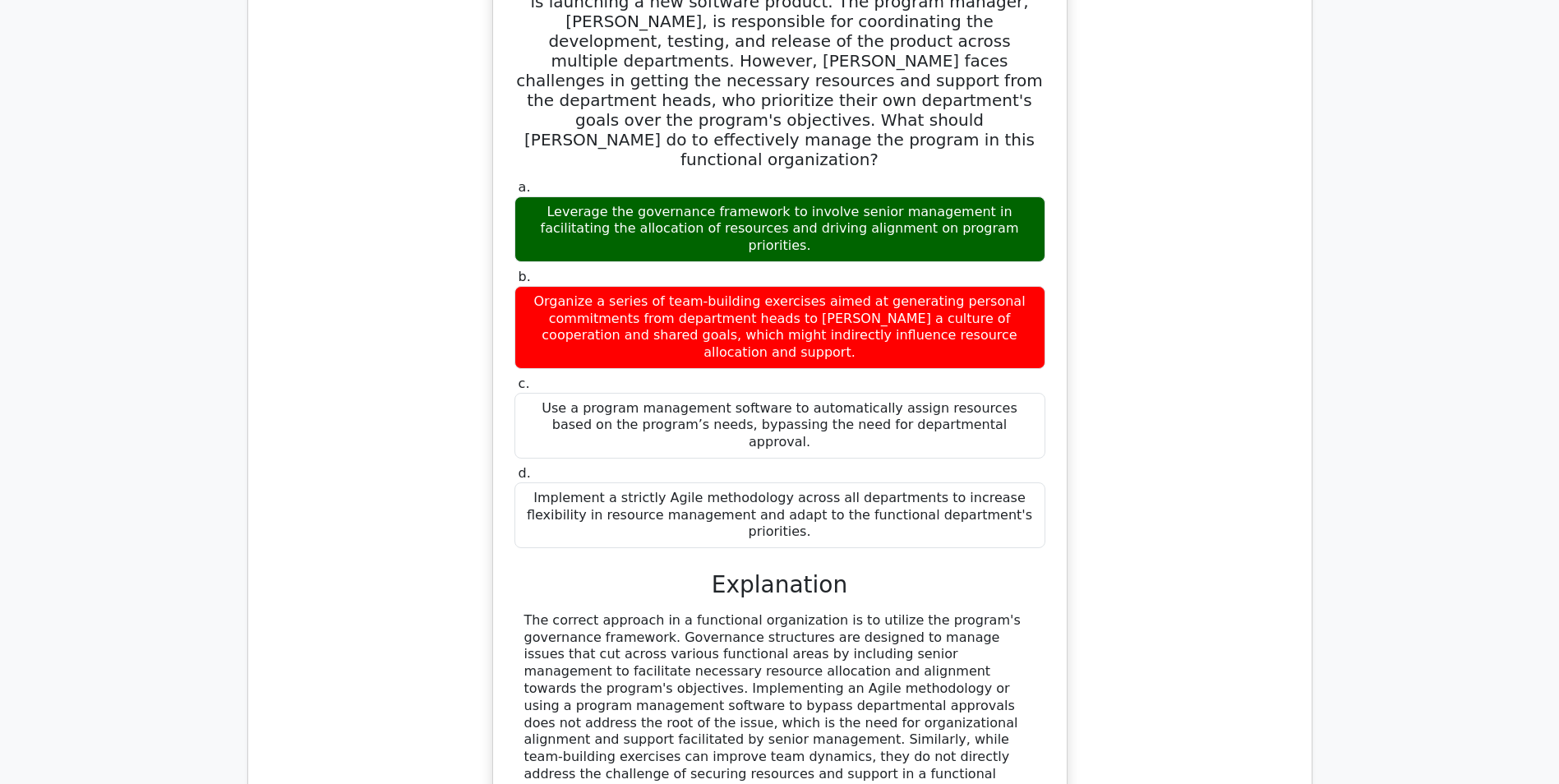
scroll to position [1562, 0]
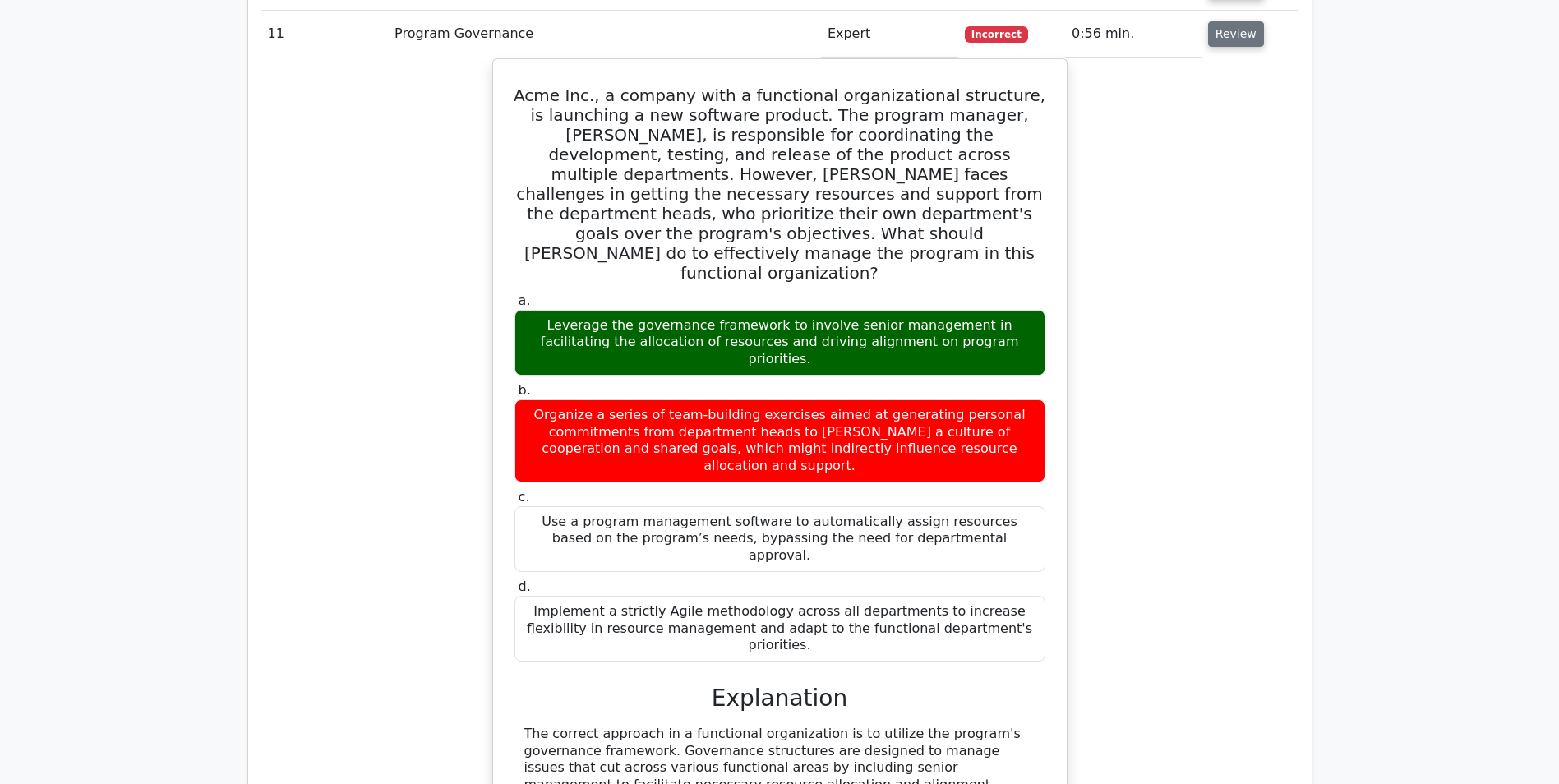
click at [1223, 41] on button "Review" at bounding box center [1236, 34] width 56 height 25
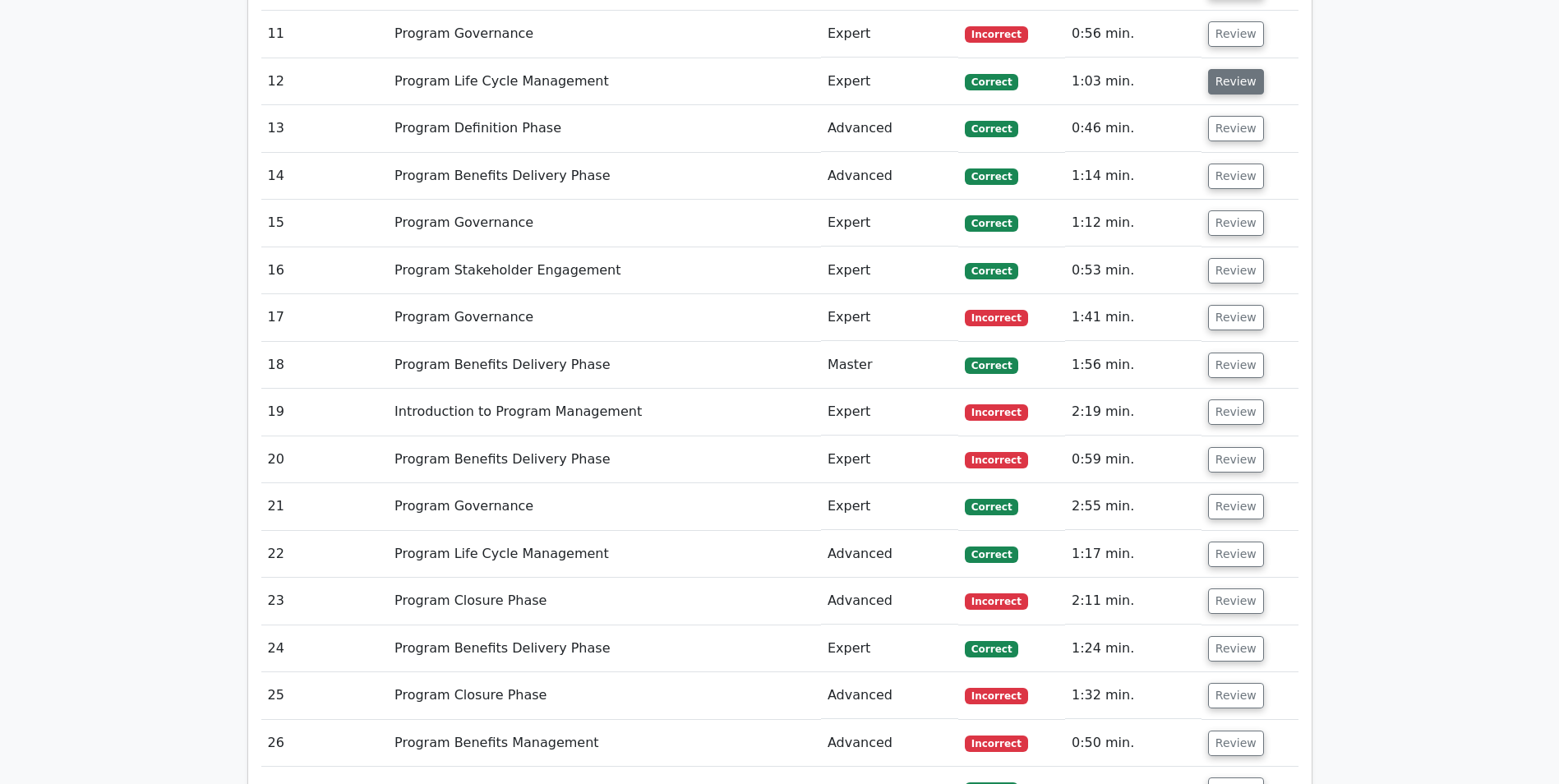
click at [1222, 78] on button "Review" at bounding box center [1236, 82] width 56 height 25
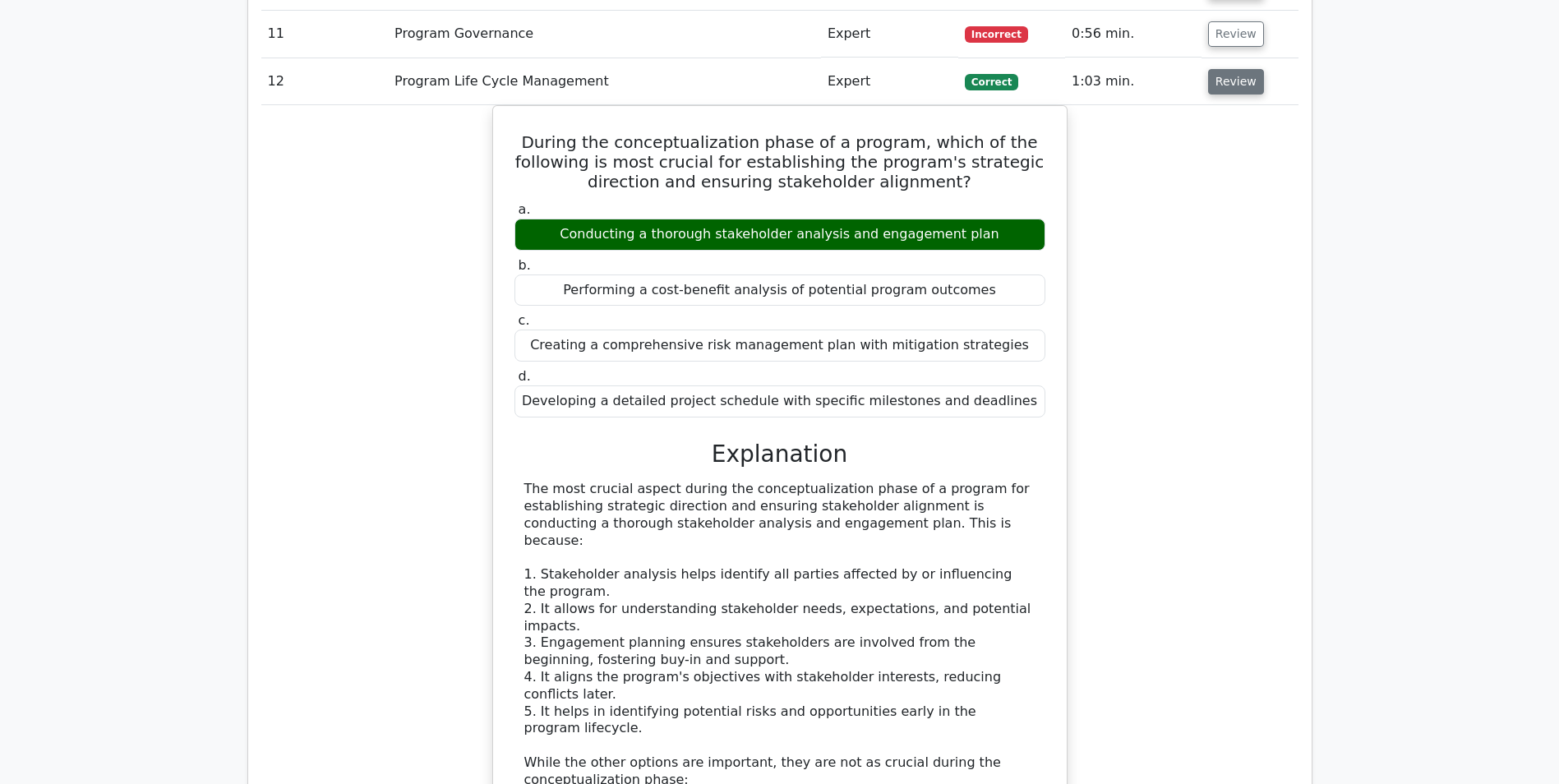
click at [1222, 78] on button "Review" at bounding box center [1236, 82] width 56 height 25
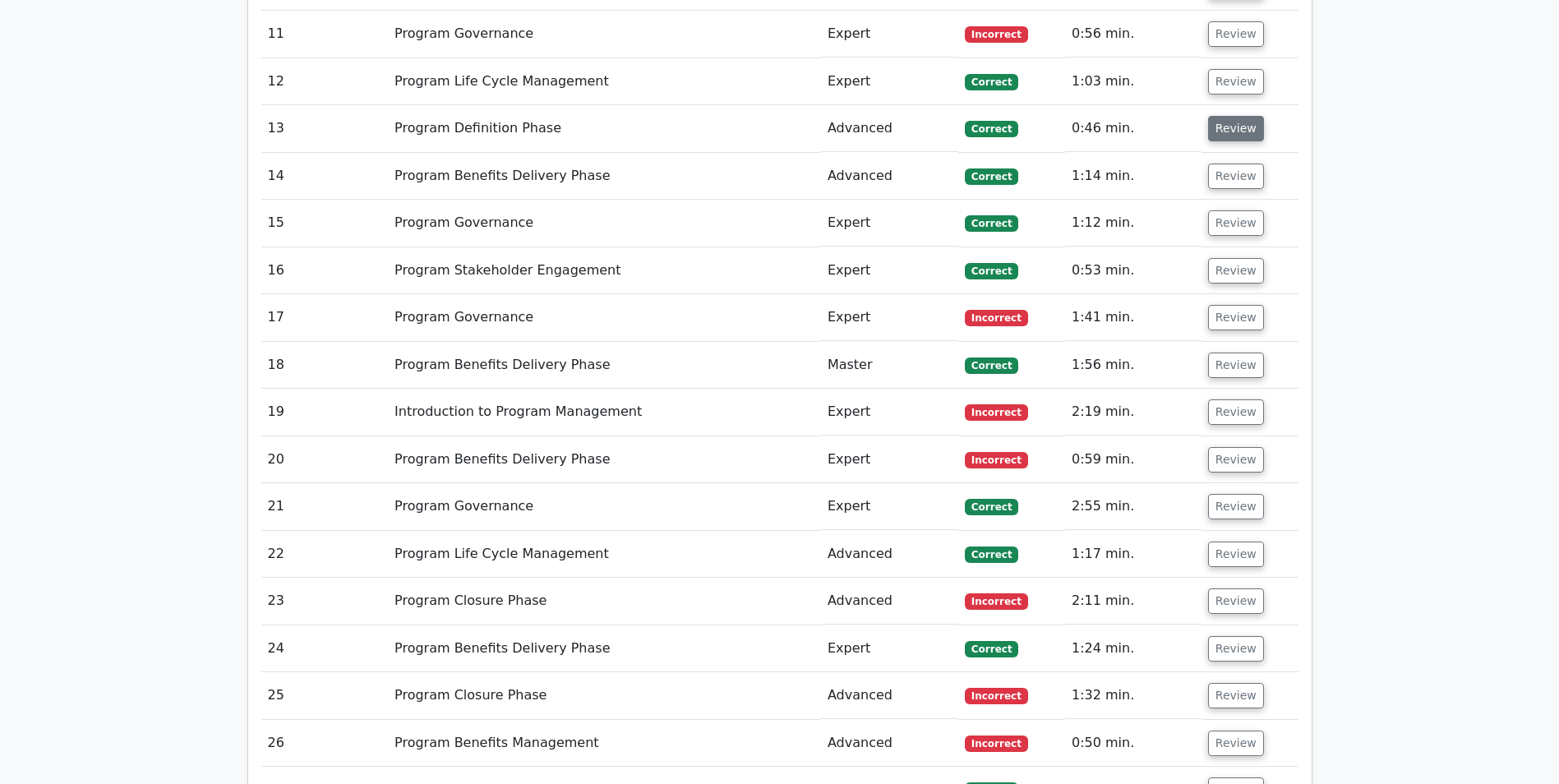
click at [1231, 137] on button "Review" at bounding box center [1236, 128] width 56 height 25
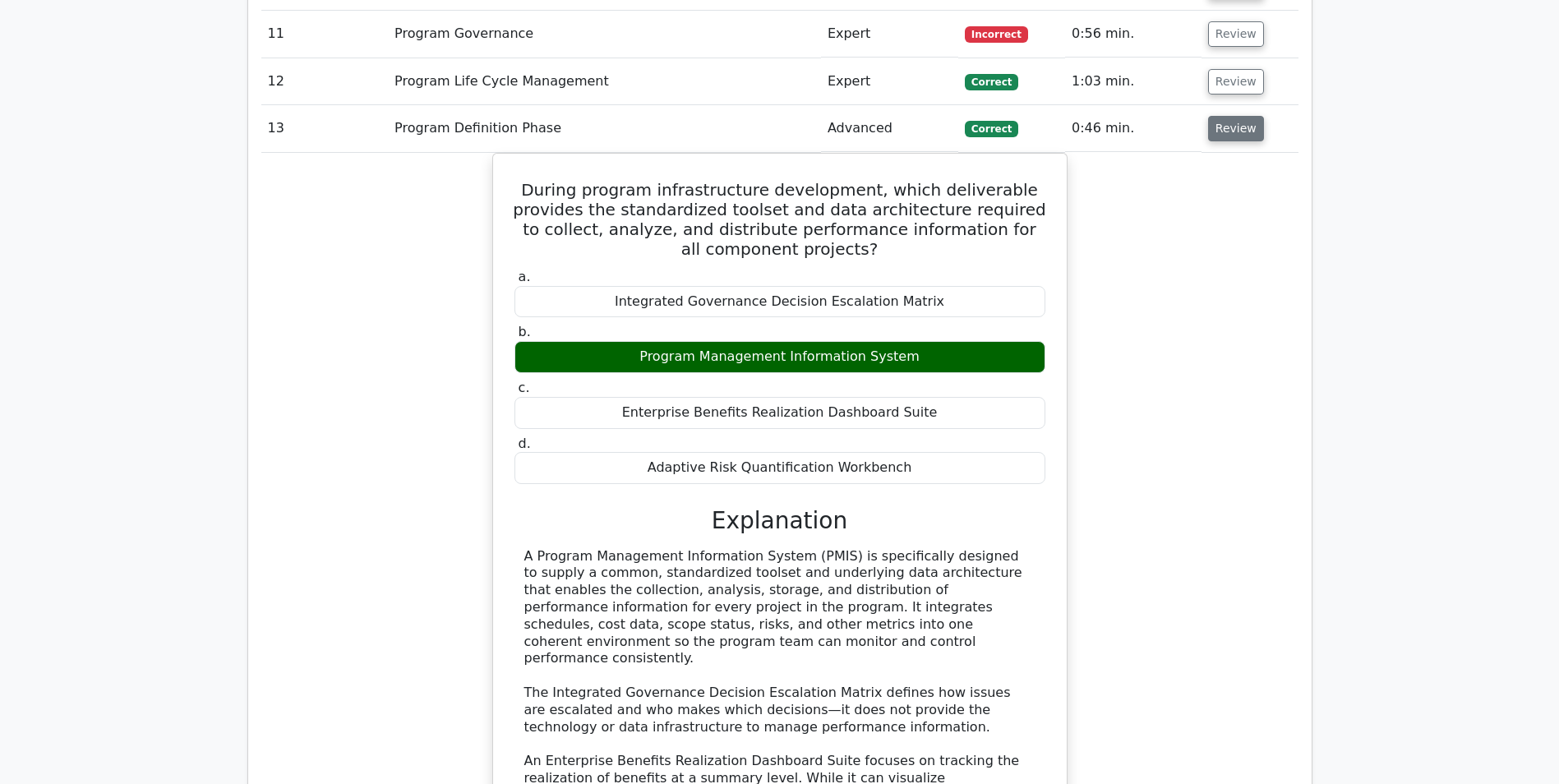
click at [1232, 129] on button "Review" at bounding box center [1236, 128] width 56 height 25
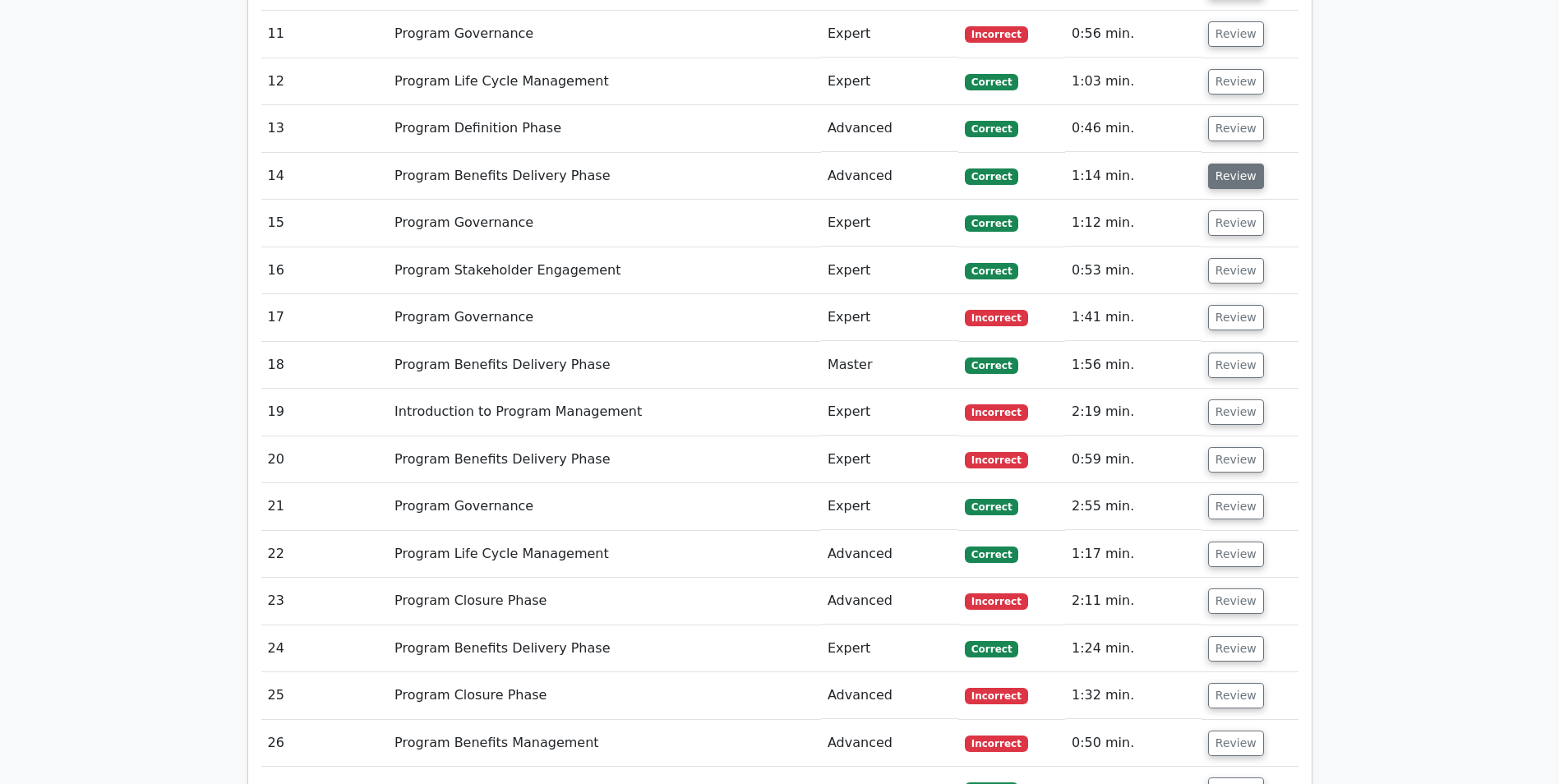
click at [1236, 172] on button "Review" at bounding box center [1236, 177] width 56 height 25
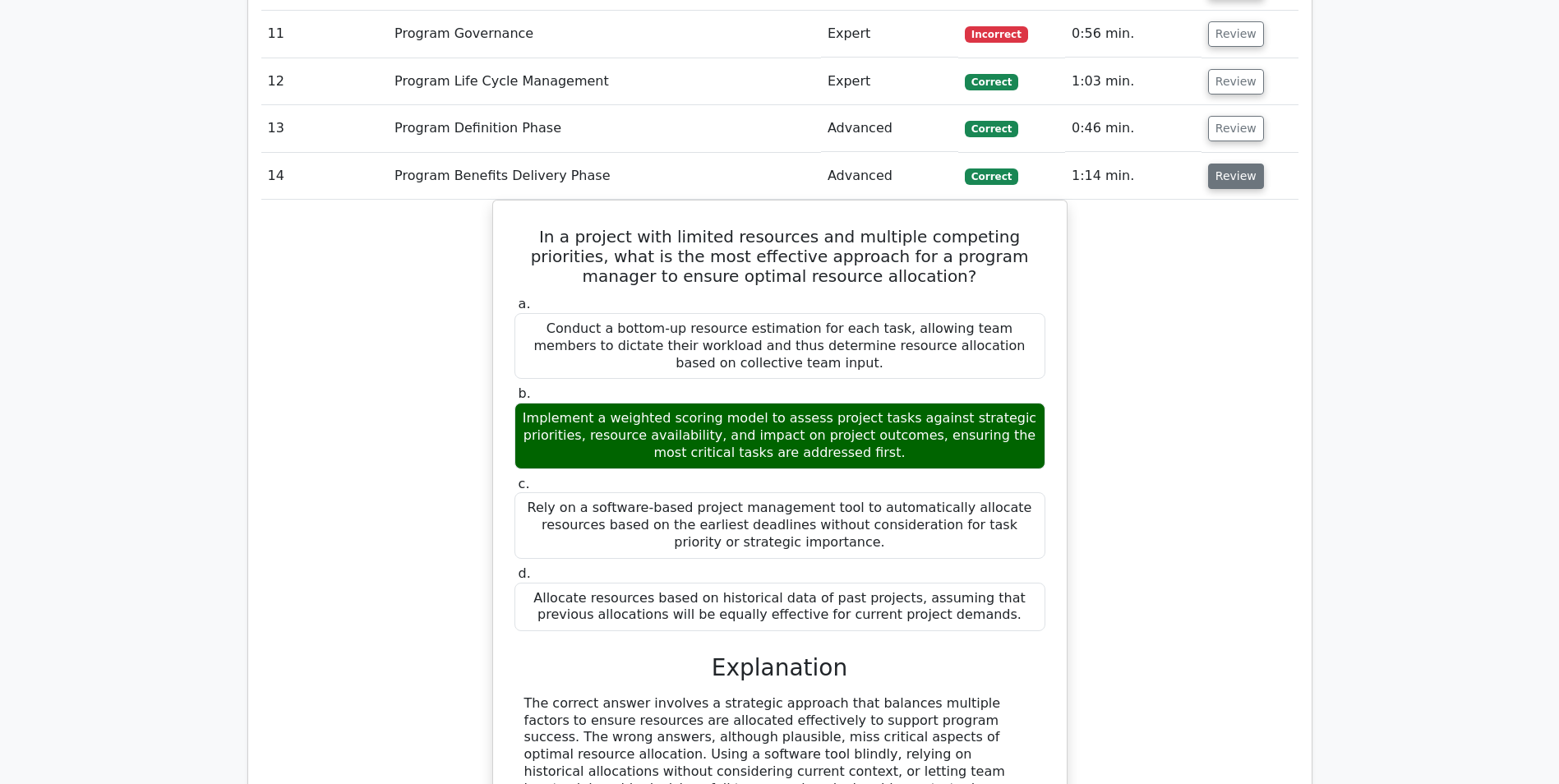
click at [1236, 172] on button "Review" at bounding box center [1236, 177] width 56 height 25
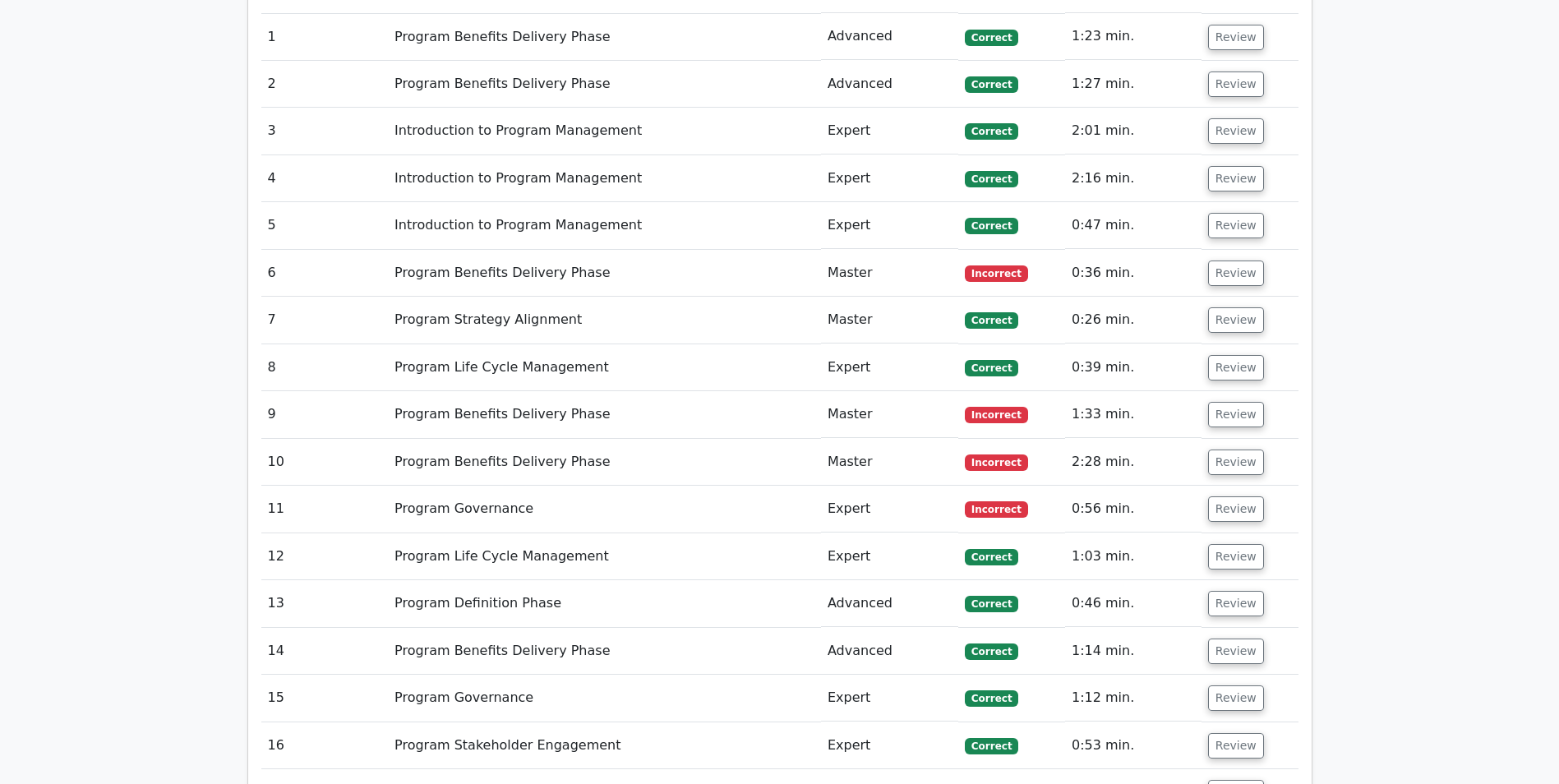
scroll to position [1397, 0]
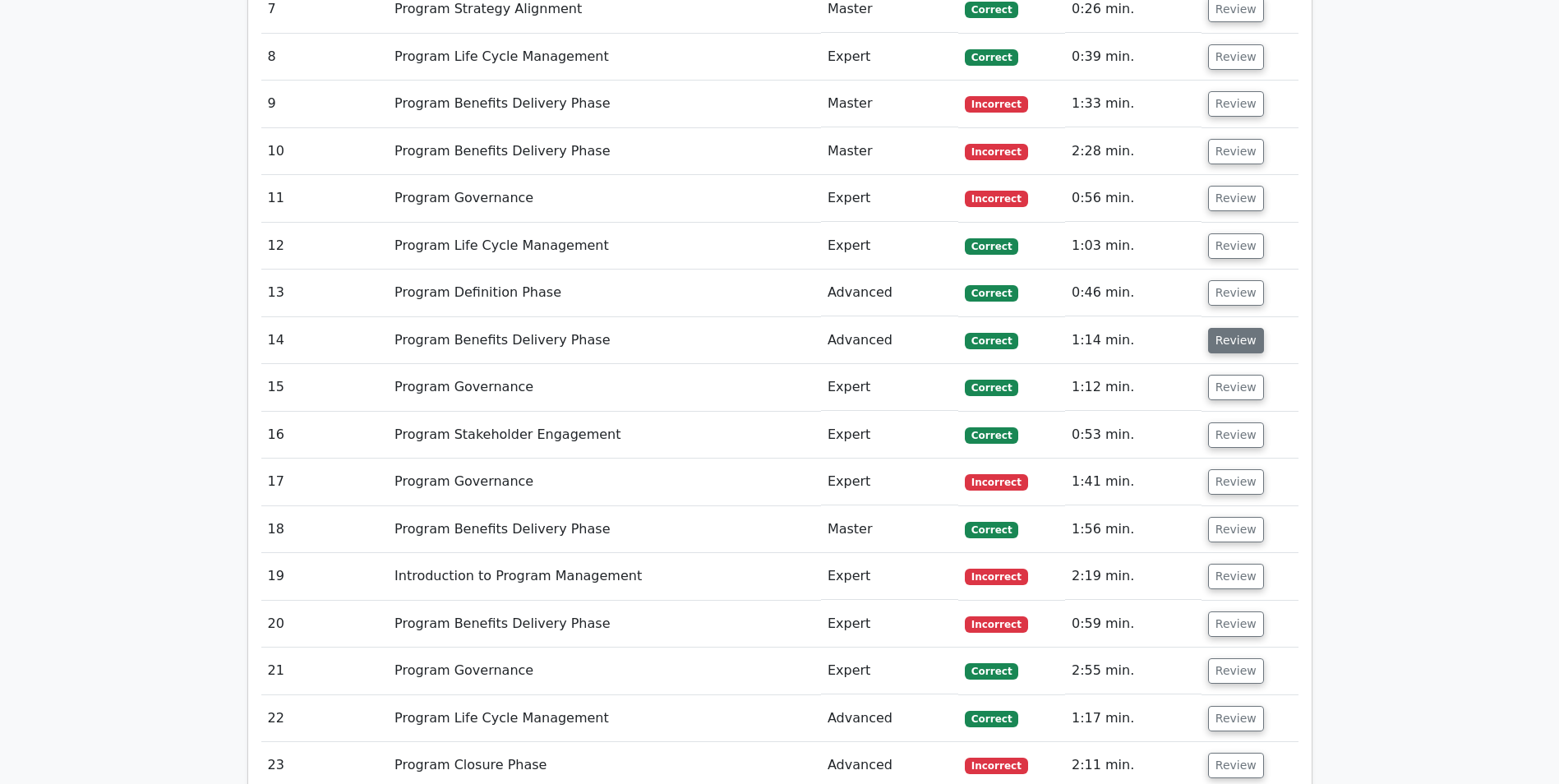
click at [1220, 342] on button "Review" at bounding box center [1236, 341] width 56 height 25
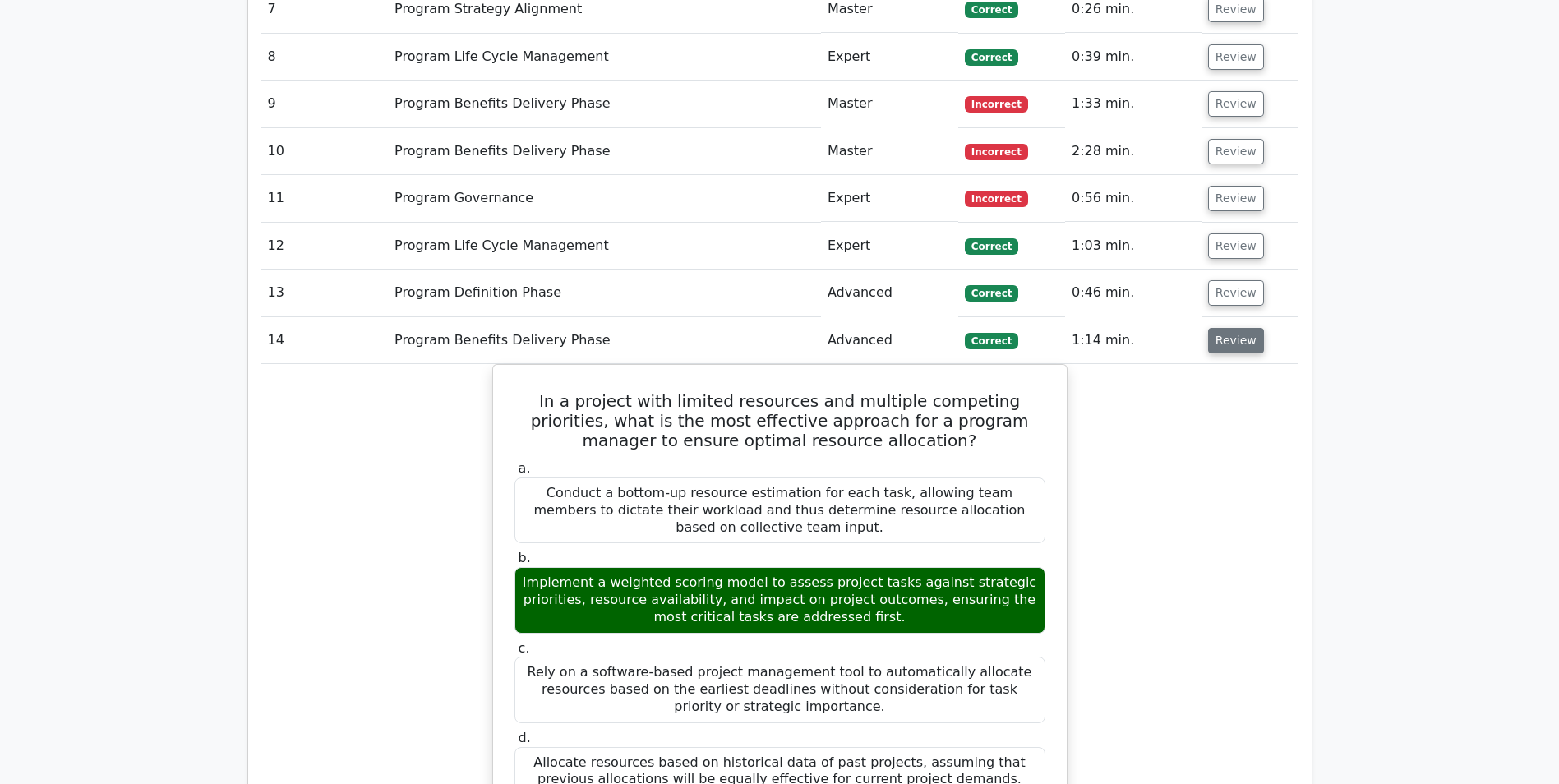
click at [1222, 338] on button "Review" at bounding box center [1236, 341] width 56 height 25
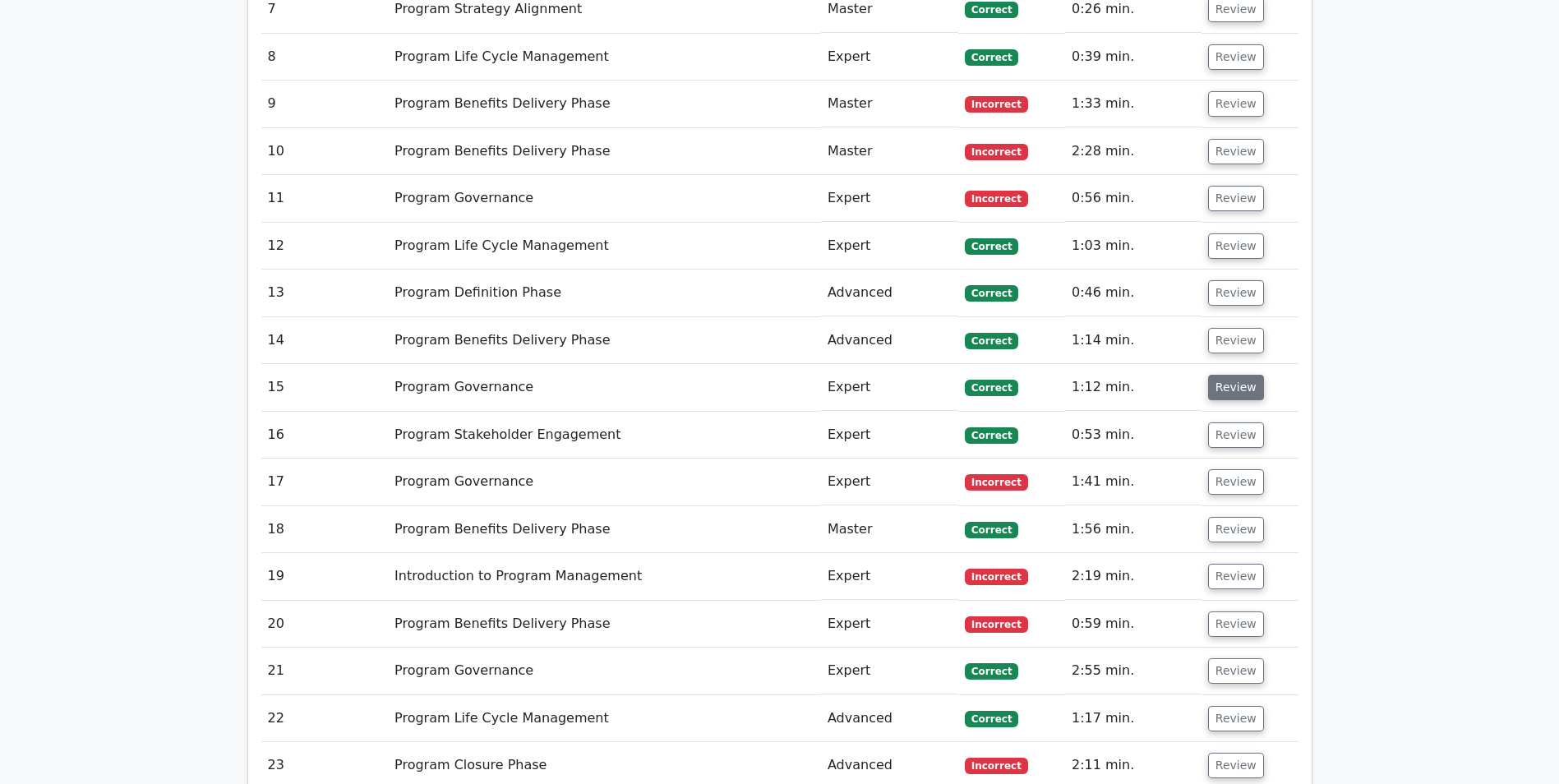
click at [1219, 387] on button "Review" at bounding box center [1236, 387] width 56 height 25
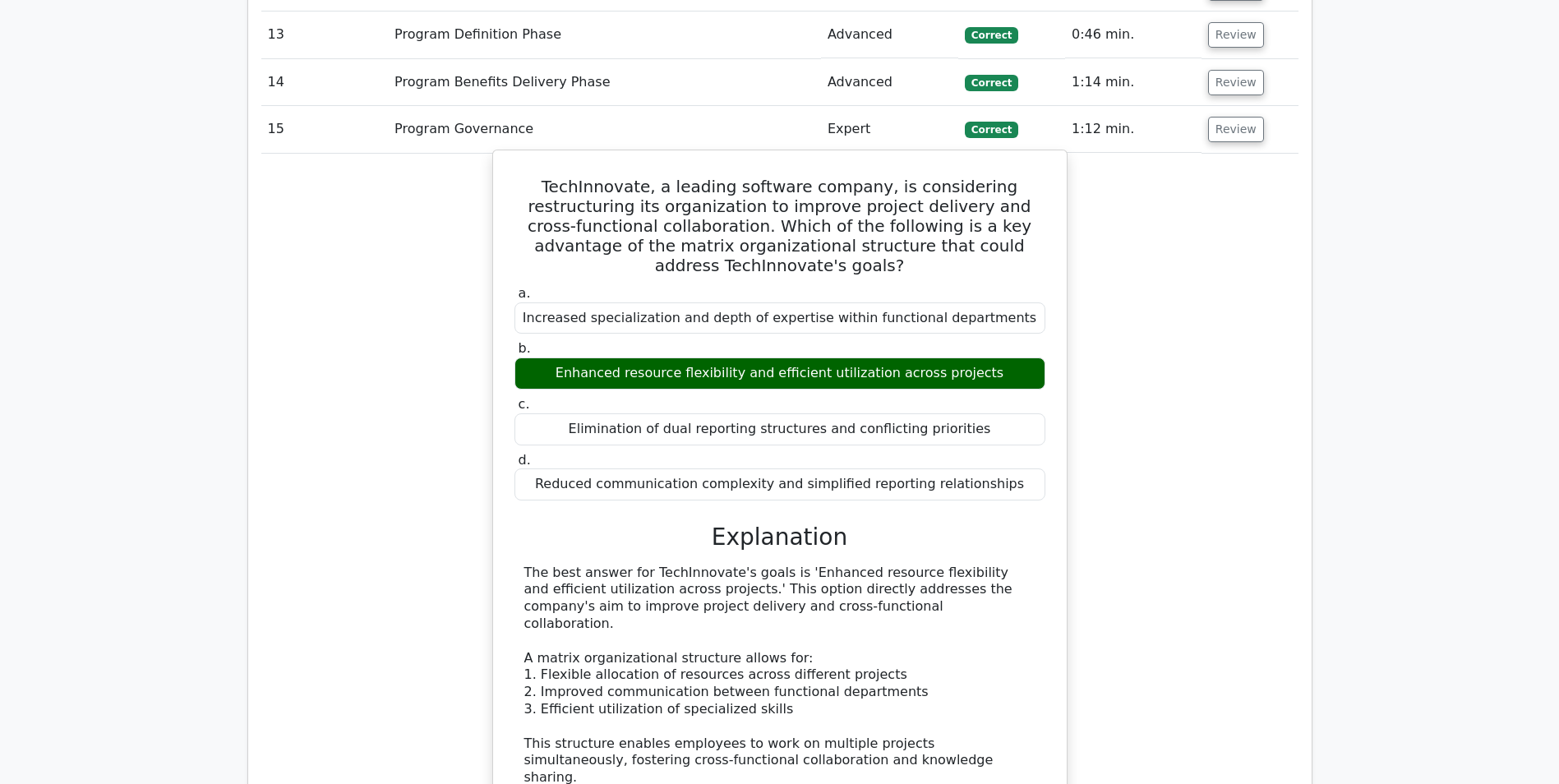
scroll to position [1644, 0]
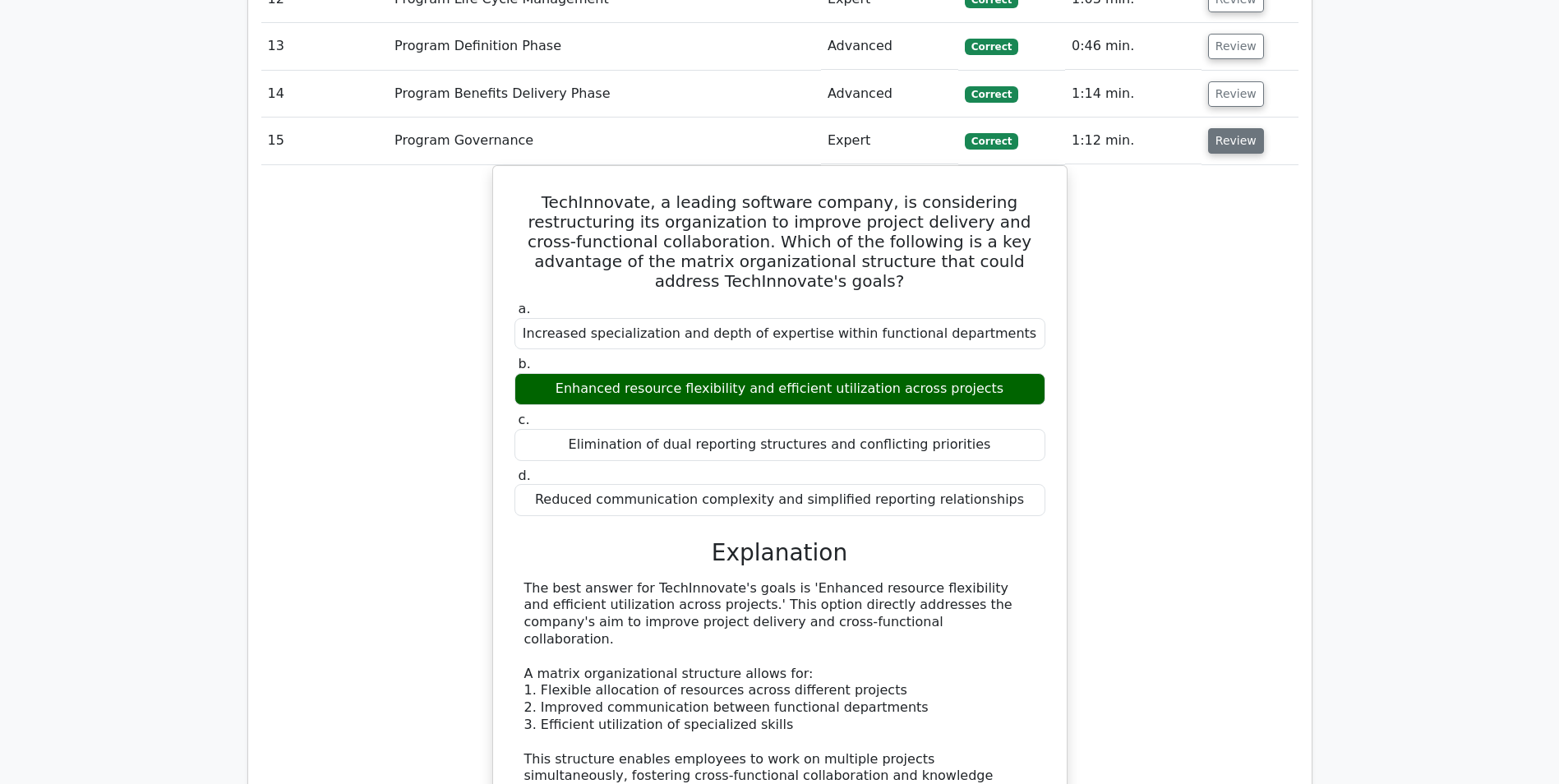
click at [1236, 142] on button "Review" at bounding box center [1236, 141] width 56 height 25
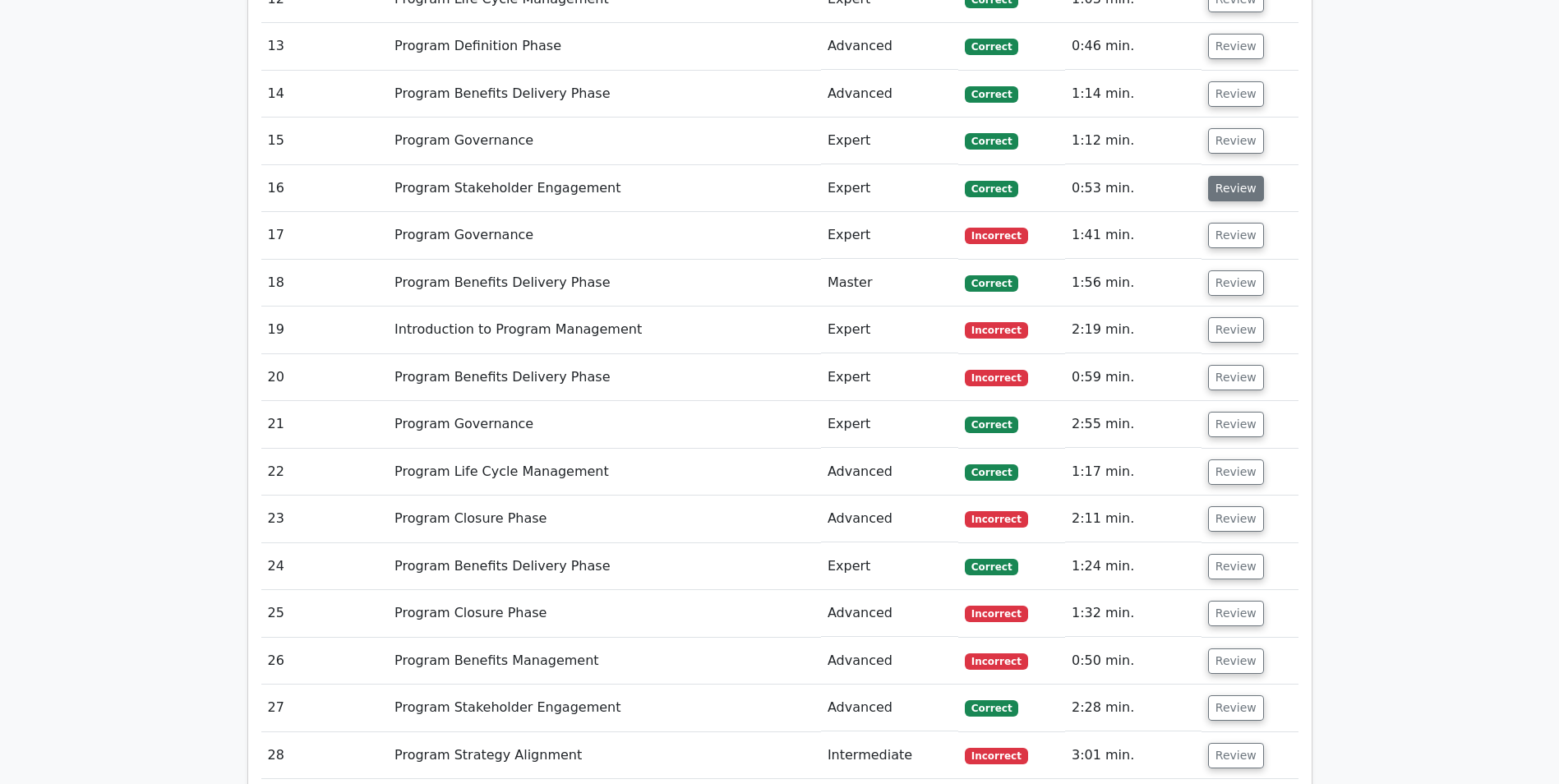
click at [1231, 188] on button "Review" at bounding box center [1236, 188] width 56 height 25
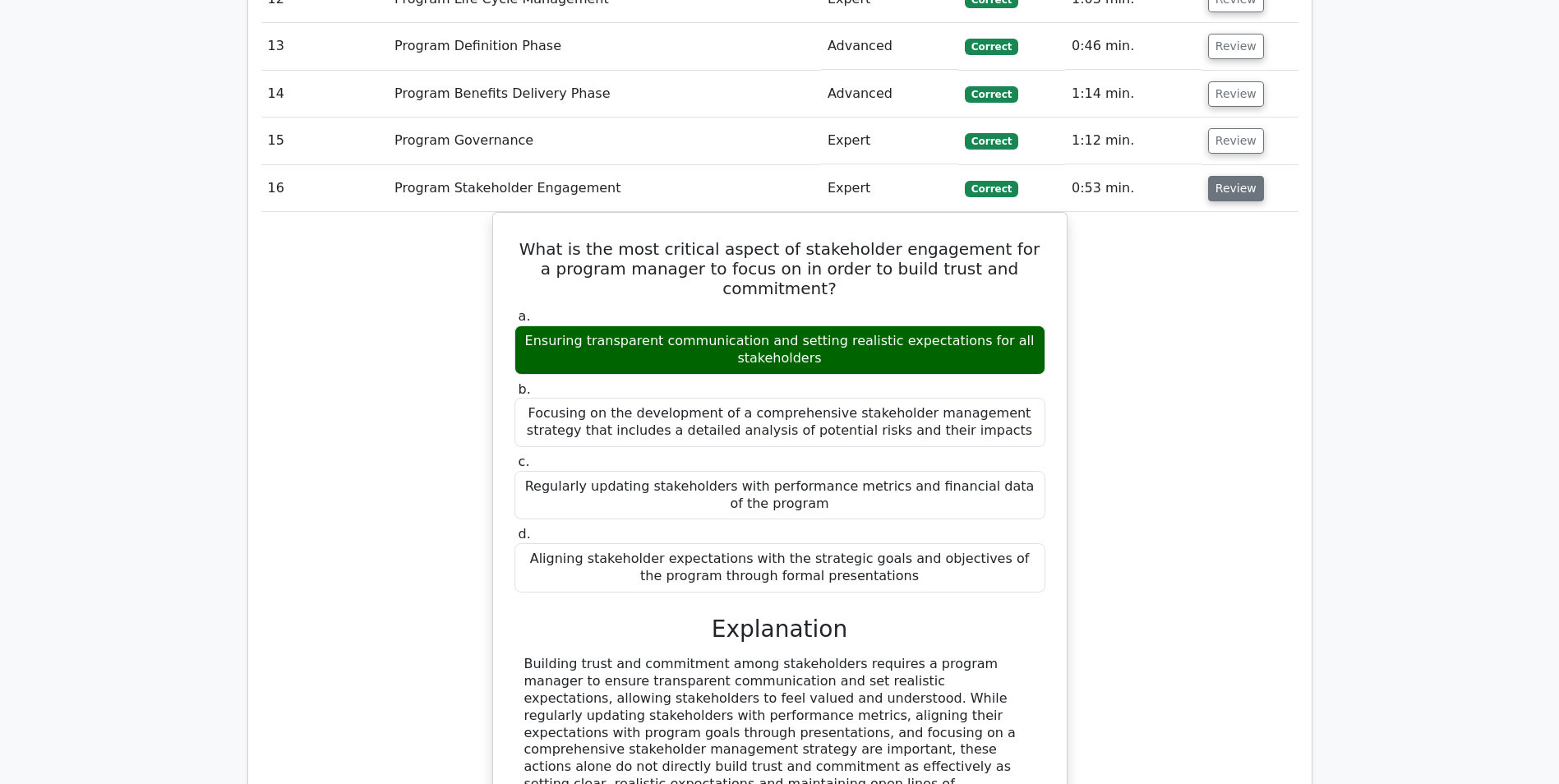
click at [1231, 188] on button "Review" at bounding box center [1236, 188] width 56 height 25
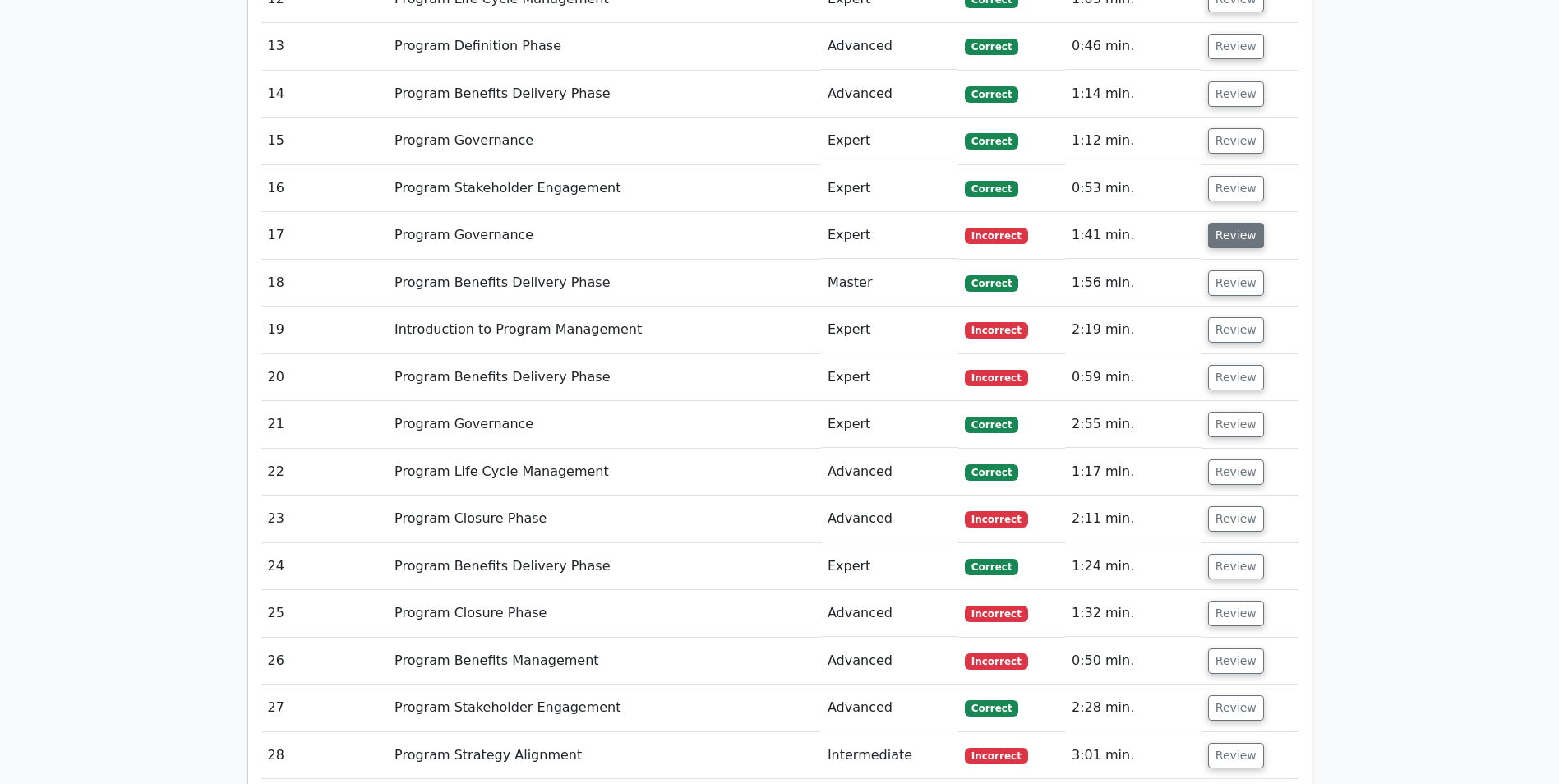
click at [1228, 234] on button "Review" at bounding box center [1236, 236] width 56 height 25
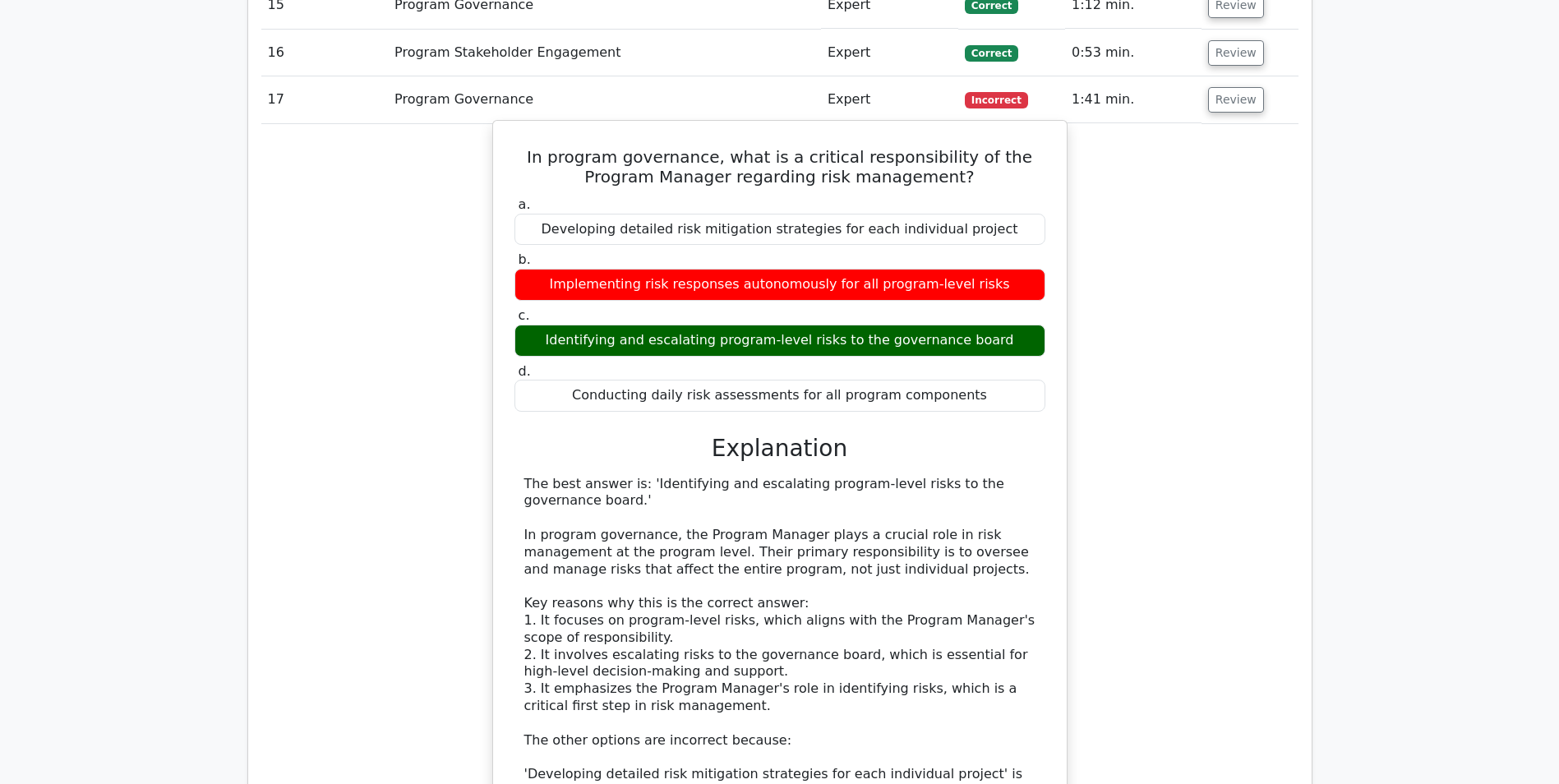
scroll to position [1807, 0]
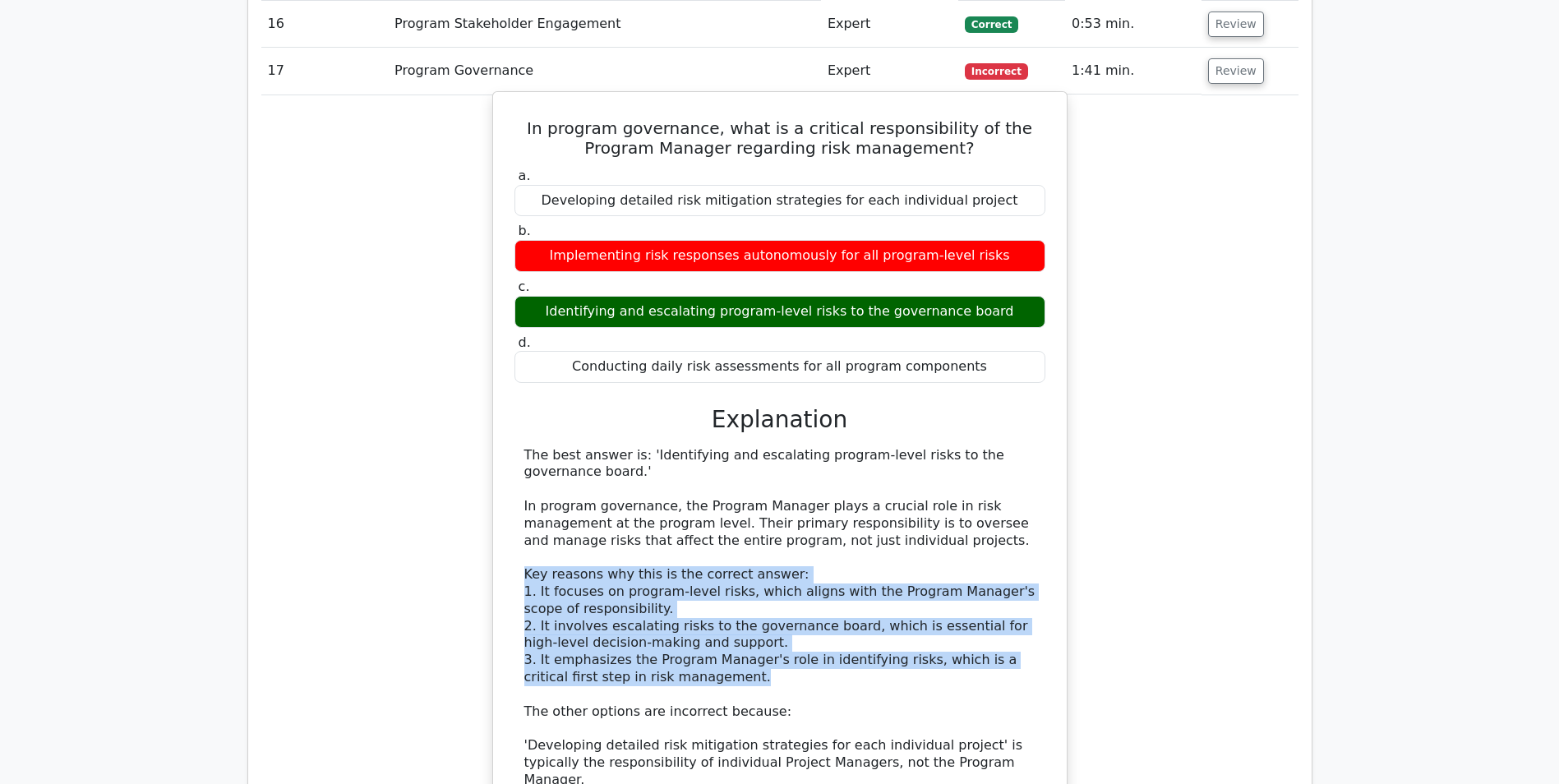
drag, startPoint x: 671, startPoint y: 676, endPoint x: 522, endPoint y: 574, distance: 180.6
click at [522, 574] on div "The best answer is: 'Identifying and escalating program-level risks to the gove…" at bounding box center [780, 703] width 531 height 513
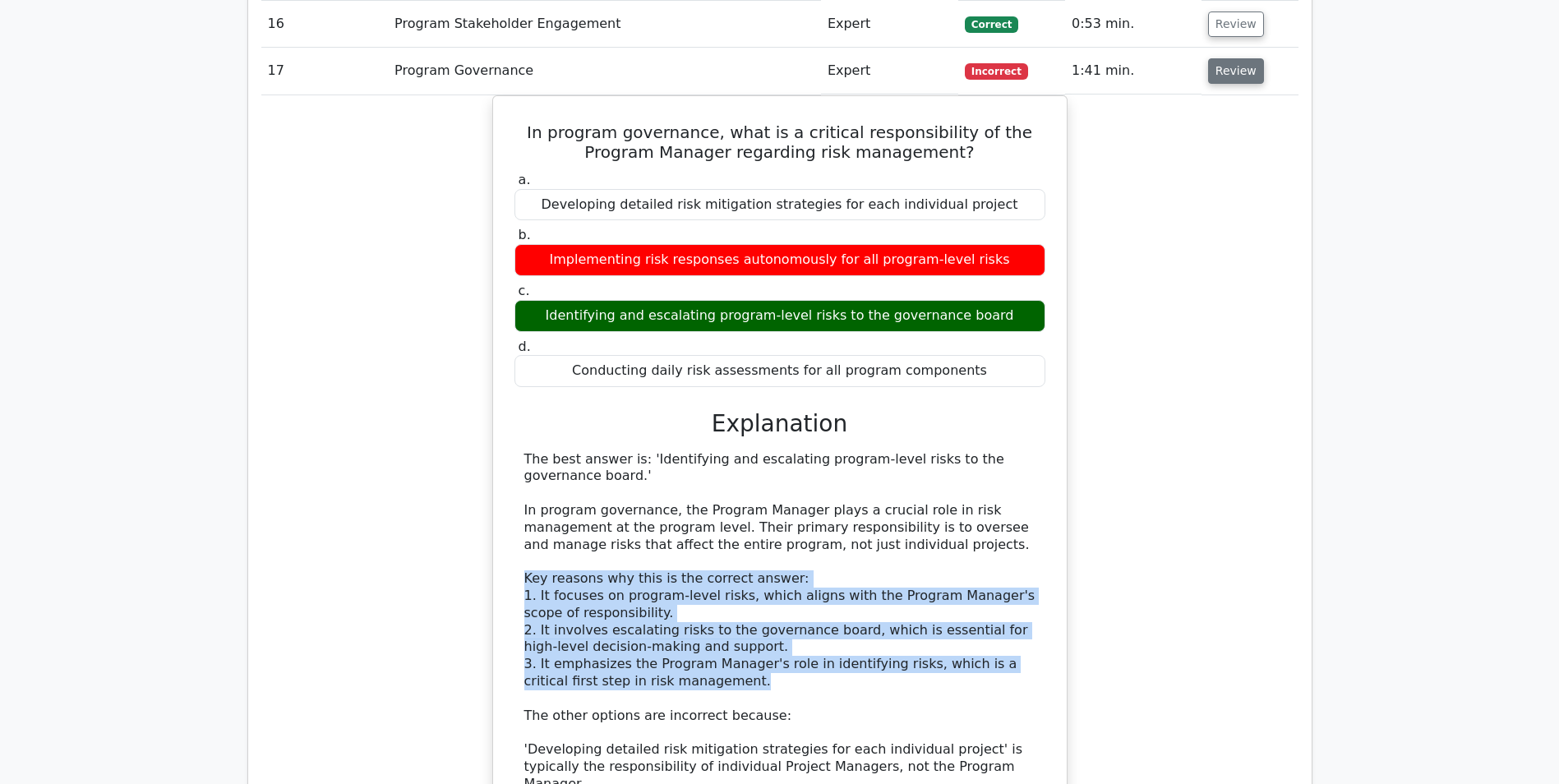
click at [1222, 75] on button "Review" at bounding box center [1236, 71] width 56 height 25
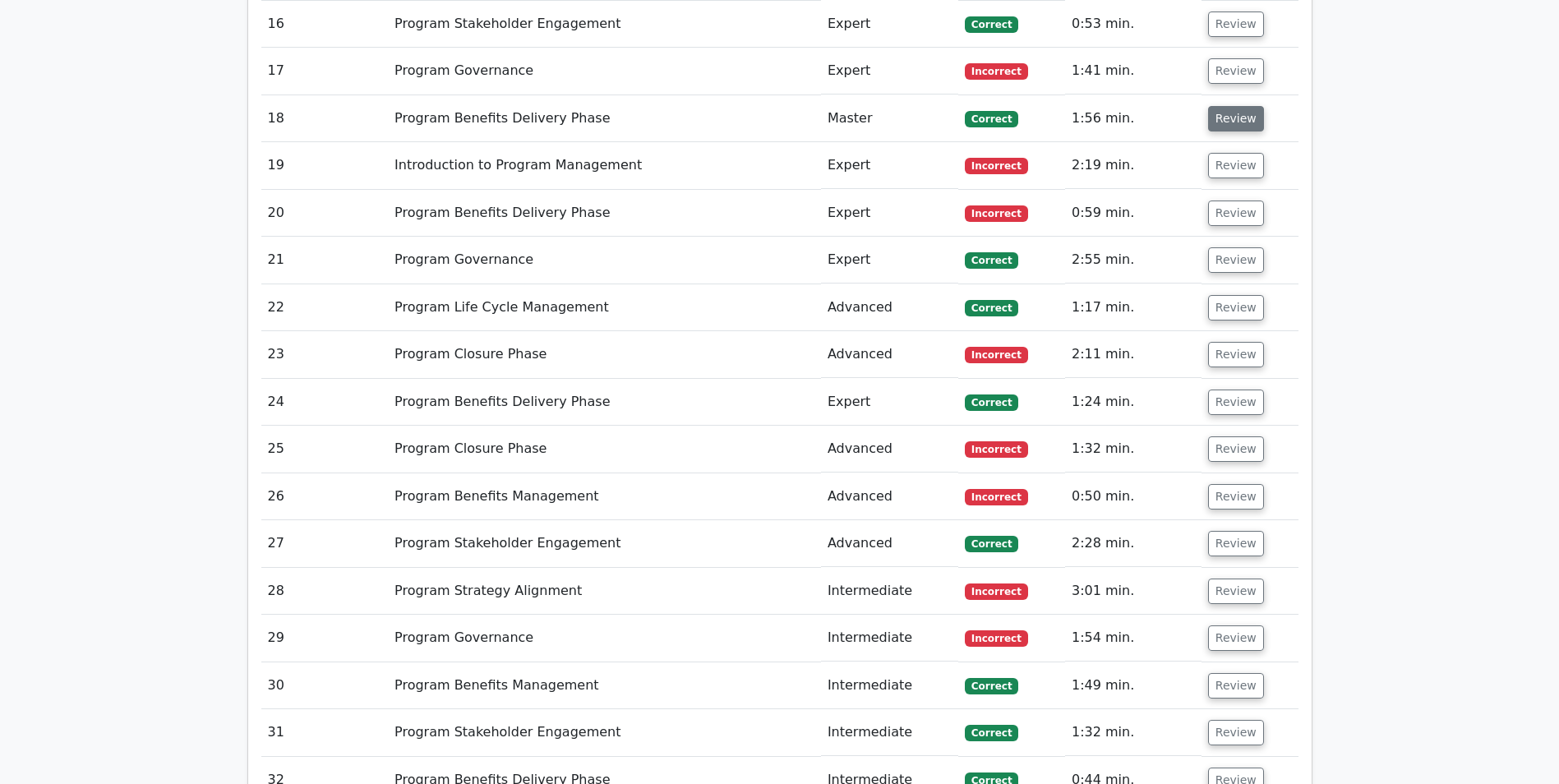
click at [1224, 122] on button "Review" at bounding box center [1236, 118] width 56 height 25
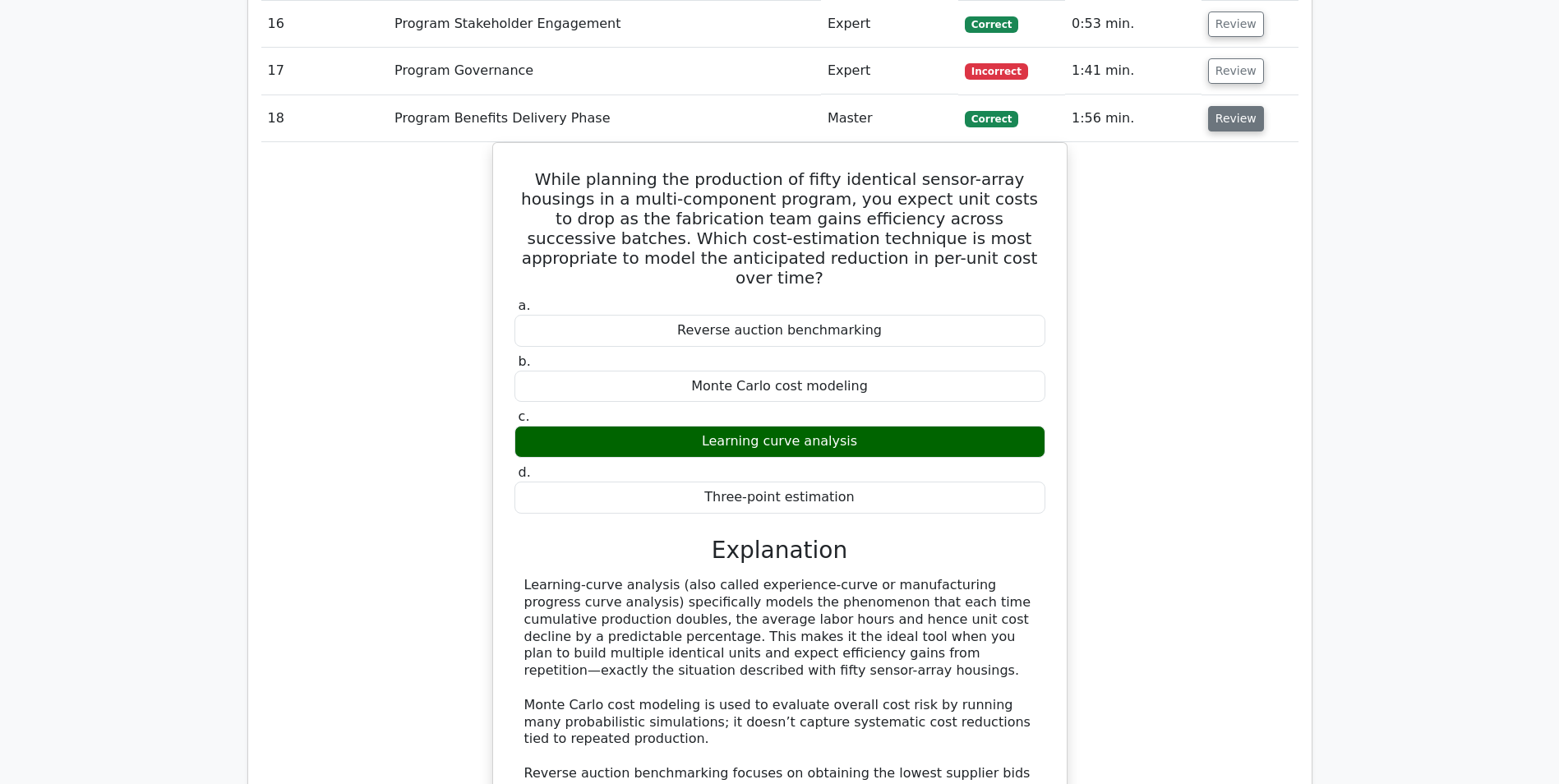
click at [1225, 122] on button "Review" at bounding box center [1236, 118] width 56 height 25
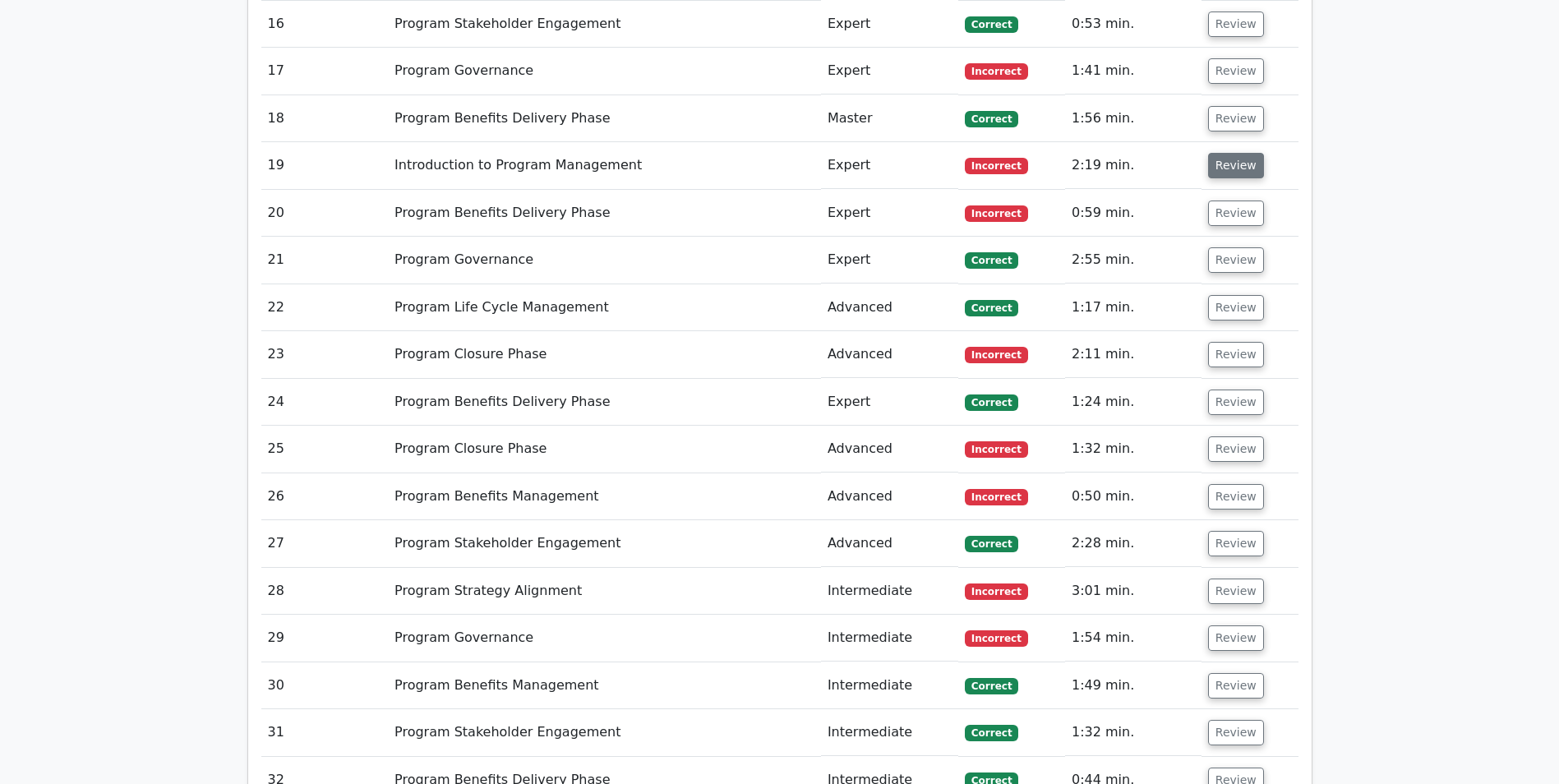
click at [1209, 170] on button "Review" at bounding box center [1236, 166] width 56 height 25
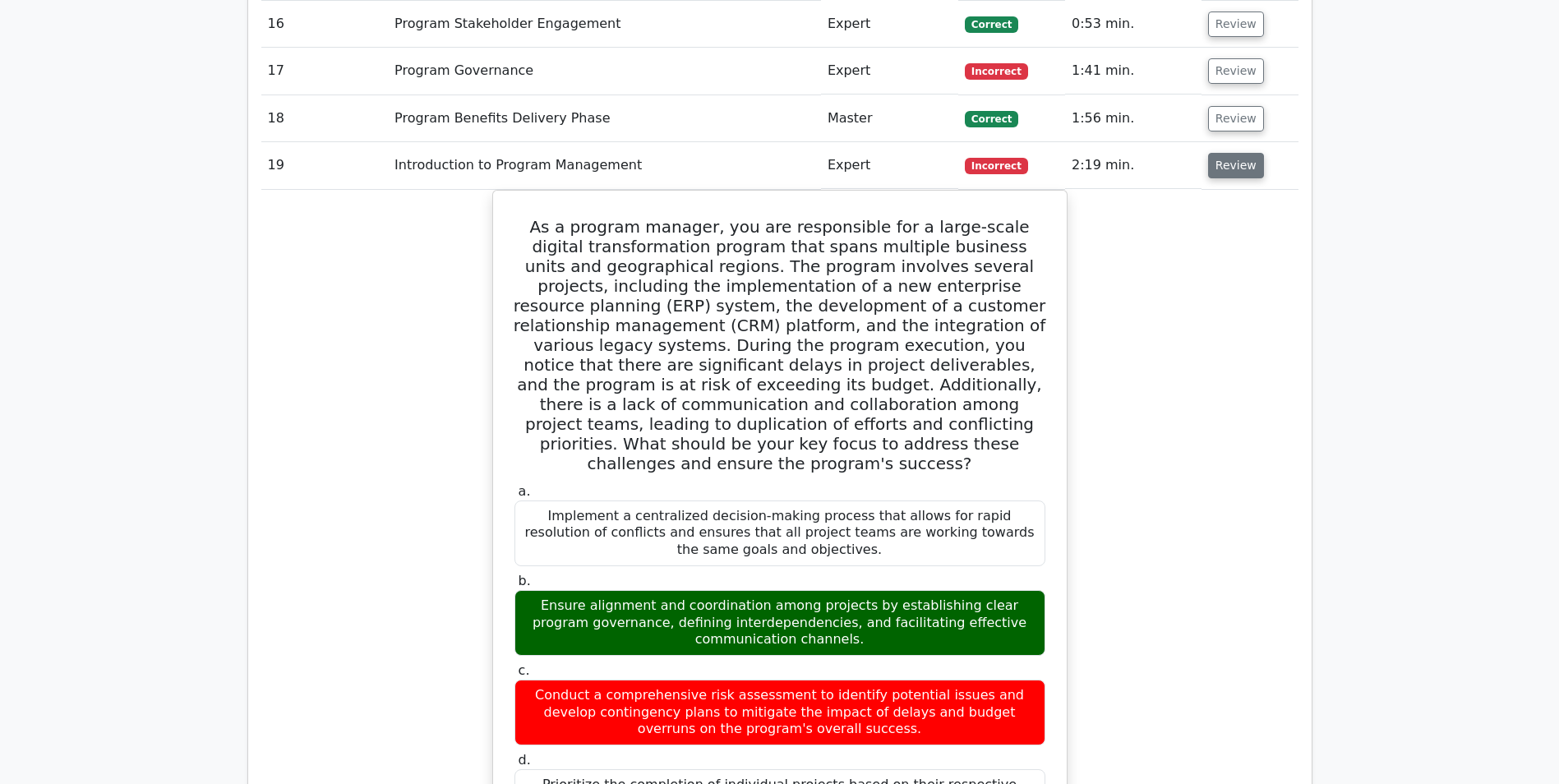
click at [1212, 168] on button "Review" at bounding box center [1236, 166] width 56 height 25
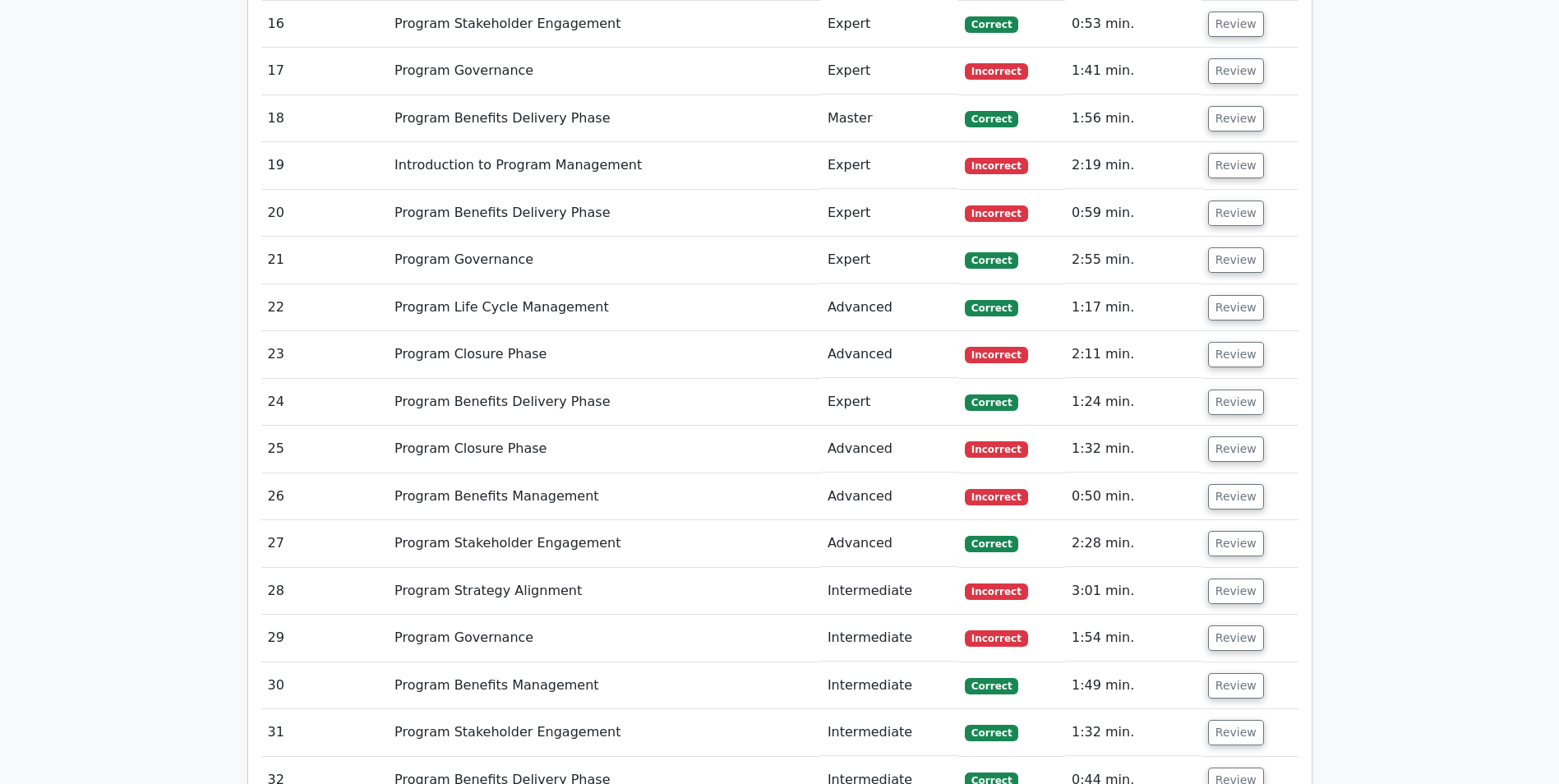
drag, startPoint x: 1212, startPoint y: 168, endPoint x: 1276, endPoint y: 148, distance: 67.1
click at [1276, 148] on td "Review" at bounding box center [1249, 165] width 97 height 46
click at [1234, 169] on button "Review" at bounding box center [1236, 166] width 56 height 25
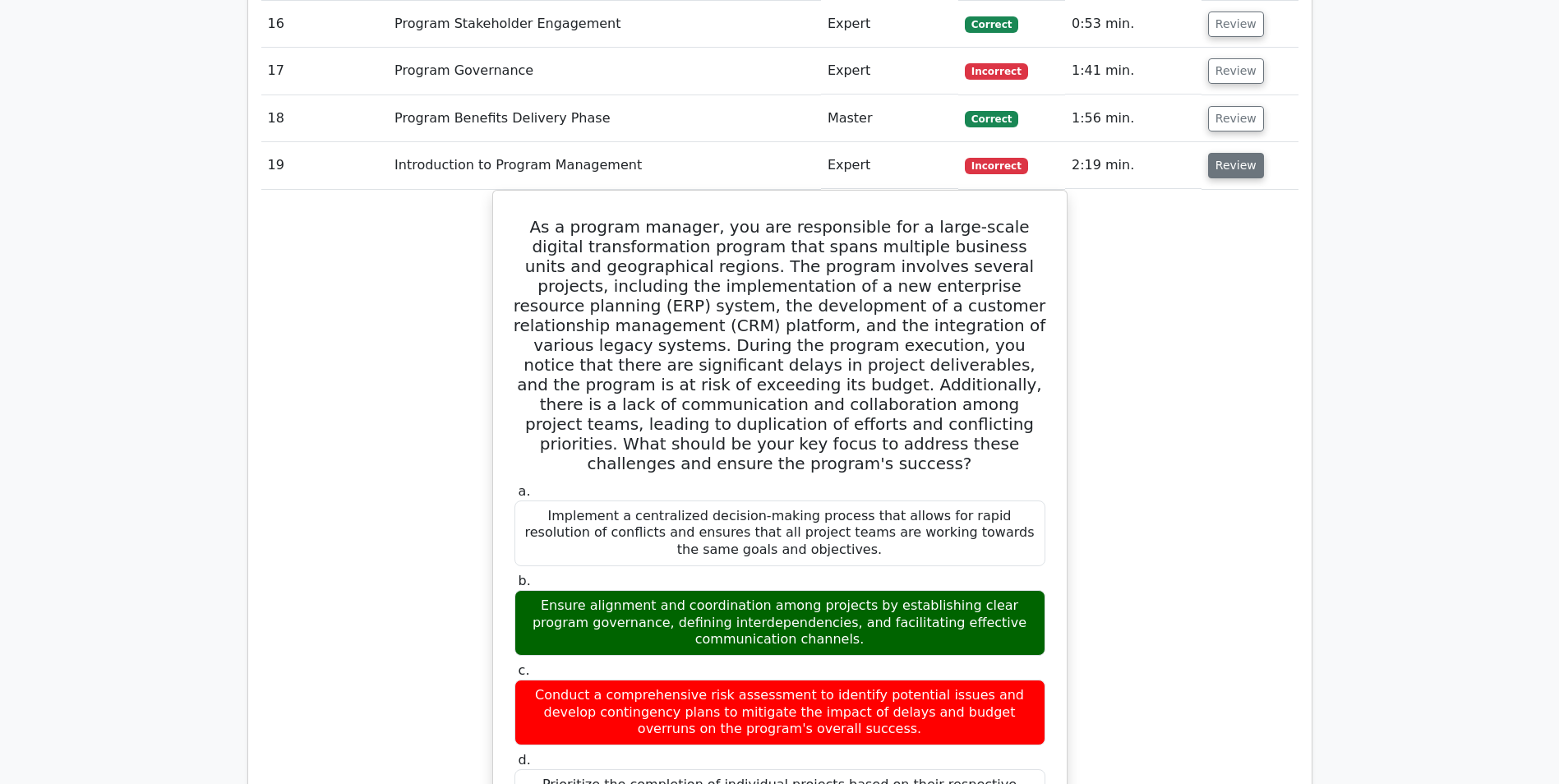
click at [1234, 169] on button "Review" at bounding box center [1236, 166] width 56 height 25
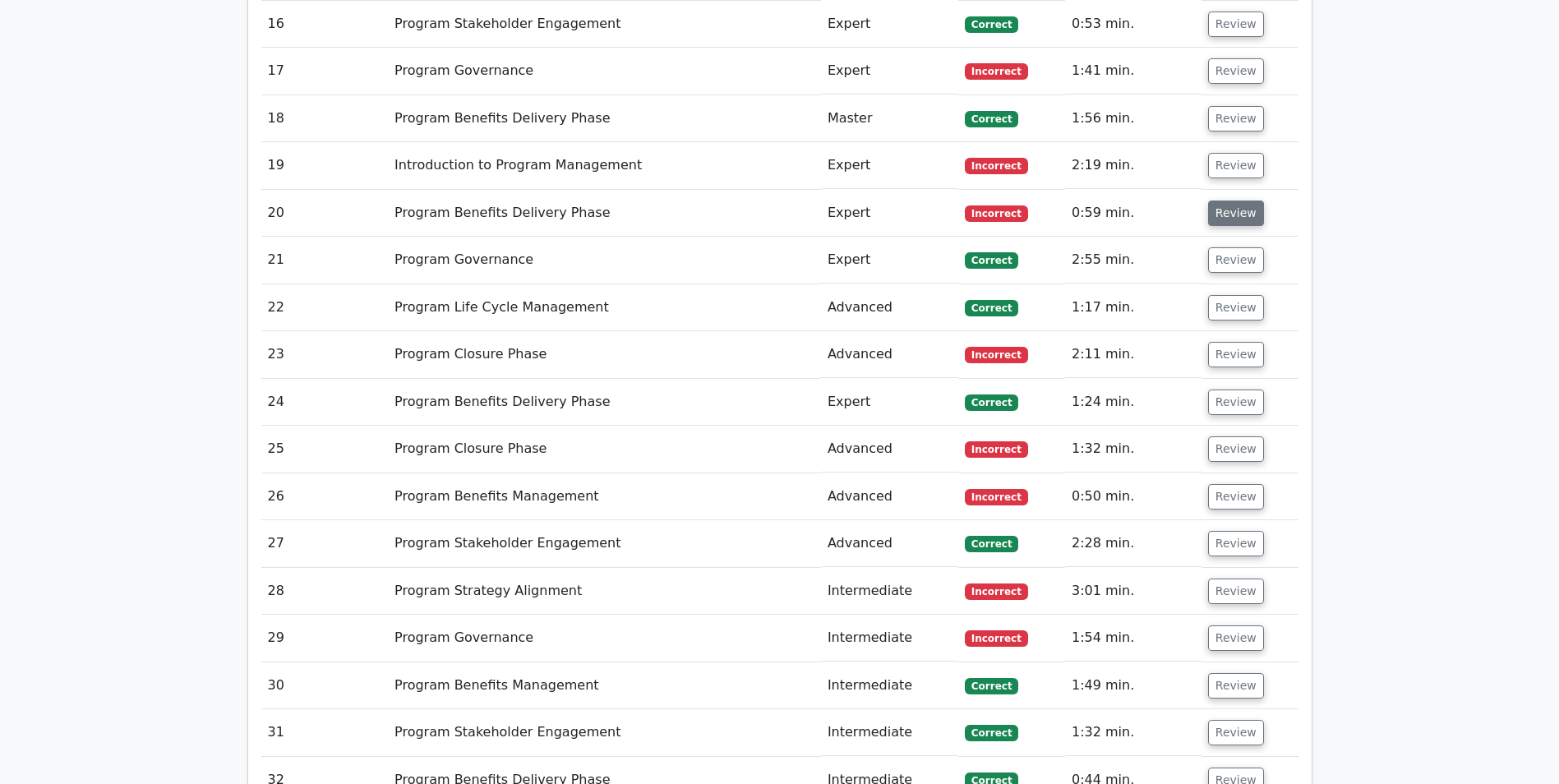
click at [1240, 204] on button "Review" at bounding box center [1236, 213] width 56 height 25
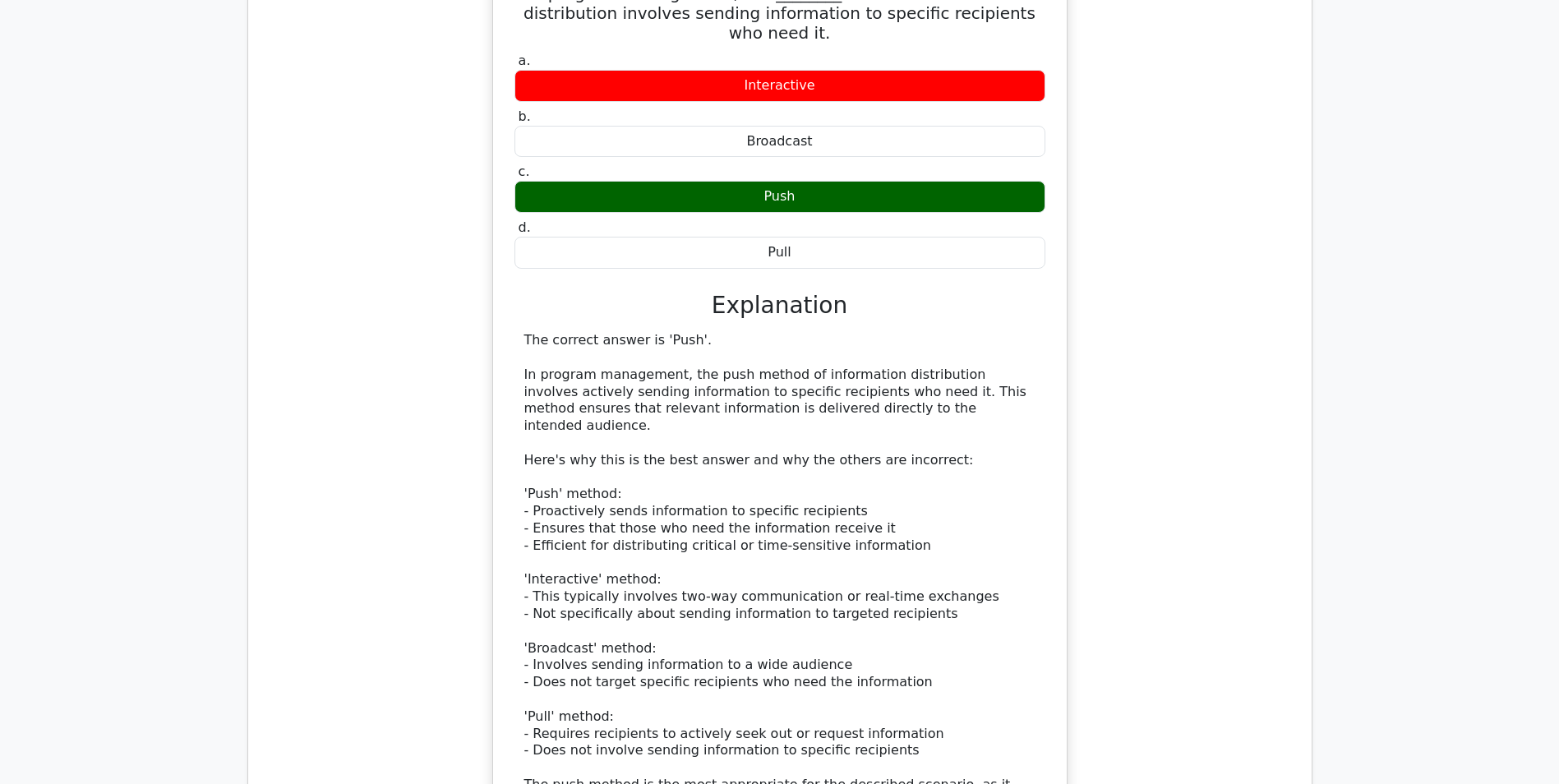
scroll to position [1972, 0]
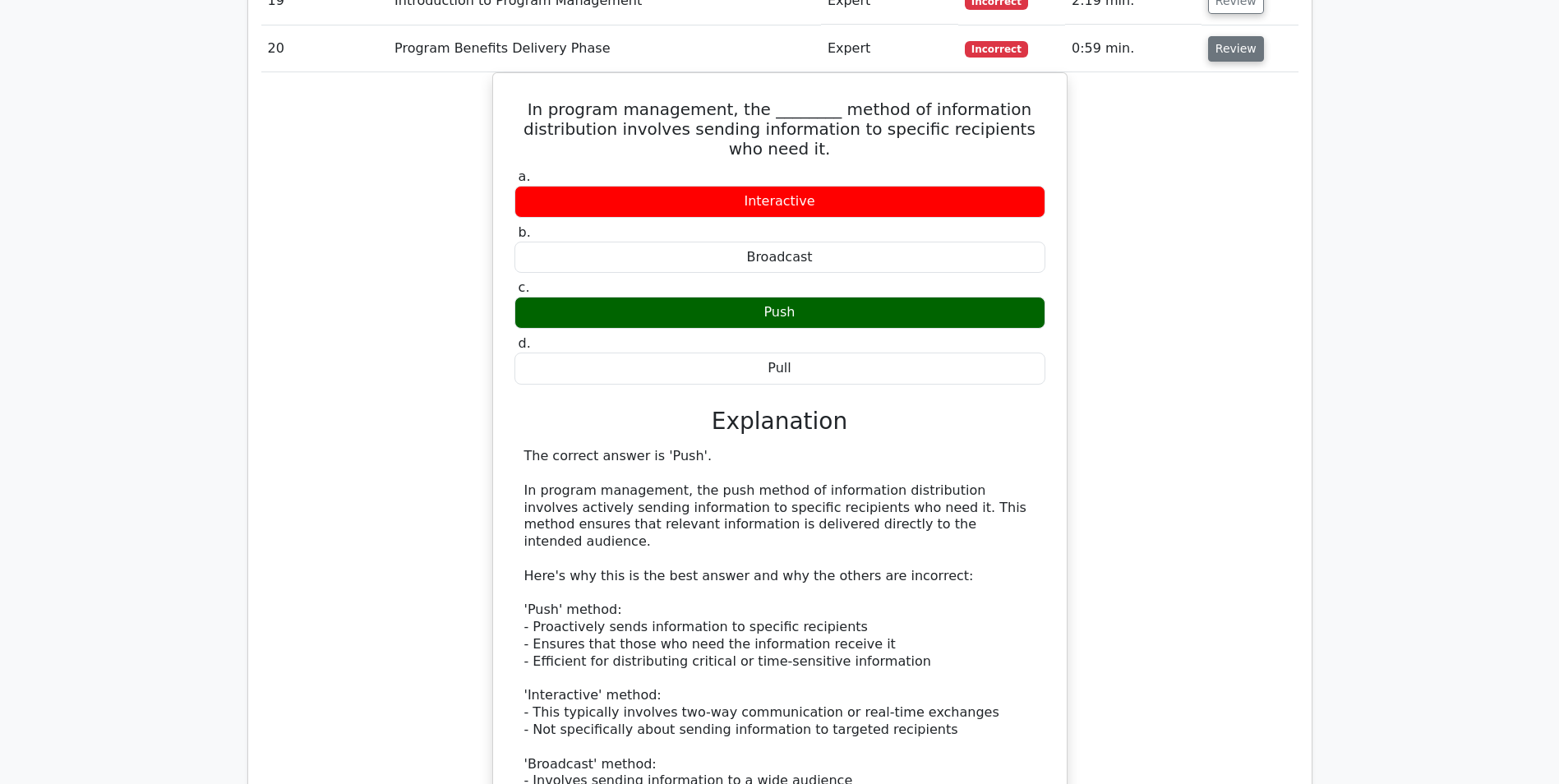
click at [1224, 55] on button "Review" at bounding box center [1236, 49] width 56 height 25
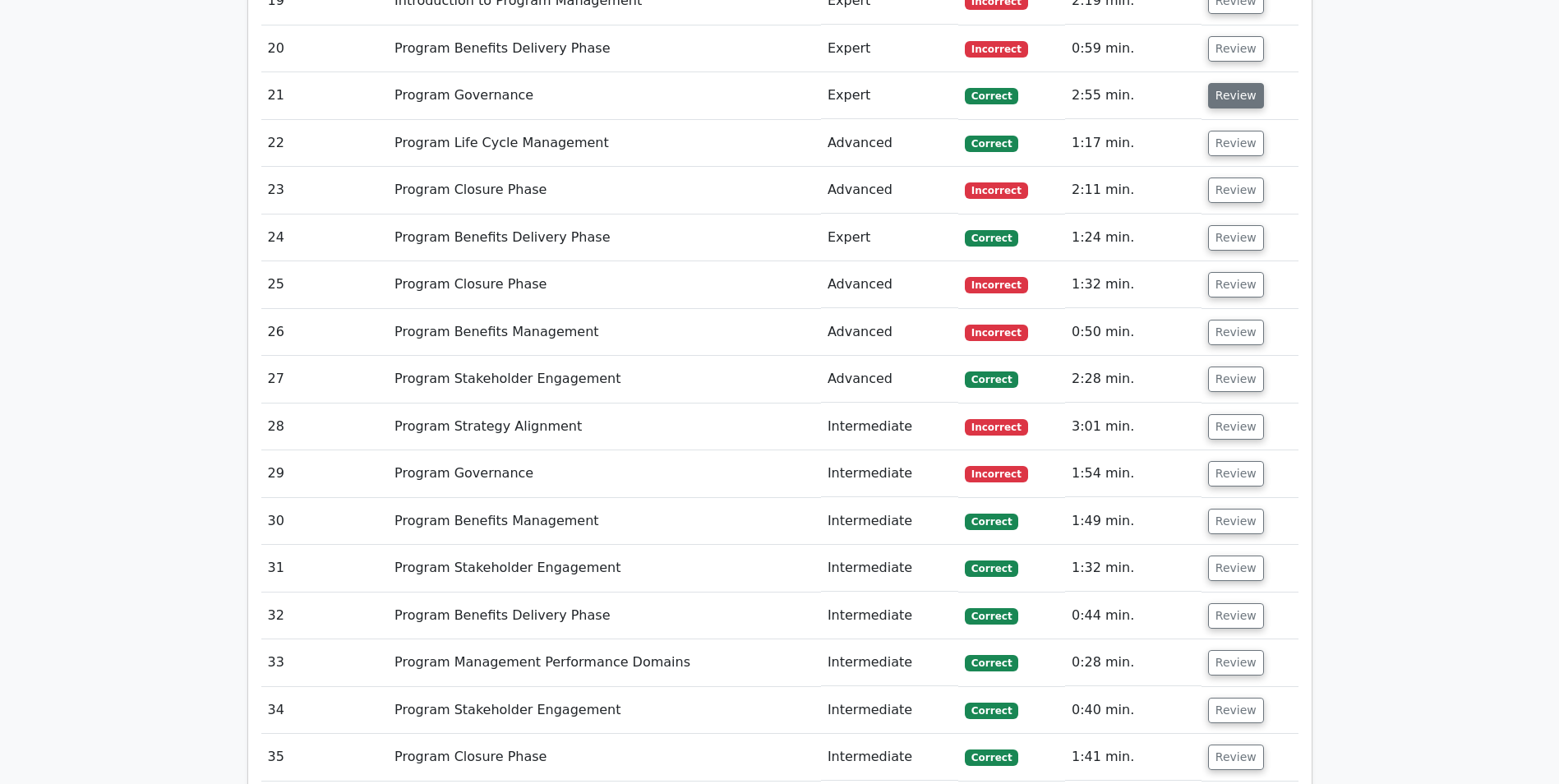
click at [1217, 97] on button "Review" at bounding box center [1236, 96] width 56 height 25
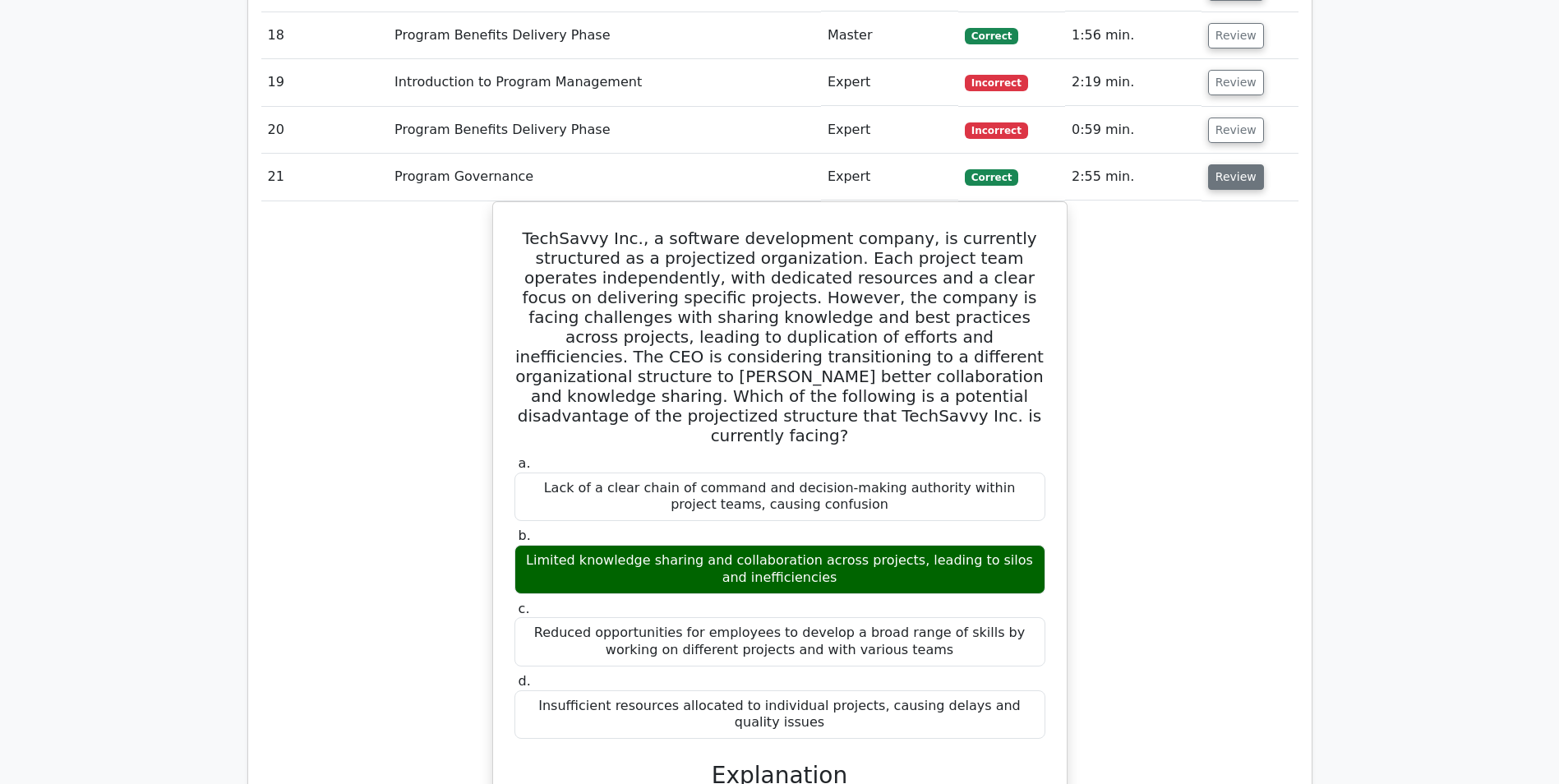
scroll to position [1890, 0]
click at [1227, 182] on button "Review" at bounding box center [1236, 178] width 56 height 25
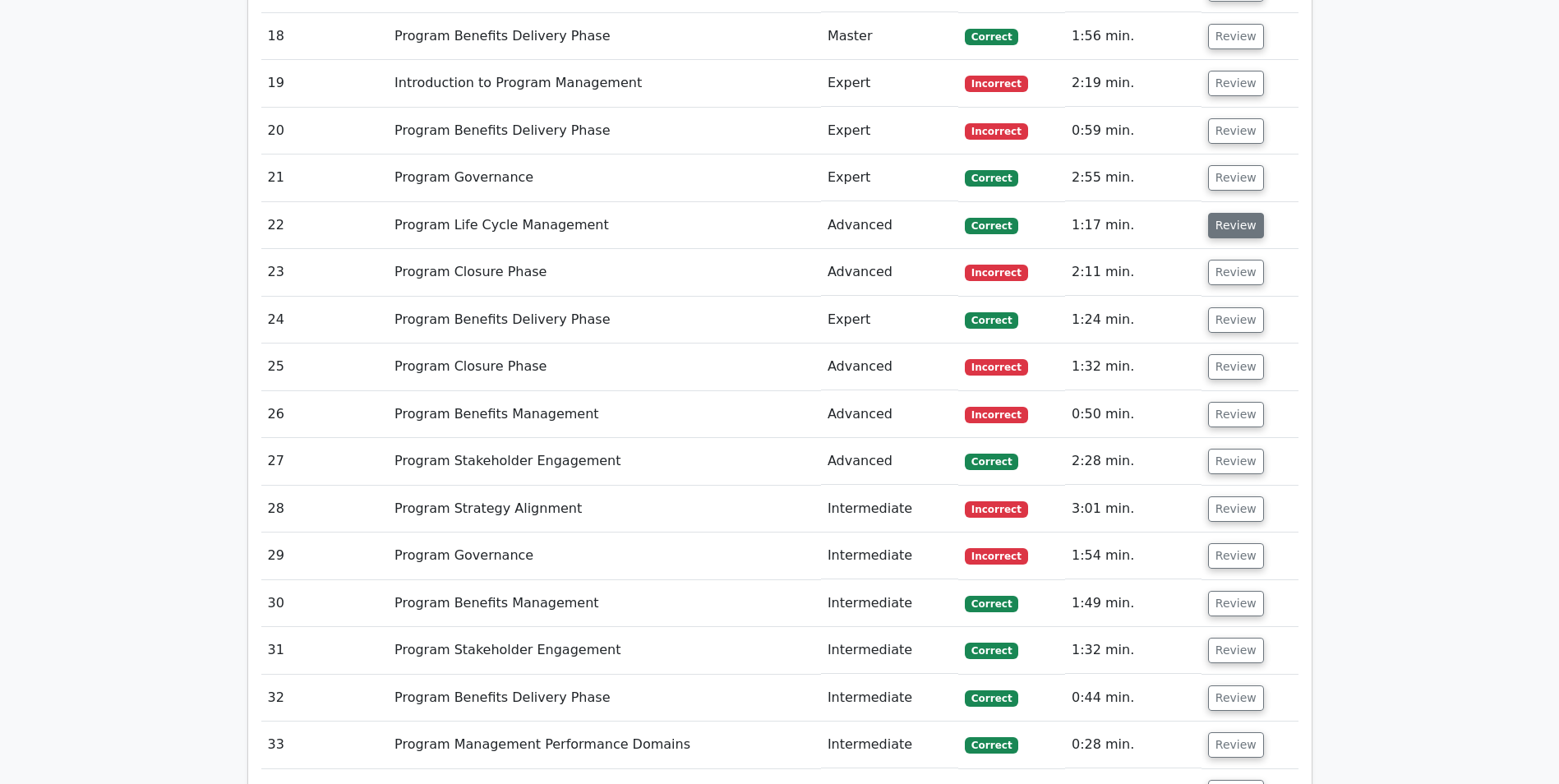
click at [1225, 228] on button "Review" at bounding box center [1236, 226] width 56 height 25
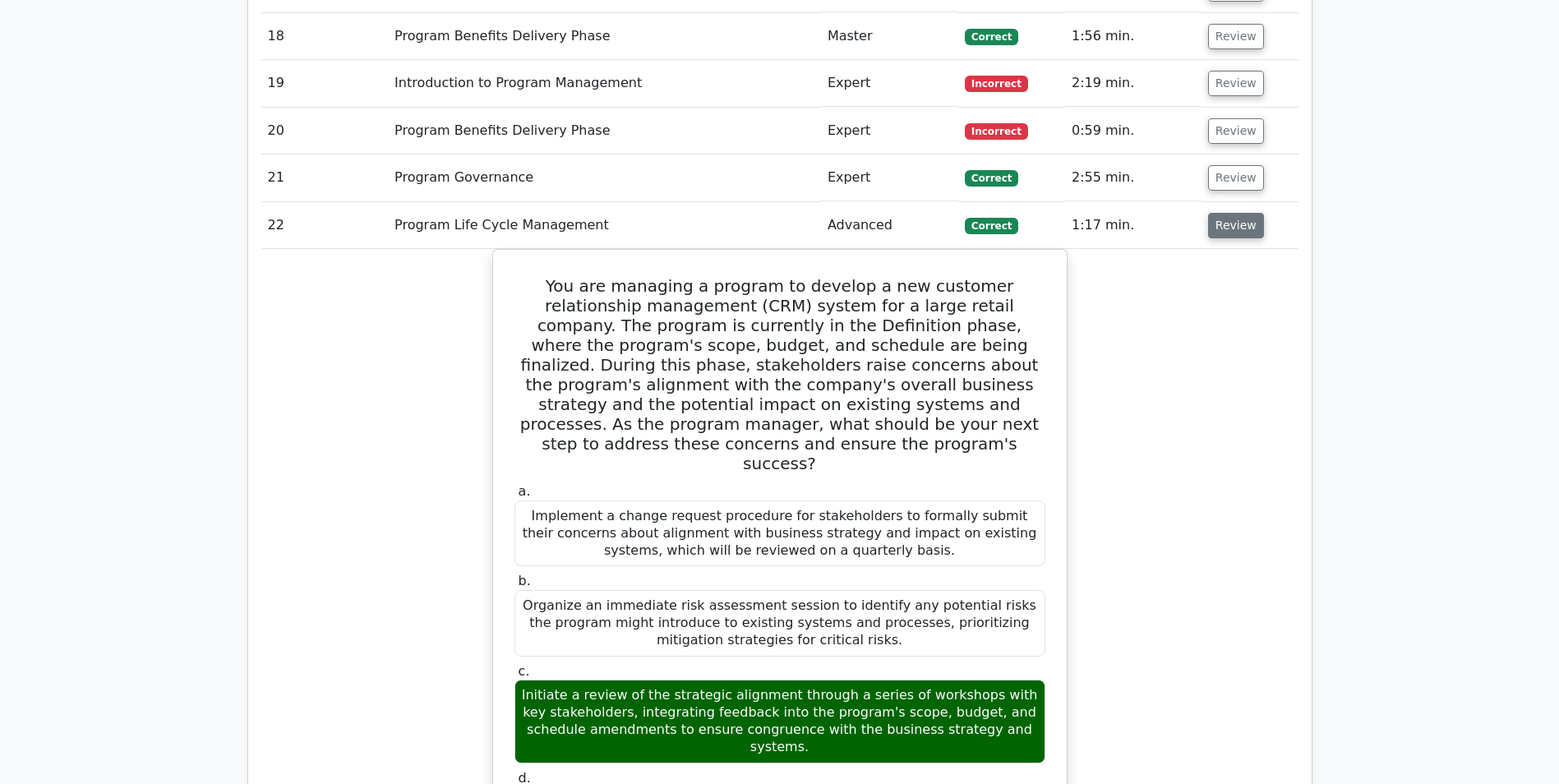
click at [1226, 220] on button "Review" at bounding box center [1236, 226] width 56 height 25
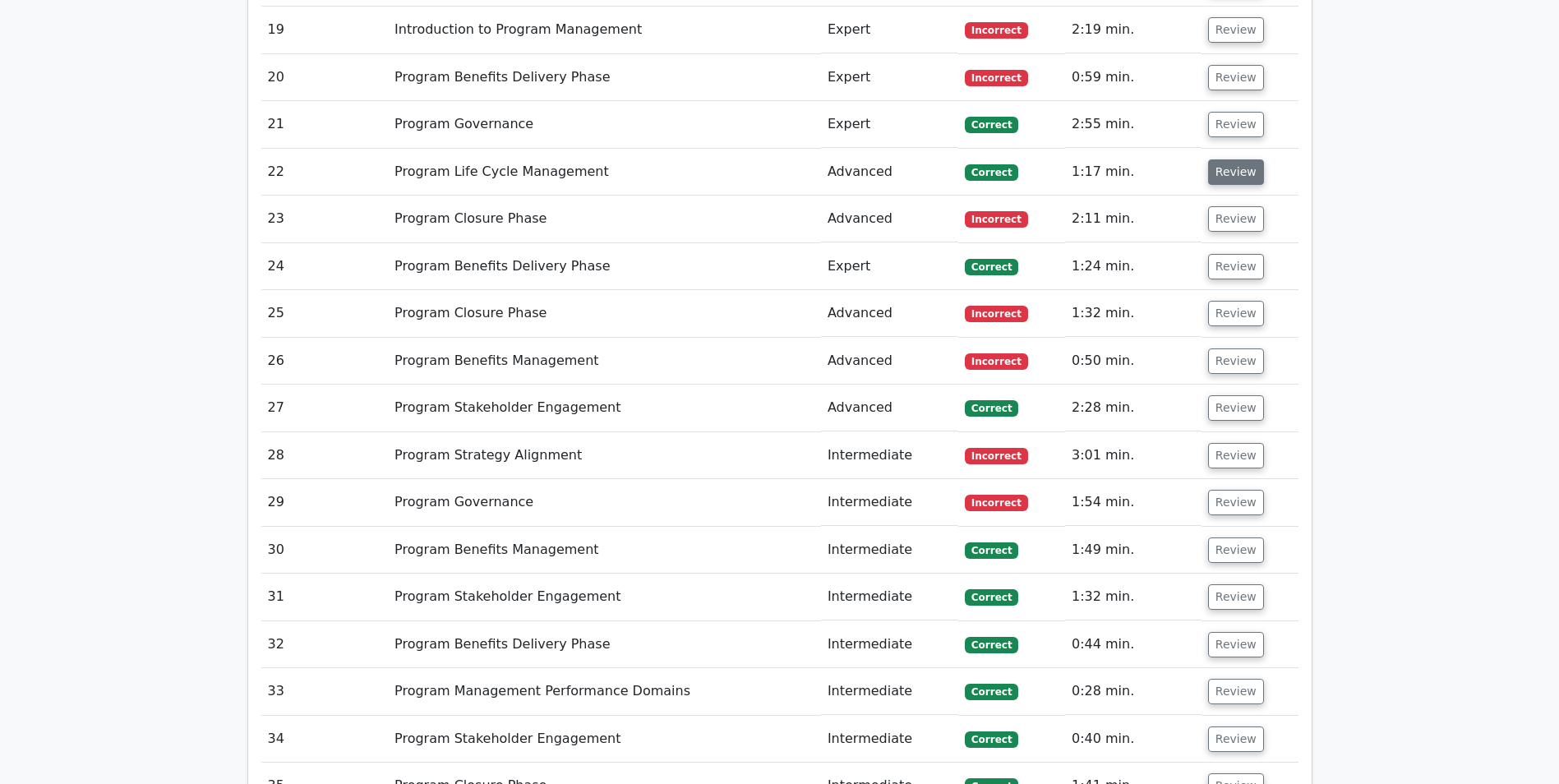
scroll to position [1972, 0]
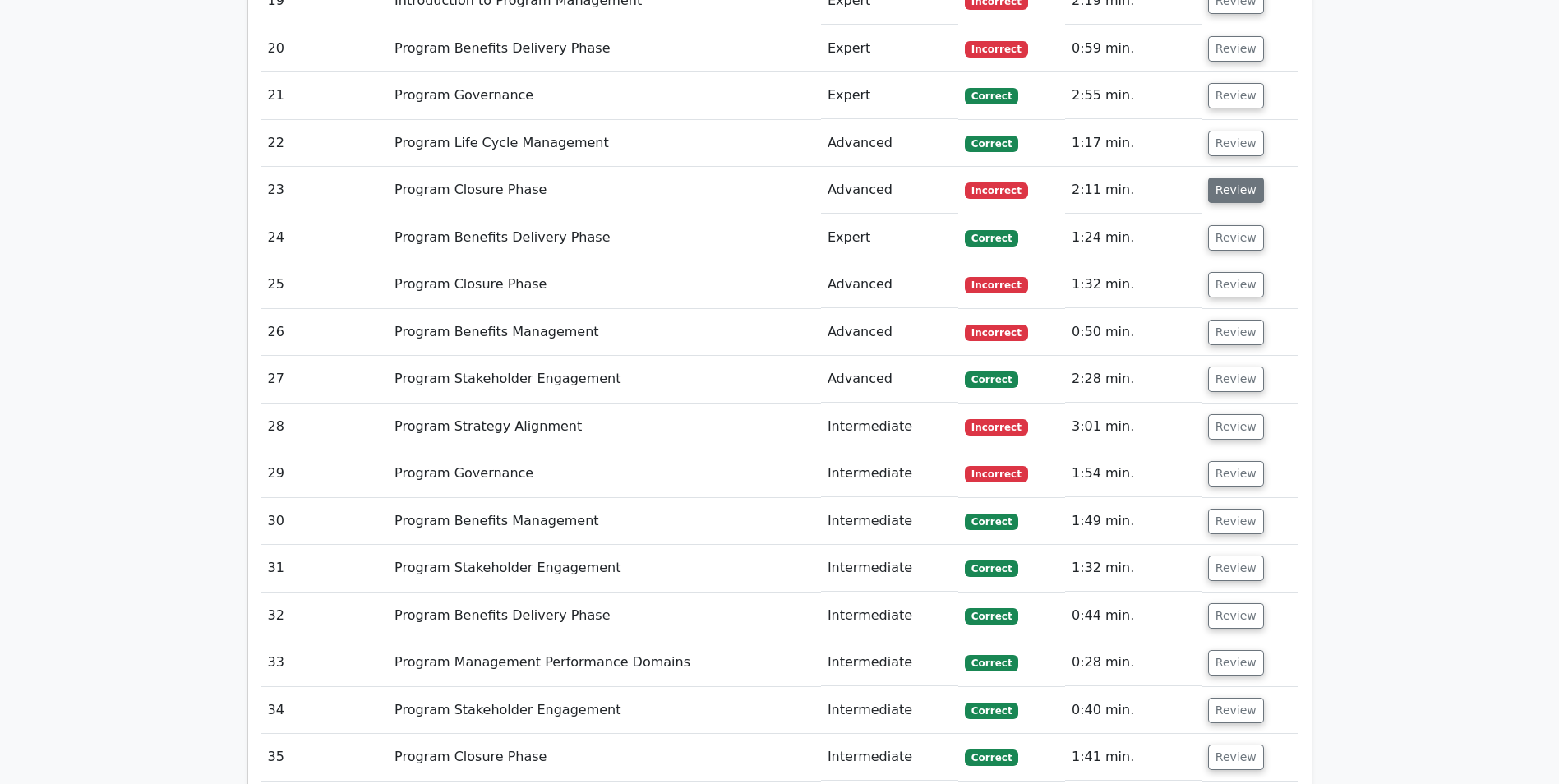
click at [1233, 189] on button "Review" at bounding box center [1236, 190] width 56 height 25
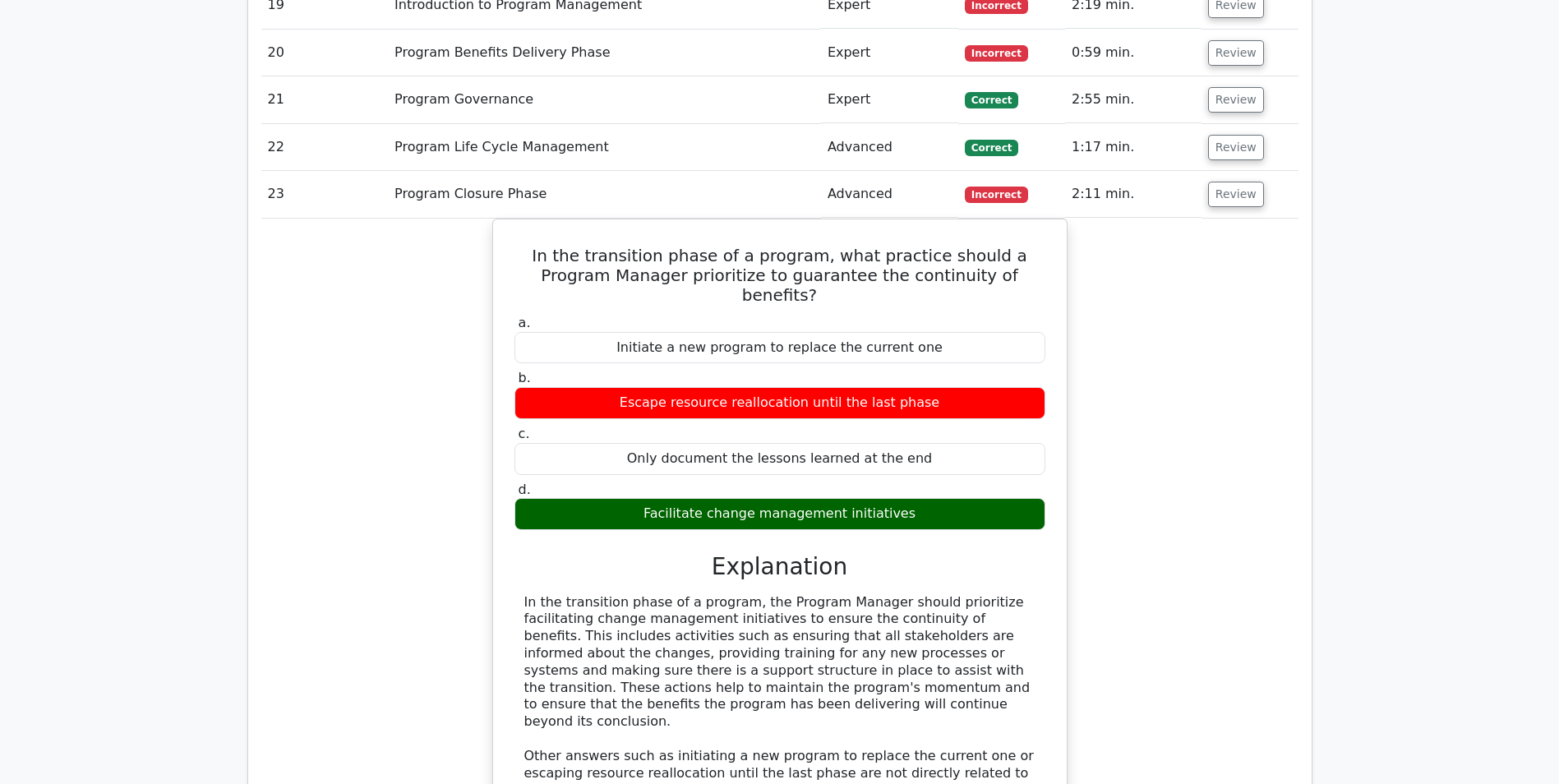
click at [1393, 310] on main "Your Test Results Program Management Professional 68% Your Score Keep practicin…" at bounding box center [780, 278] width 1559 height 4394
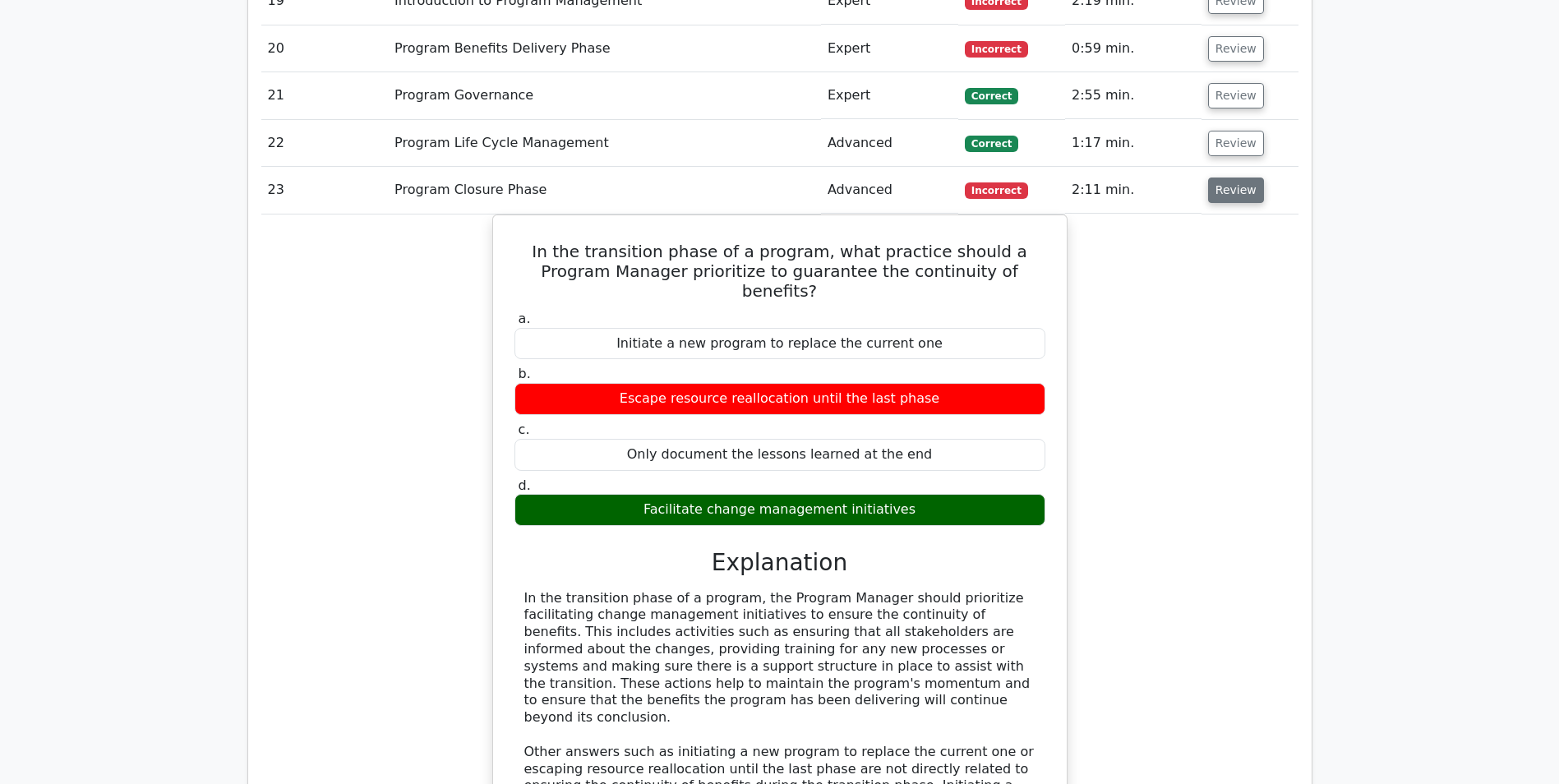
click at [1242, 196] on button "Review" at bounding box center [1236, 190] width 56 height 25
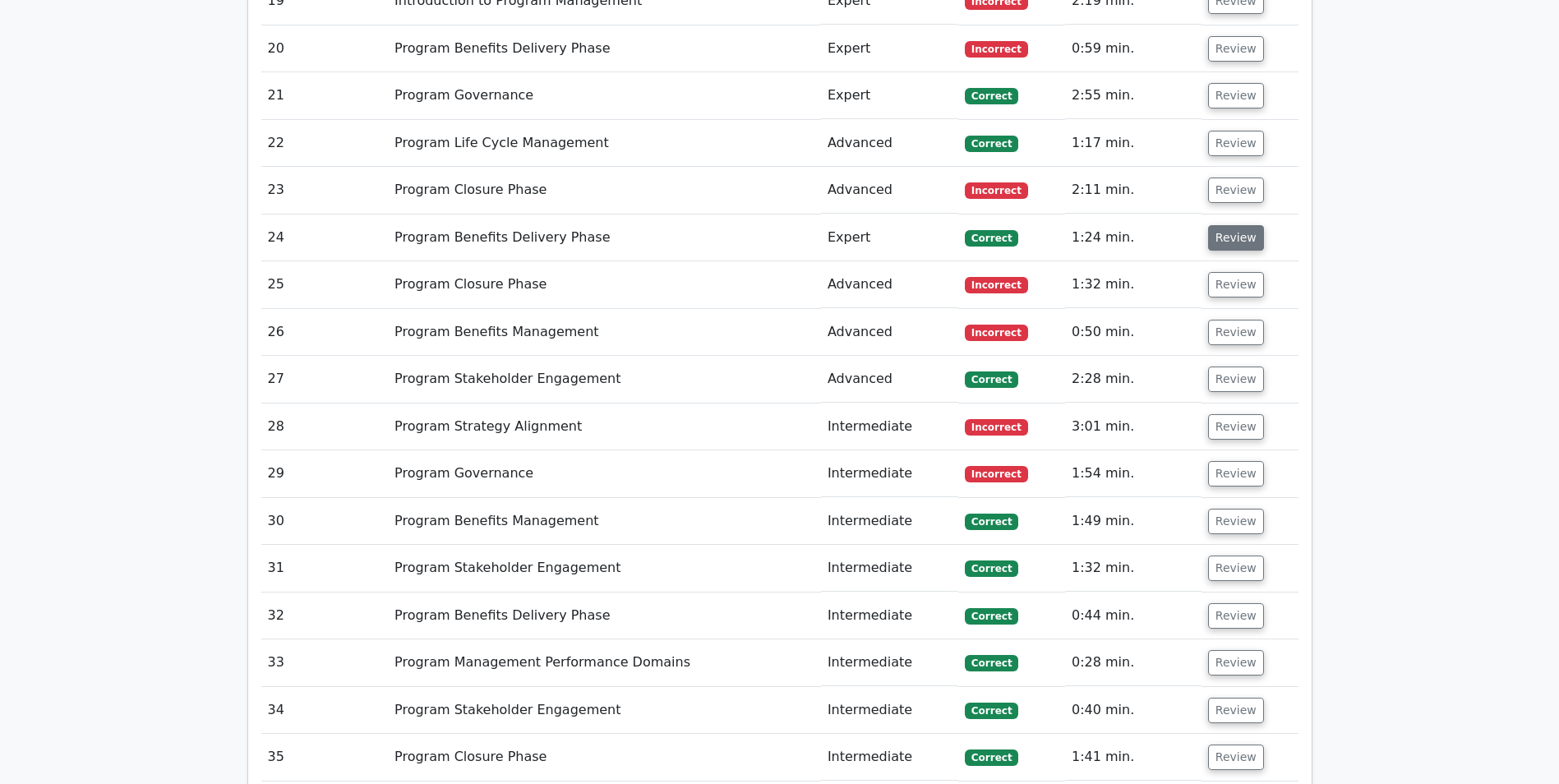
click at [1230, 238] on button "Review" at bounding box center [1236, 238] width 56 height 25
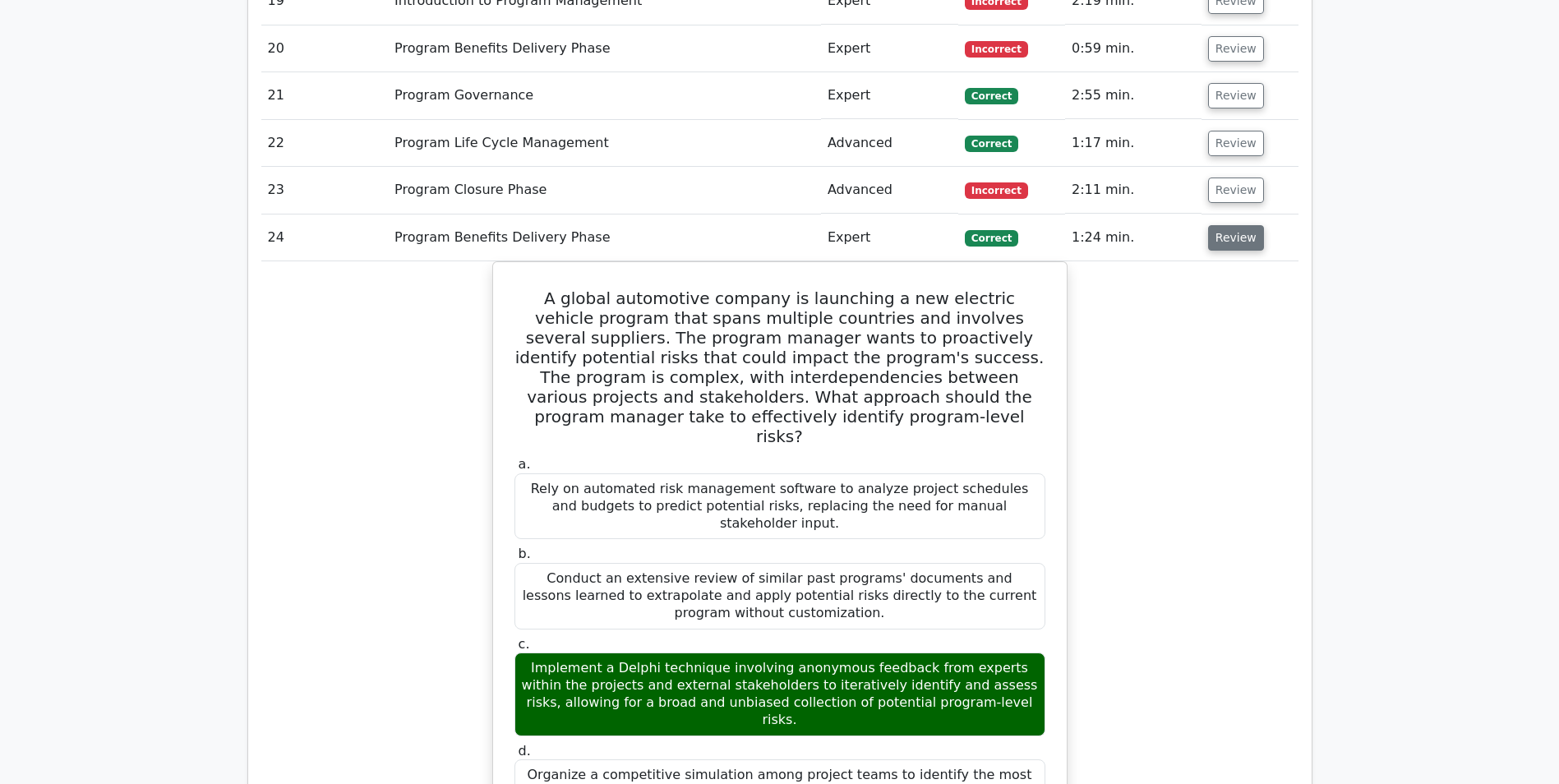
click at [1224, 240] on button "Review" at bounding box center [1236, 238] width 56 height 25
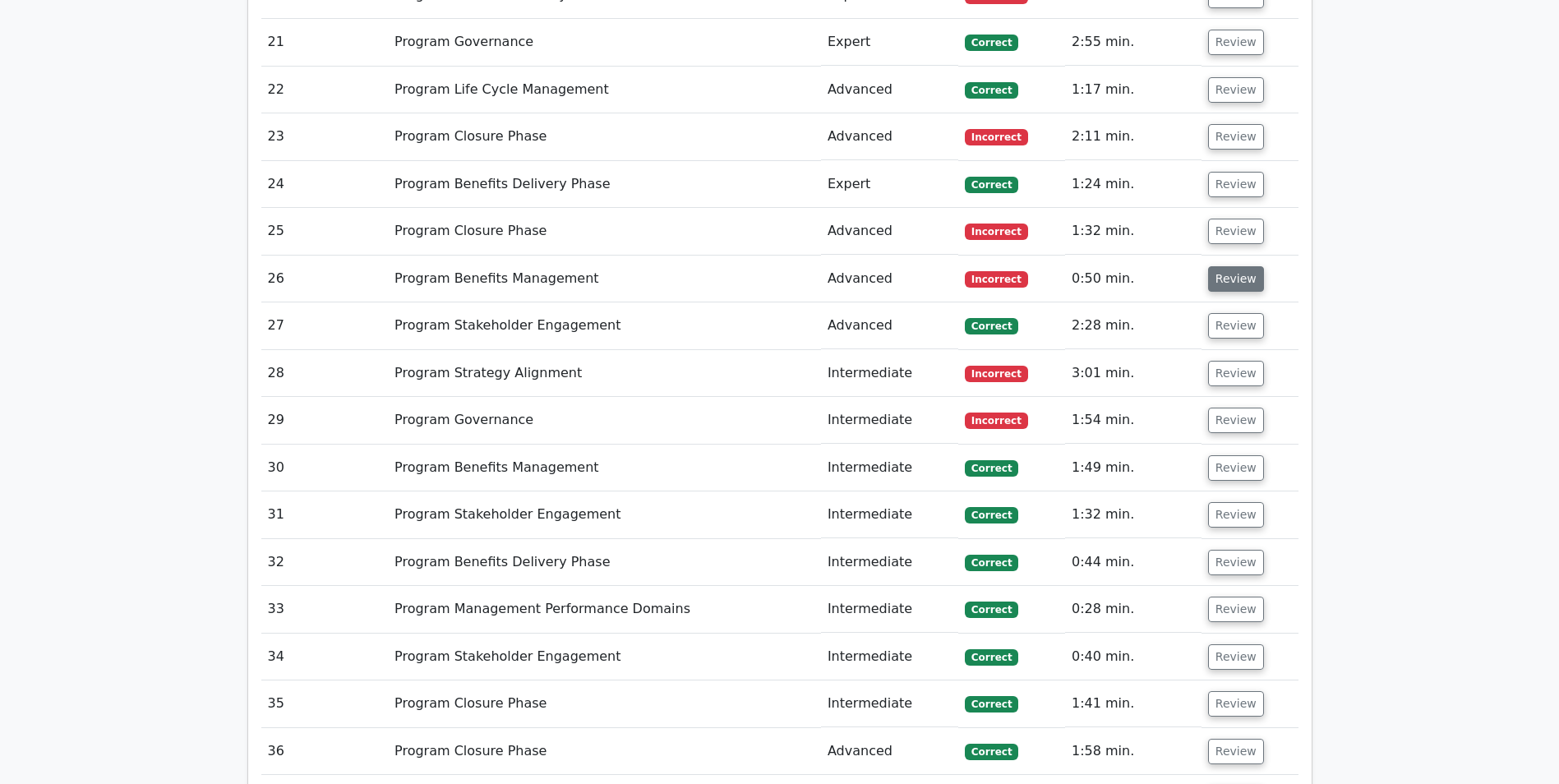
scroll to position [2054, 0]
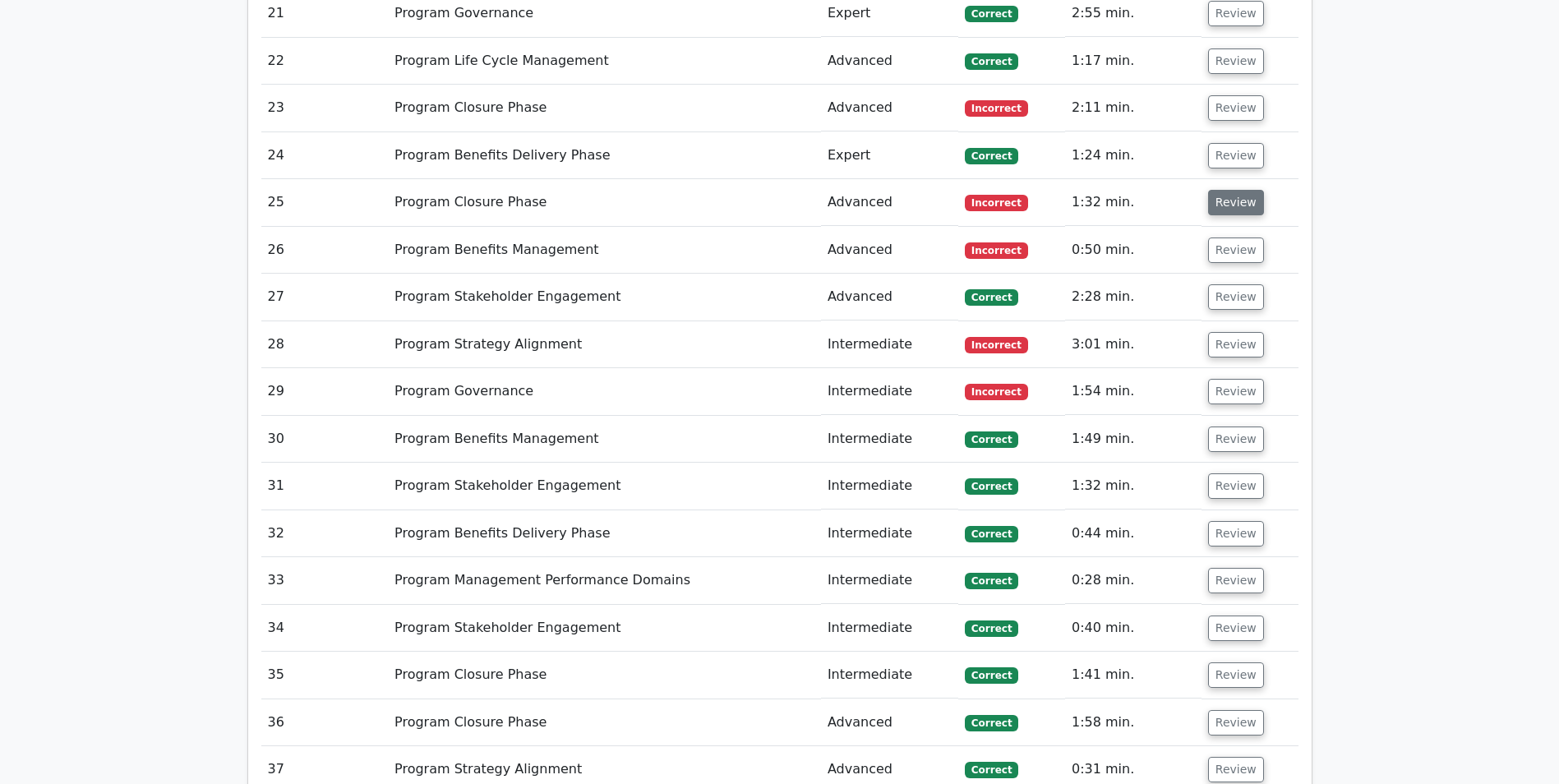
click at [1228, 201] on button "Review" at bounding box center [1236, 202] width 56 height 25
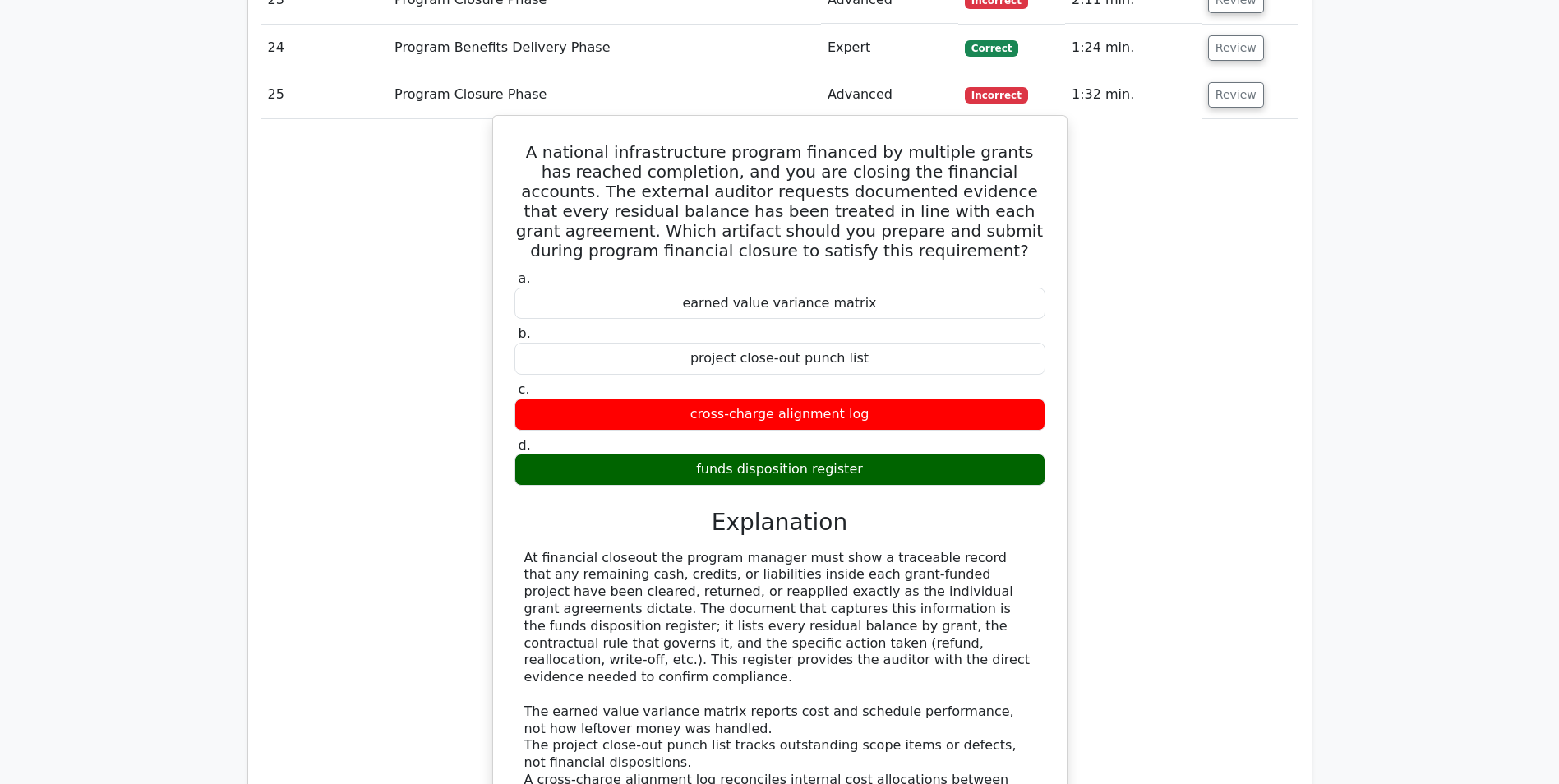
scroll to position [2218, 0]
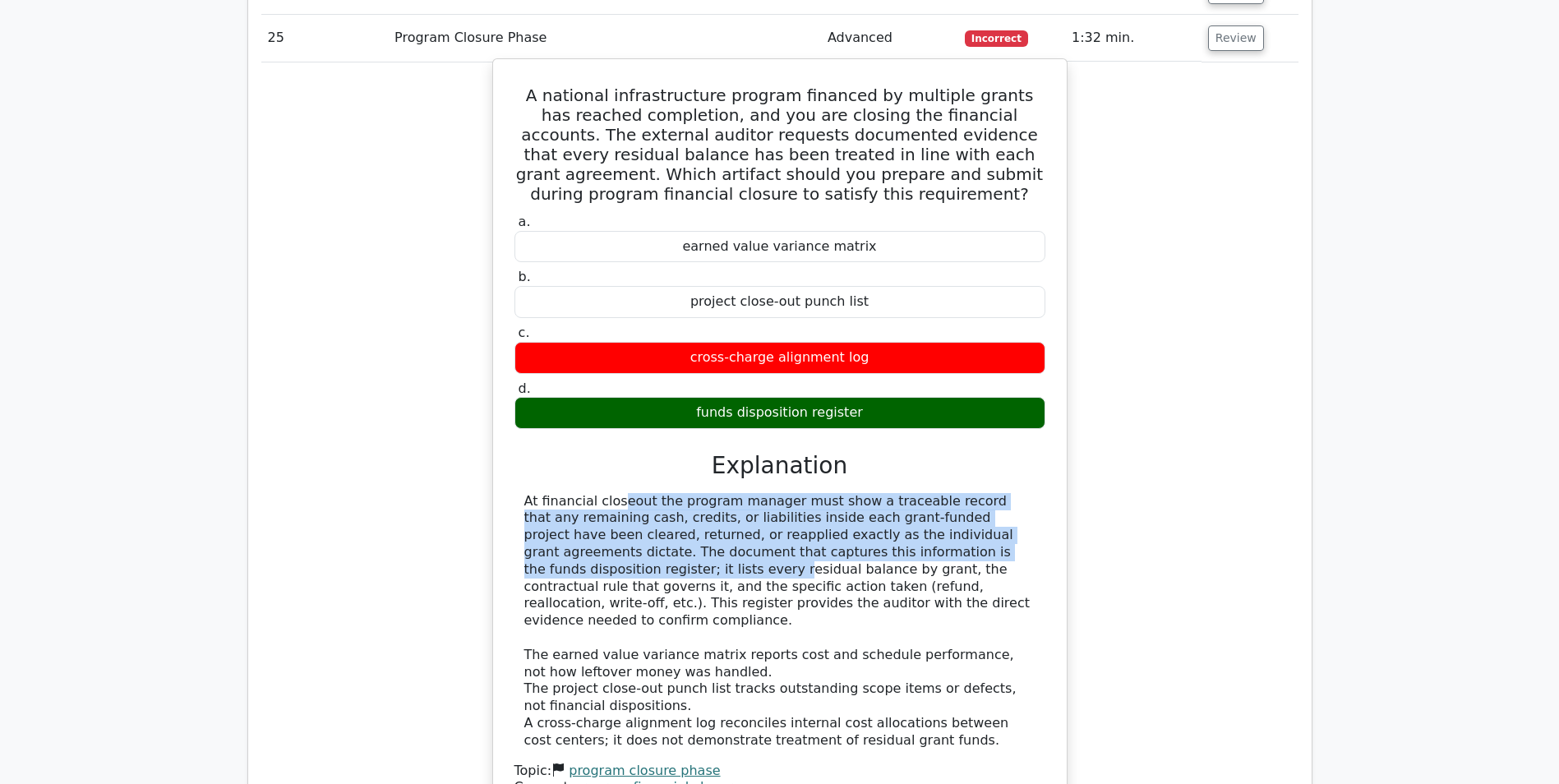
drag, startPoint x: 883, startPoint y: 554, endPoint x: 517, endPoint y: 504, distance: 369.4
click at [517, 504] on div "At financial closeout the program manager must show a traceable record that any…" at bounding box center [780, 621] width 531 height 257
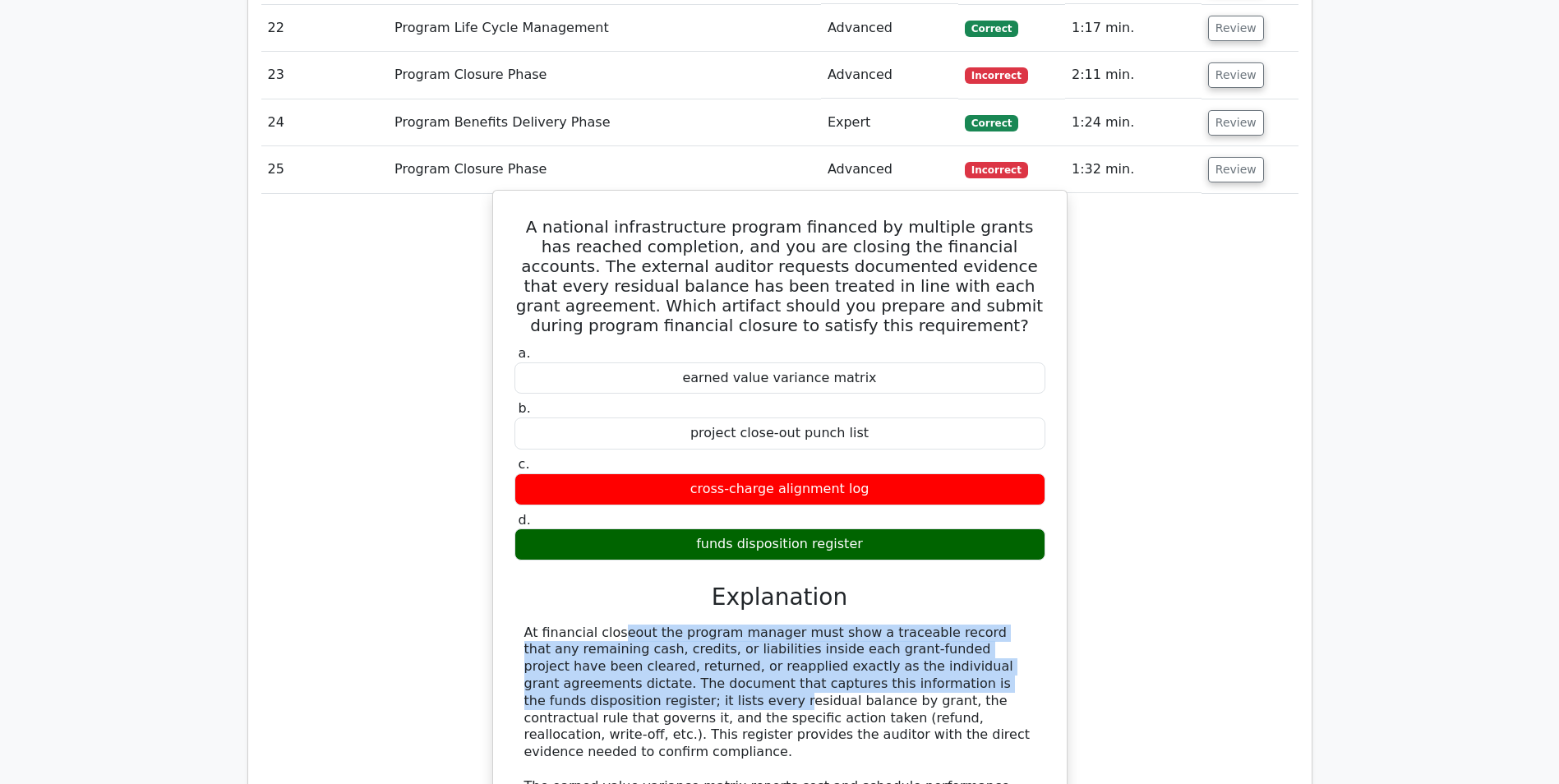
scroll to position [1890, 0]
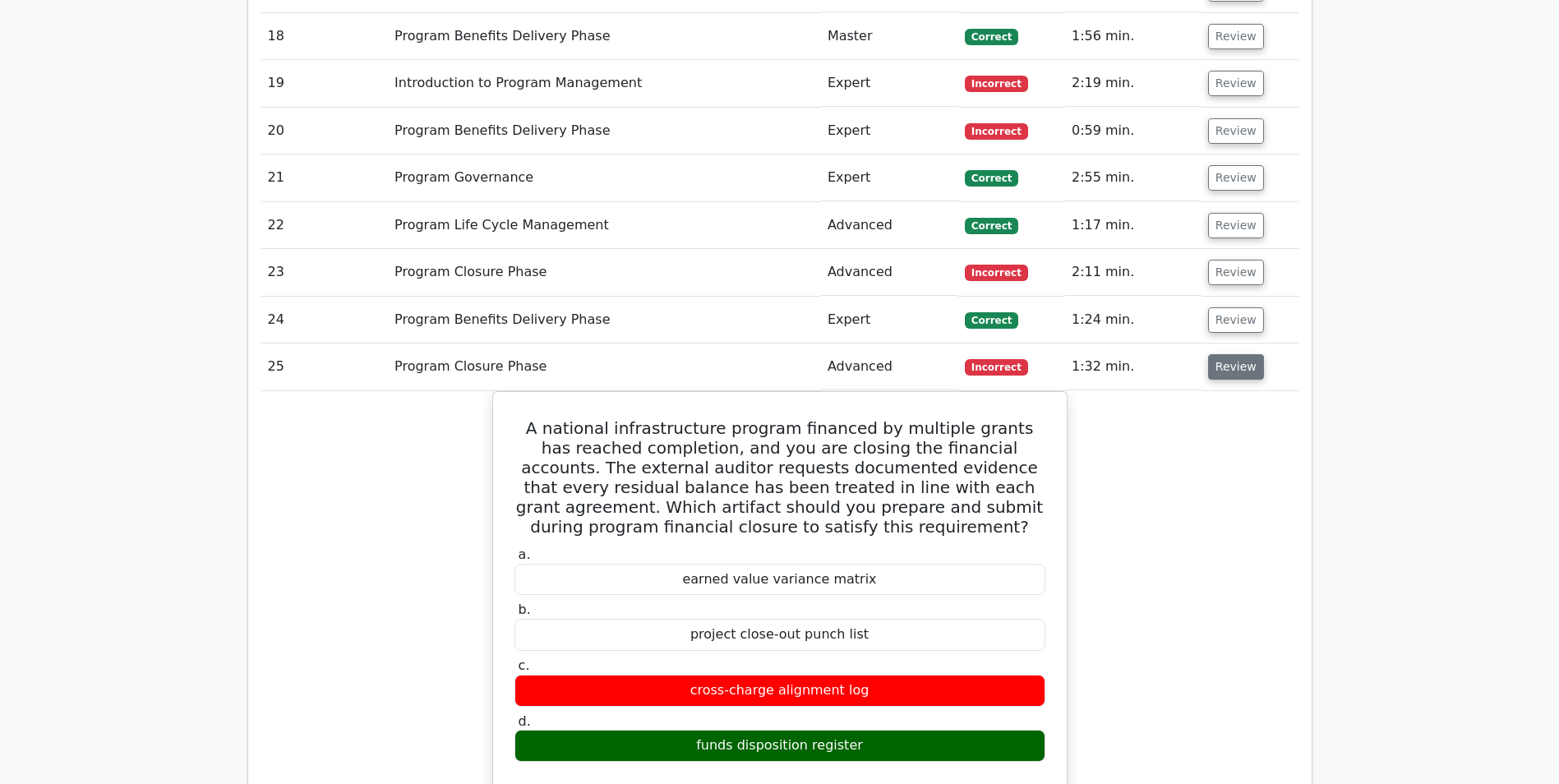
click at [1213, 364] on button "Review" at bounding box center [1236, 367] width 56 height 25
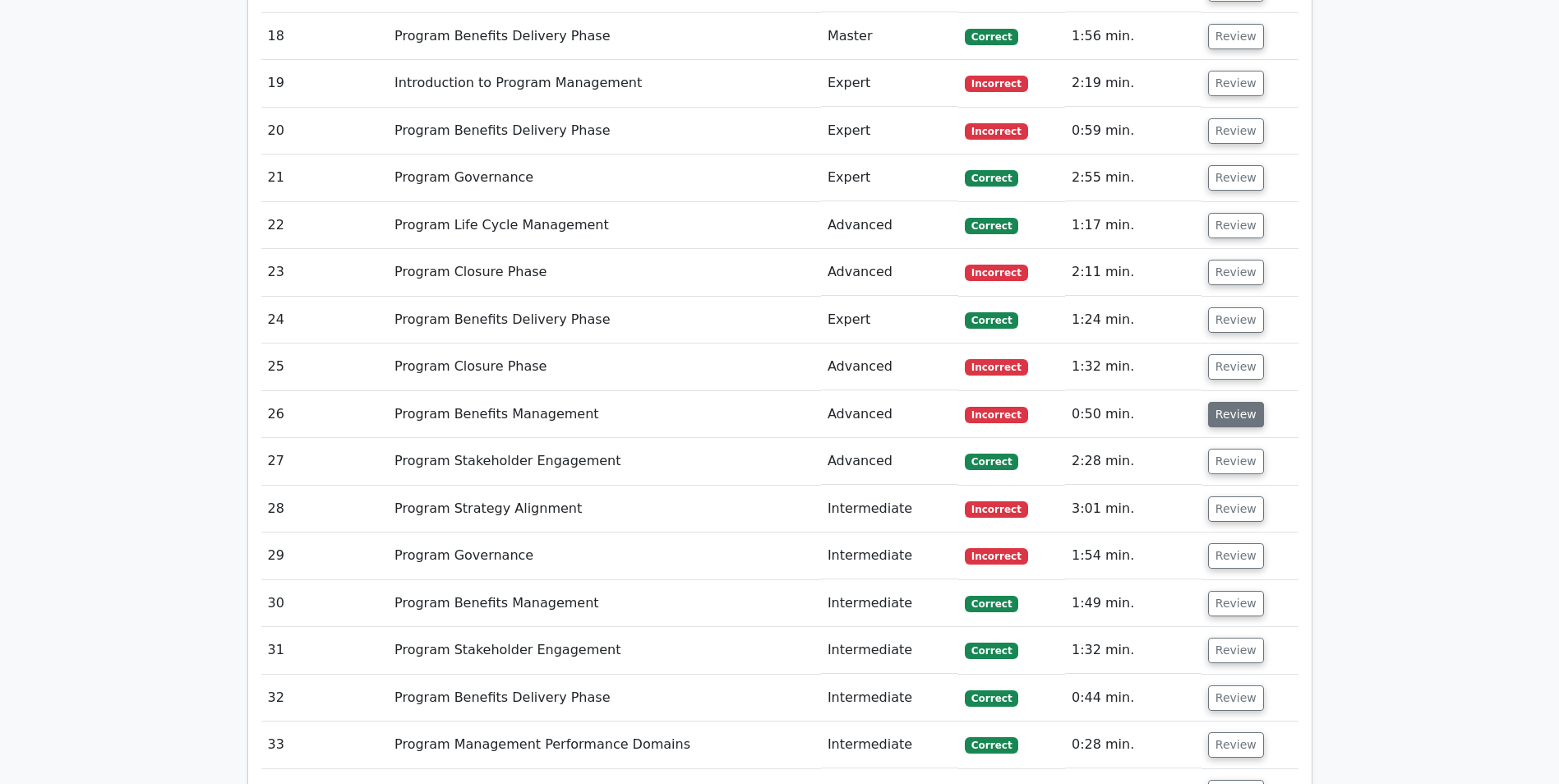
click at [1224, 419] on button "Review" at bounding box center [1236, 414] width 56 height 25
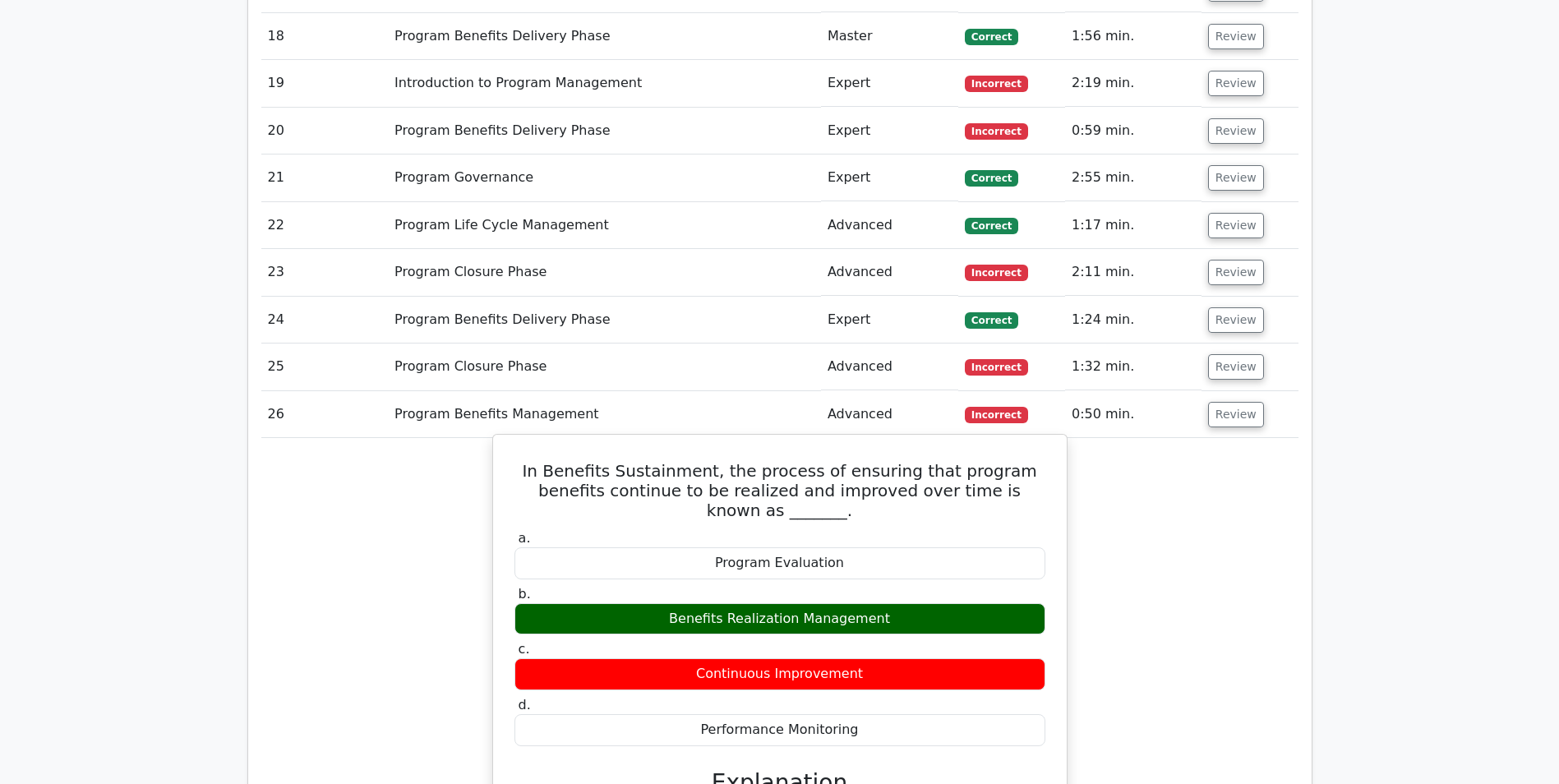
scroll to position [1972, 0]
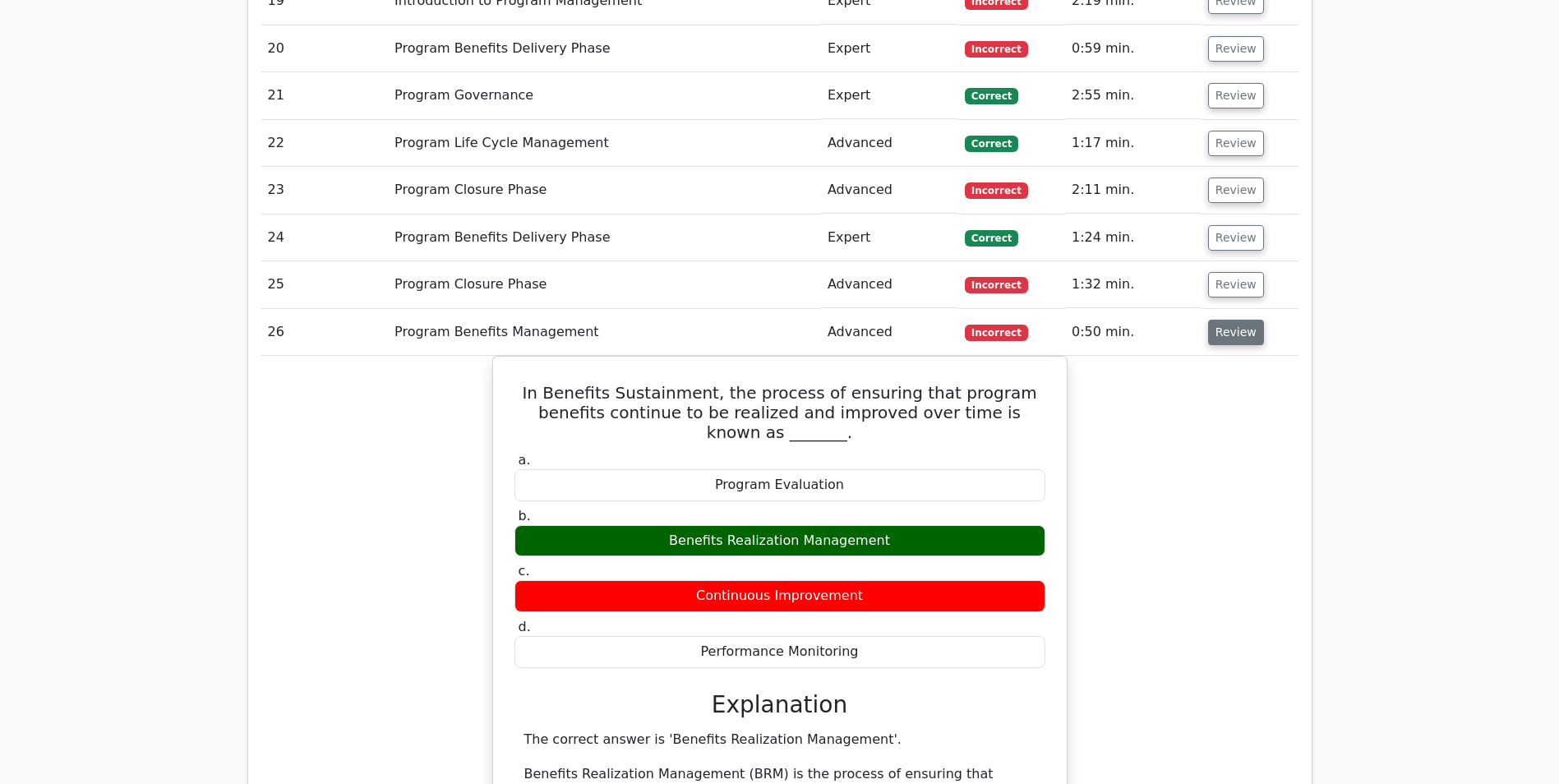
click at [1243, 340] on button "Review" at bounding box center [1236, 332] width 56 height 25
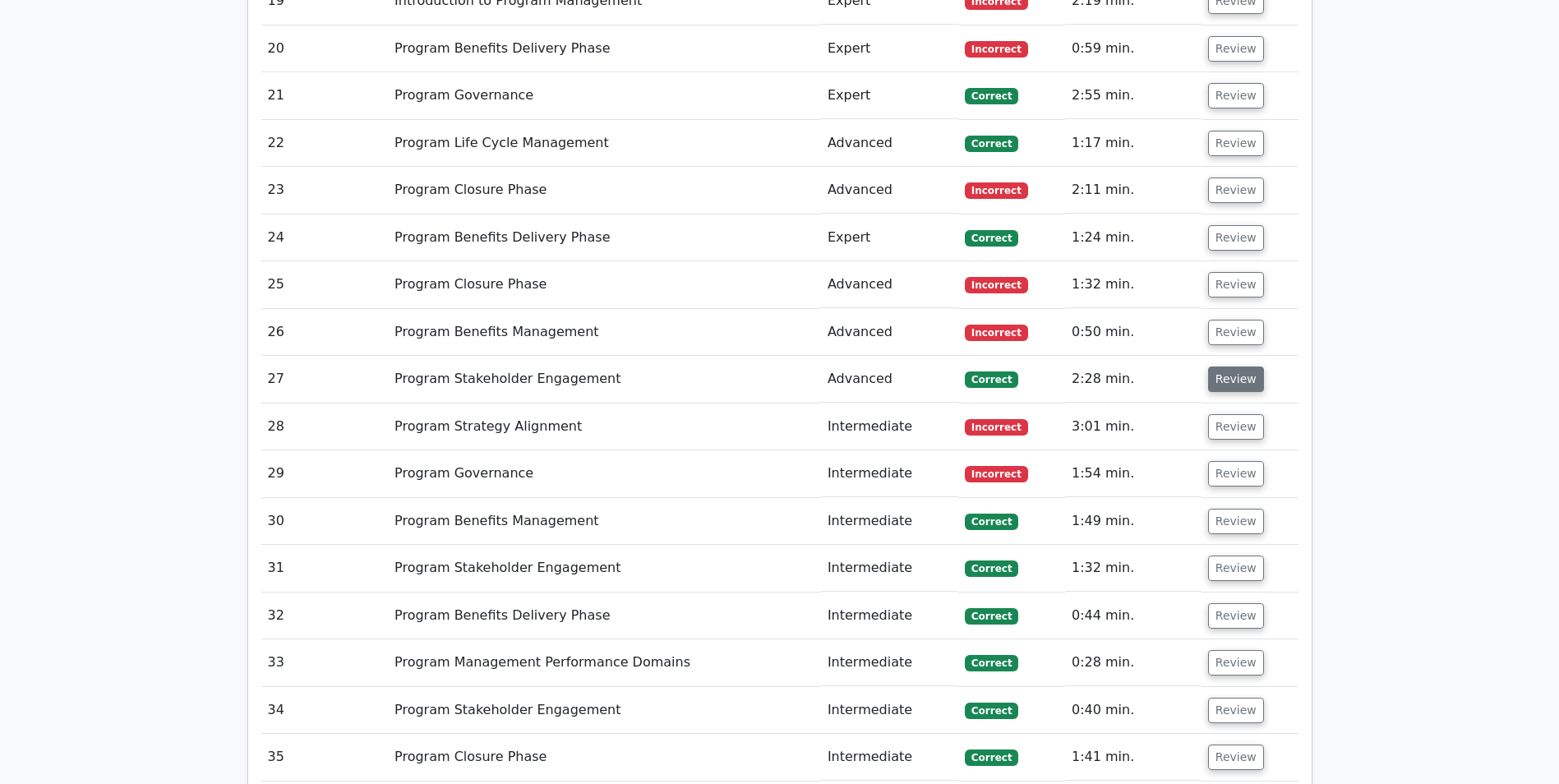
click at [1228, 377] on button "Review" at bounding box center [1236, 379] width 56 height 25
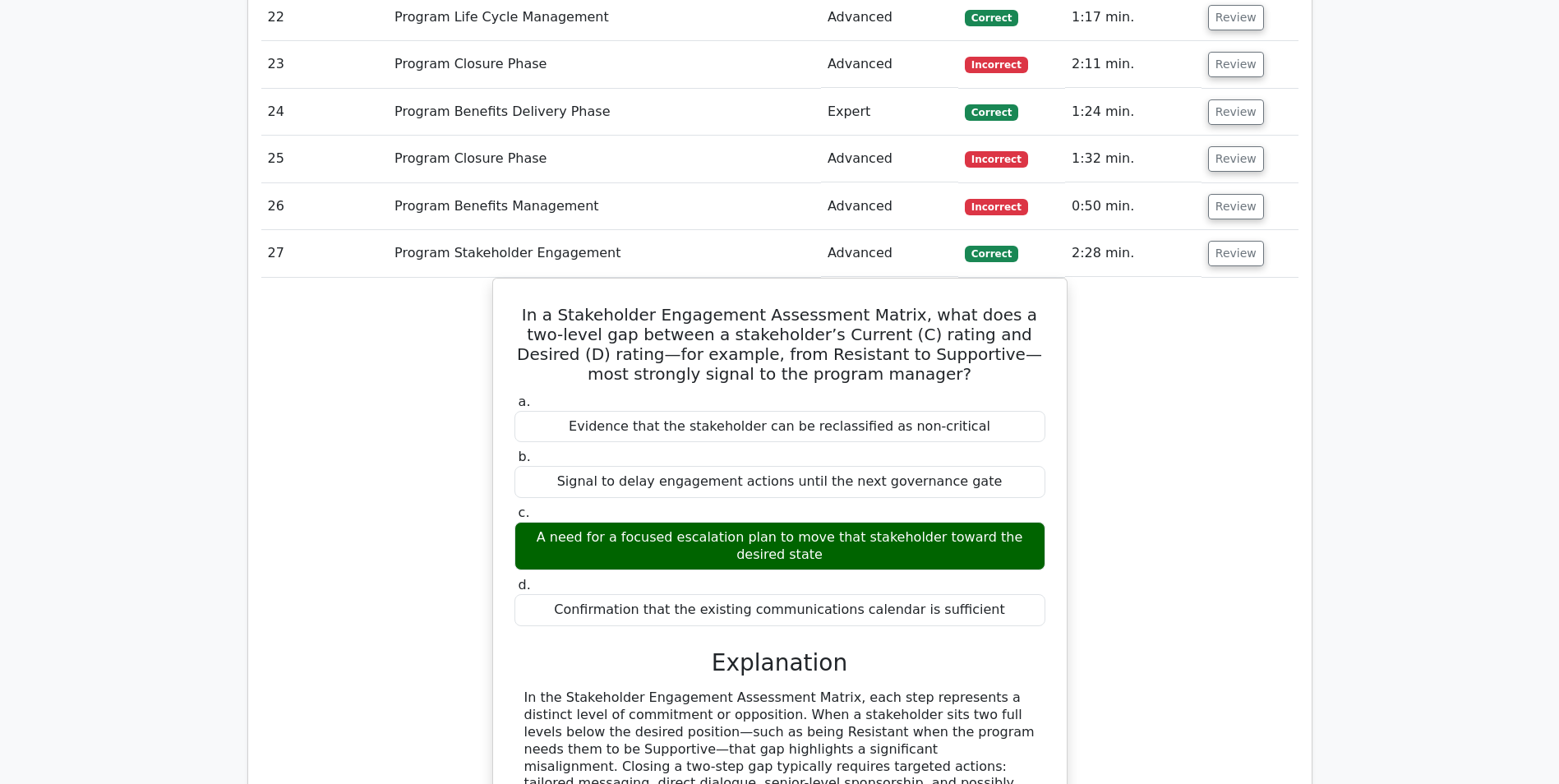
scroll to position [2301, 0]
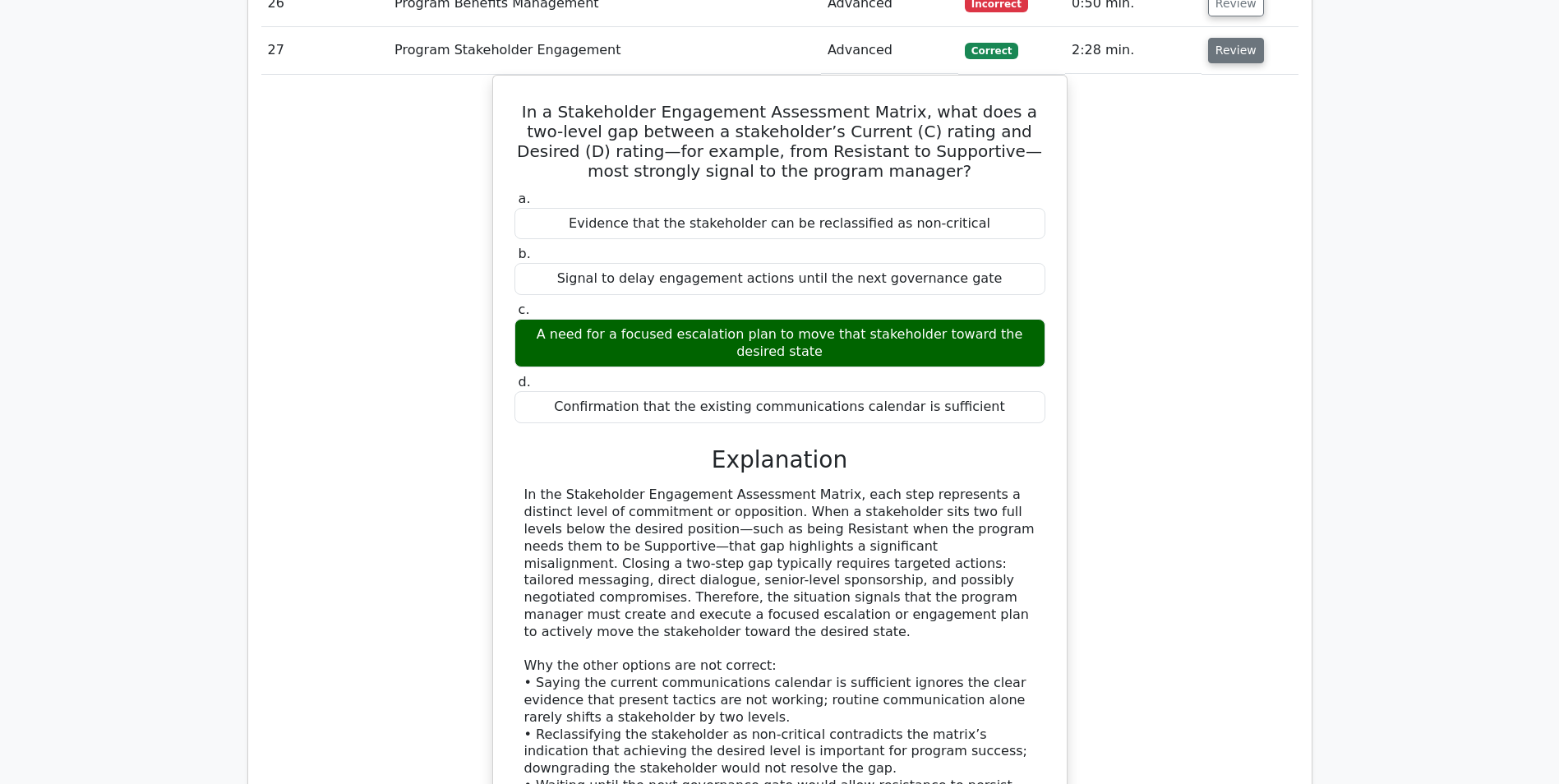
click at [1222, 52] on button "Review" at bounding box center [1236, 51] width 56 height 25
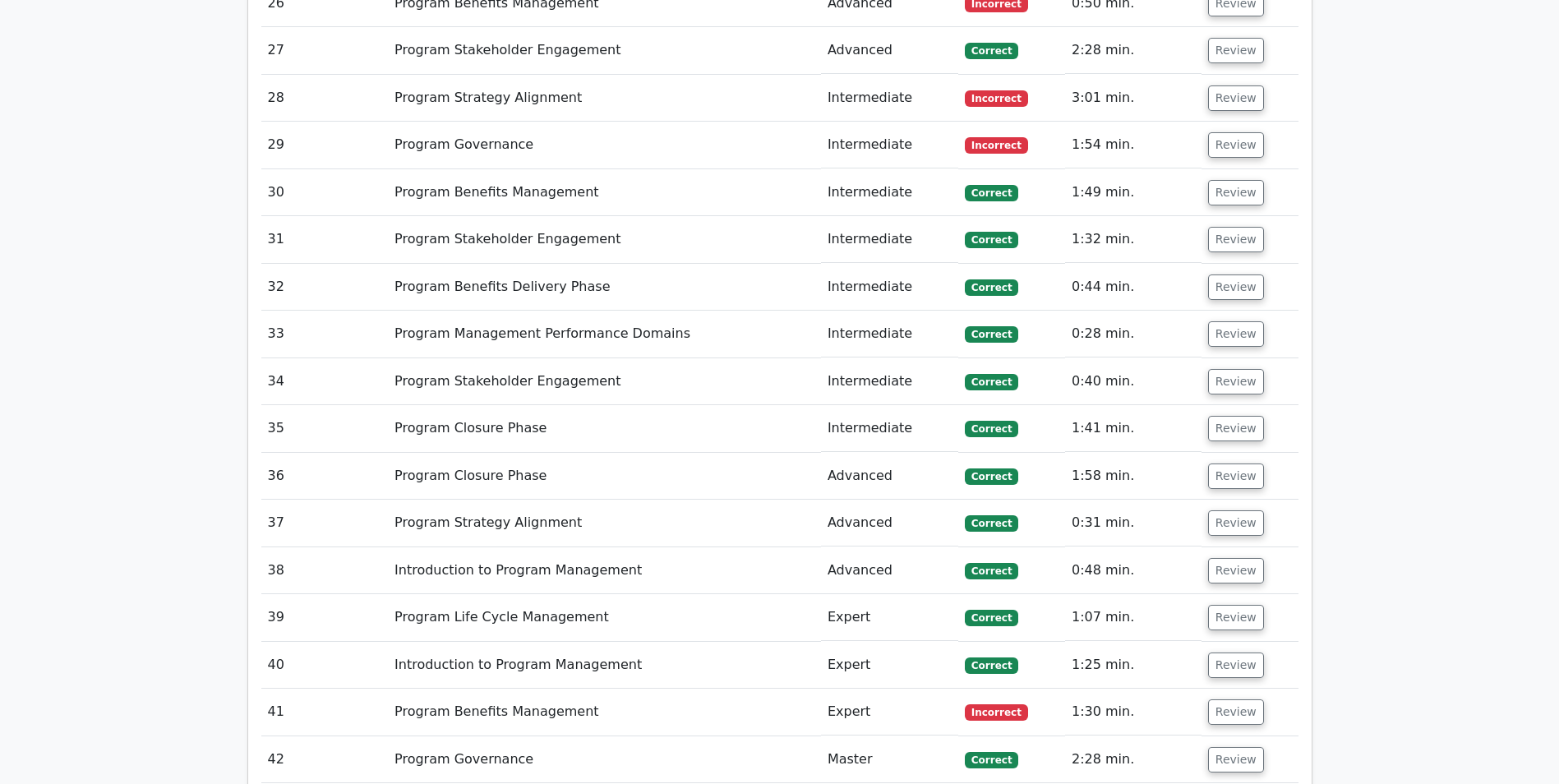
click at [1217, 34] on td "Review" at bounding box center [1249, 50] width 97 height 46
click at [1218, 45] on button "Review" at bounding box center [1236, 51] width 56 height 25
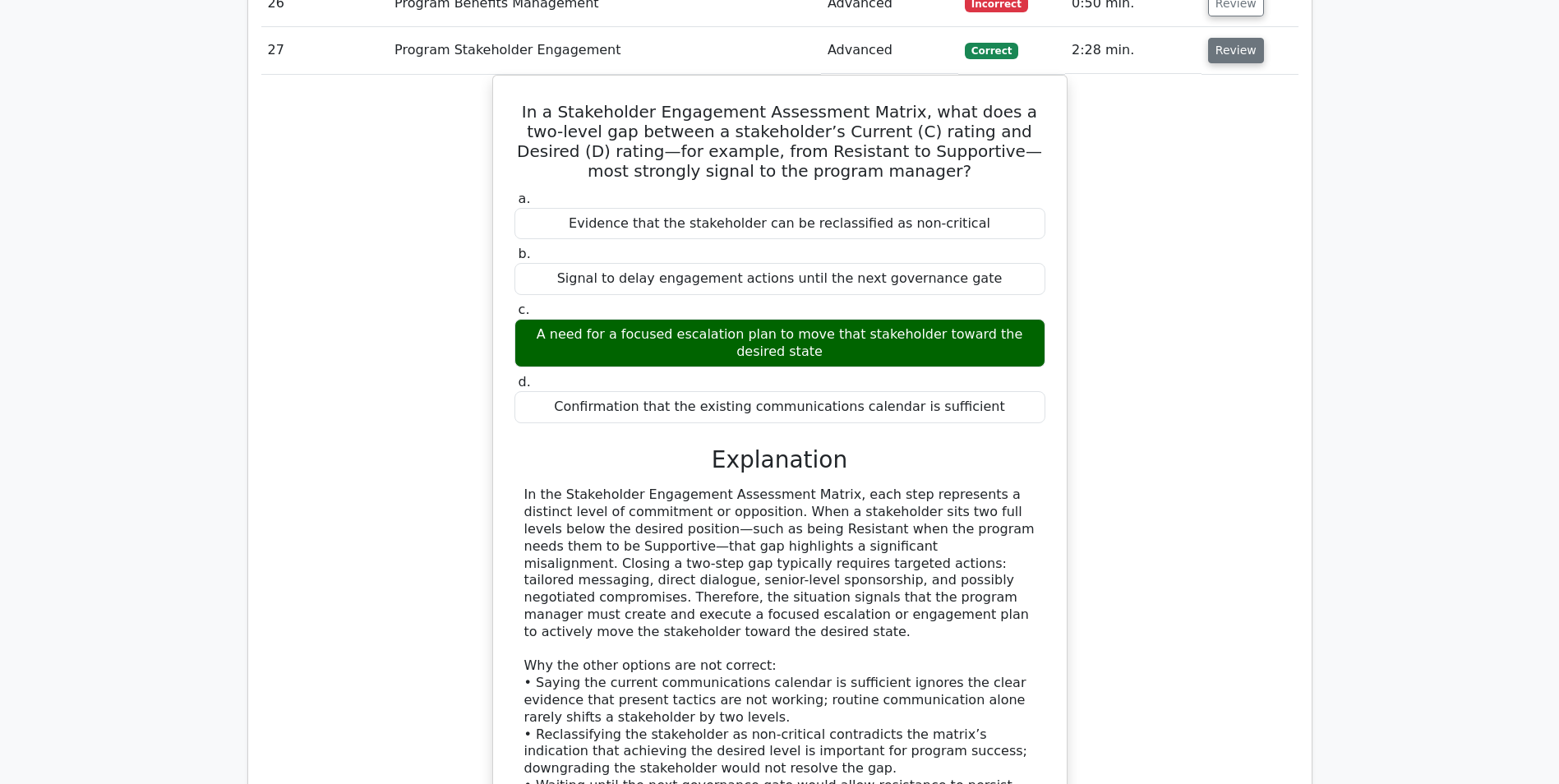
click at [1218, 60] on button "Review" at bounding box center [1236, 51] width 56 height 25
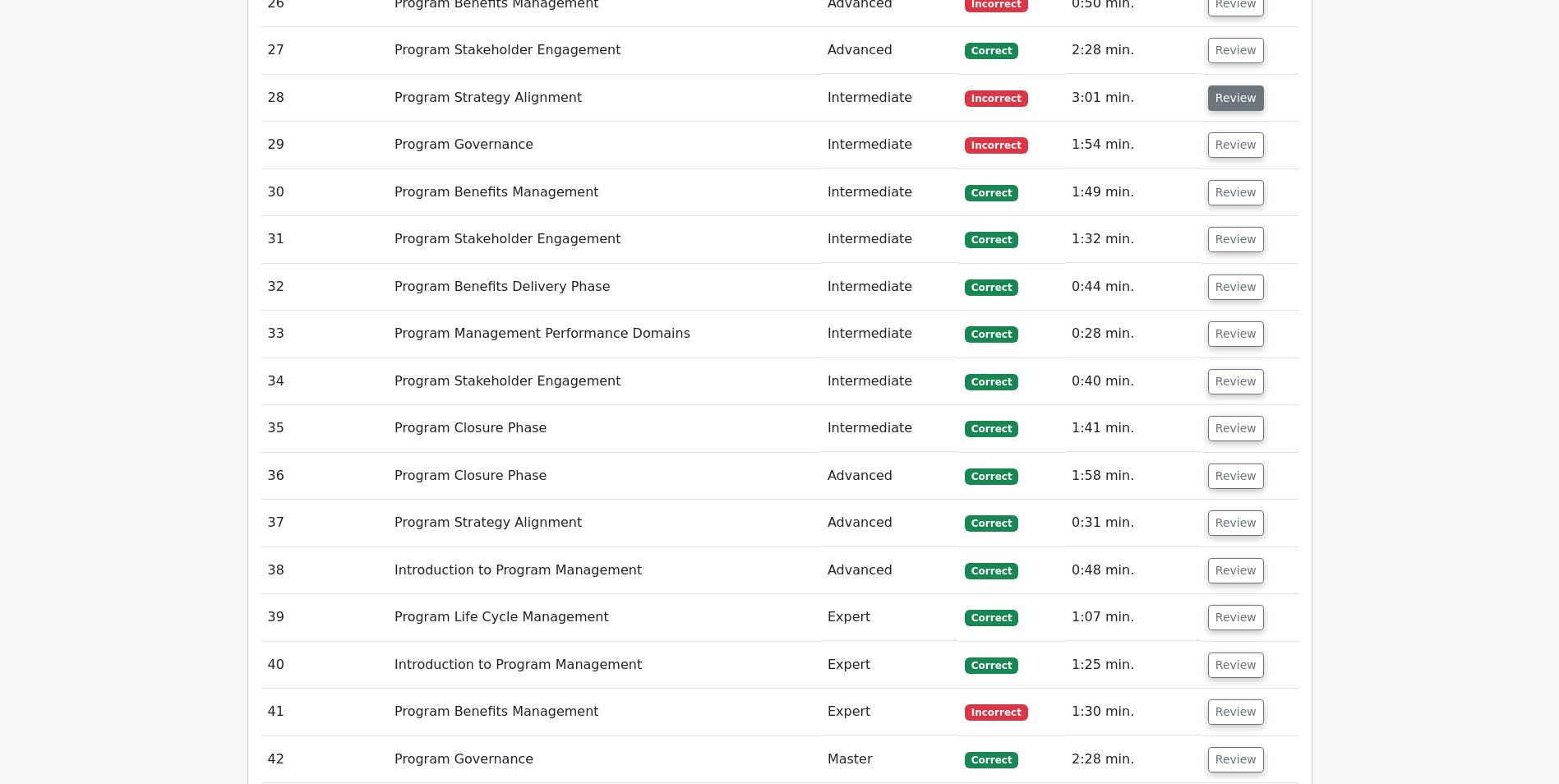
click at [1218, 101] on button "Review" at bounding box center [1236, 98] width 56 height 25
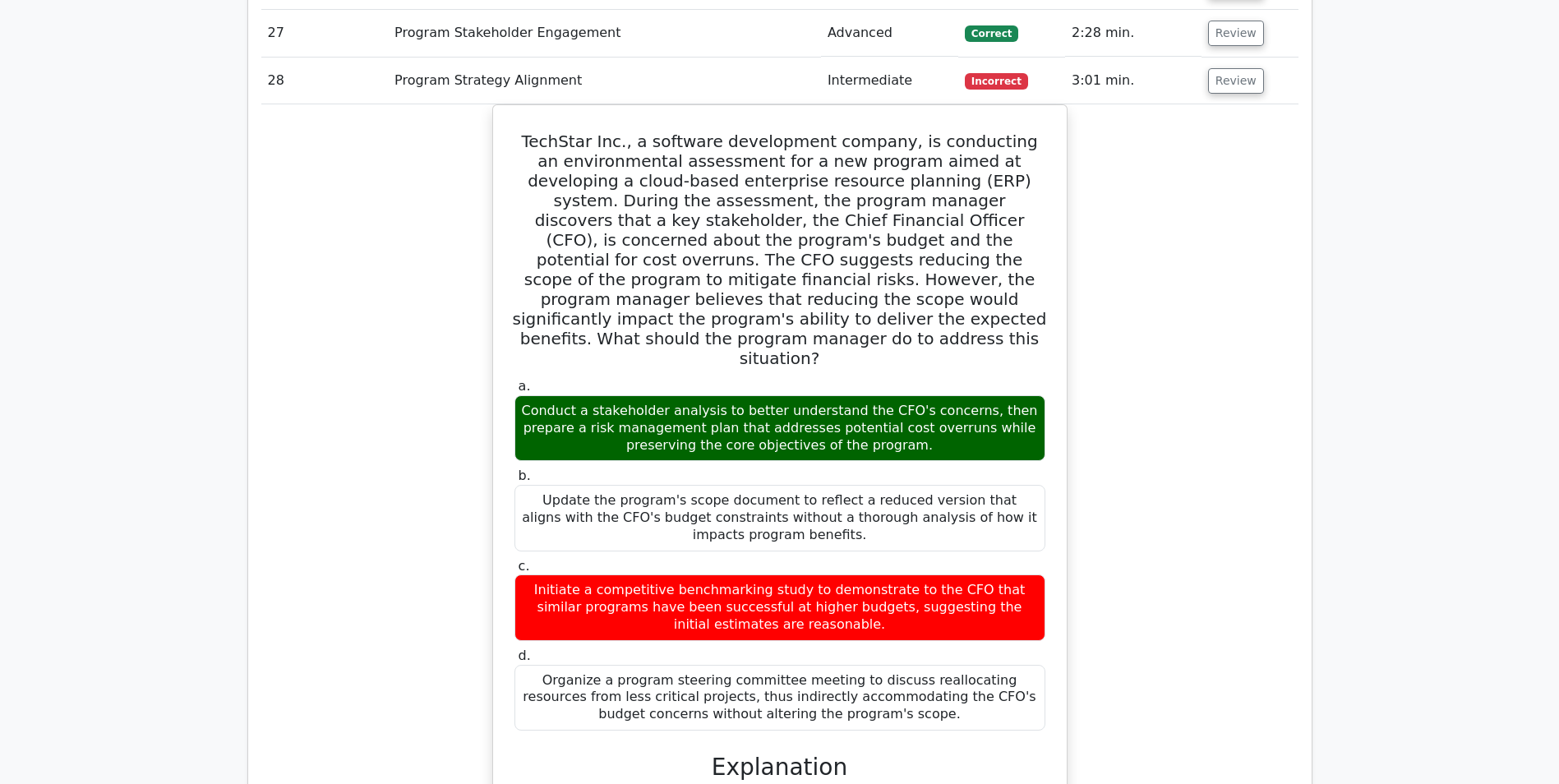
scroll to position [2136, 0]
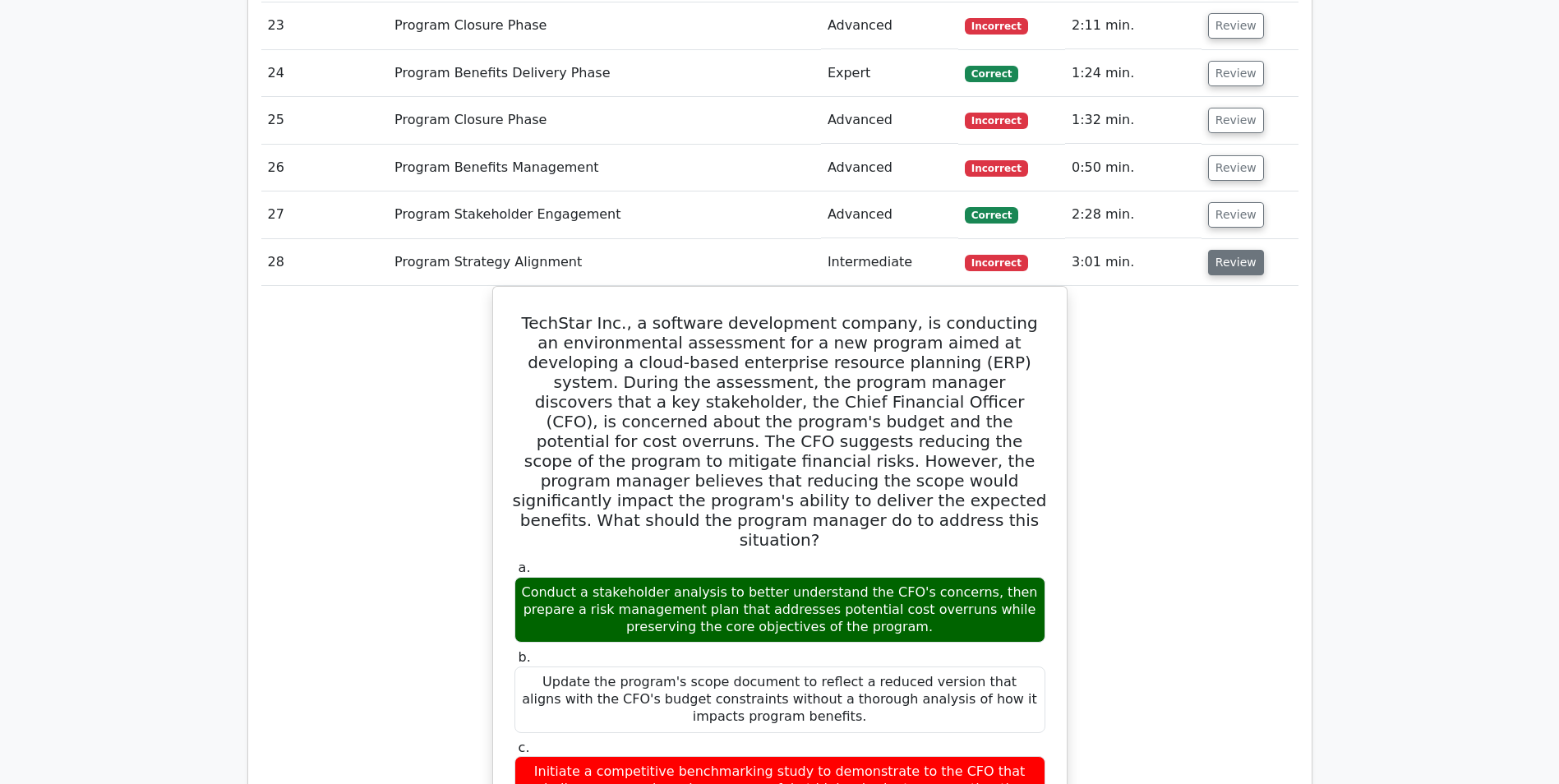
click at [1224, 262] on button "Review" at bounding box center [1236, 262] width 56 height 25
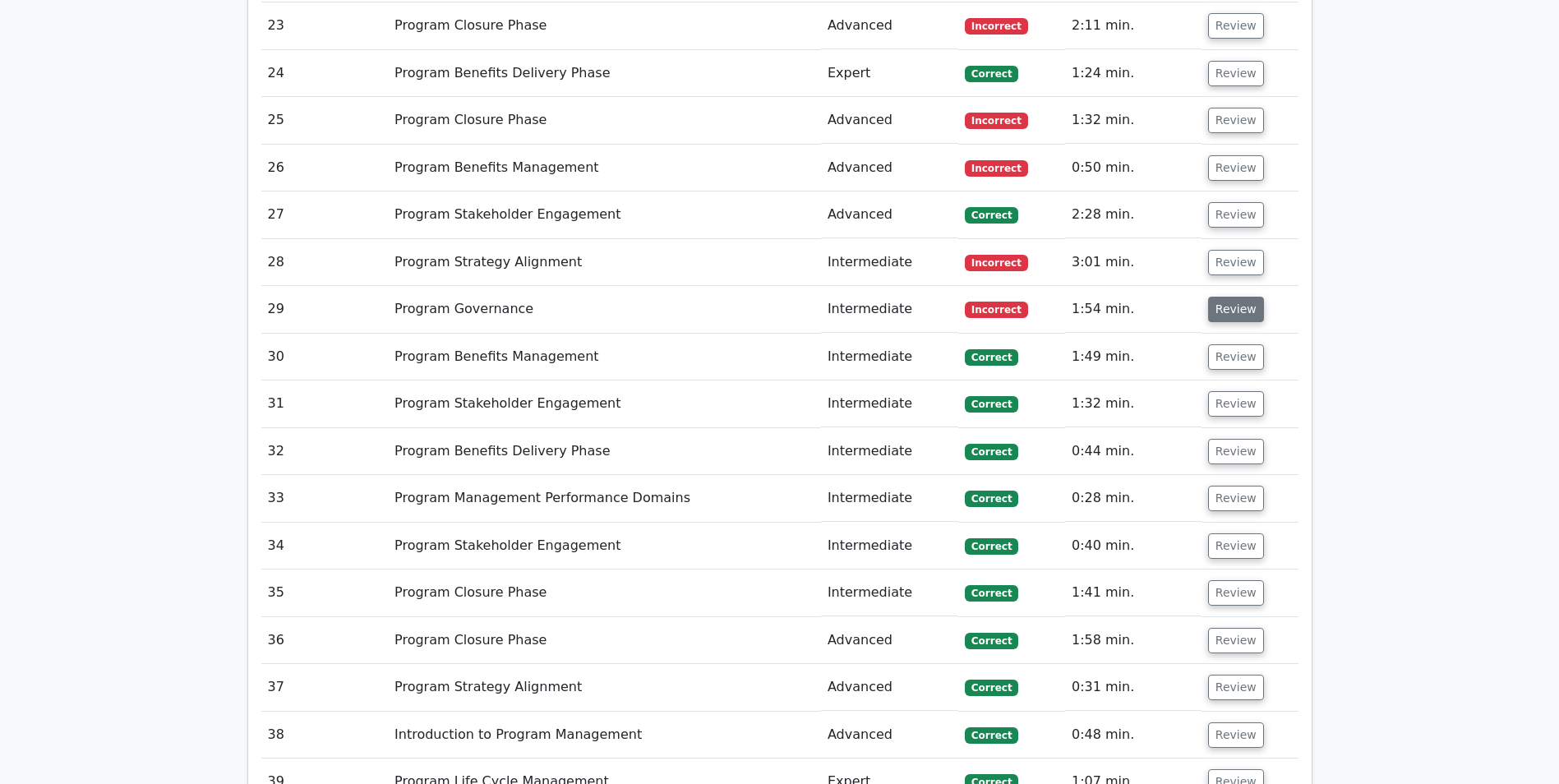
click at [1219, 307] on button "Review" at bounding box center [1236, 310] width 56 height 25
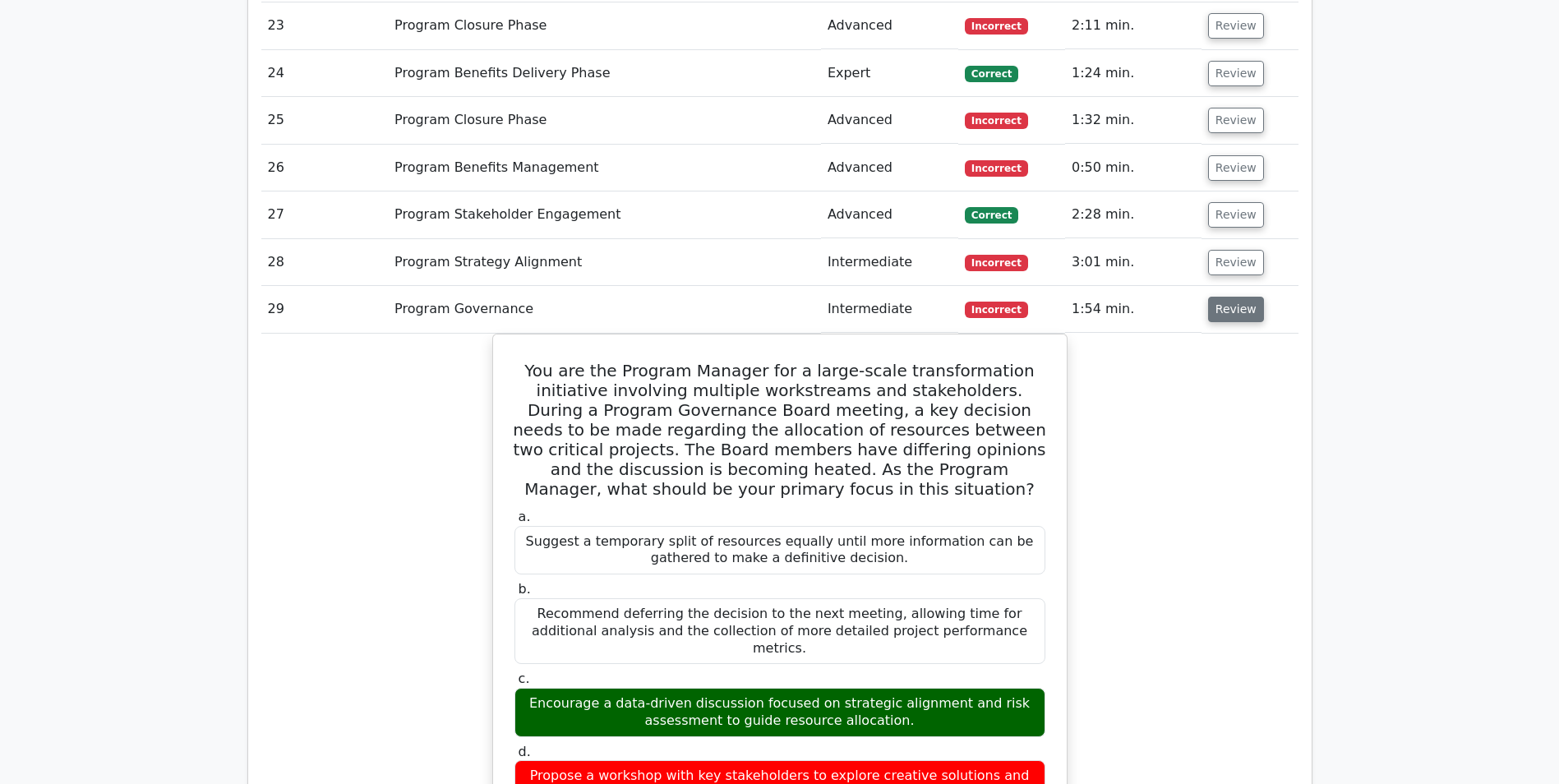
click at [1219, 316] on button "Review" at bounding box center [1236, 310] width 56 height 25
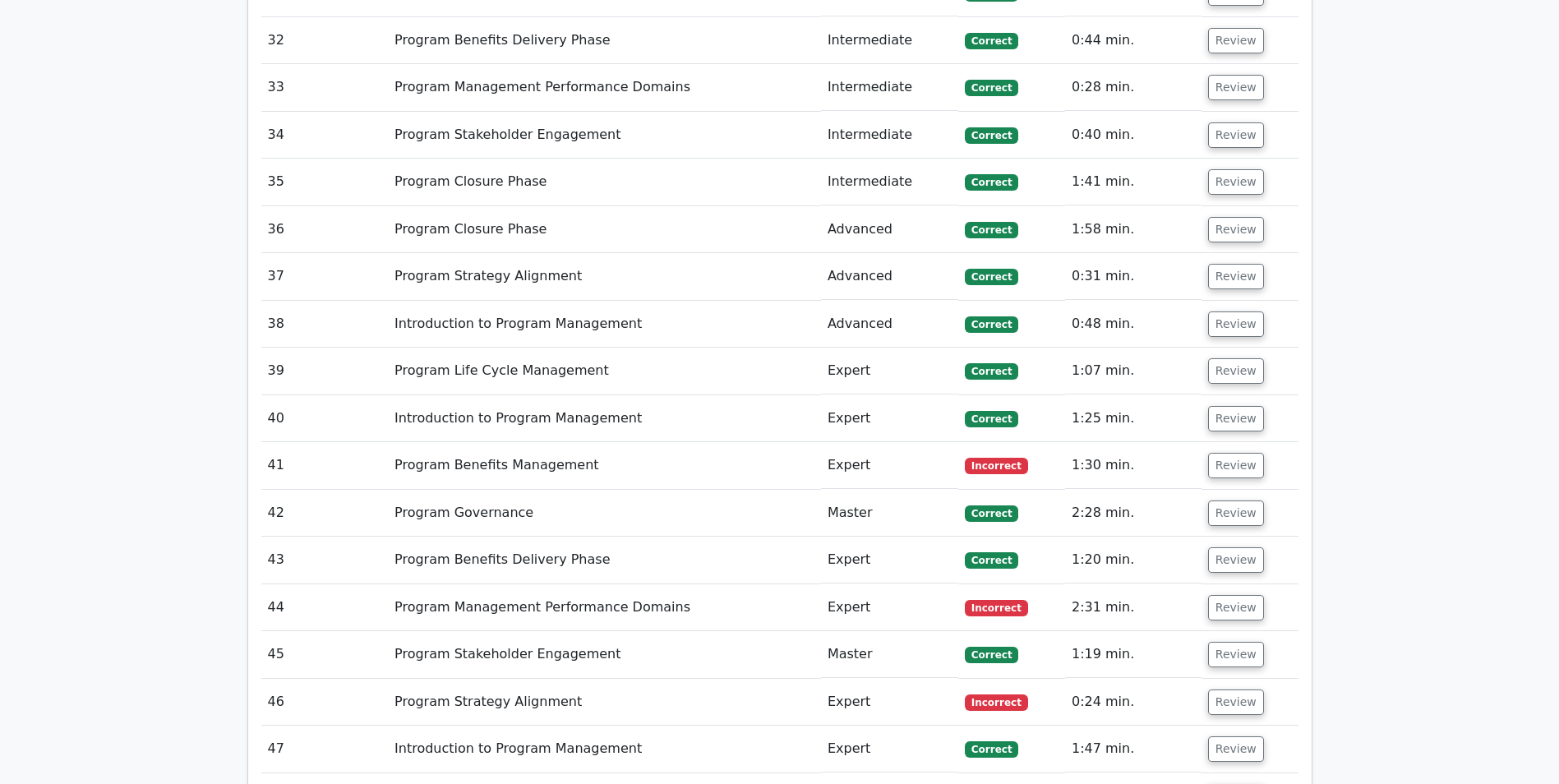
scroll to position [2630, 0]
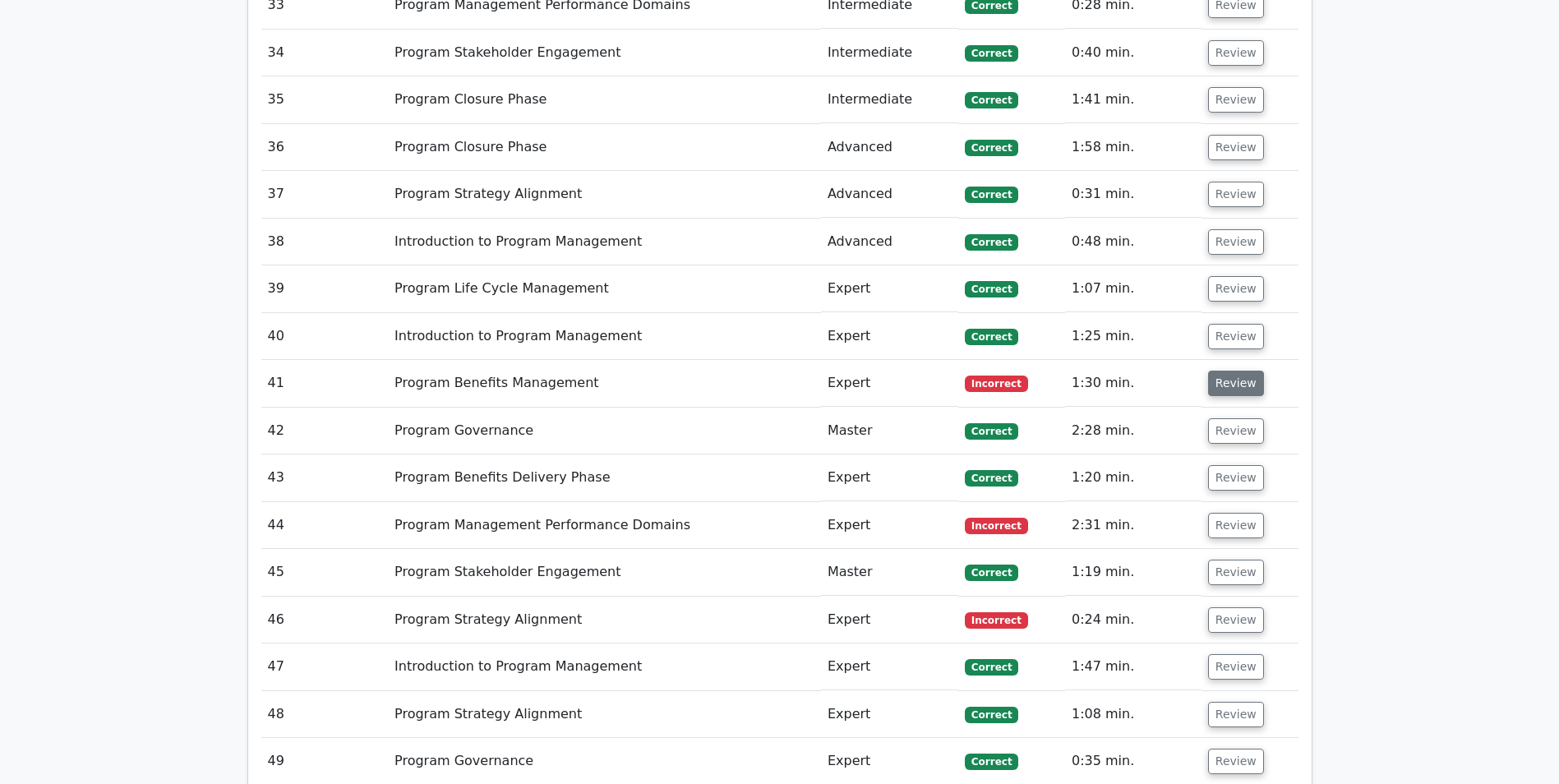
click at [1232, 385] on button "Review" at bounding box center [1236, 383] width 56 height 25
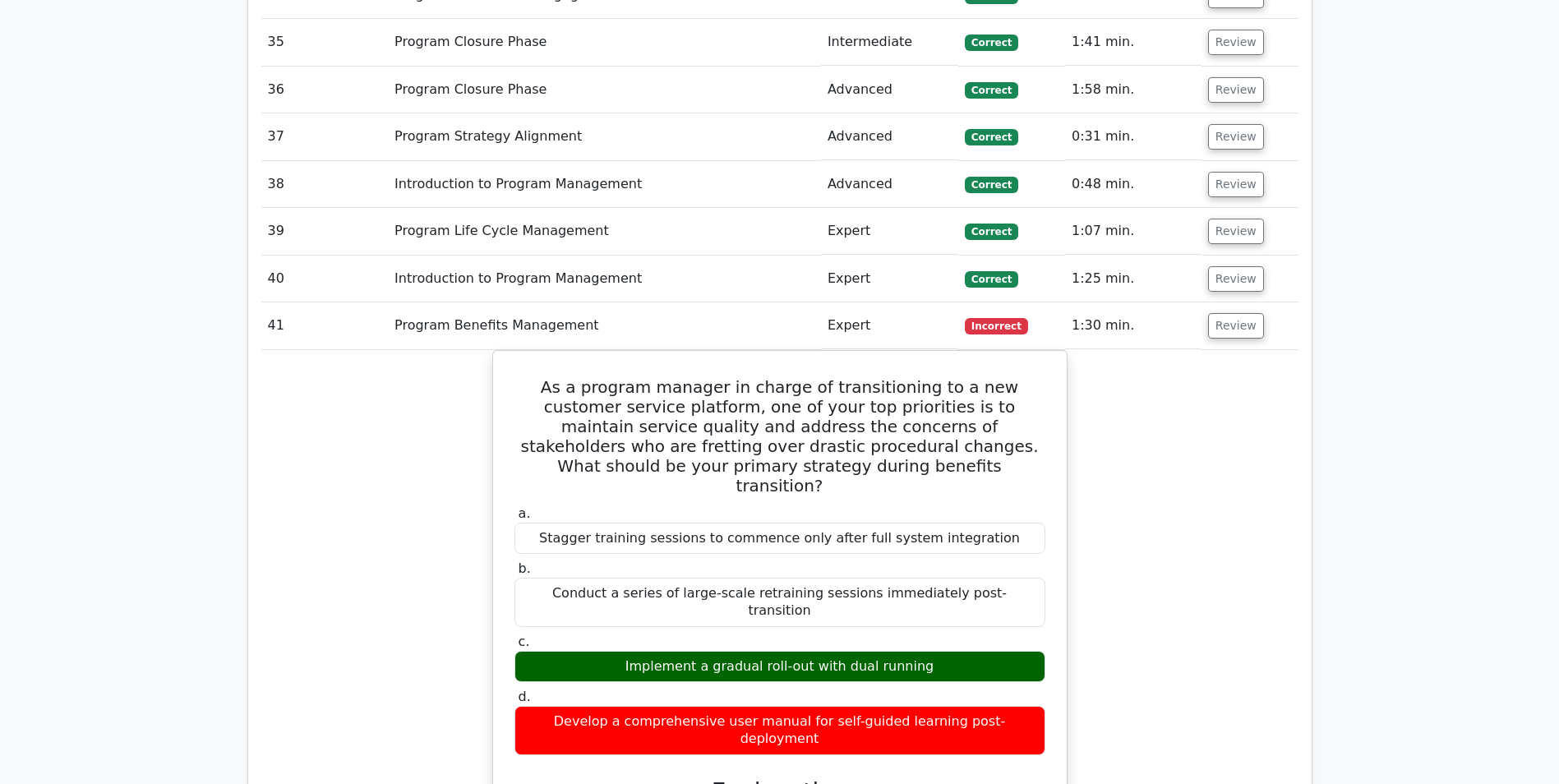
scroll to position [2794, 0]
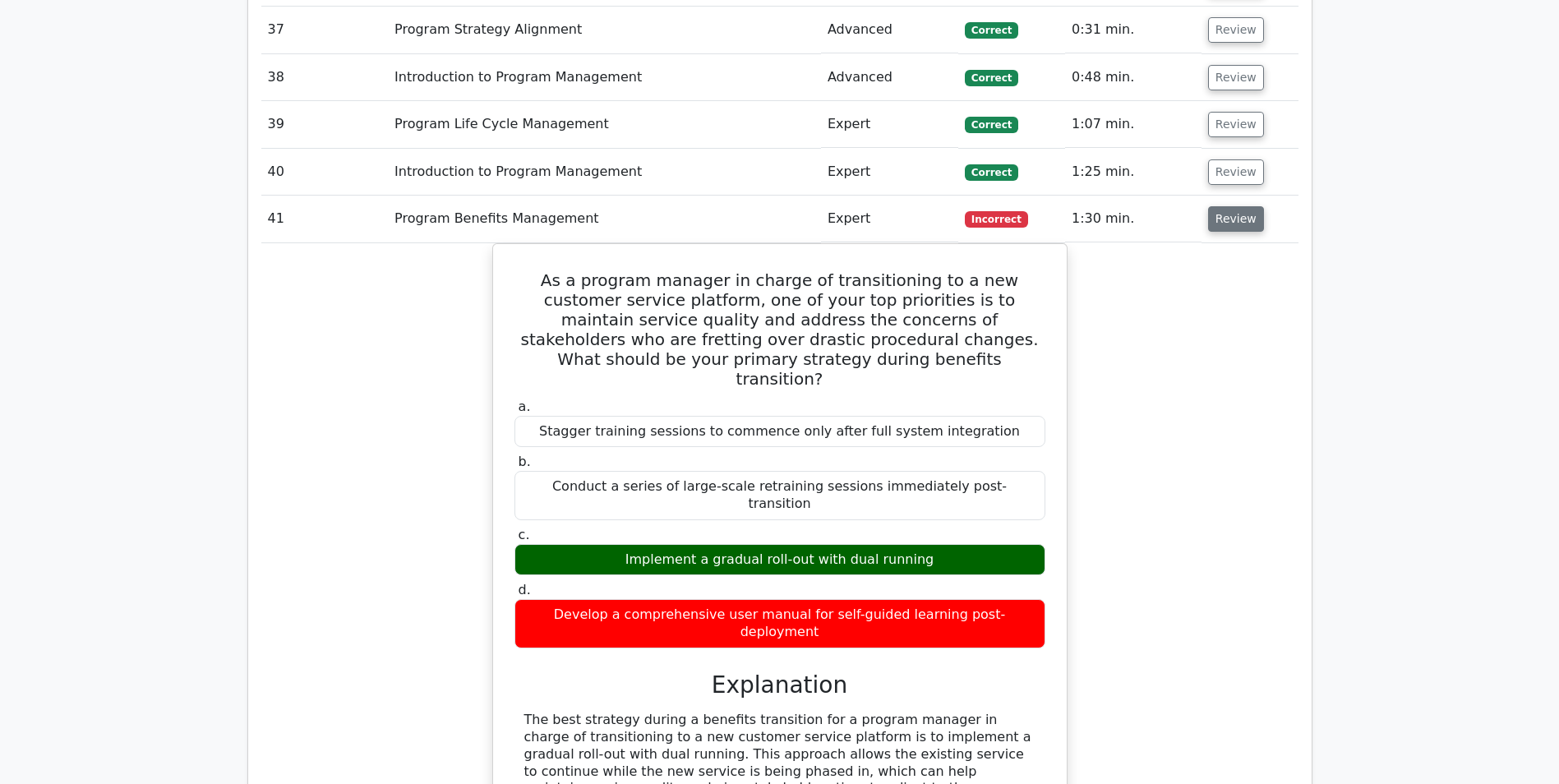
click at [1218, 227] on button "Review" at bounding box center [1236, 219] width 56 height 25
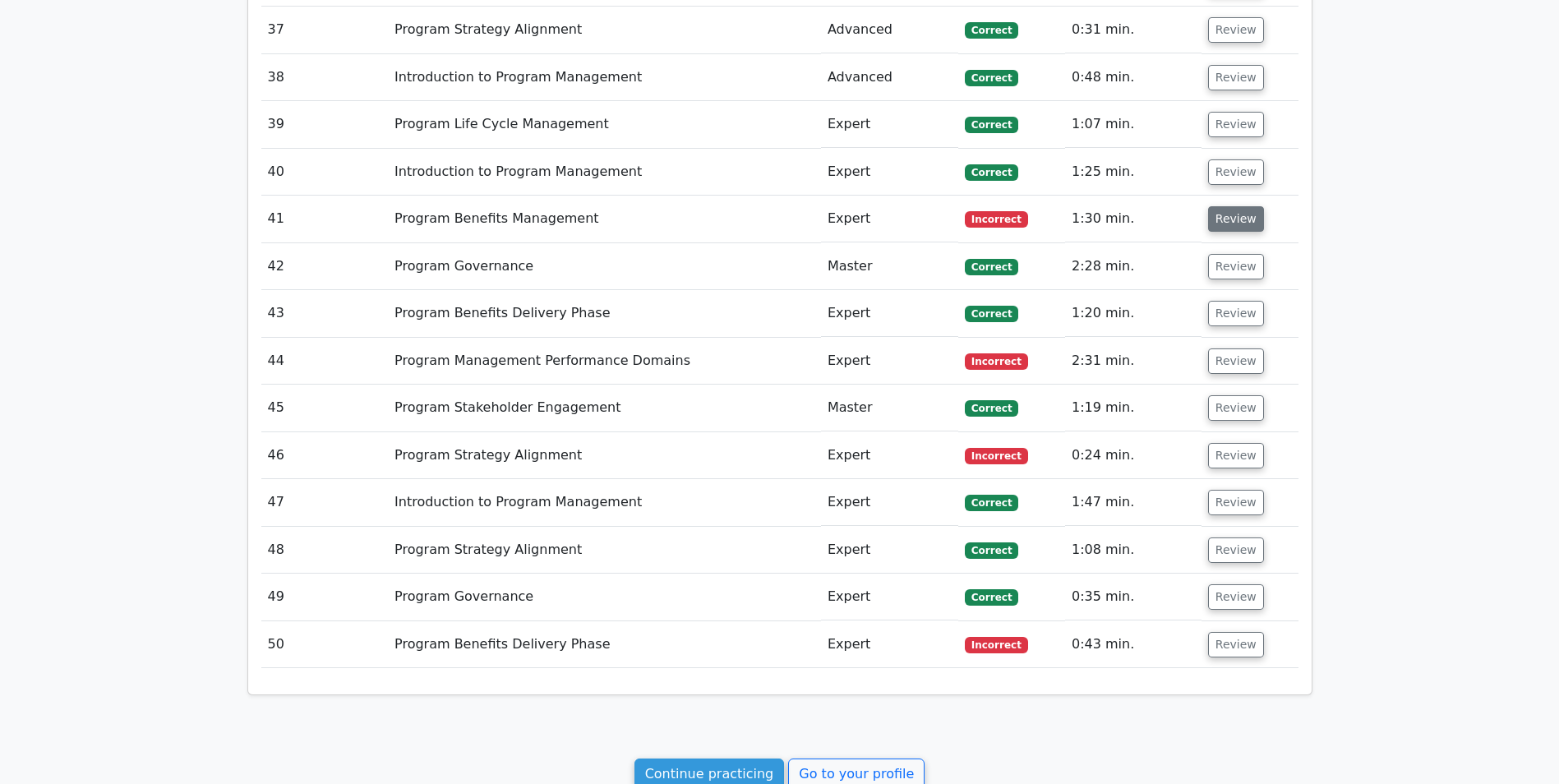
click at [1218, 229] on button "Review" at bounding box center [1236, 219] width 56 height 25
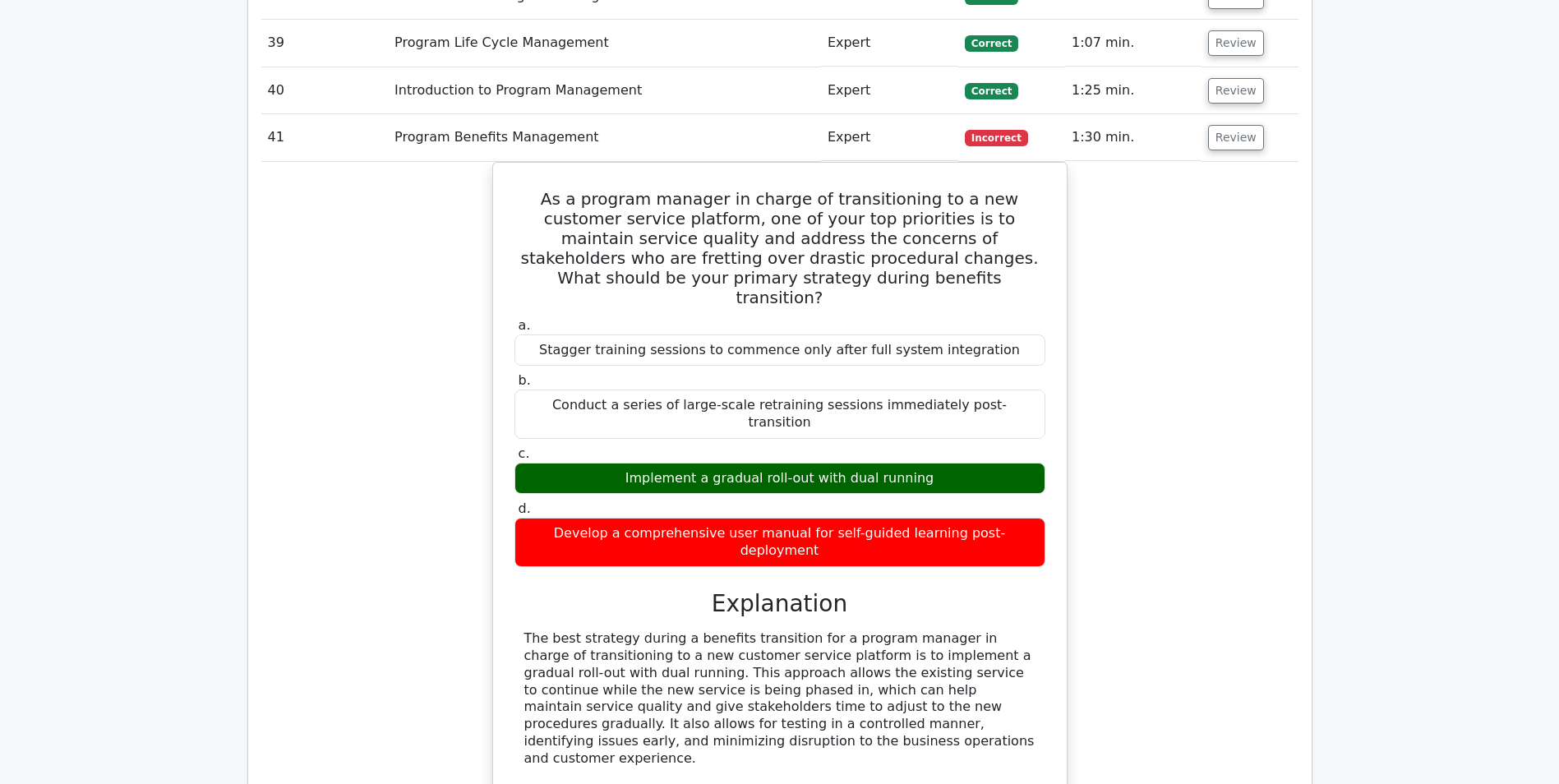
scroll to position [2876, 0]
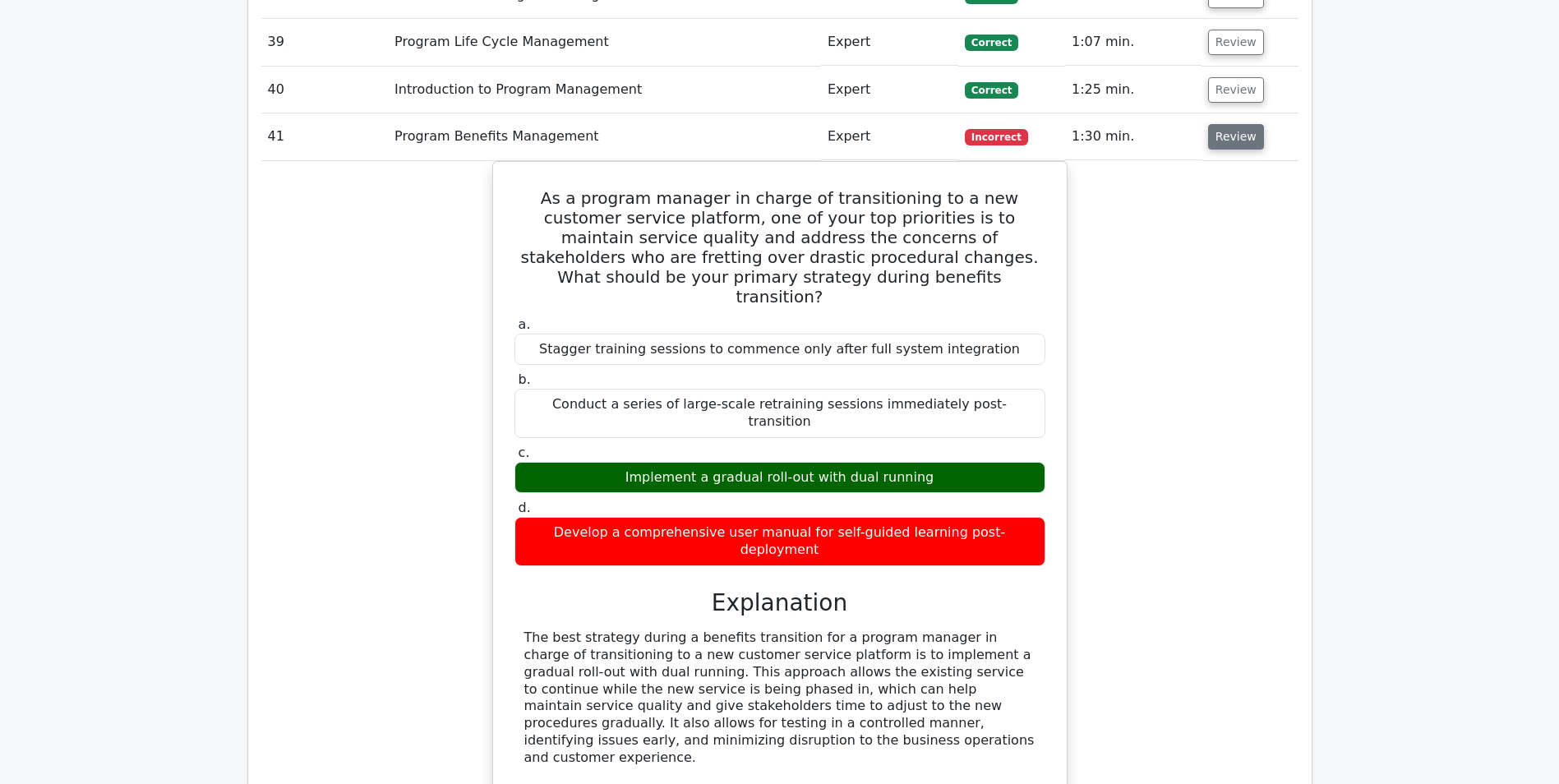
click at [1216, 137] on button "Review" at bounding box center [1236, 137] width 56 height 25
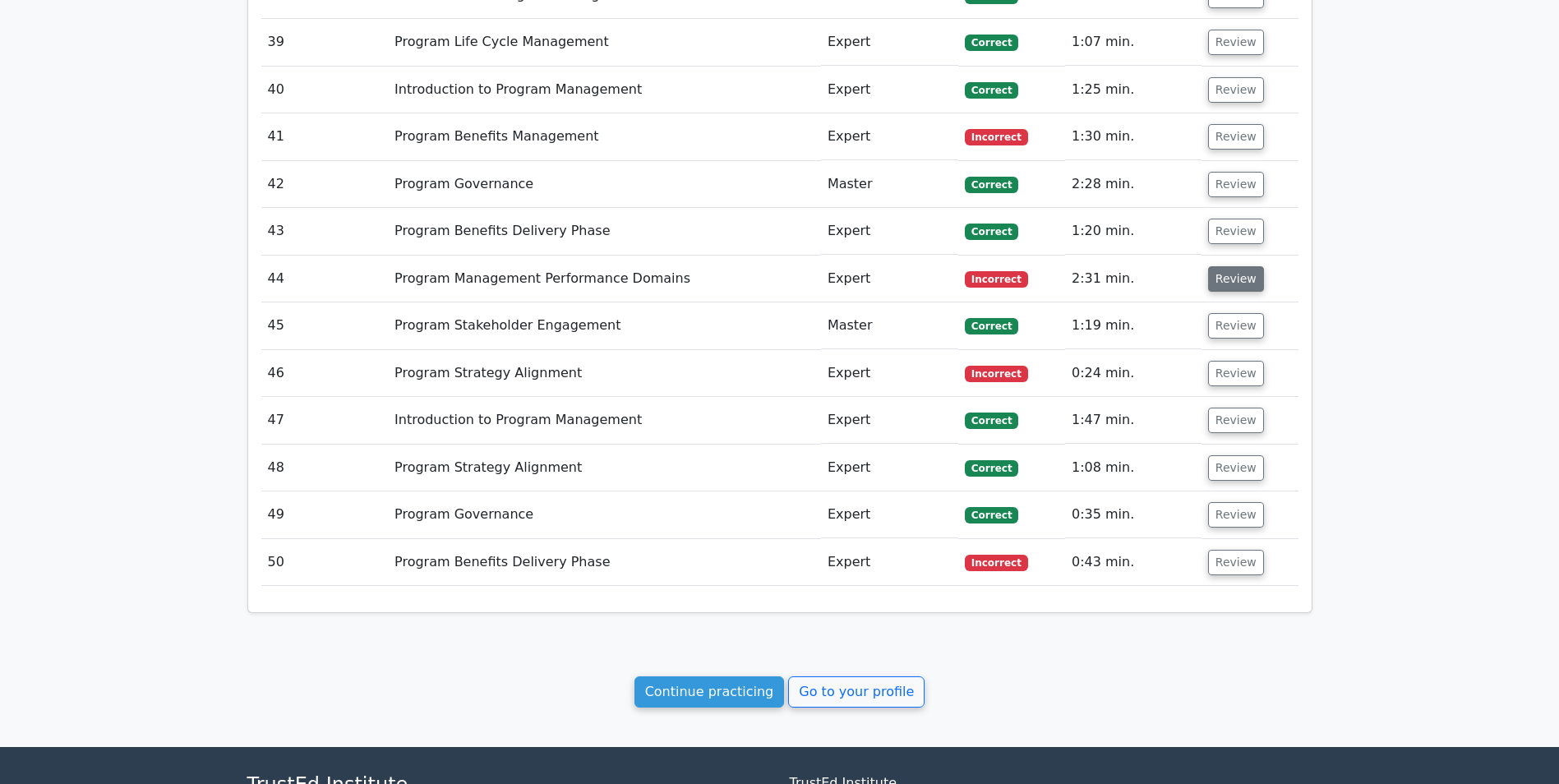
click at [1218, 273] on button "Review" at bounding box center [1236, 279] width 56 height 25
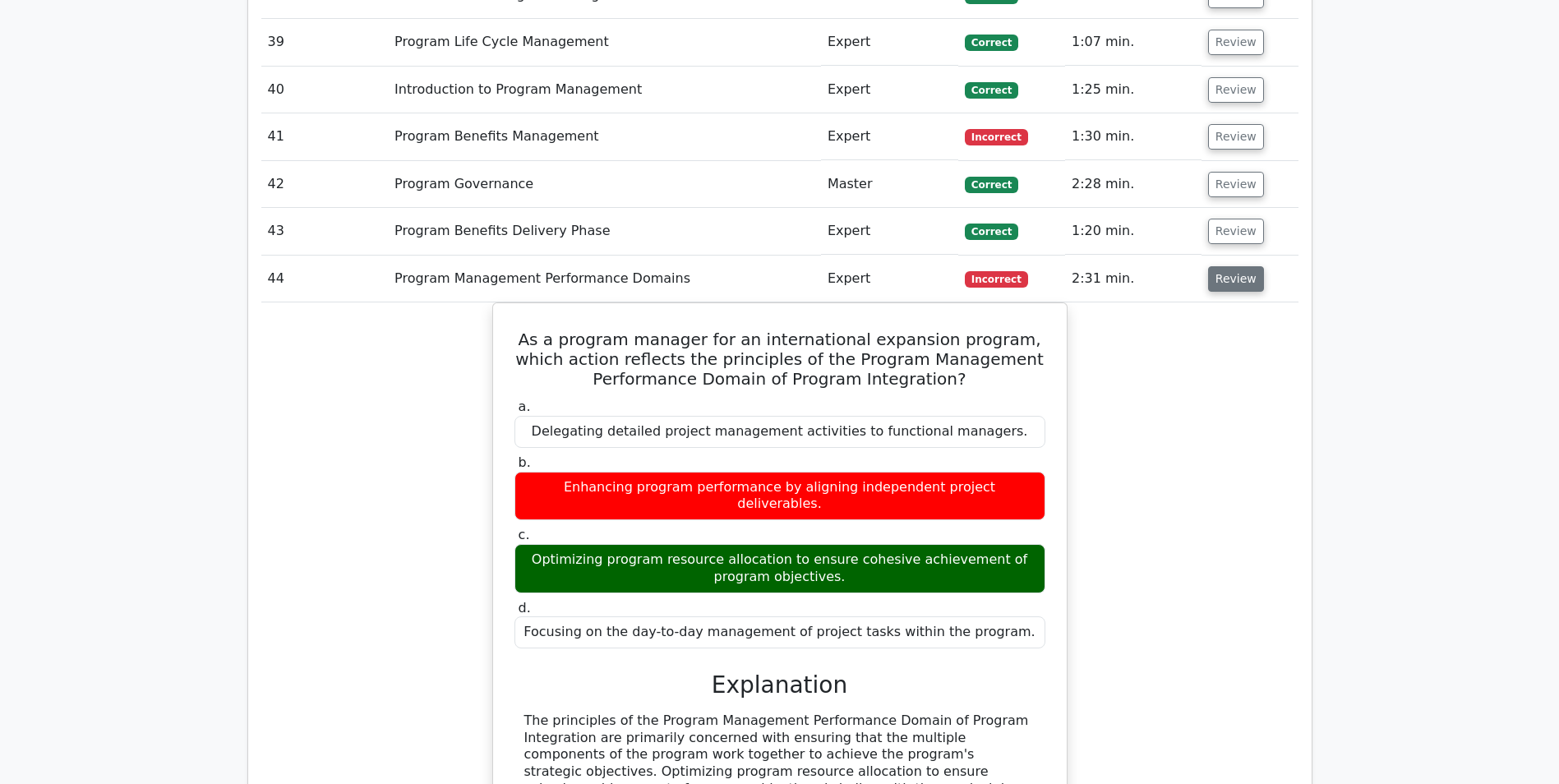
click at [1218, 273] on button "Review" at bounding box center [1236, 279] width 56 height 25
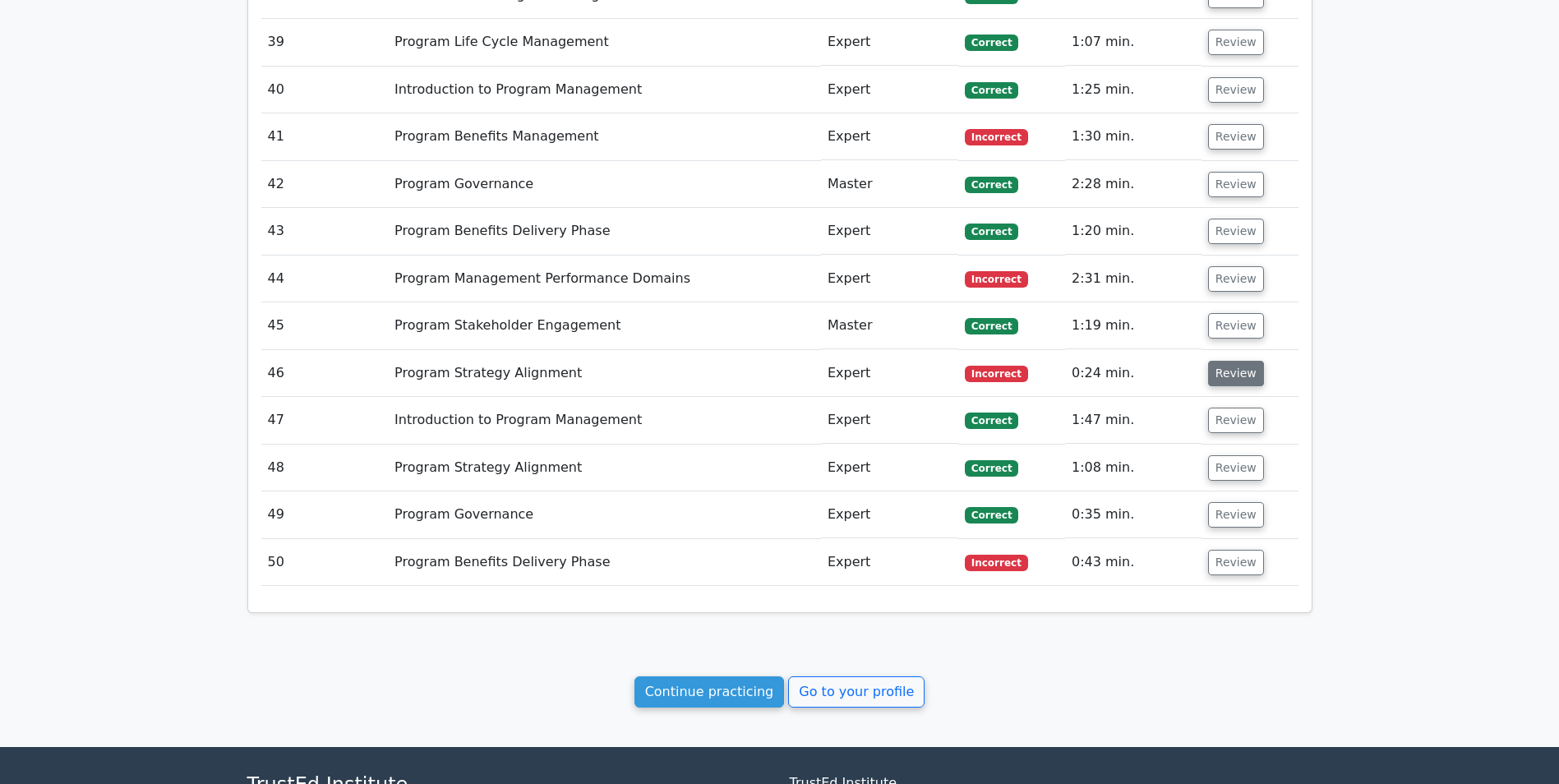
click at [1231, 370] on button "Review" at bounding box center [1236, 373] width 56 height 25
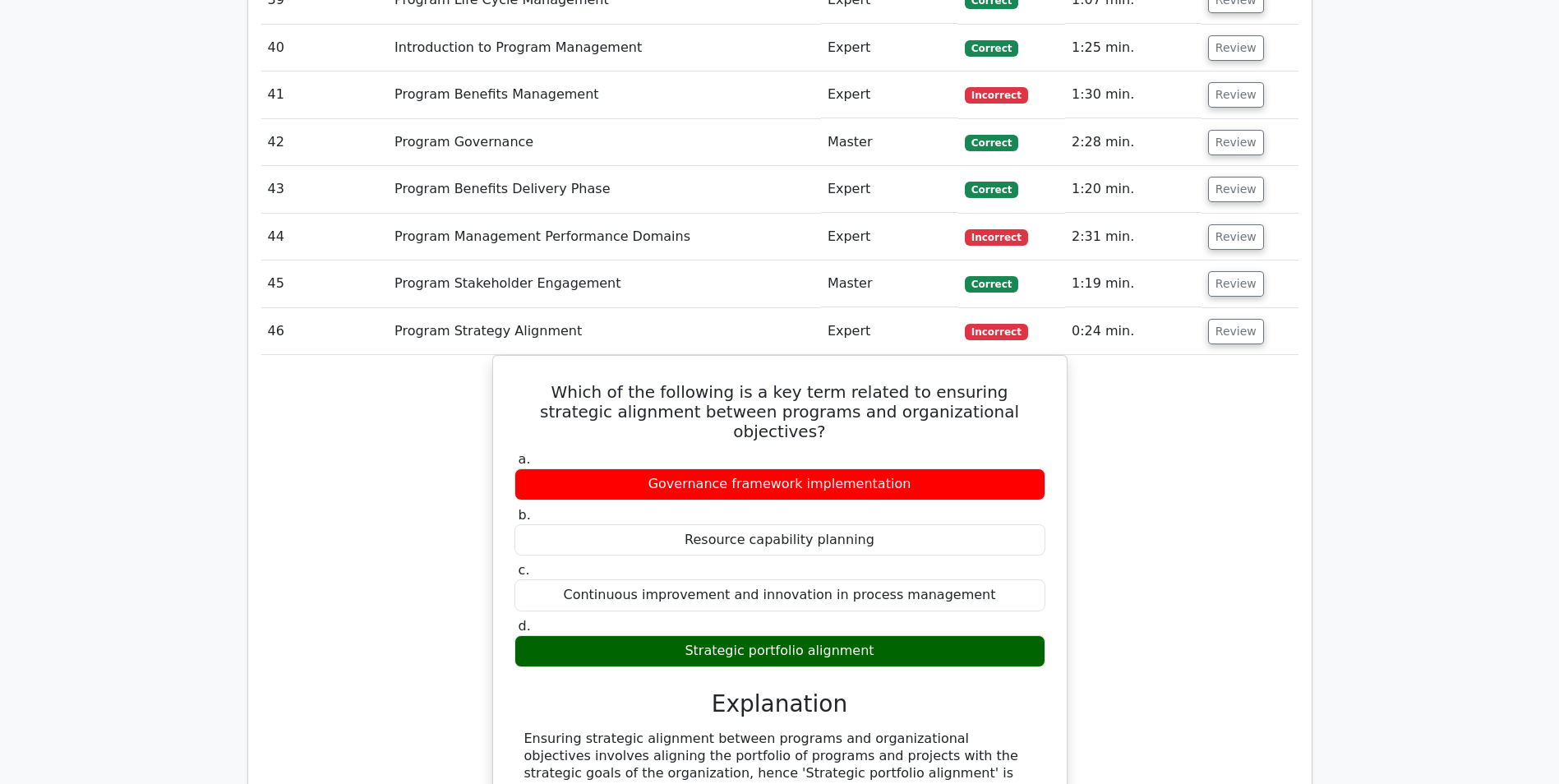
scroll to position [2958, 0]
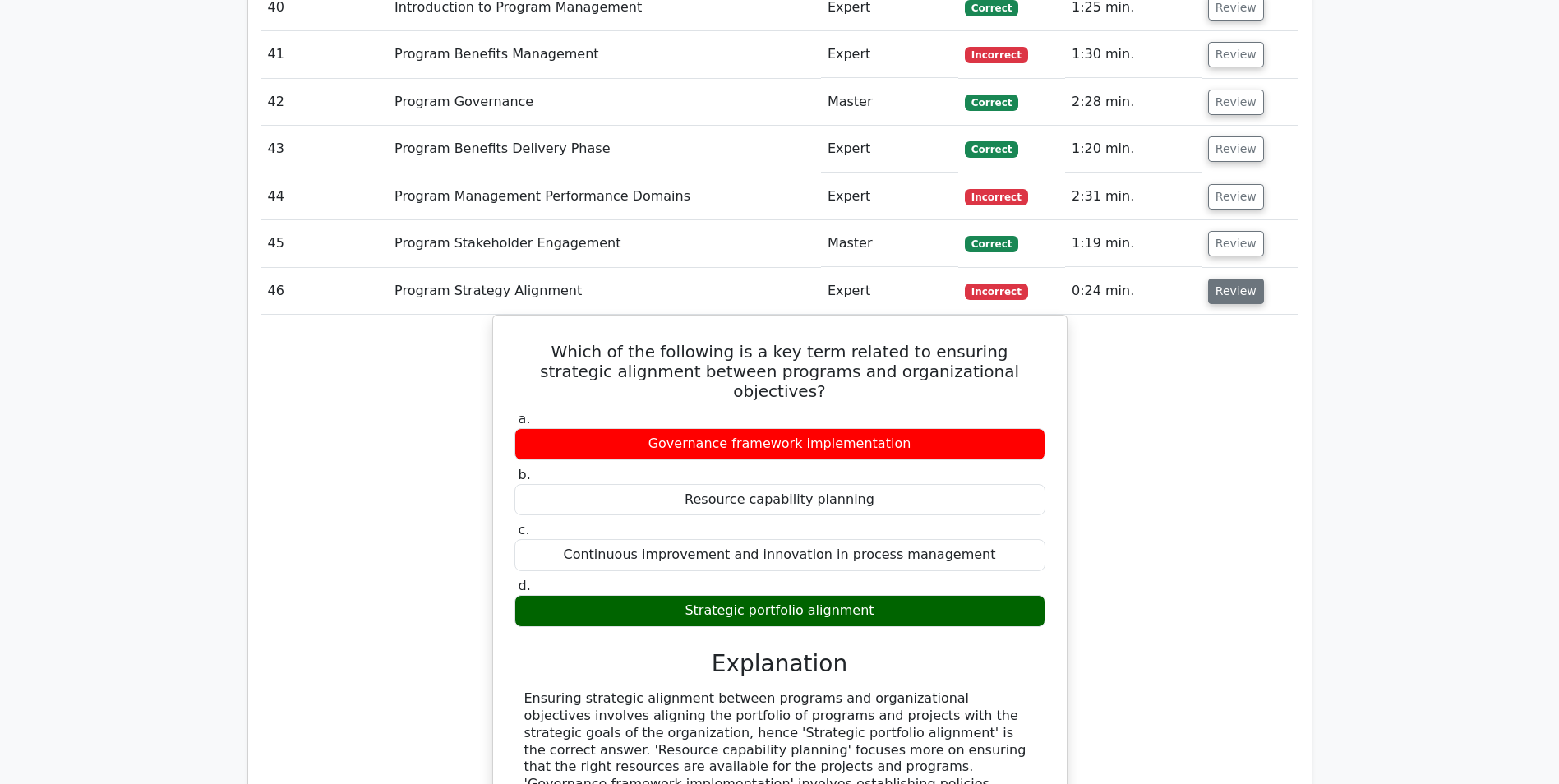
click at [1219, 286] on button "Review" at bounding box center [1236, 291] width 56 height 25
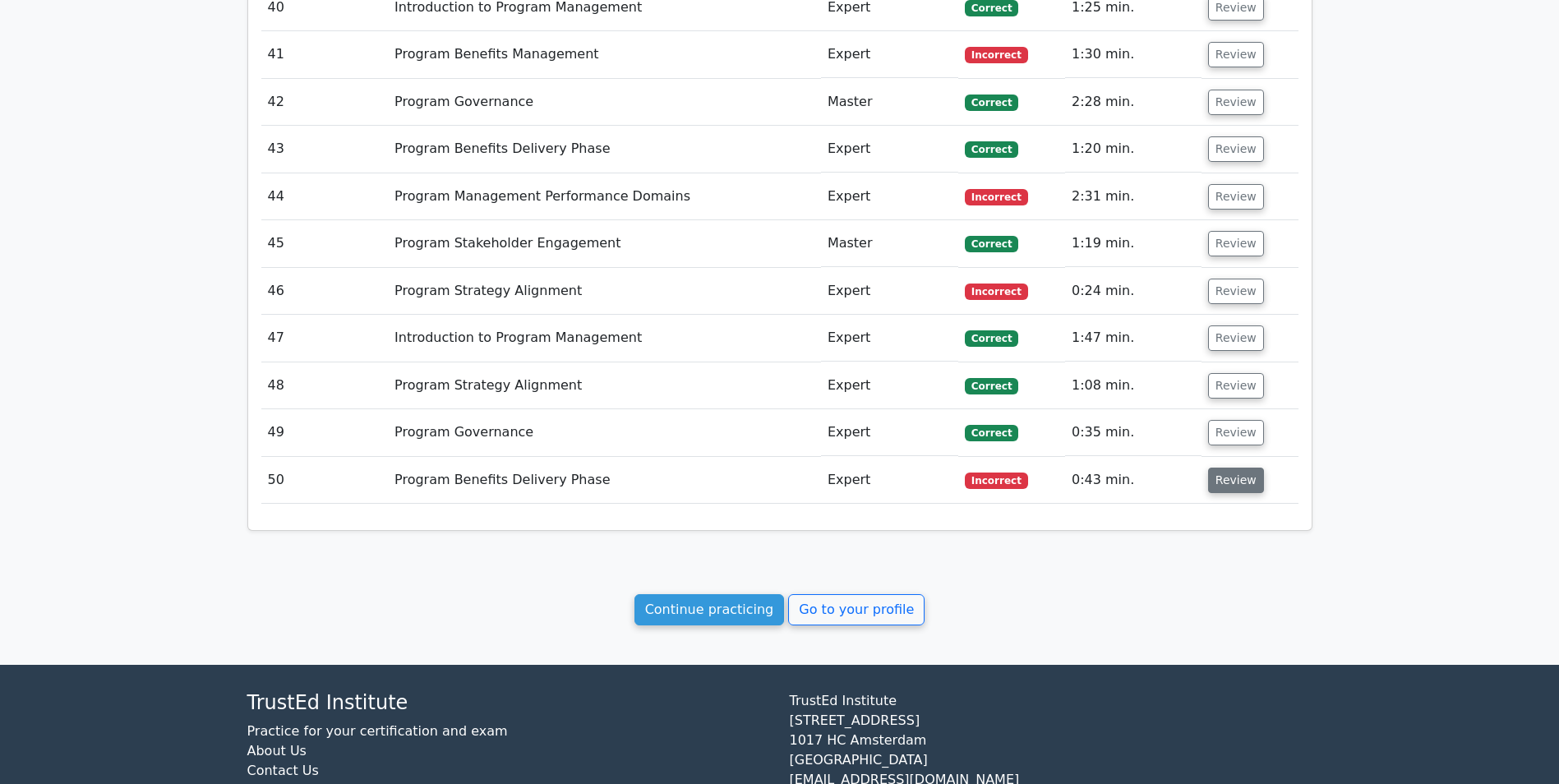
click at [1234, 472] on button "Review" at bounding box center [1236, 480] width 56 height 25
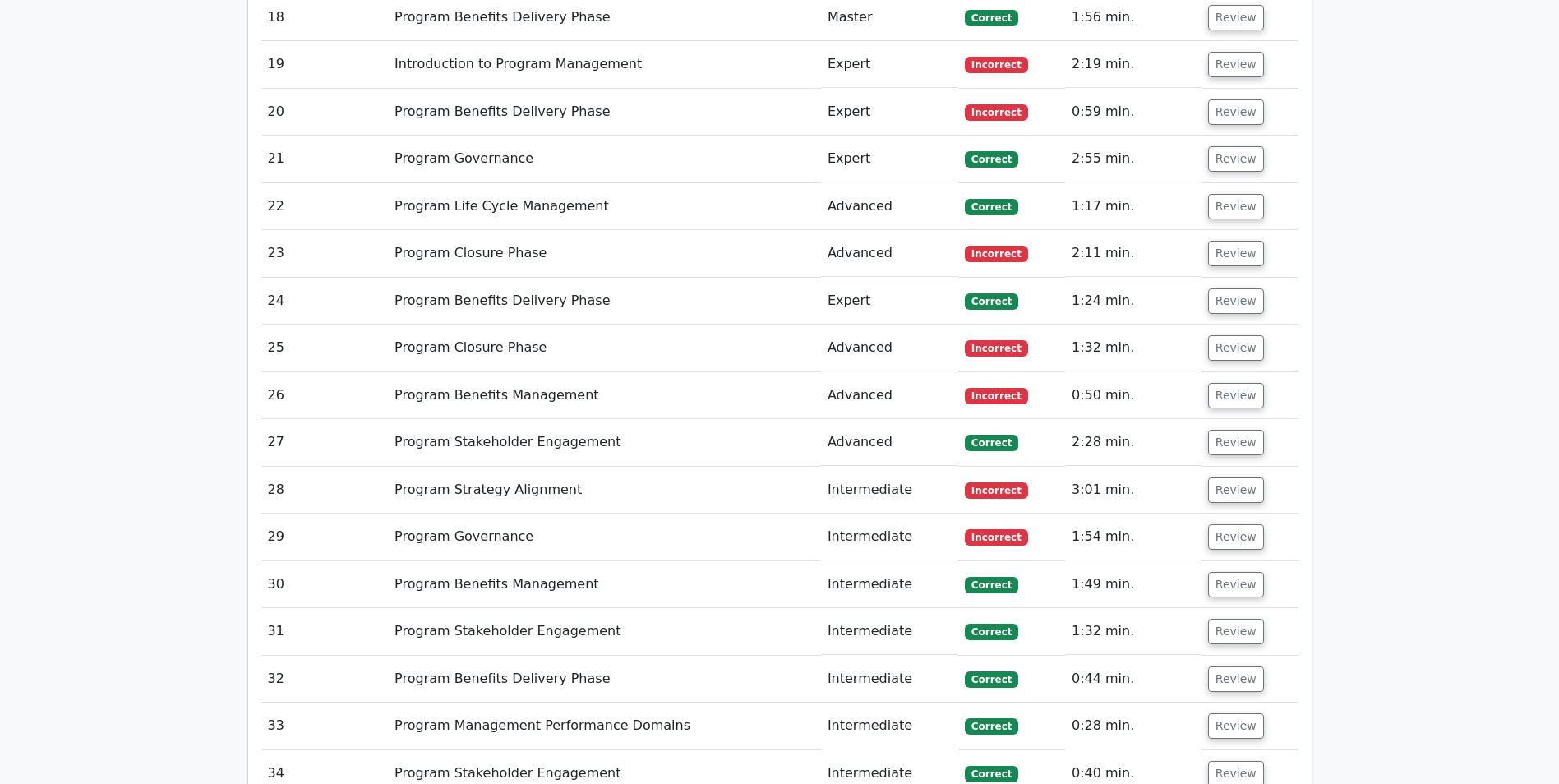
scroll to position [1644, 0]
